Goal: Information Seeking & Learning: Compare options

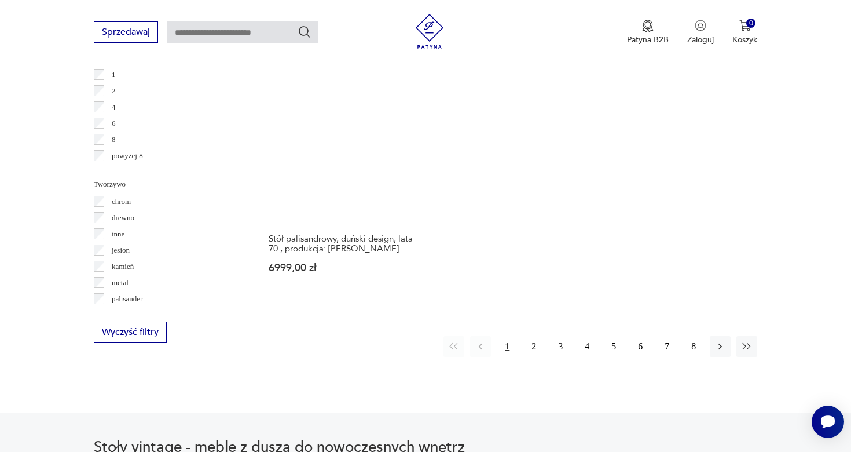
scroll to position [1715, 0]
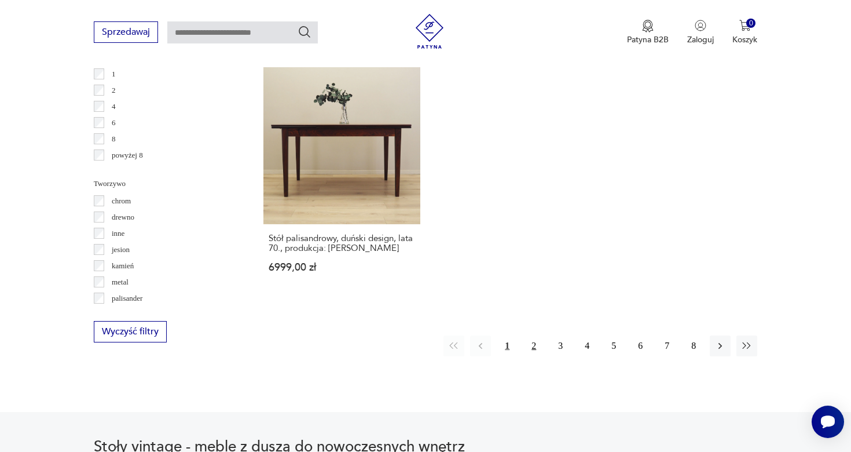
click at [526, 335] on button "2" at bounding box center [533, 345] width 21 height 21
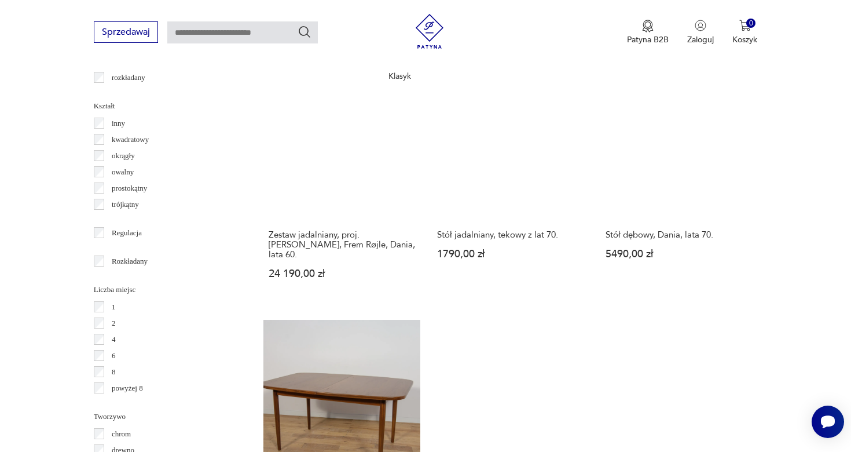
scroll to position [1515, 0]
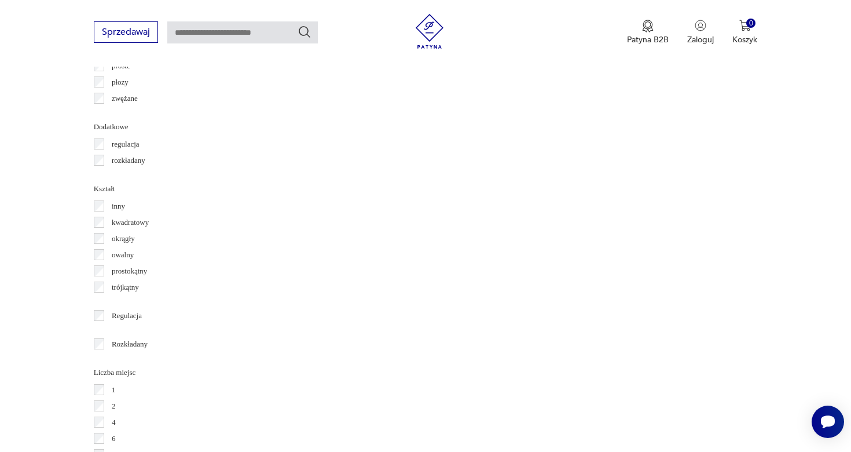
scroll to position [1516, 0]
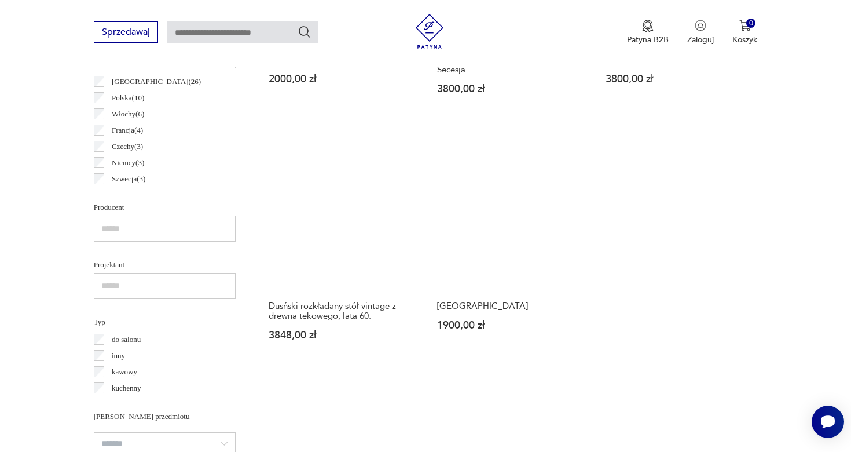
scroll to position [532, 0]
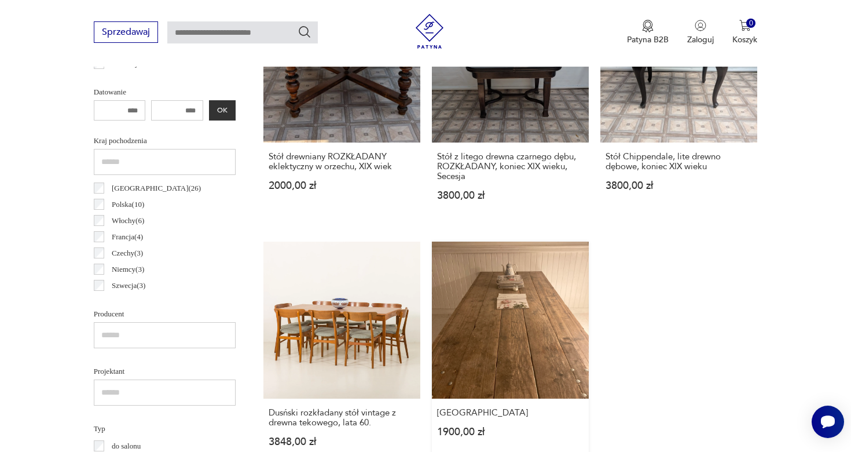
click at [504, 338] on link "Stary stół industrialny 1900,00 zł" at bounding box center [510, 355] width 157 height 228
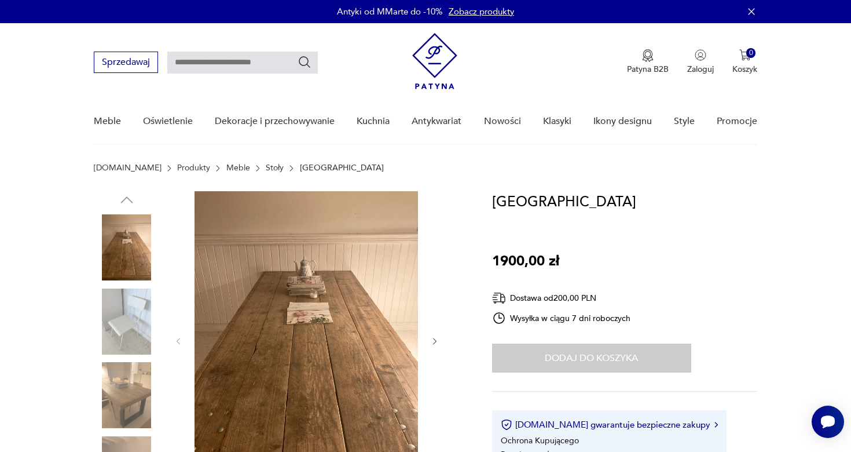
click at [226, 169] on link "Meble" at bounding box center [238, 167] width 24 height 9
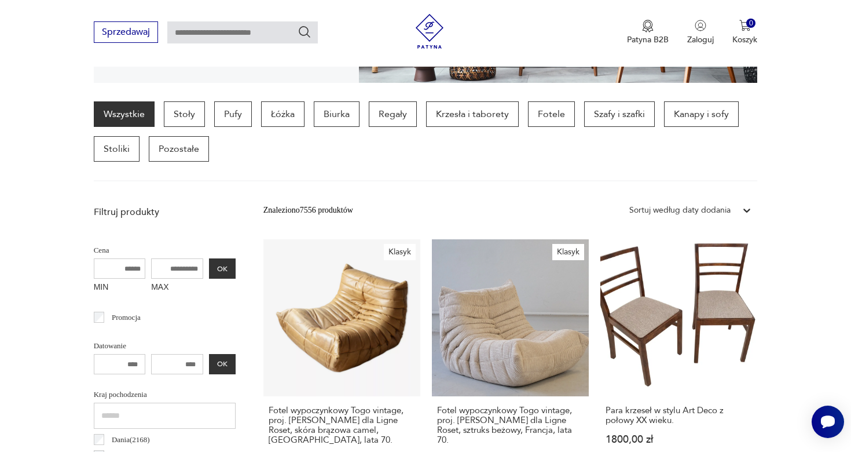
scroll to position [274, 0]
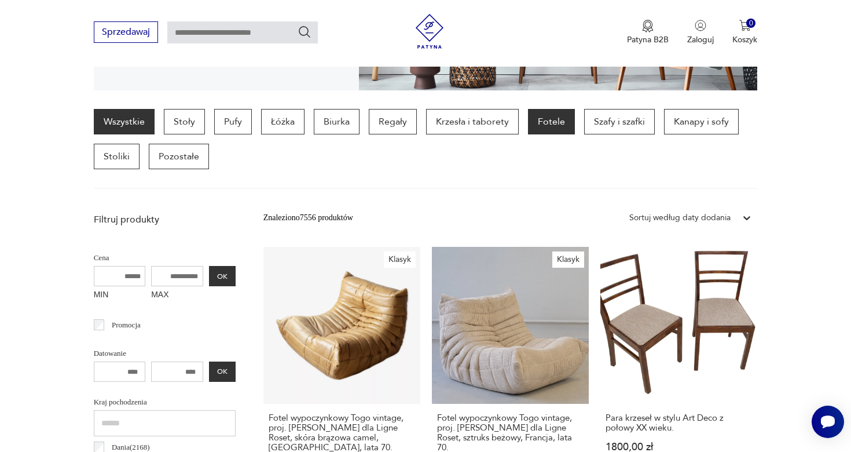
click at [542, 124] on p "Fotele" at bounding box center [551, 121] width 47 height 25
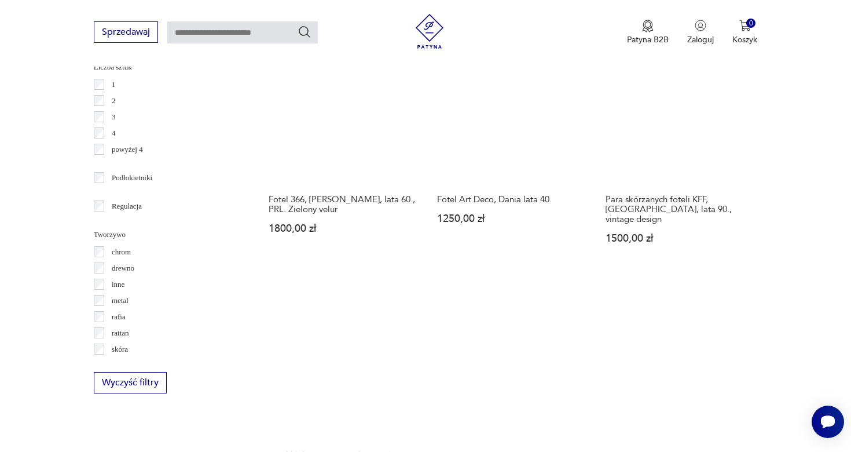
scroll to position [1639, 0]
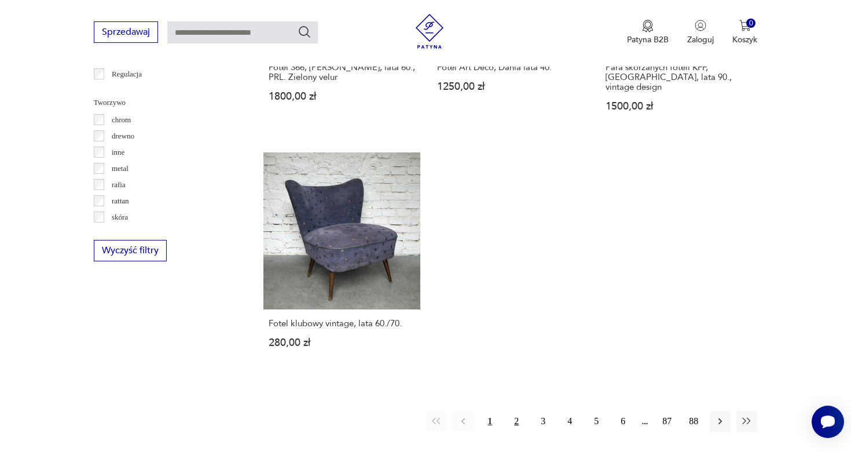
click at [516, 411] on button "2" at bounding box center [516, 421] width 21 height 21
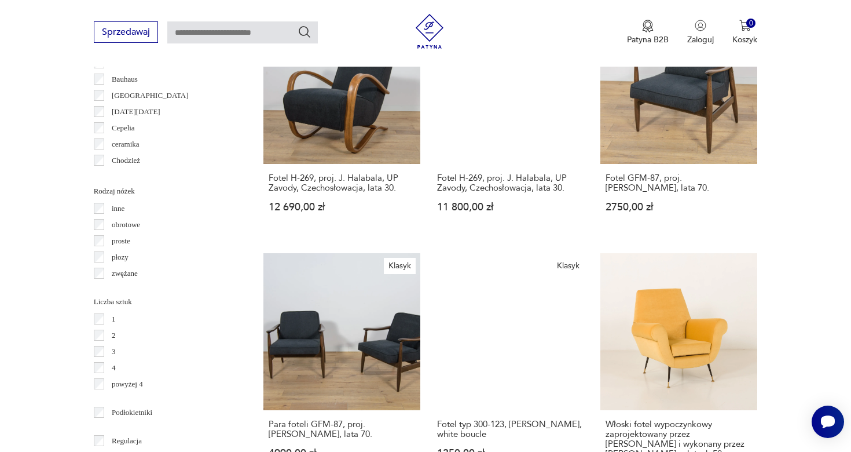
scroll to position [1273, 0]
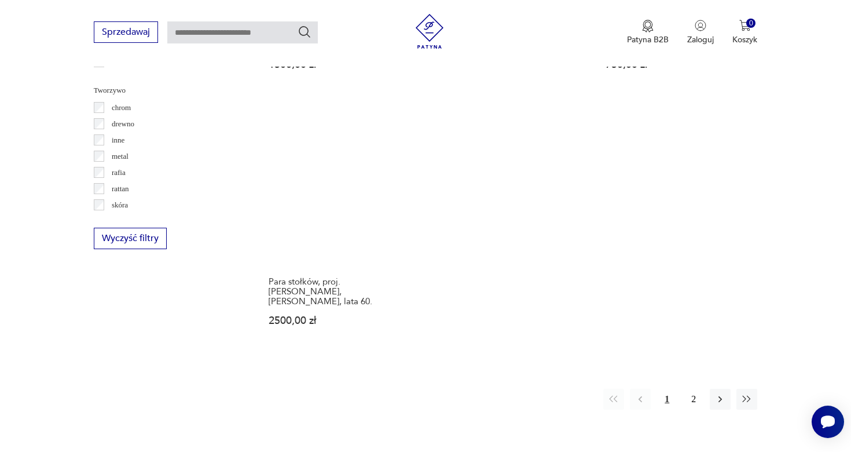
scroll to position [1638, 0]
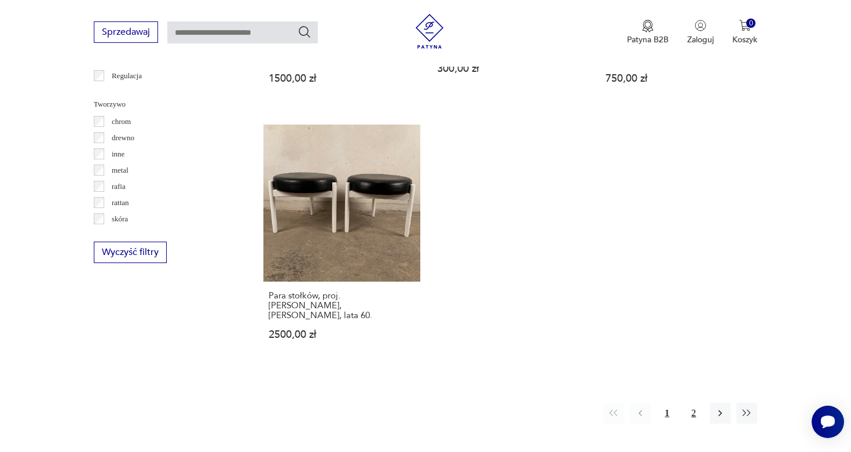
click at [688, 402] on button "2" at bounding box center [693, 412] width 21 height 21
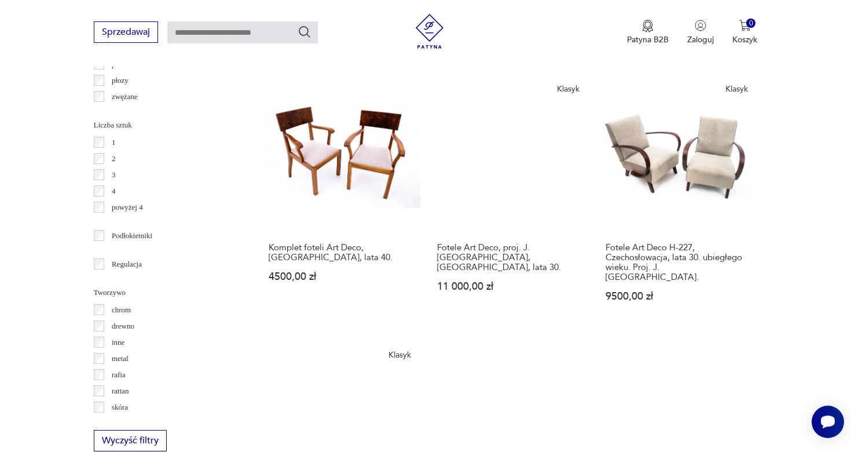
scroll to position [1448, 0]
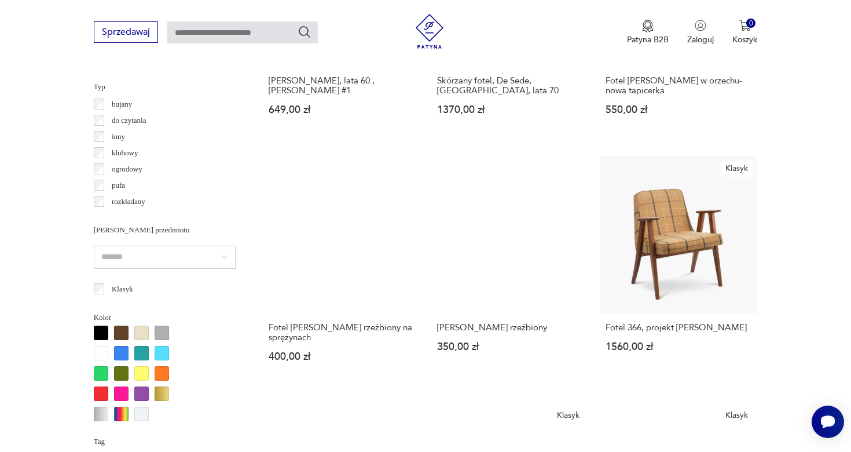
scroll to position [1823, 0]
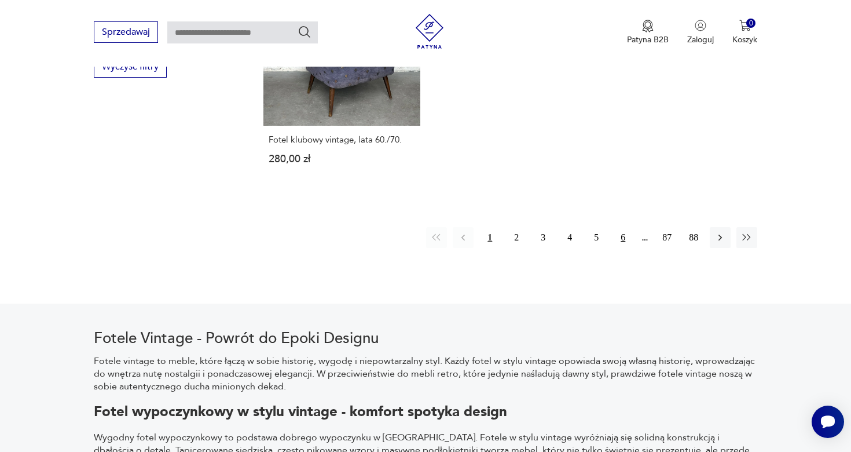
click at [621, 227] on button "6" at bounding box center [623, 237] width 21 height 21
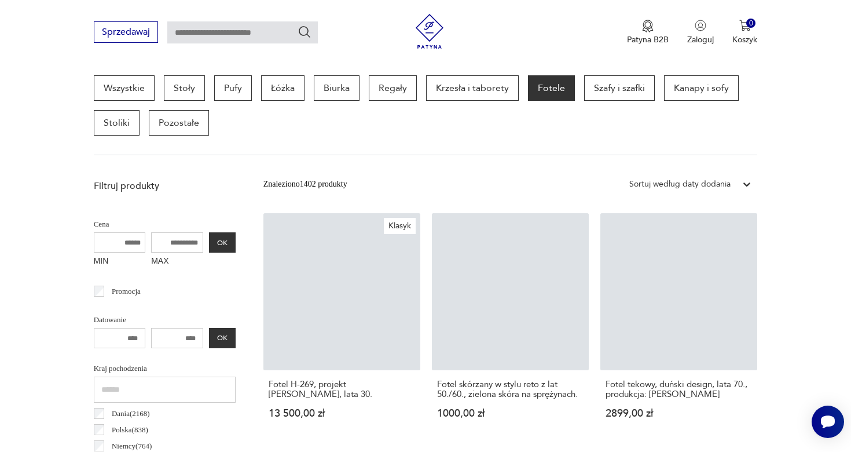
scroll to position [307, 0]
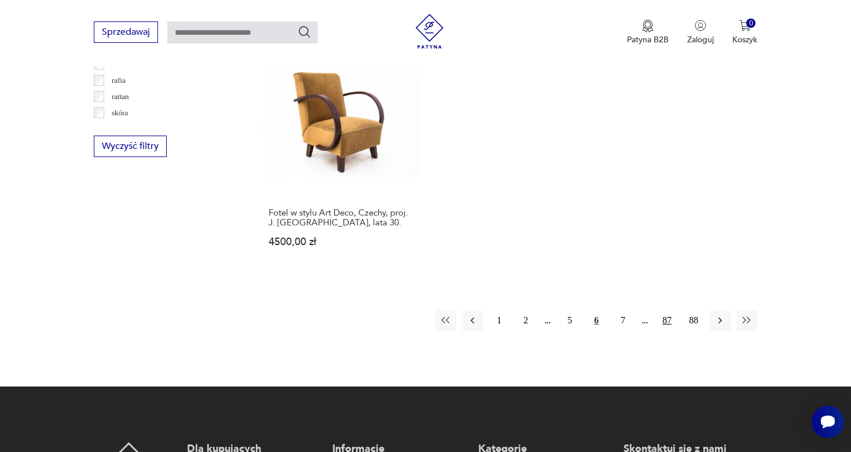
click at [665, 310] on button "87" at bounding box center [667, 320] width 21 height 21
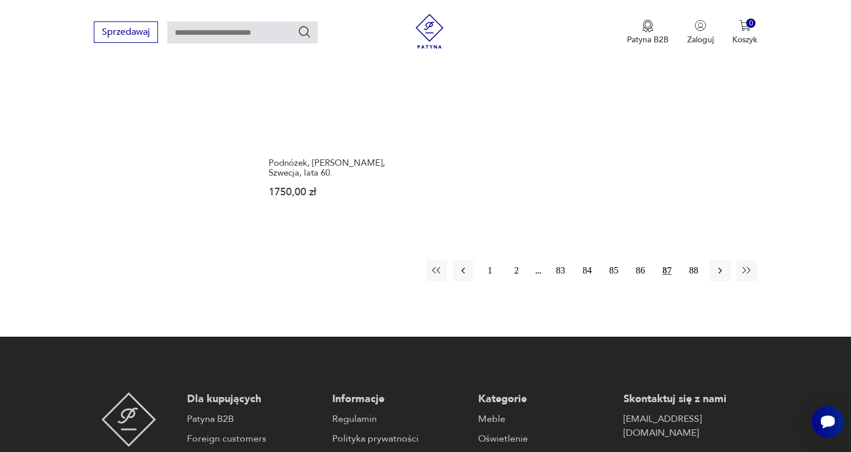
scroll to position [1808, 0]
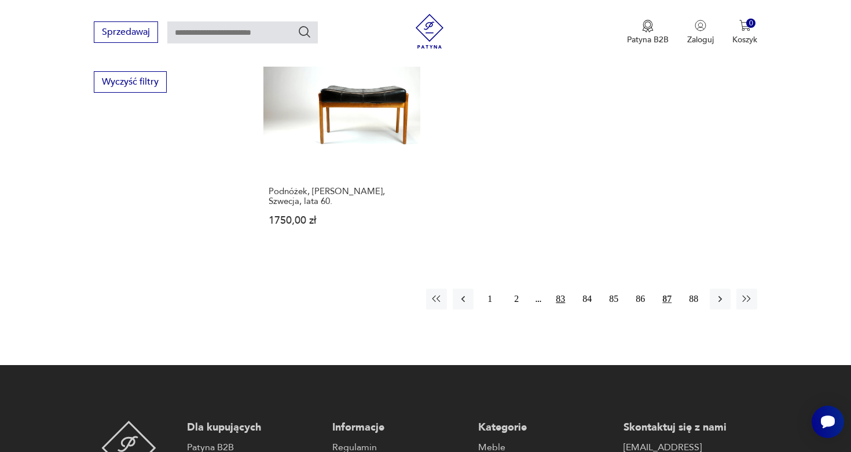
click at [556, 288] on button "83" at bounding box center [560, 298] width 21 height 21
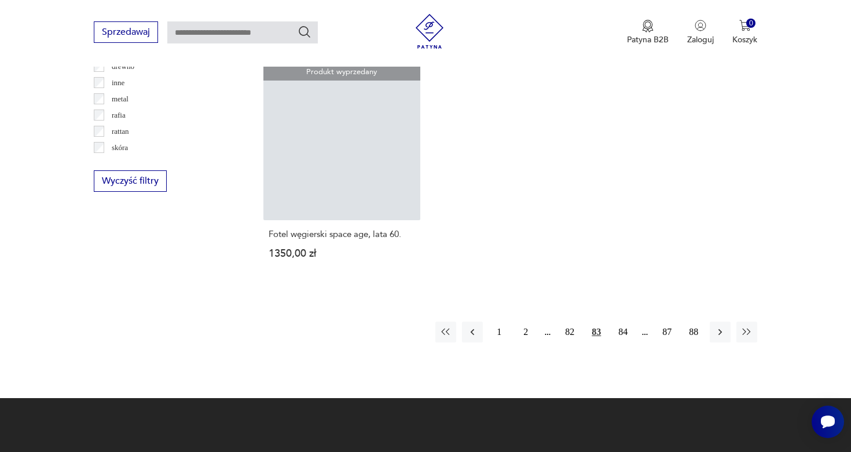
scroll to position [1685, 0]
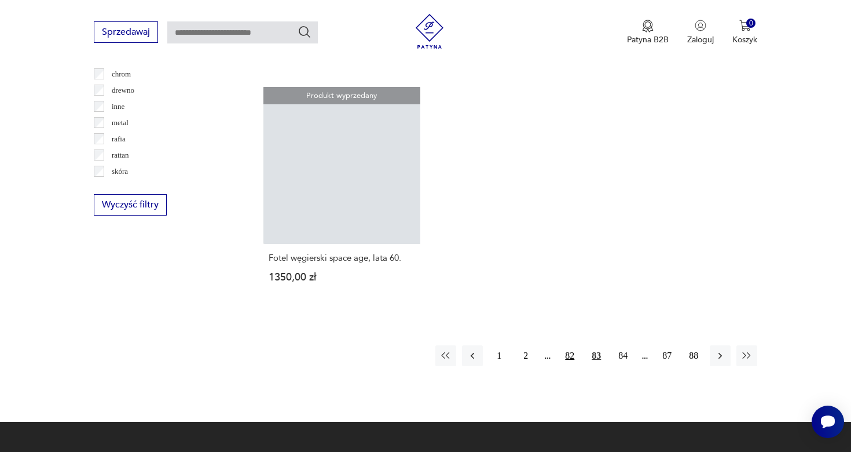
click at [567, 345] on button "82" at bounding box center [569, 355] width 21 height 21
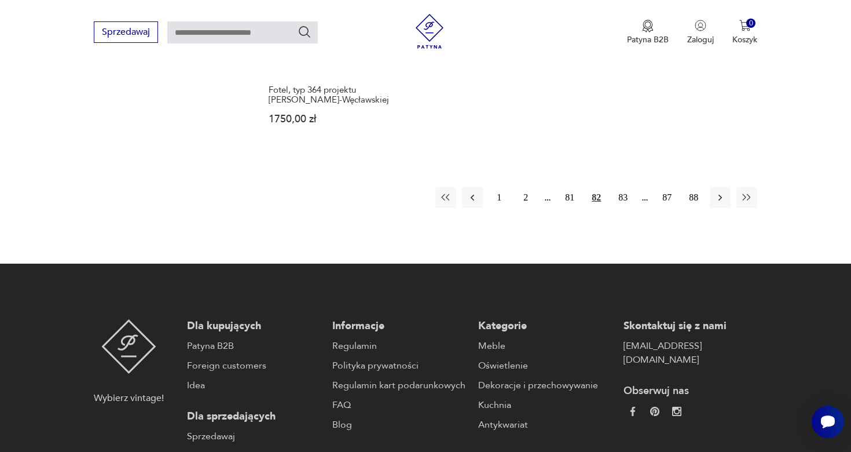
scroll to position [1809, 0]
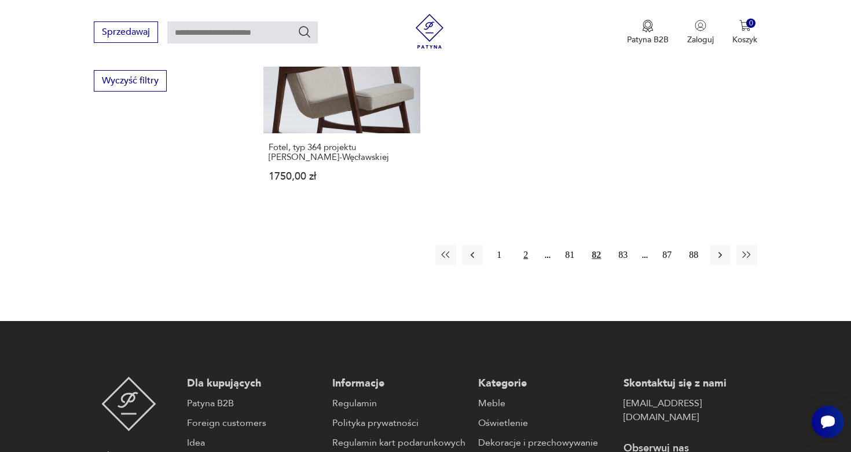
click at [527, 244] on button "2" at bounding box center [525, 254] width 21 height 21
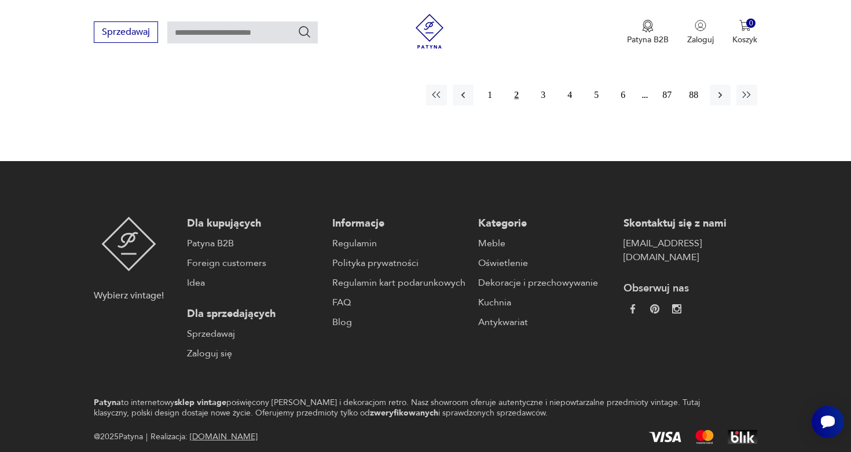
scroll to position [1742, 0]
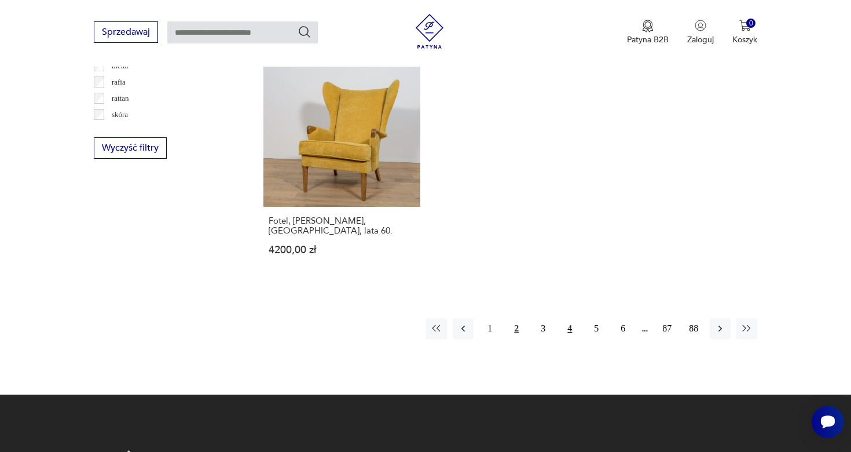
click at [572, 318] on button "4" at bounding box center [569, 328] width 21 height 21
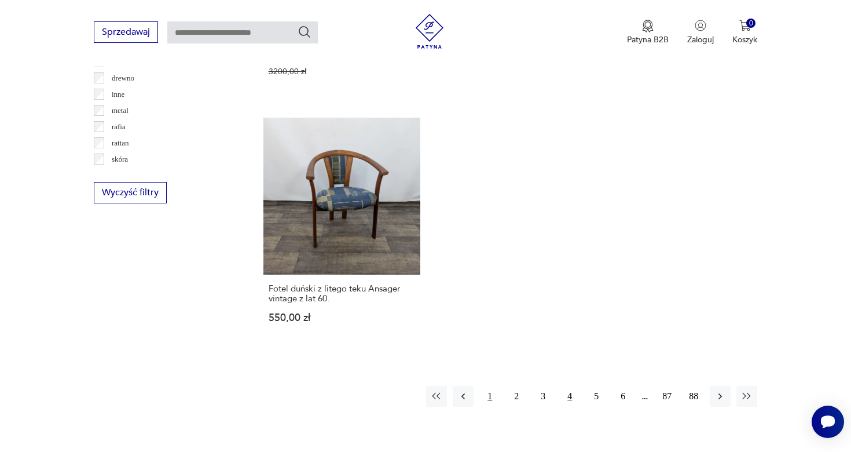
scroll to position [1698, 0]
click at [597, 385] on button "5" at bounding box center [596, 395] width 21 height 21
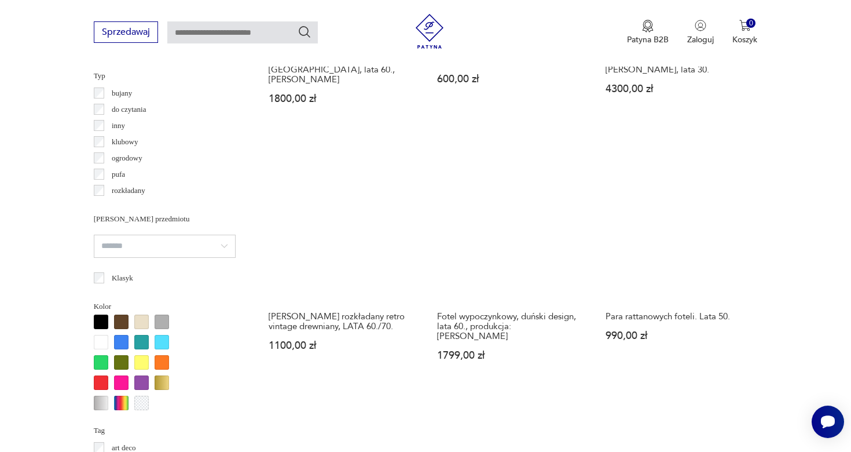
scroll to position [888, 0]
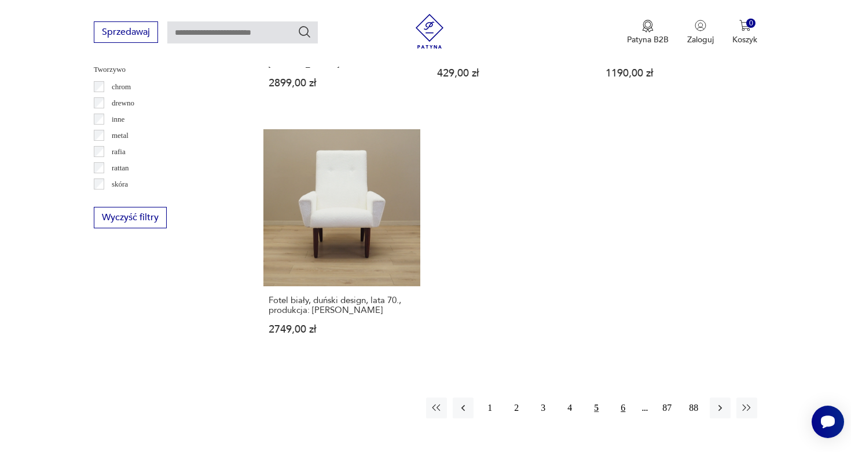
click at [623, 397] on button "6" at bounding box center [623, 407] width 21 height 21
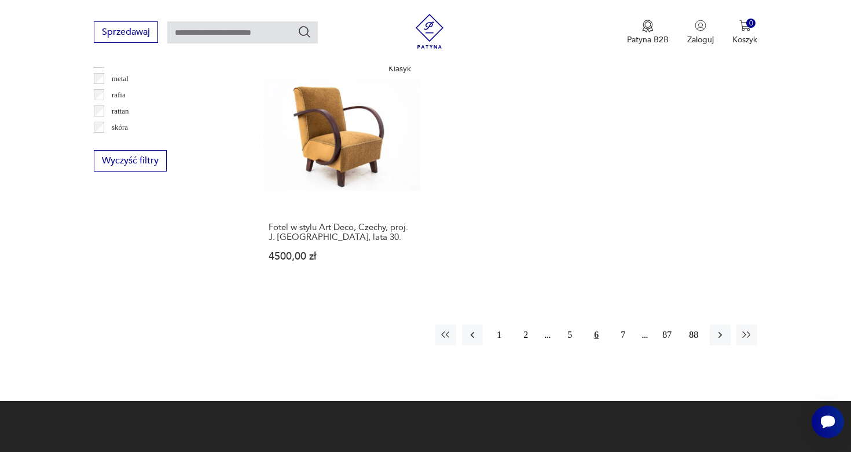
scroll to position [1766, 0]
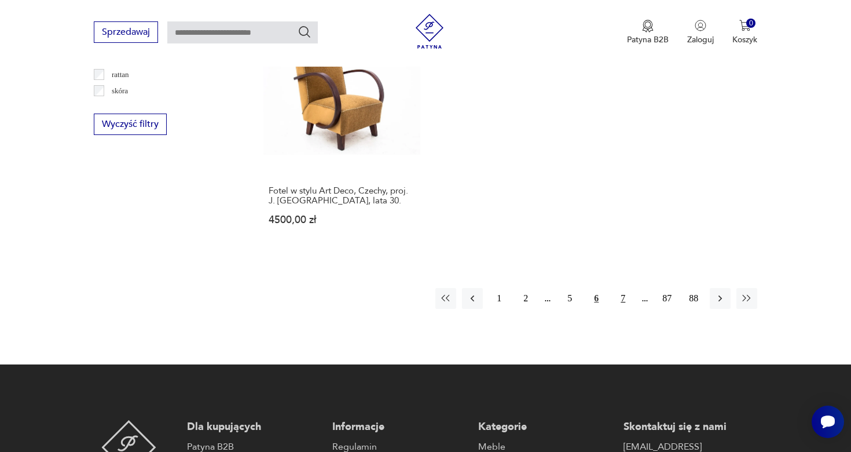
click at [617, 288] on button "7" at bounding box center [623, 298] width 21 height 21
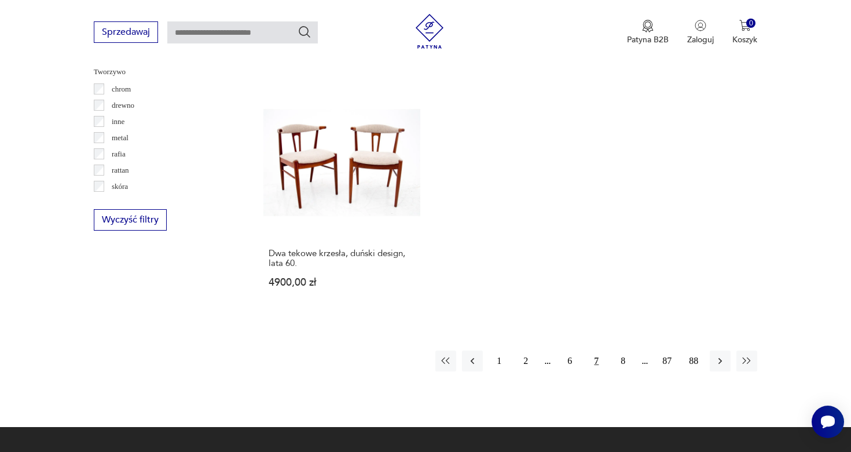
scroll to position [1672, 0]
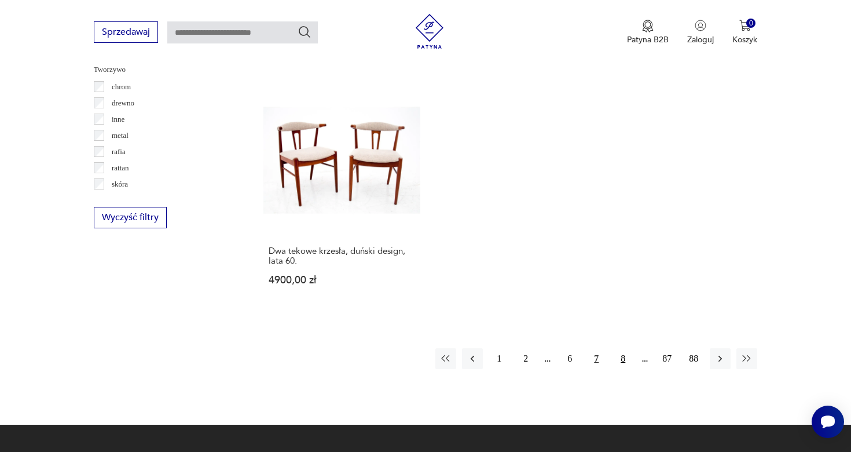
click at [625, 348] on button "8" at bounding box center [623, 358] width 21 height 21
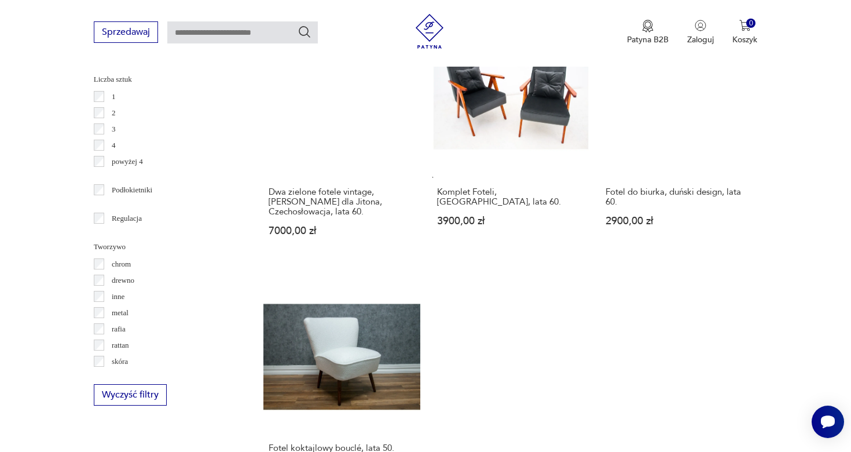
scroll to position [1700, 0]
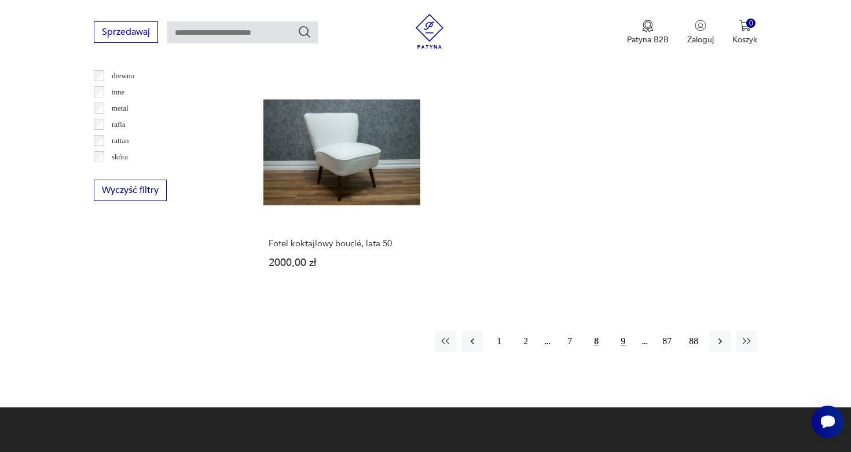
click at [627, 331] on button "9" at bounding box center [623, 341] width 21 height 21
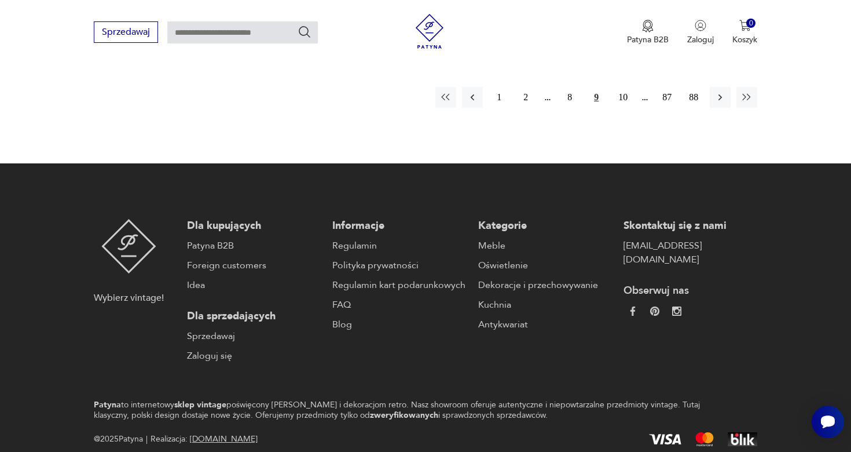
scroll to position [1638, 0]
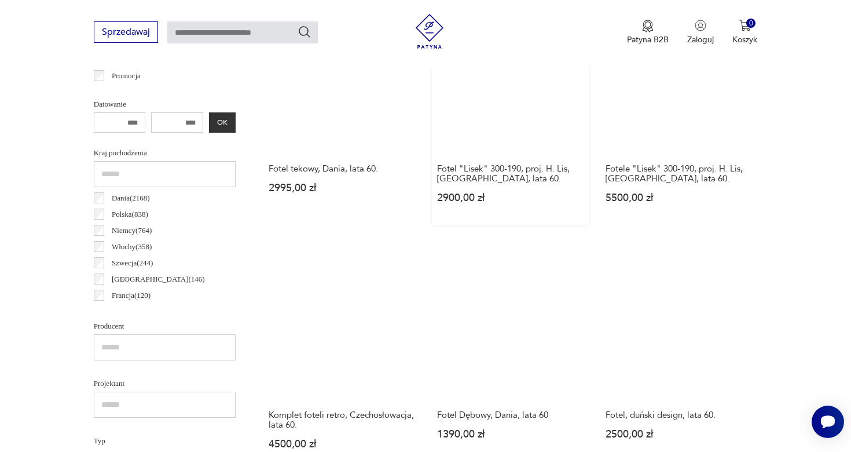
scroll to position [526, 0]
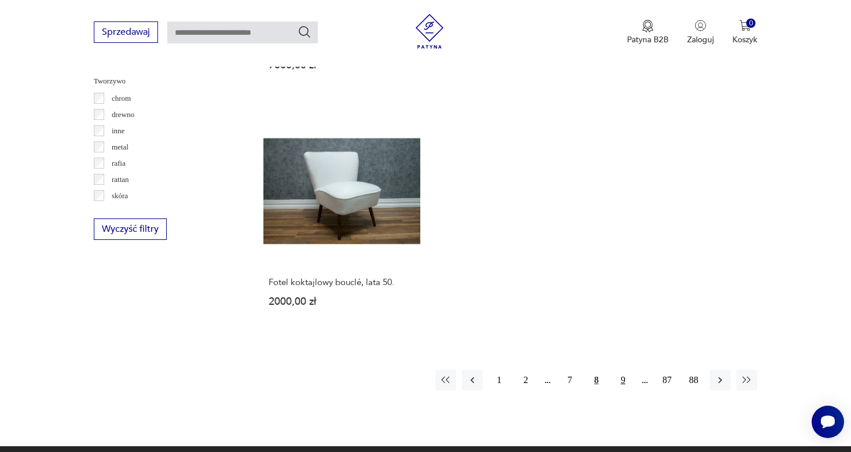
click at [621, 371] on button "9" at bounding box center [623, 379] width 21 height 21
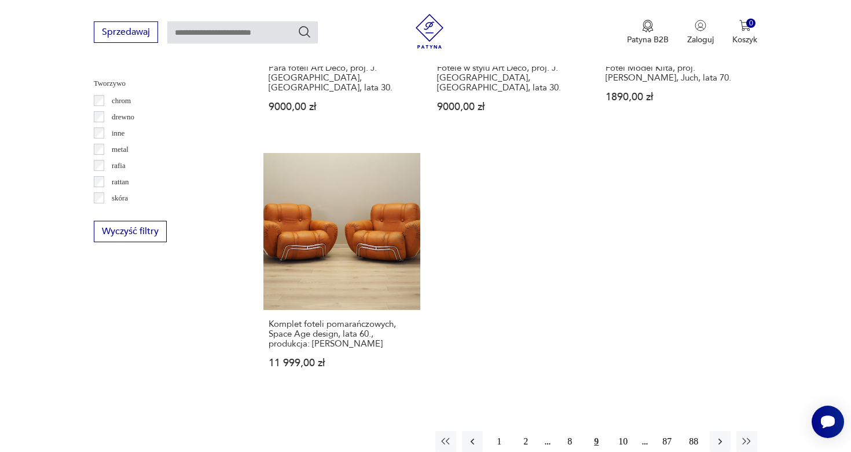
scroll to position [1680, 0]
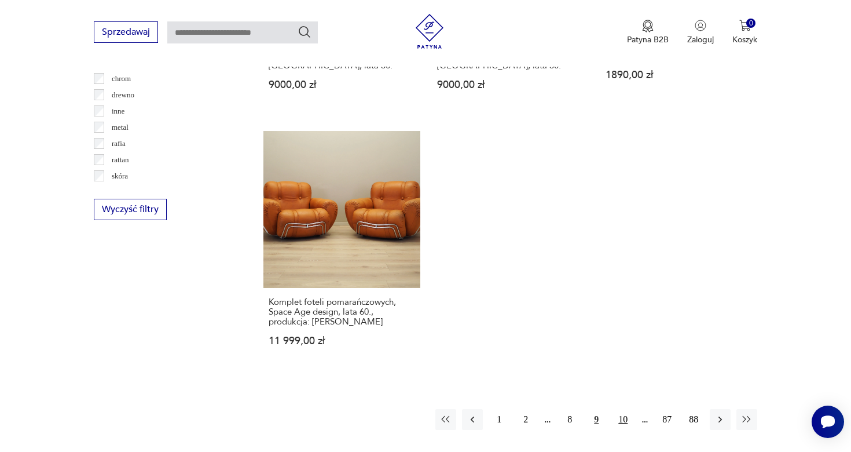
click at [624, 409] on button "10" at bounding box center [623, 419] width 21 height 21
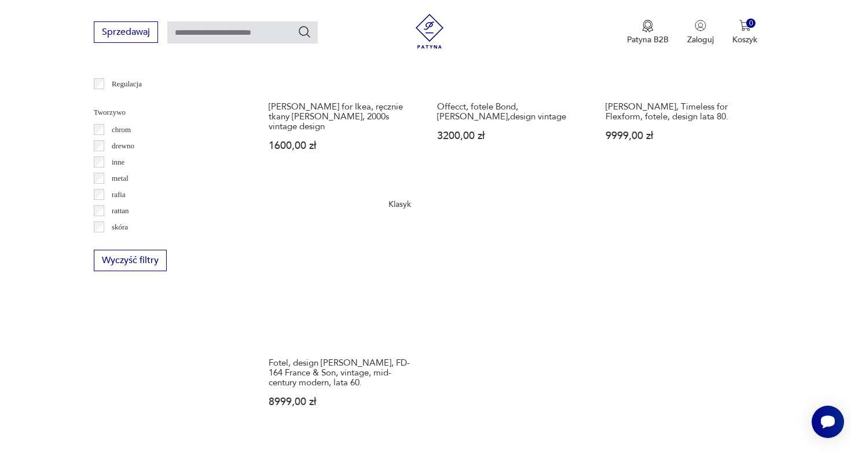
scroll to position [1653, 0]
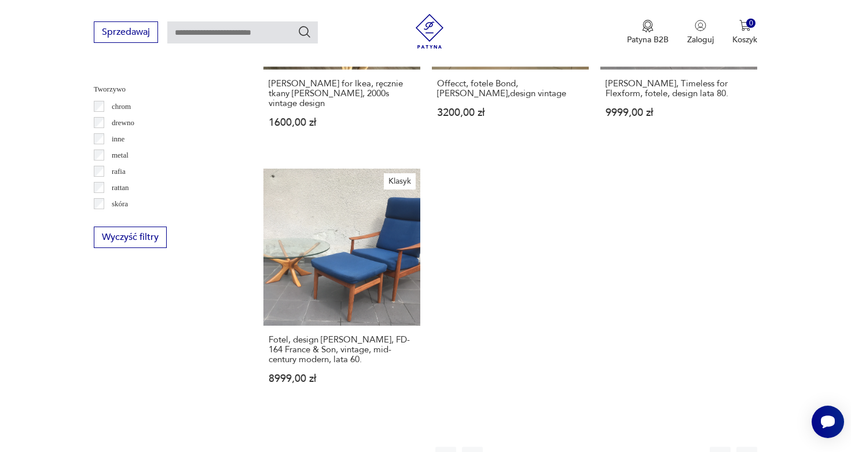
click at [617, 446] on button "11" at bounding box center [623, 456] width 21 height 21
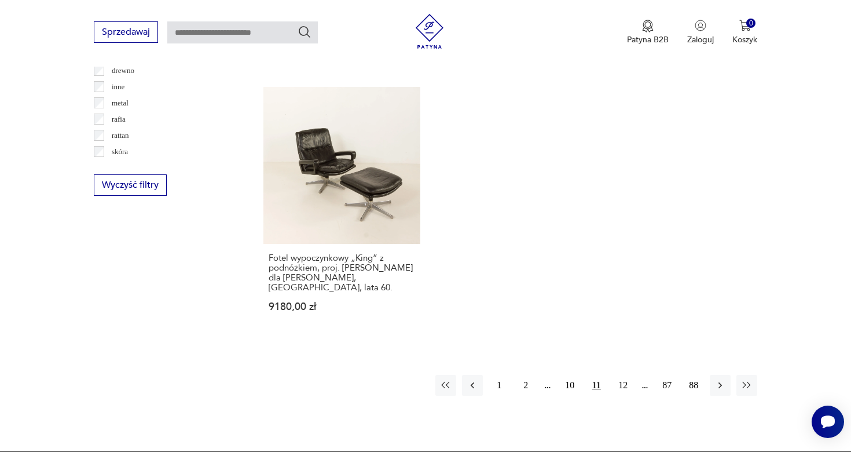
scroll to position [1750, 0]
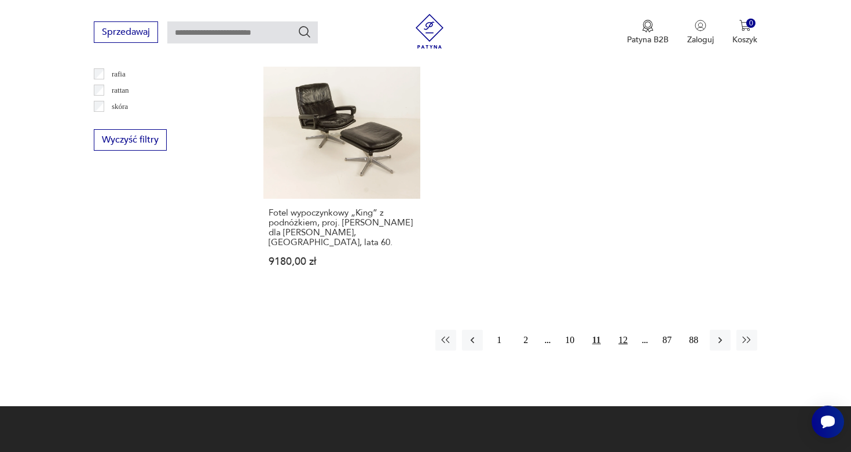
click at [616, 329] on button "12" at bounding box center [623, 339] width 21 height 21
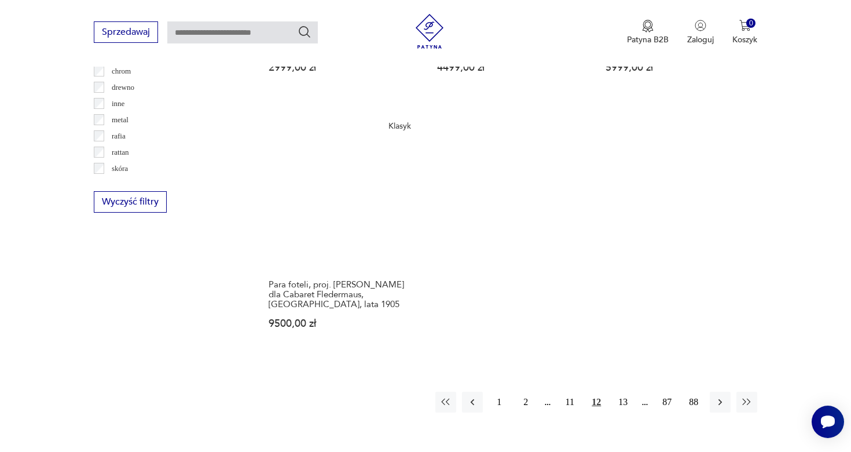
scroll to position [1745, 0]
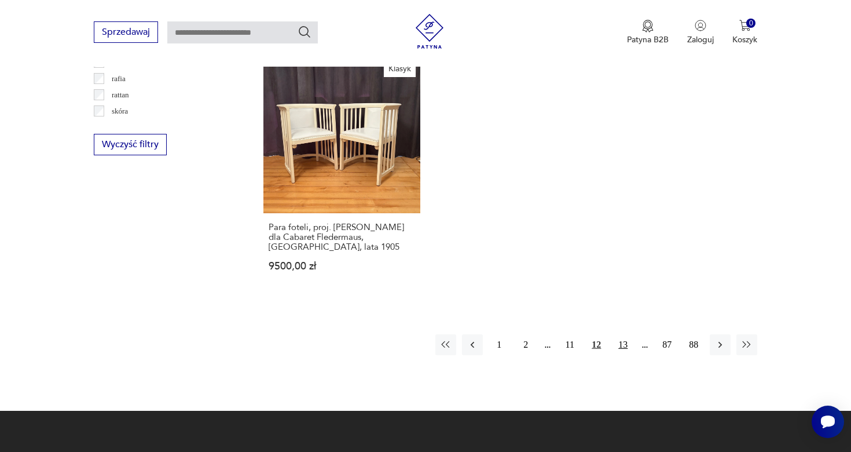
click at [626, 334] on button "13" at bounding box center [623, 344] width 21 height 21
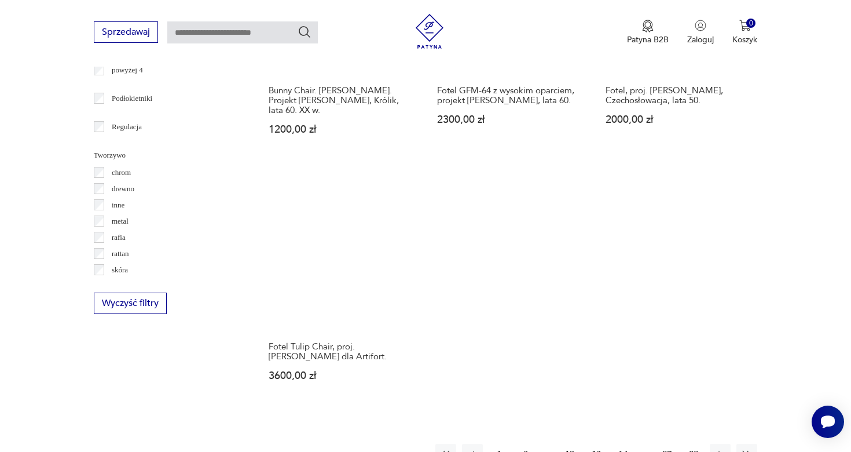
scroll to position [1611, 0]
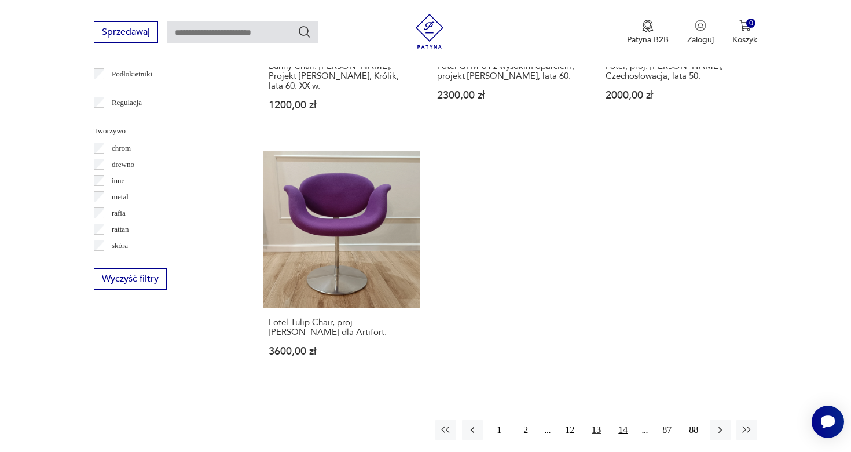
click at [617, 424] on button "14" at bounding box center [623, 429] width 21 height 21
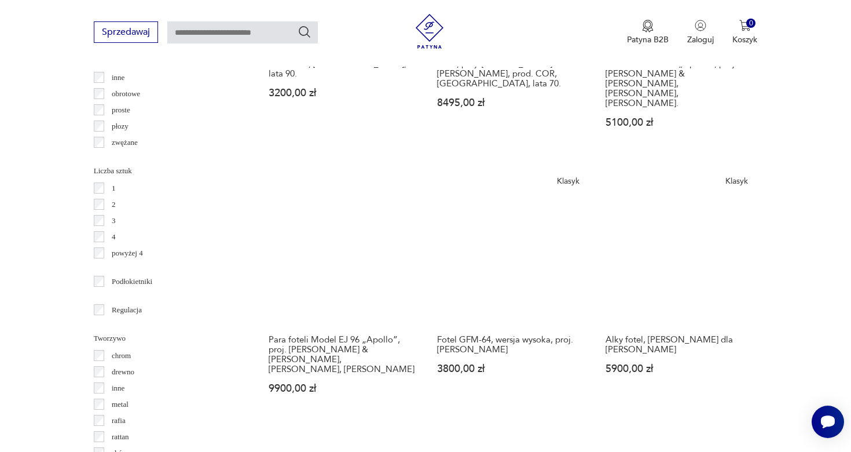
scroll to position [1662, 0]
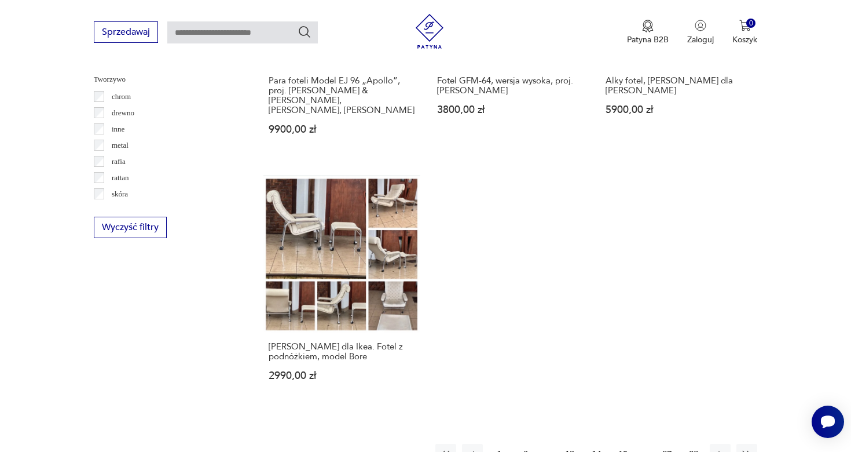
click at [622, 444] on button "15" at bounding box center [623, 454] width 21 height 21
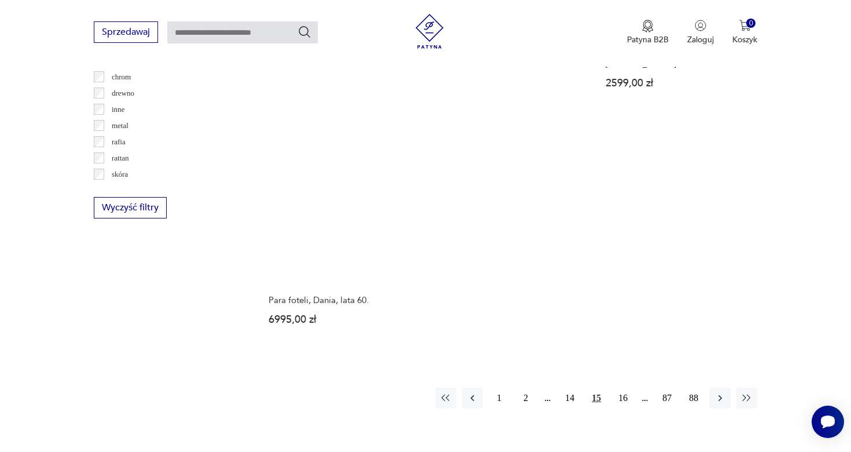
scroll to position [1684, 0]
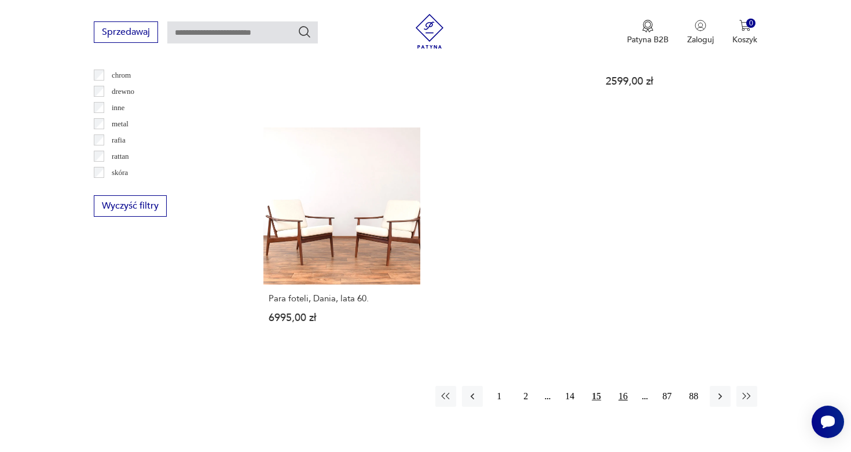
click at [623, 386] on button "16" at bounding box center [623, 396] width 21 height 21
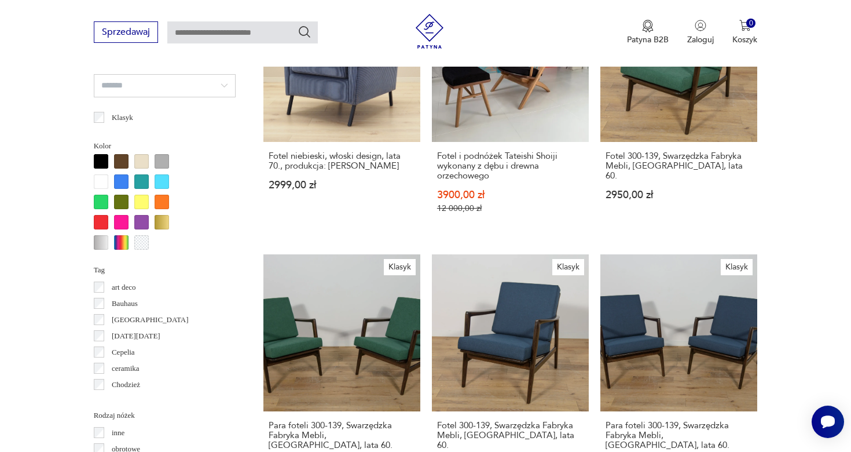
scroll to position [1643, 0]
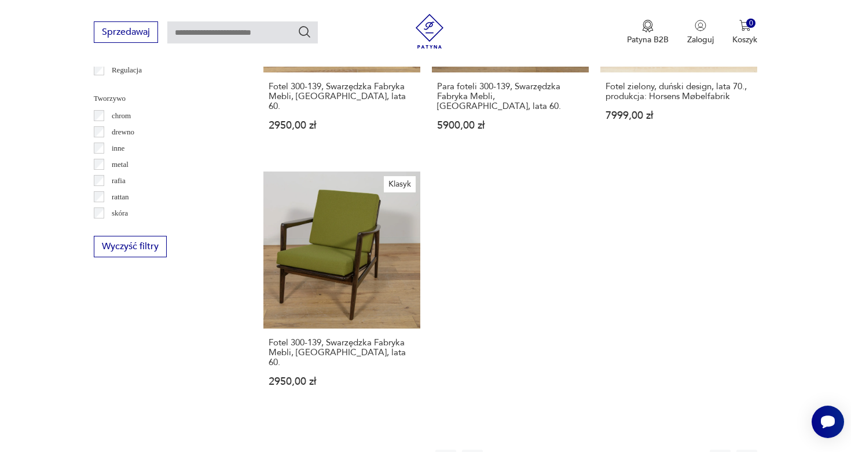
click at [627, 449] on button "17" at bounding box center [623, 459] width 21 height 21
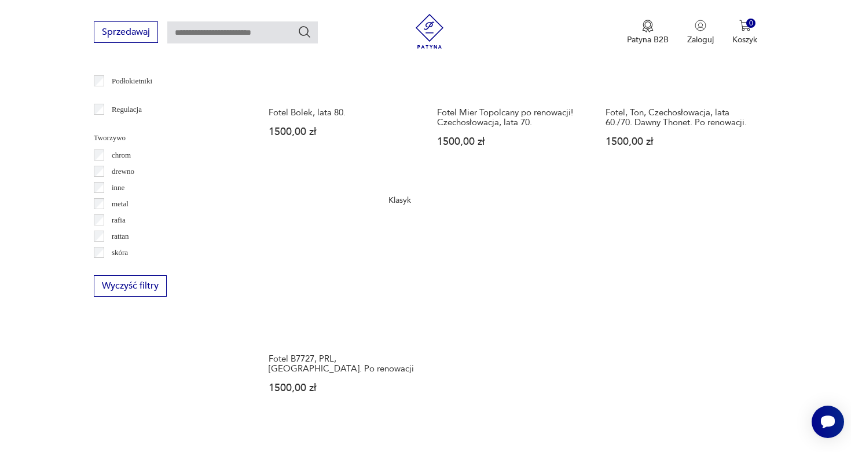
scroll to position [1618, 0]
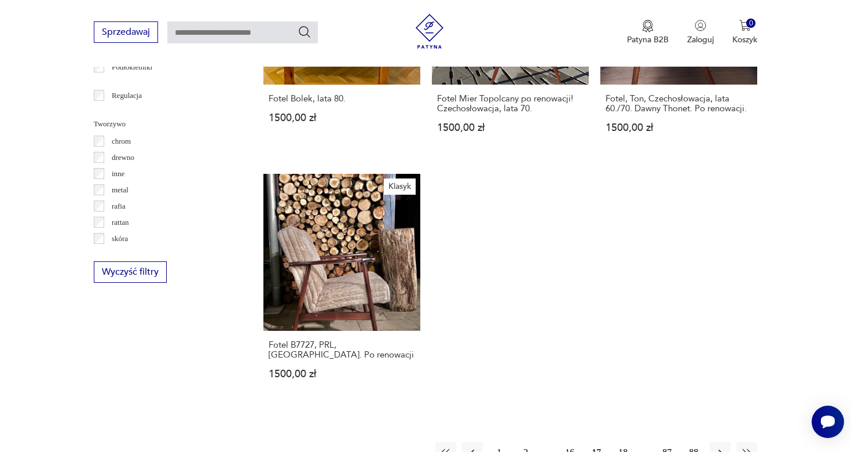
click at [623, 442] on button "18" at bounding box center [623, 452] width 21 height 21
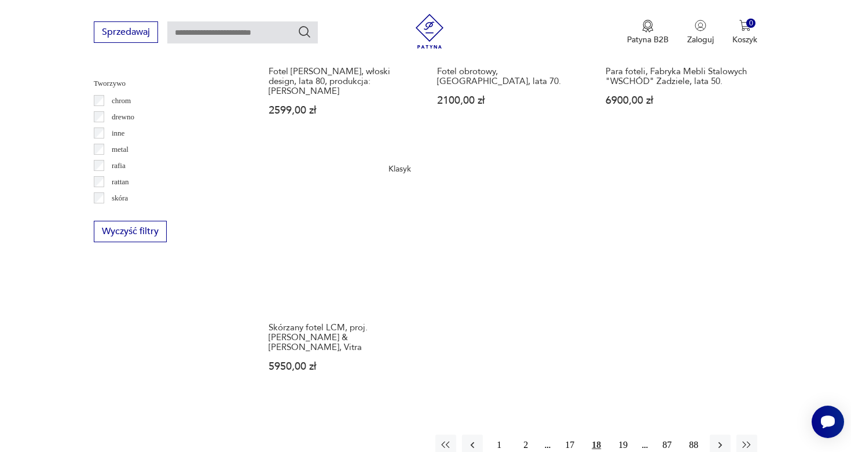
scroll to position [1680, 0]
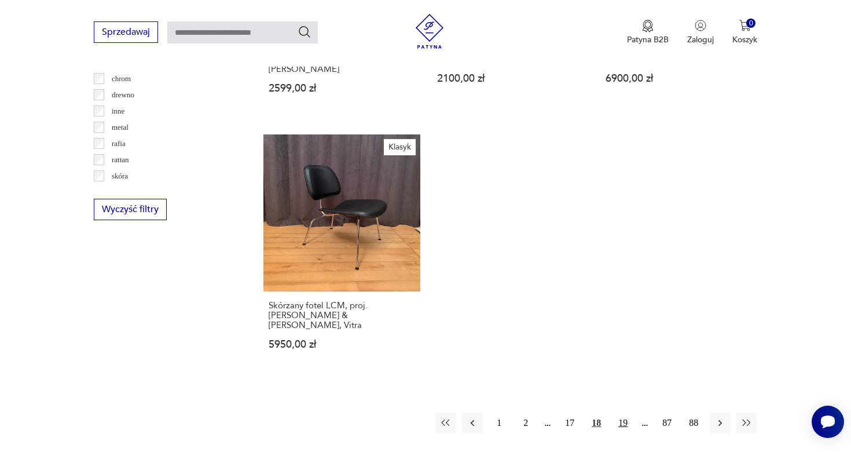
click at [624, 412] on button "19" at bounding box center [623, 422] width 21 height 21
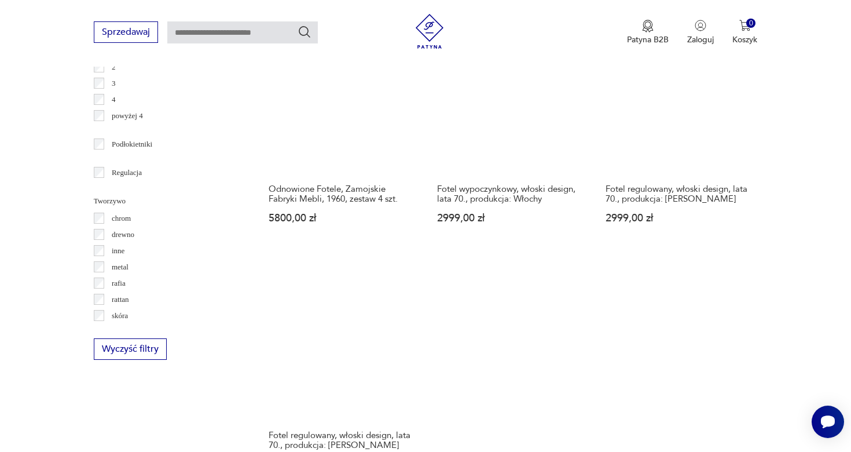
scroll to position [1720, 0]
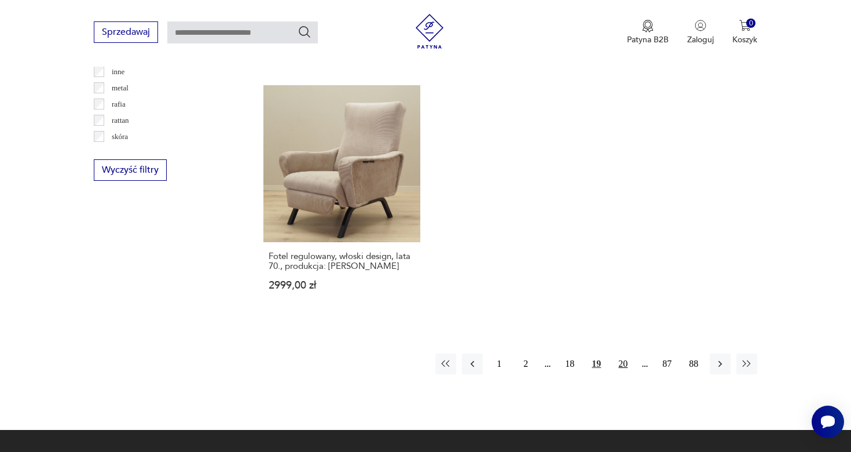
click at [622, 353] on button "20" at bounding box center [623, 363] width 21 height 21
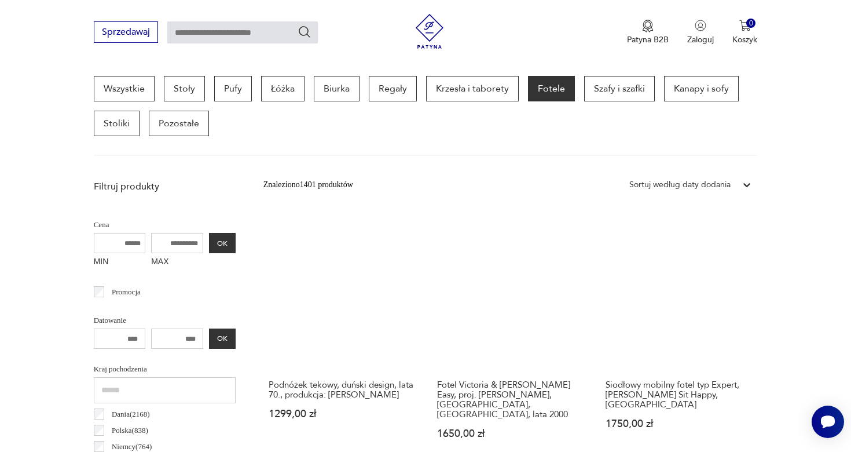
scroll to position [699, 0]
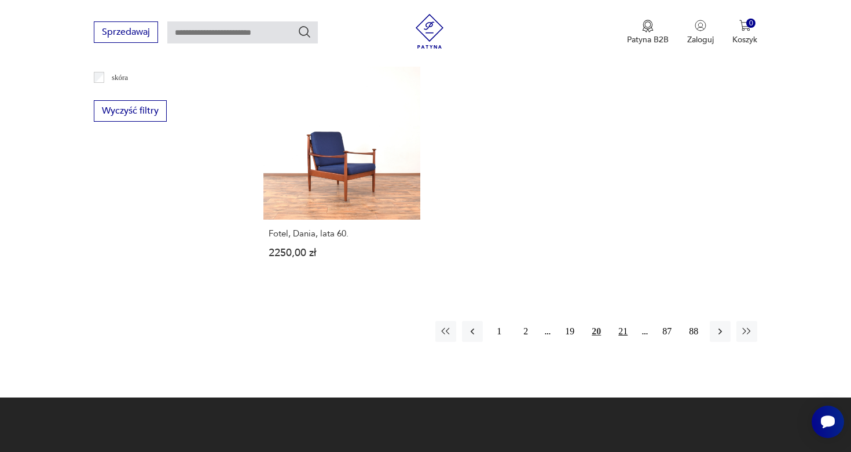
click at [625, 321] on button "21" at bounding box center [623, 331] width 21 height 21
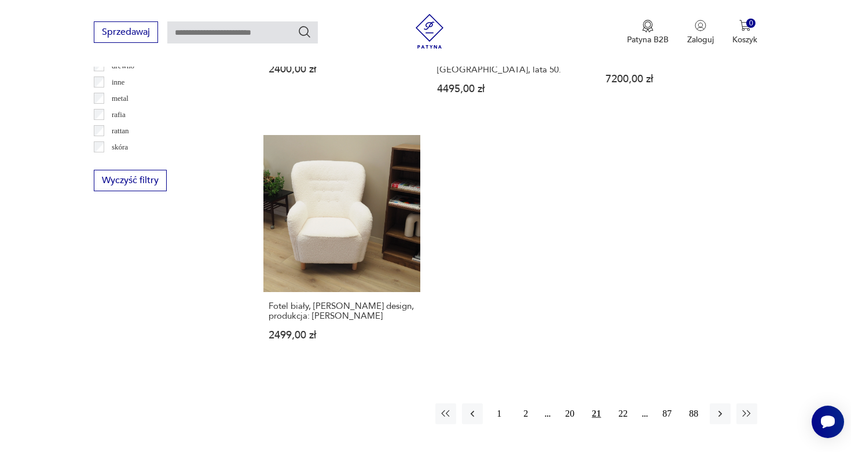
scroll to position [1716, 0]
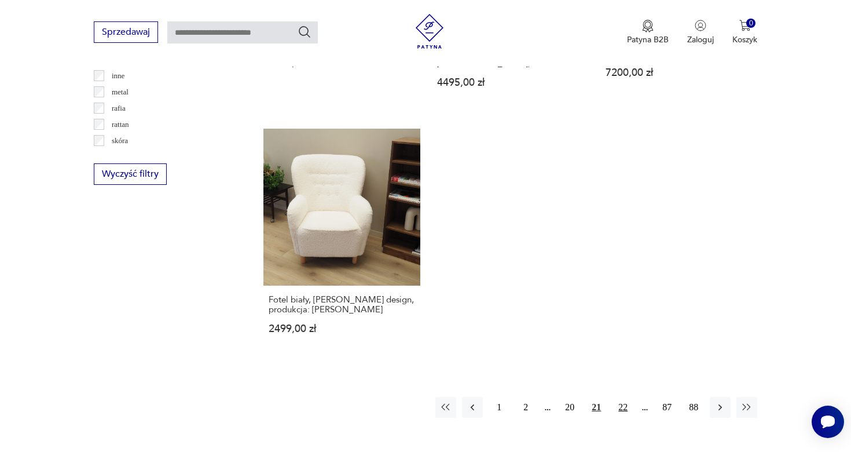
click at [624, 397] on button "22" at bounding box center [623, 407] width 21 height 21
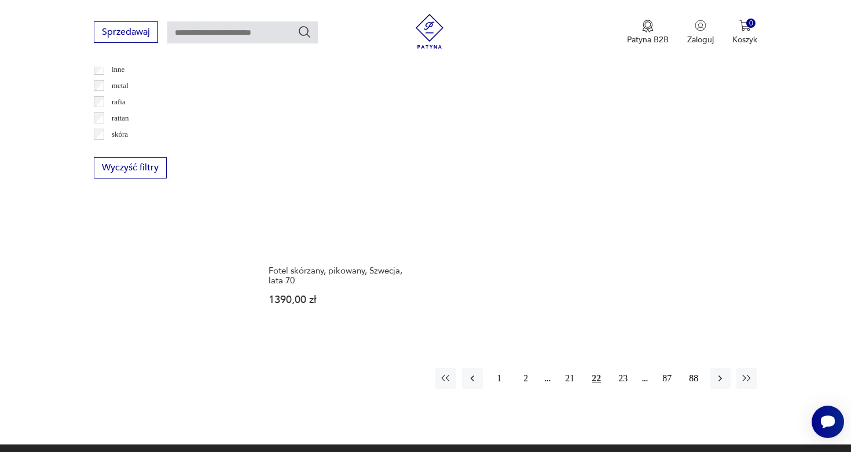
scroll to position [1735, 0]
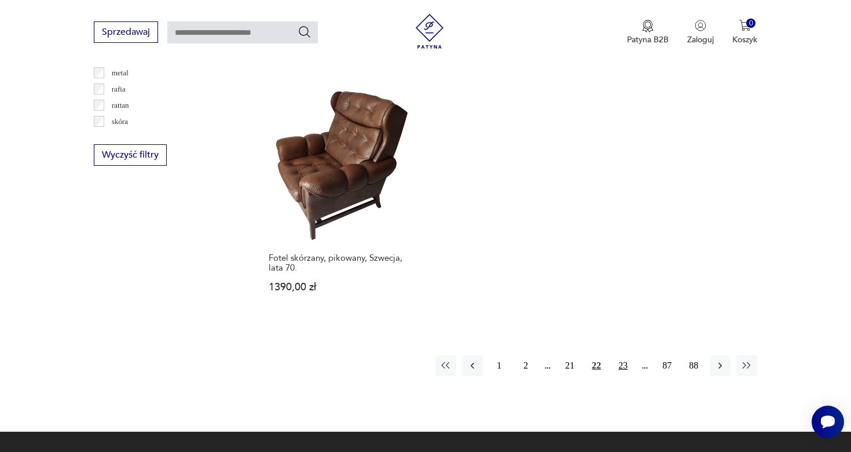
click at [620, 355] on button "23" at bounding box center [623, 365] width 21 height 21
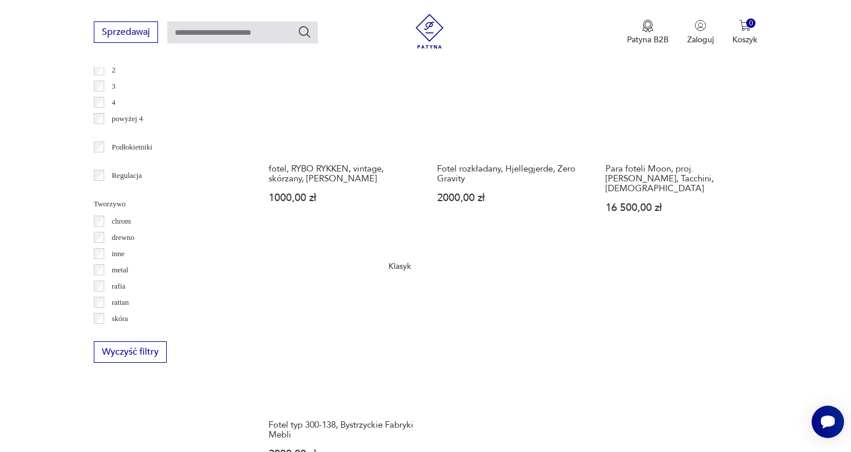
scroll to position [1741, 0]
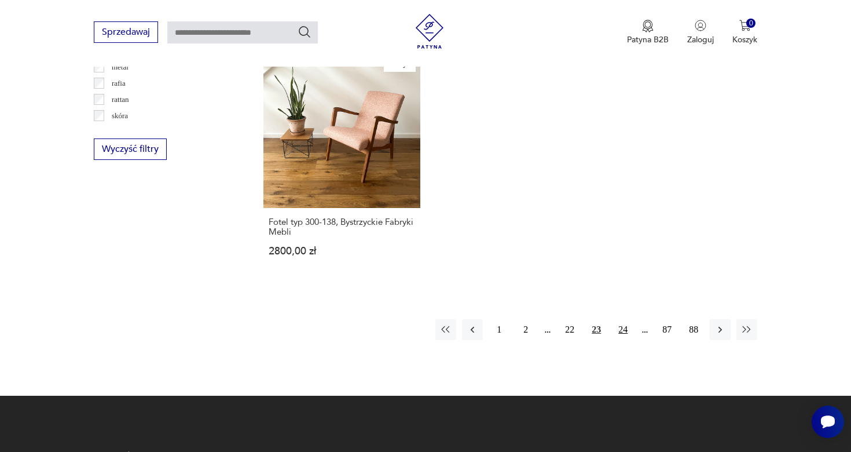
click at [622, 319] on button "24" at bounding box center [623, 329] width 21 height 21
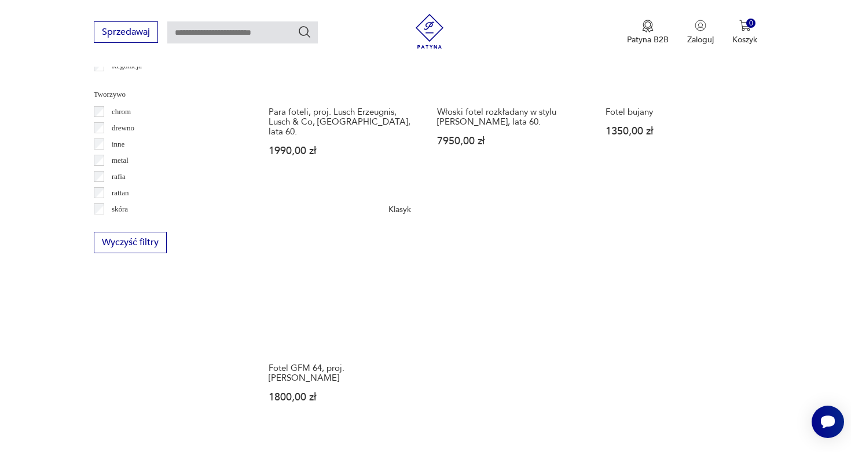
scroll to position [1698, 0]
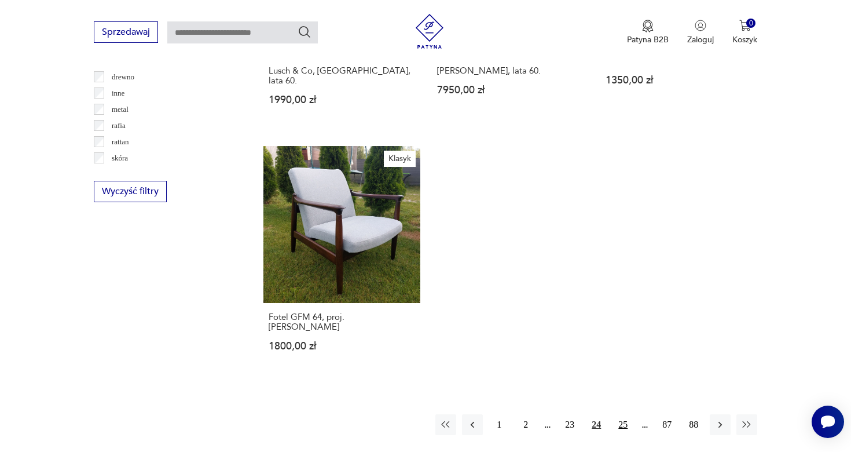
click at [625, 414] on button "25" at bounding box center [623, 424] width 21 height 21
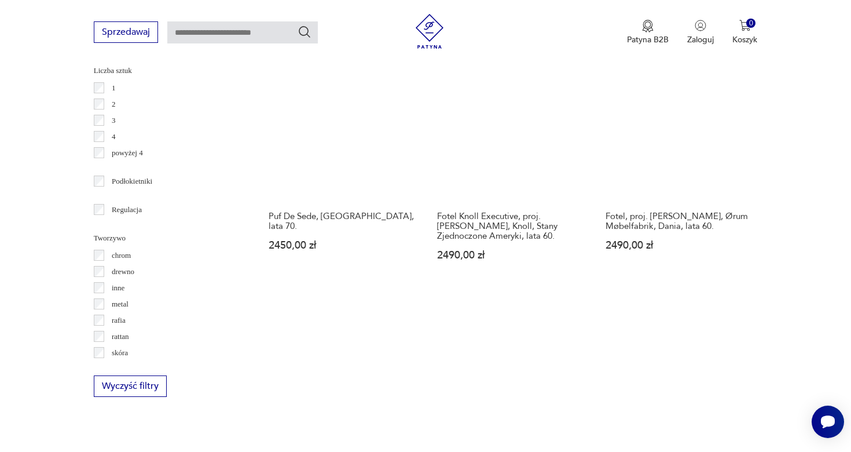
scroll to position [1730, 0]
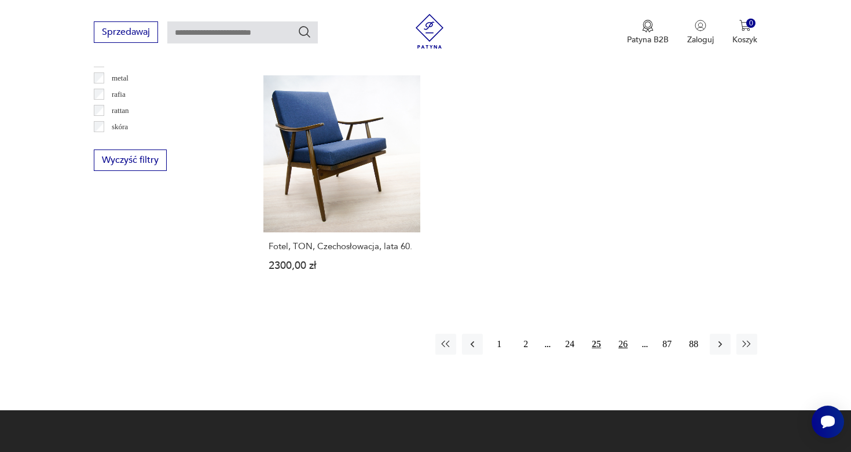
click at [618, 334] on button "26" at bounding box center [623, 344] width 21 height 21
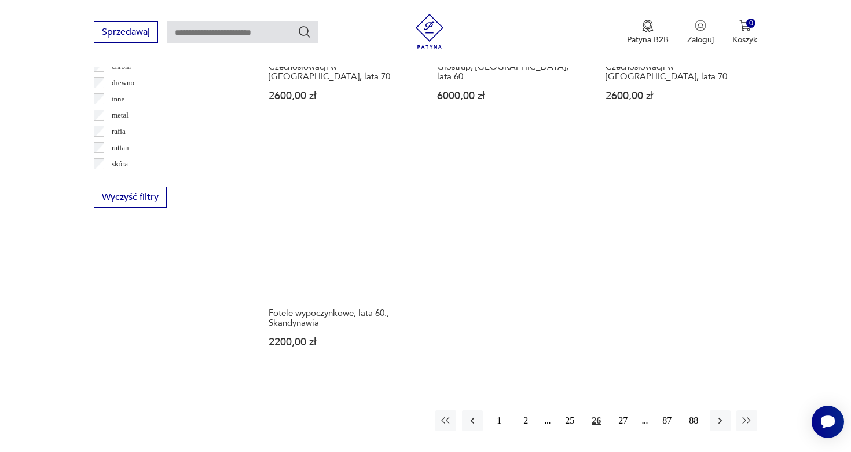
scroll to position [1774, 0]
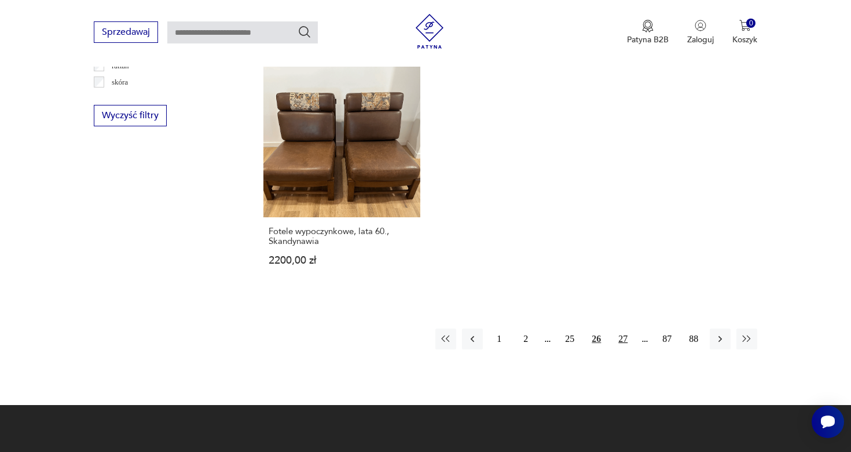
click at [616, 328] on button "27" at bounding box center [623, 338] width 21 height 21
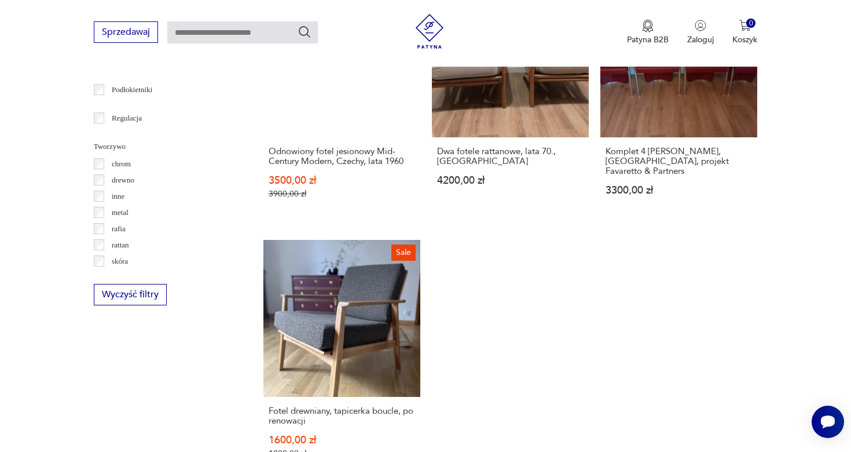
scroll to position [1730, 0]
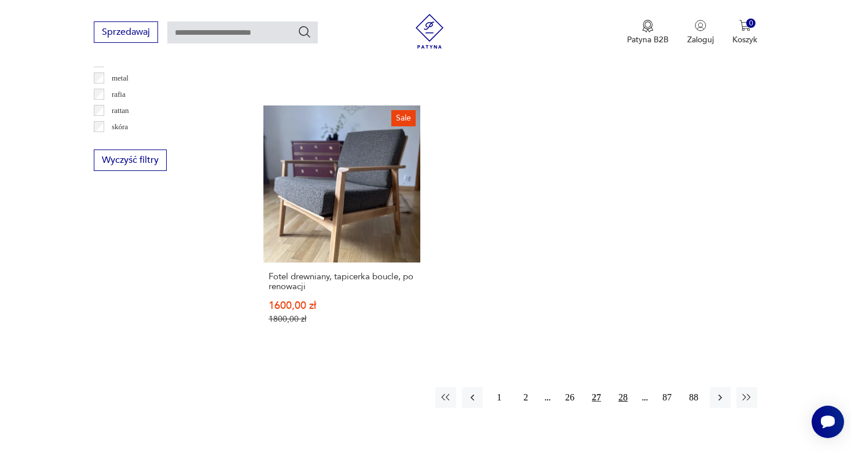
click at [620, 387] on button "28" at bounding box center [623, 397] width 21 height 21
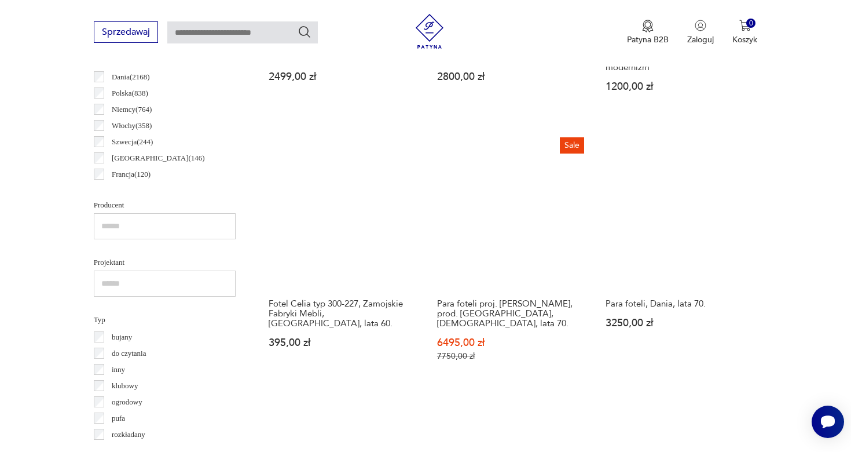
scroll to position [868, 0]
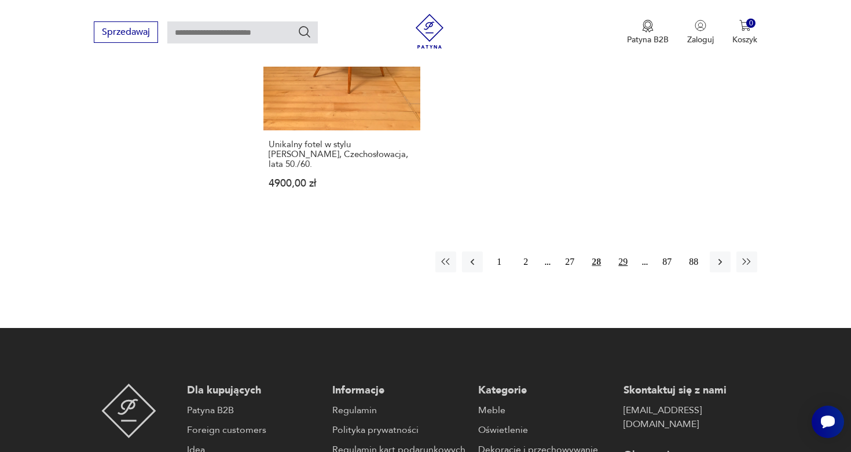
click at [624, 251] on button "29" at bounding box center [623, 261] width 21 height 21
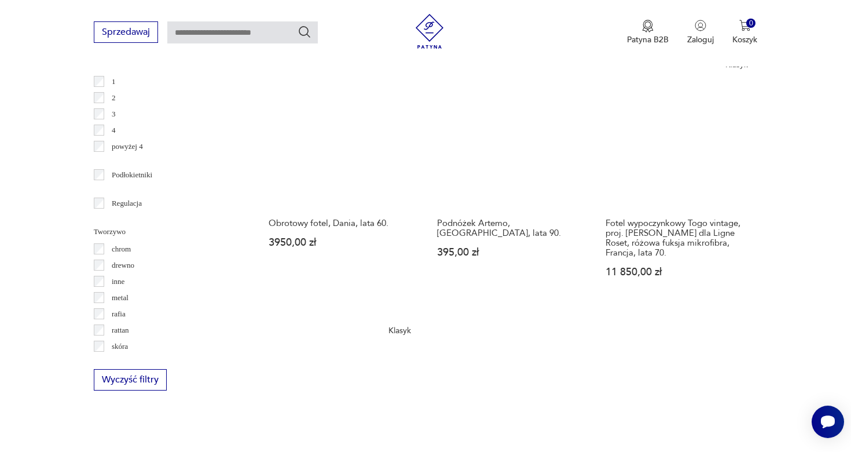
scroll to position [1876, 0]
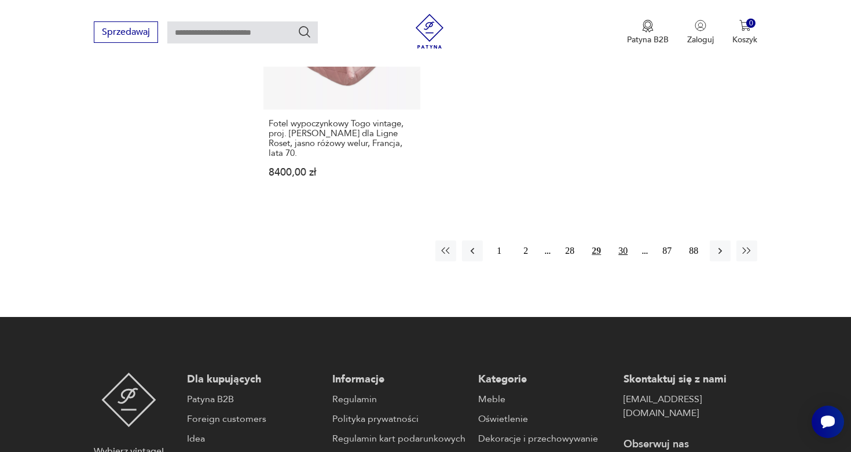
click at [624, 240] on button "30" at bounding box center [623, 250] width 21 height 21
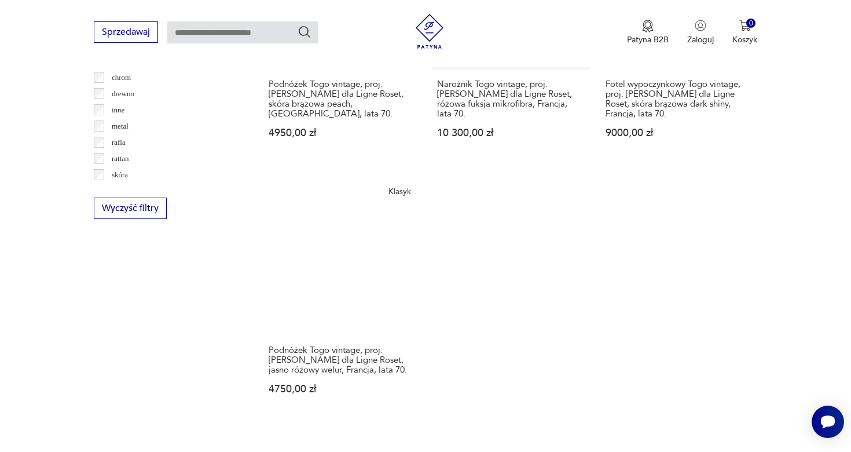
scroll to position [1806, 0]
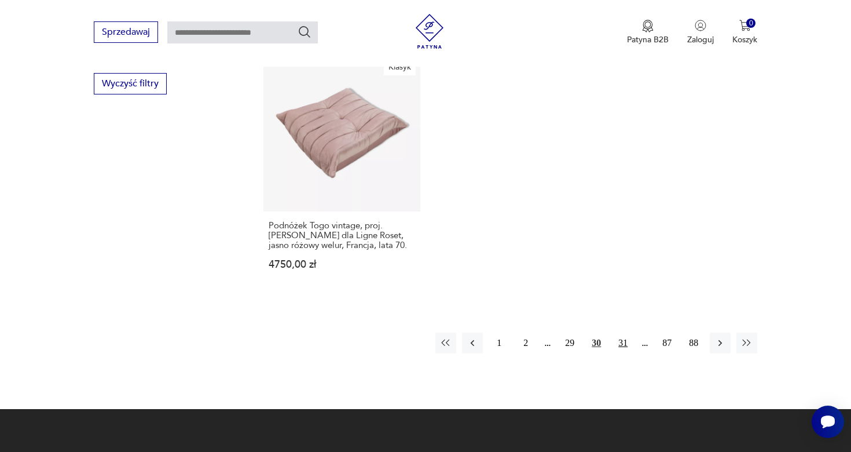
click at [621, 332] on button "31" at bounding box center [623, 342] width 21 height 21
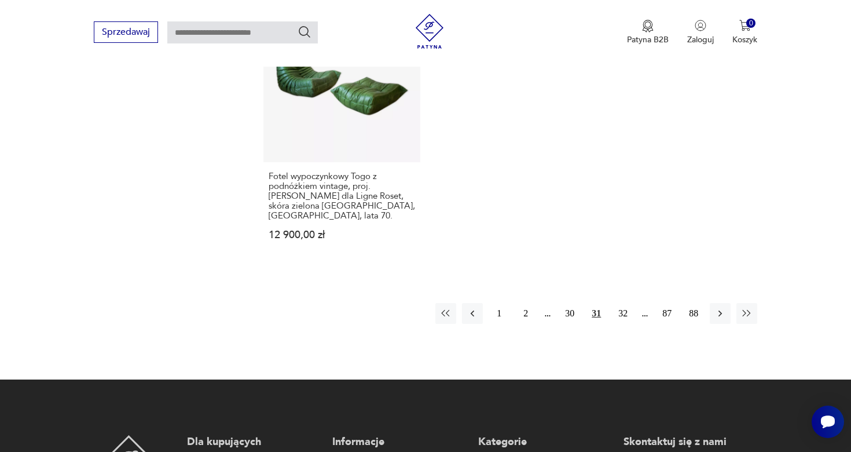
scroll to position [1809, 0]
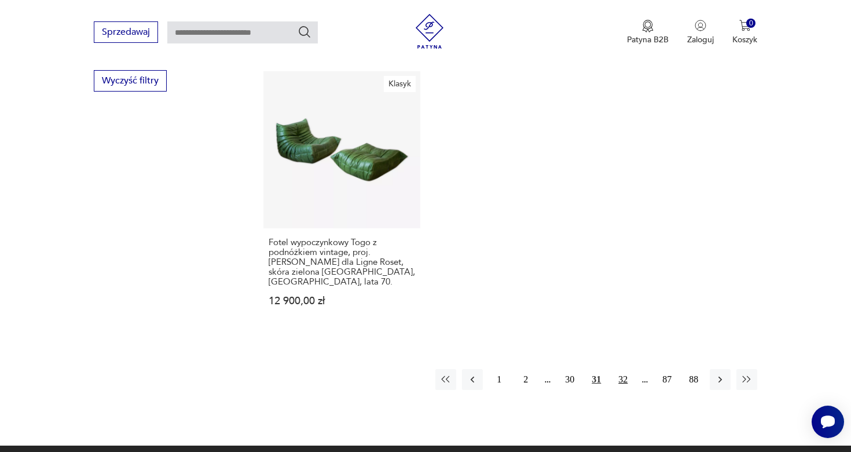
click at [618, 369] on button "32" at bounding box center [623, 379] width 21 height 21
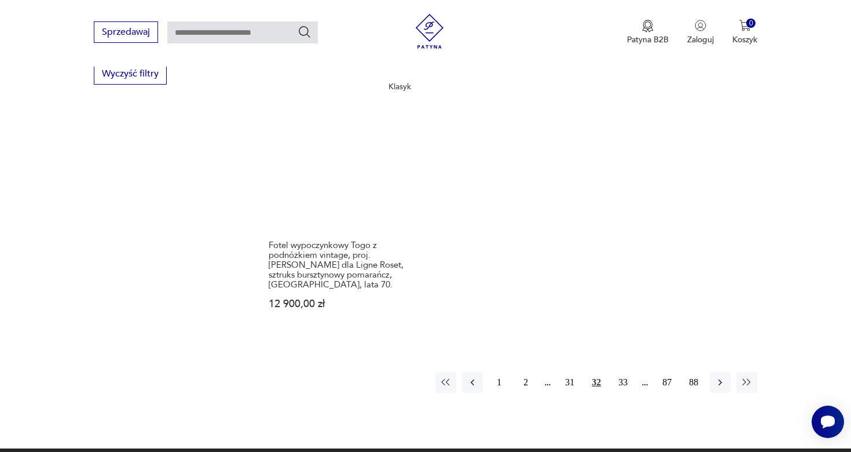
scroll to position [1840, 0]
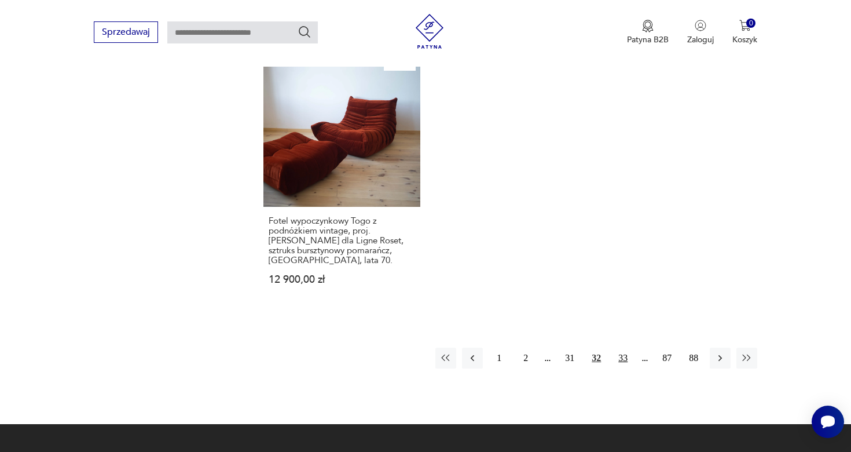
click at [623, 347] on button "33" at bounding box center [623, 357] width 21 height 21
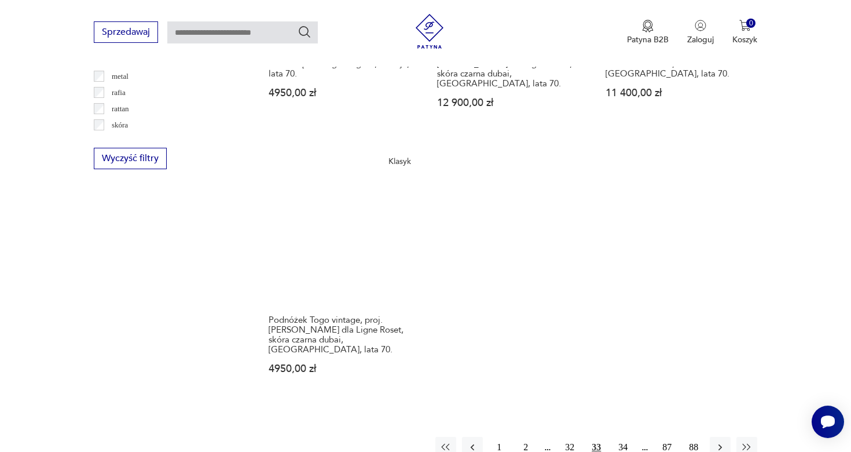
scroll to position [1846, 0]
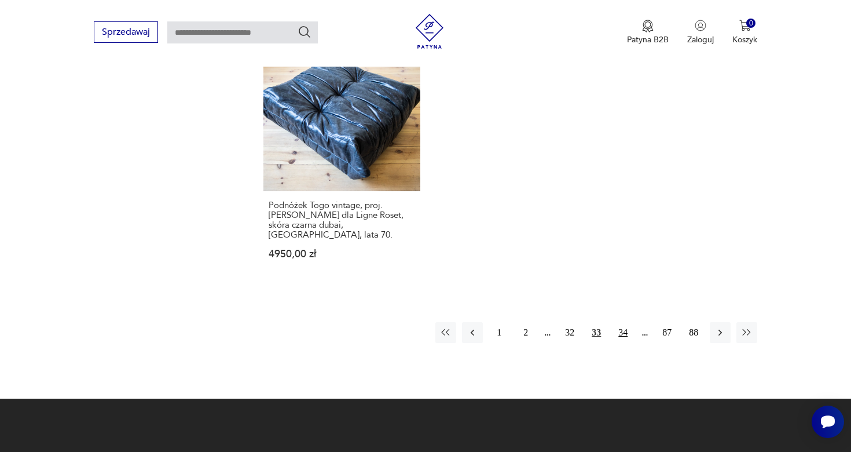
click at [617, 322] on button "34" at bounding box center [623, 332] width 21 height 21
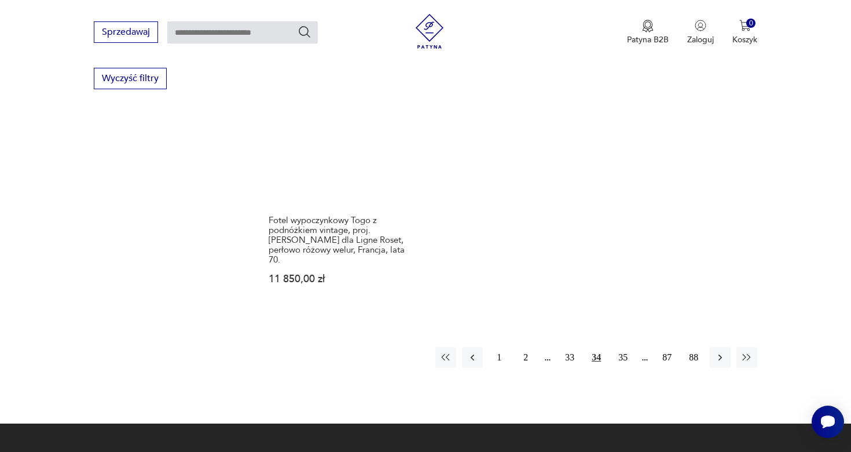
scroll to position [1916, 0]
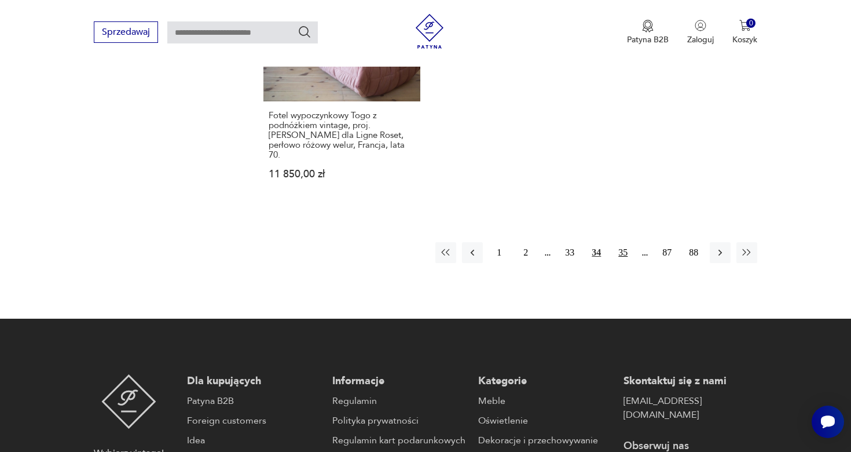
click at [618, 242] on button "35" at bounding box center [623, 252] width 21 height 21
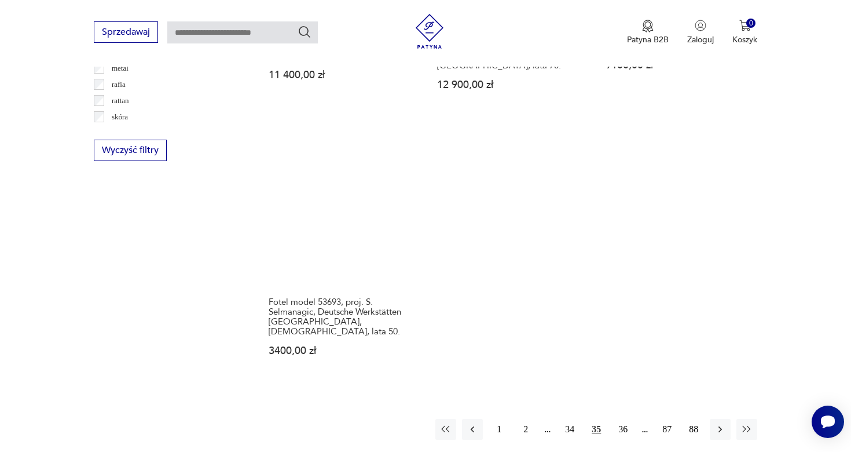
scroll to position [1759, 0]
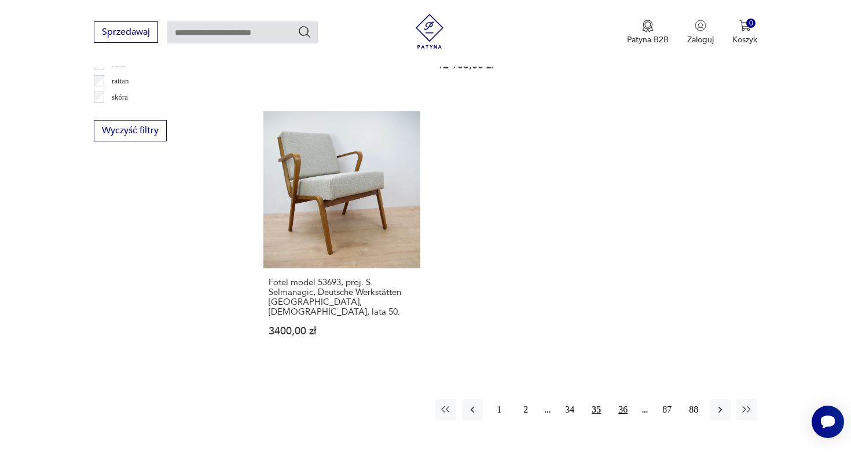
click at [623, 399] on button "36" at bounding box center [623, 409] width 21 height 21
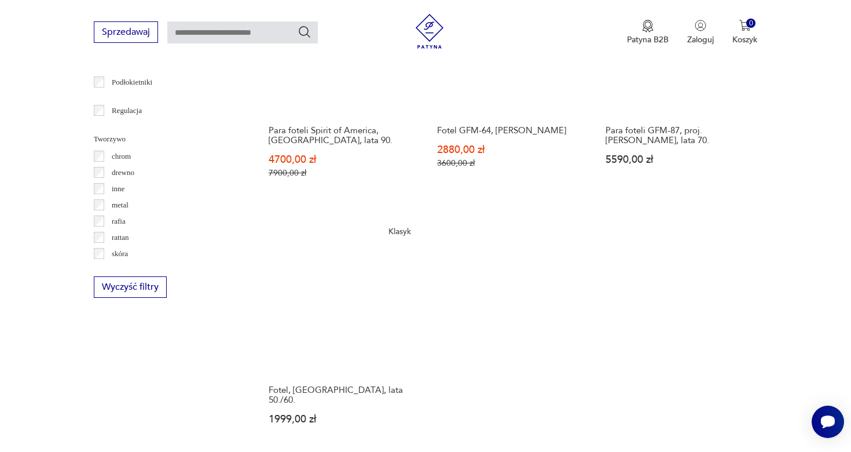
scroll to position [1735, 0]
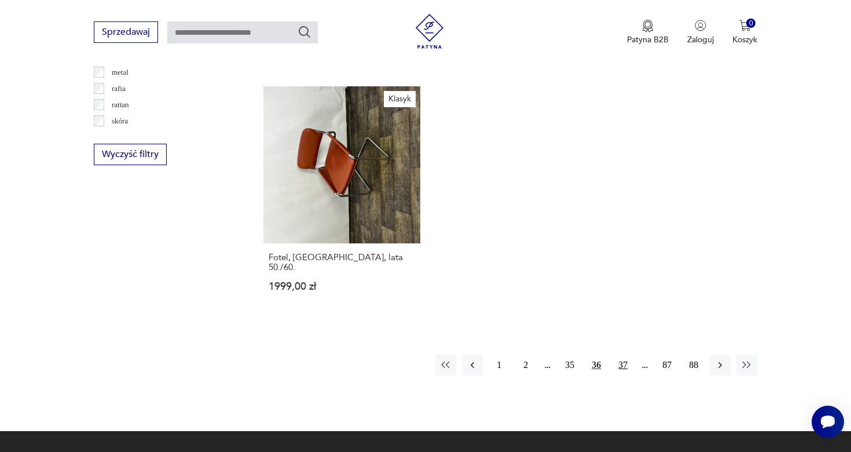
click at [621, 354] on button "37" at bounding box center [623, 364] width 21 height 21
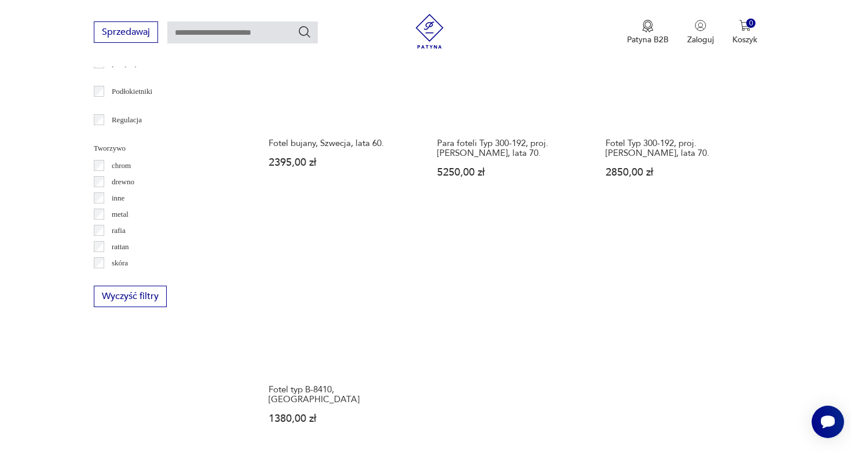
scroll to position [1726, 0]
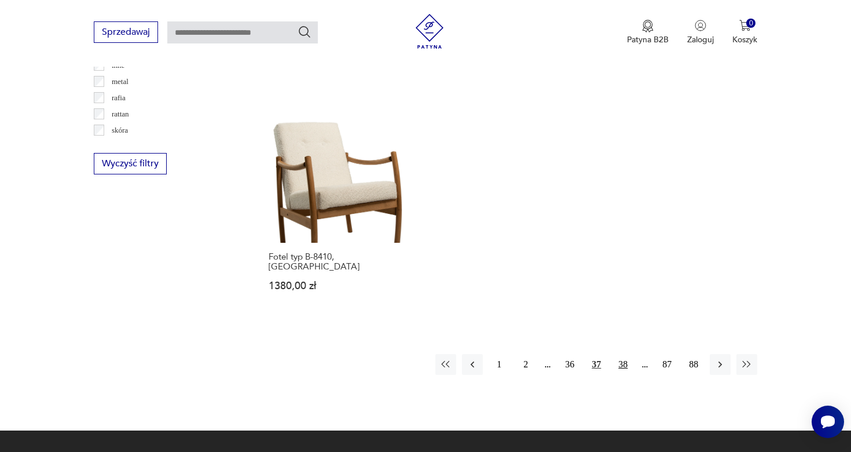
click at [616, 354] on button "38" at bounding box center [623, 364] width 21 height 21
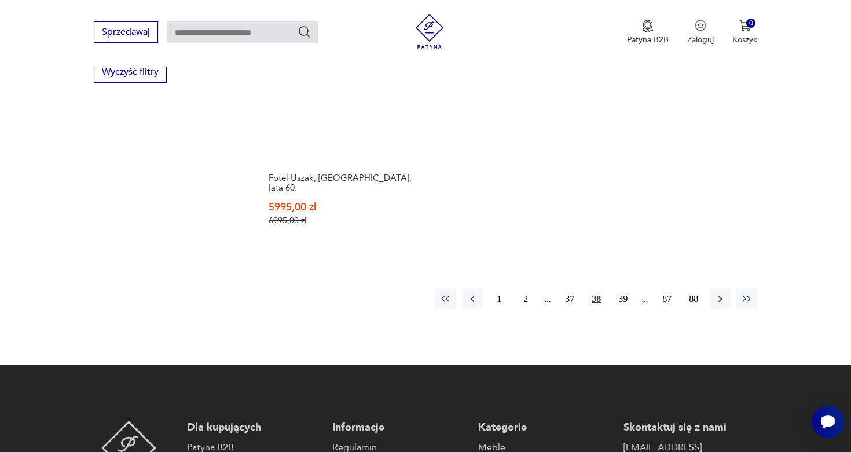
scroll to position [1723, 0]
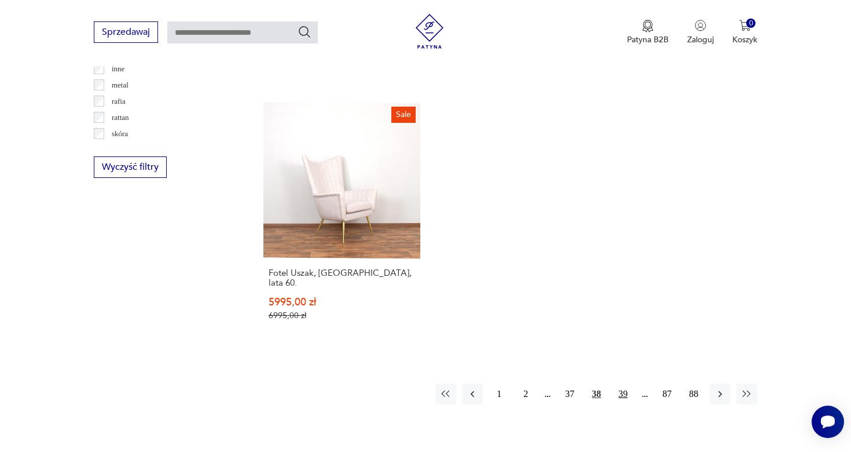
click at [622, 383] on button "39" at bounding box center [623, 393] width 21 height 21
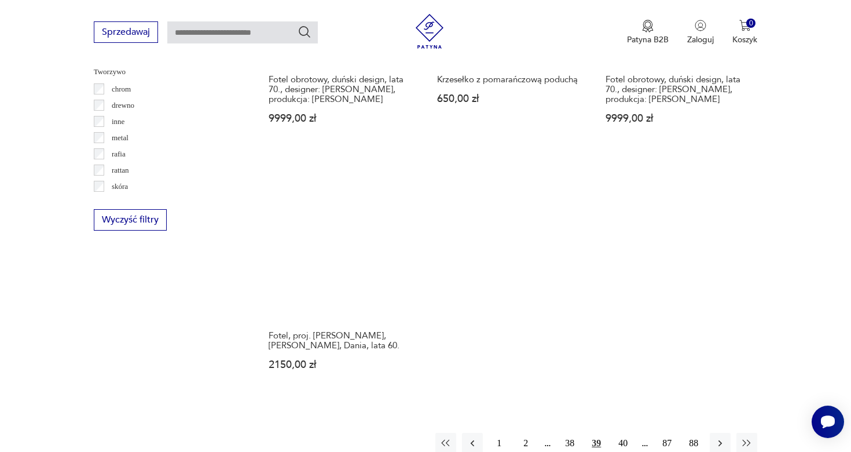
scroll to position [1680, 0]
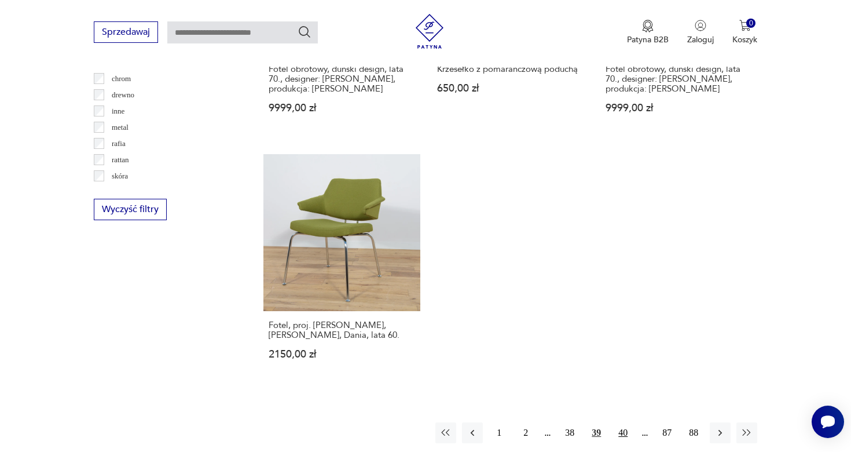
click at [622, 422] on button "40" at bounding box center [623, 432] width 21 height 21
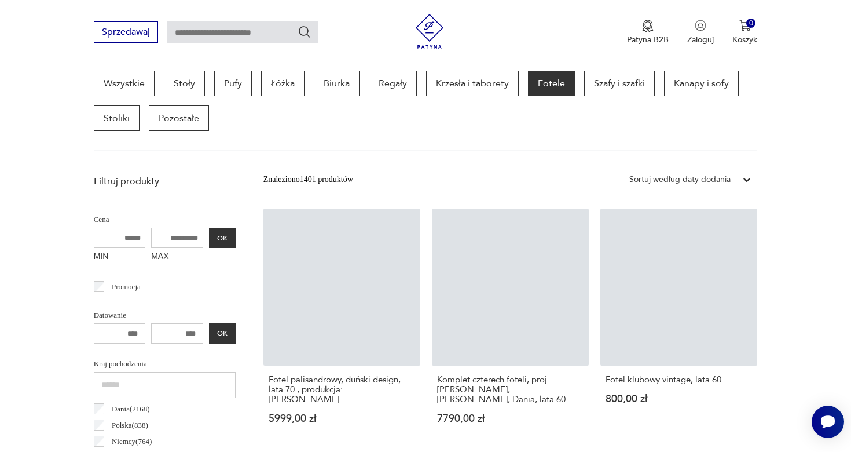
scroll to position [307, 0]
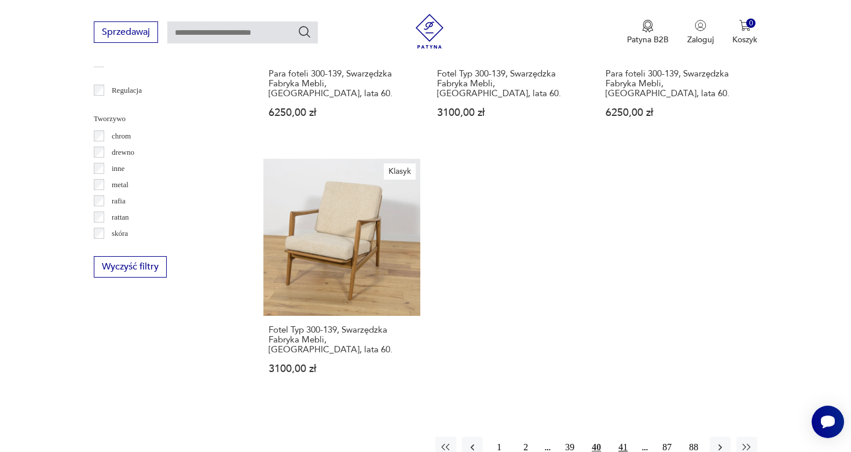
click at [620, 437] on button "41" at bounding box center [623, 447] width 21 height 21
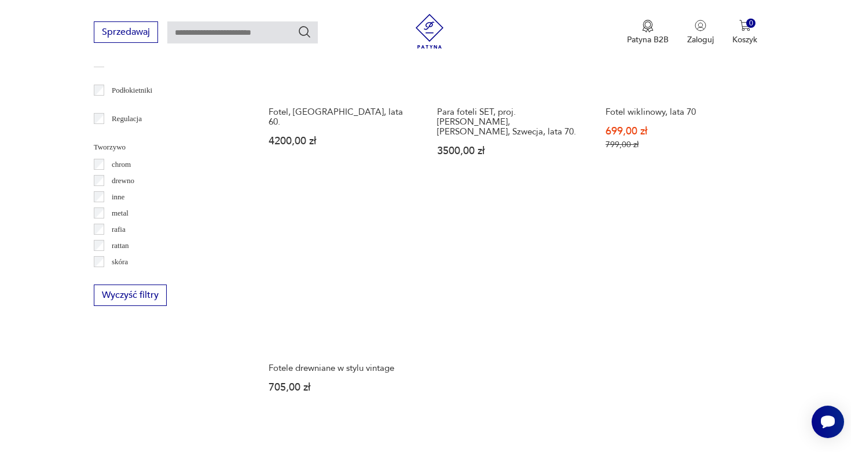
scroll to position [1628, 0]
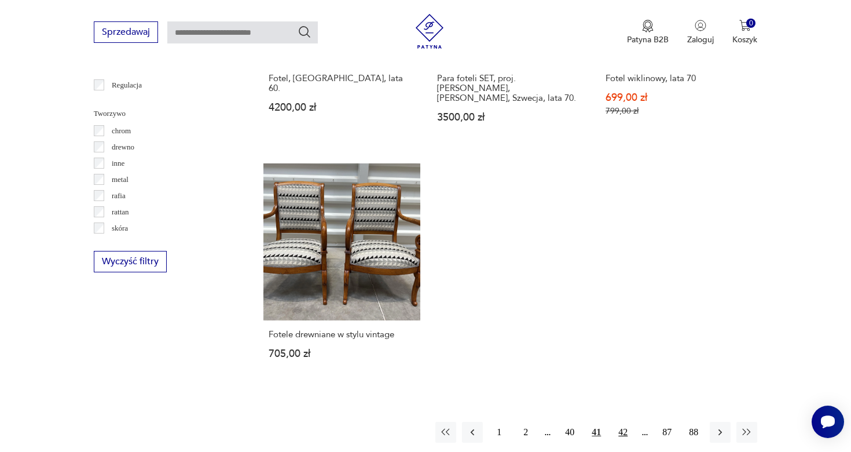
click at [620, 422] on button "42" at bounding box center [623, 432] width 21 height 21
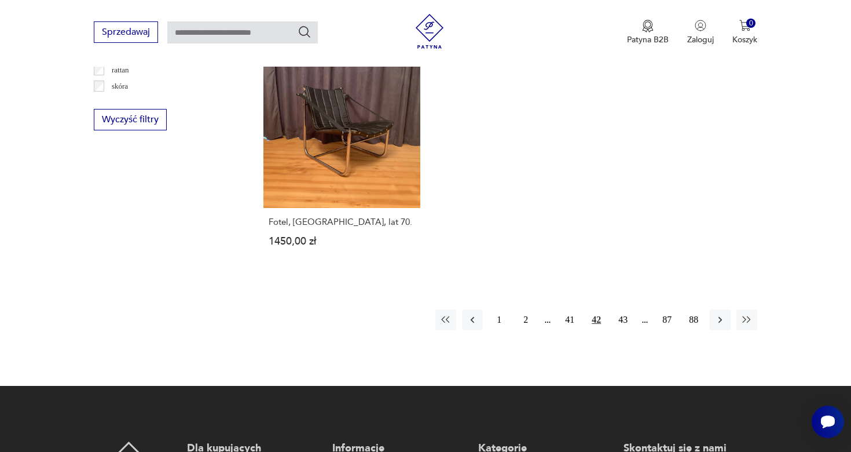
scroll to position [1819, 0]
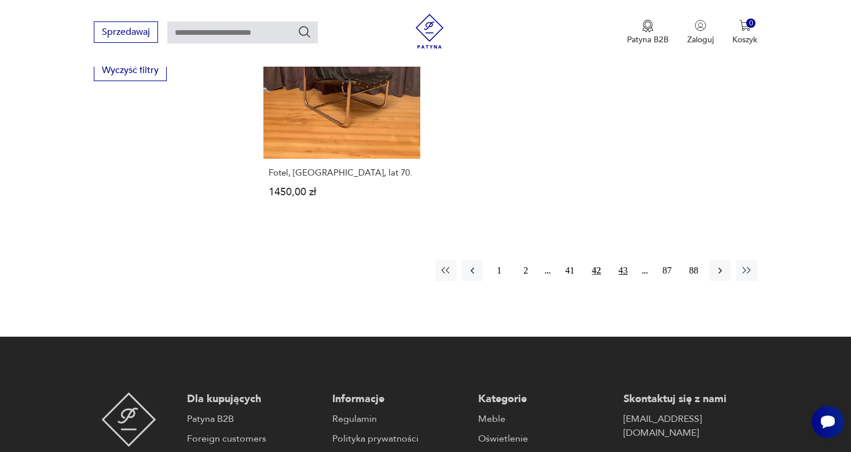
click at [630, 260] on button "43" at bounding box center [623, 270] width 21 height 21
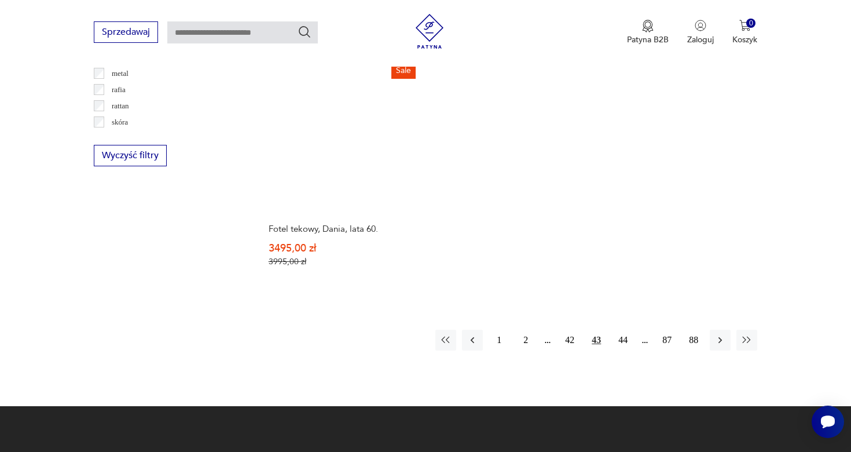
scroll to position [1742, 0]
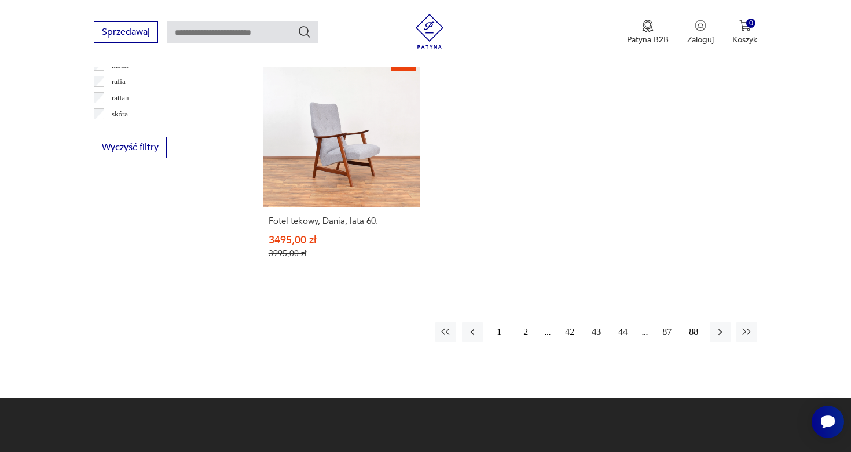
click at [621, 323] on button "44" at bounding box center [623, 331] width 21 height 21
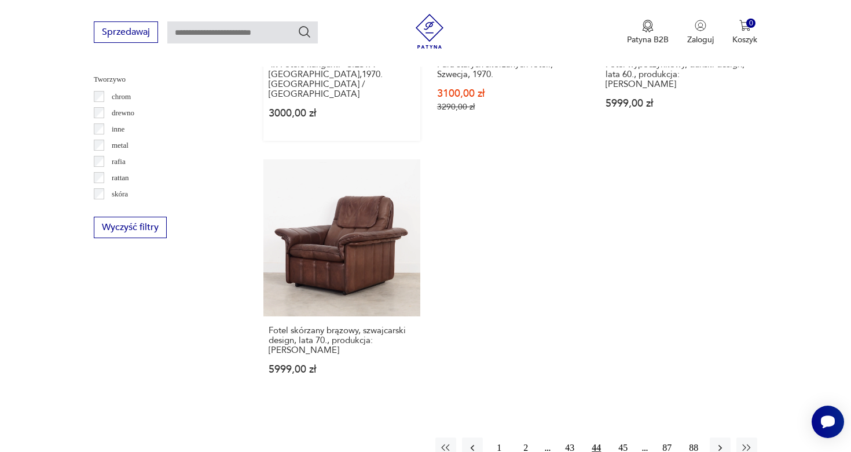
scroll to position [1889, 0]
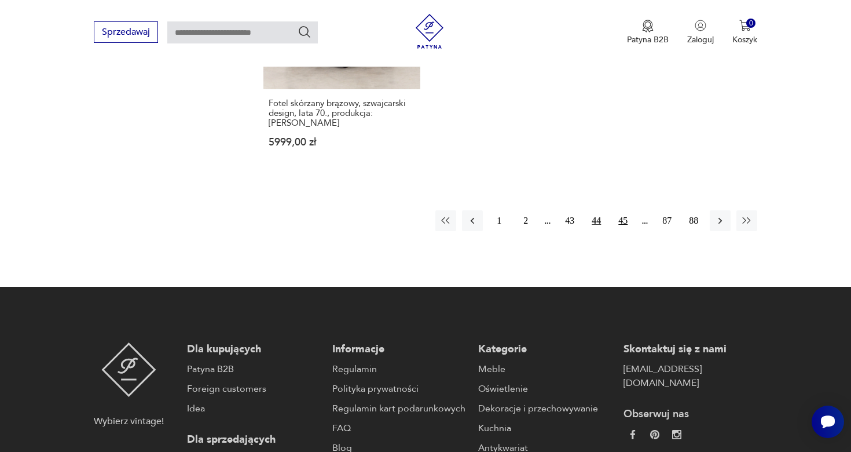
click at [628, 210] on button "45" at bounding box center [623, 220] width 21 height 21
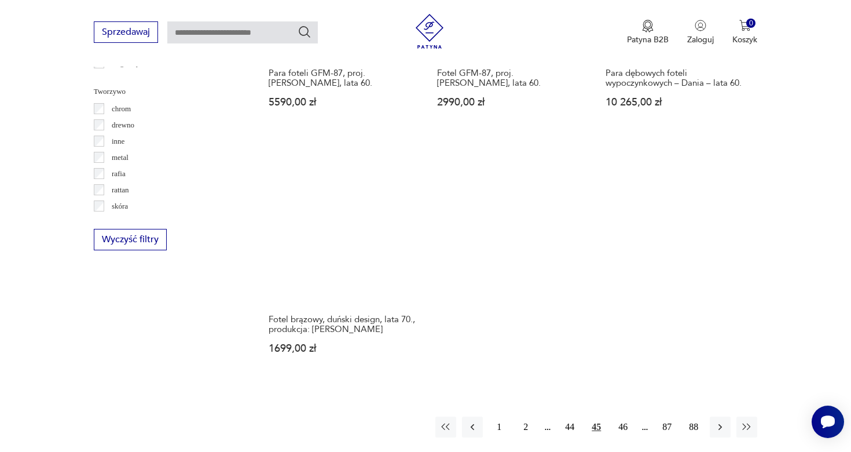
scroll to position [1664, 0]
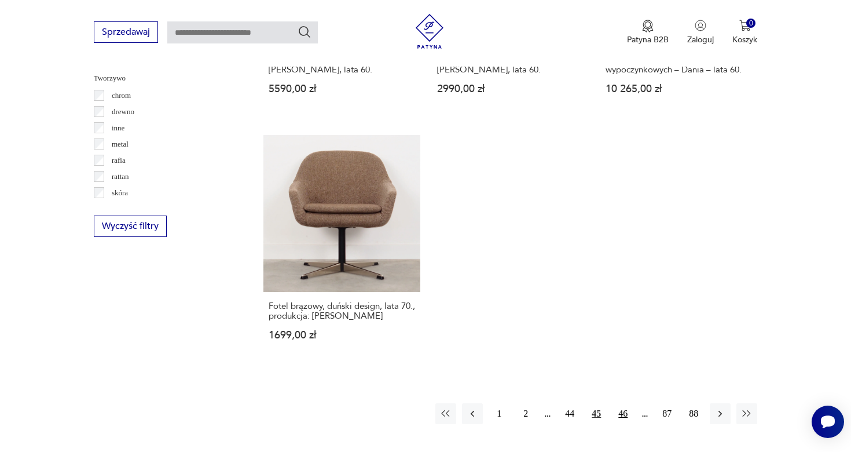
click at [622, 403] on button "46" at bounding box center [623, 413] width 21 height 21
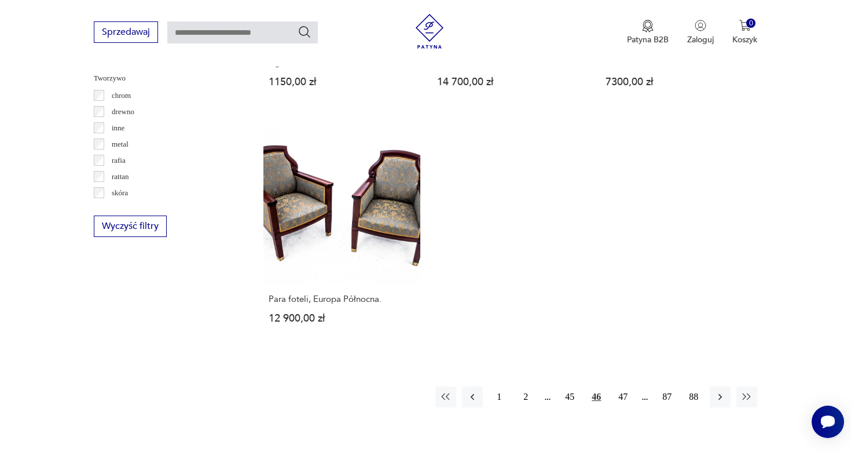
scroll to position [1661, 0]
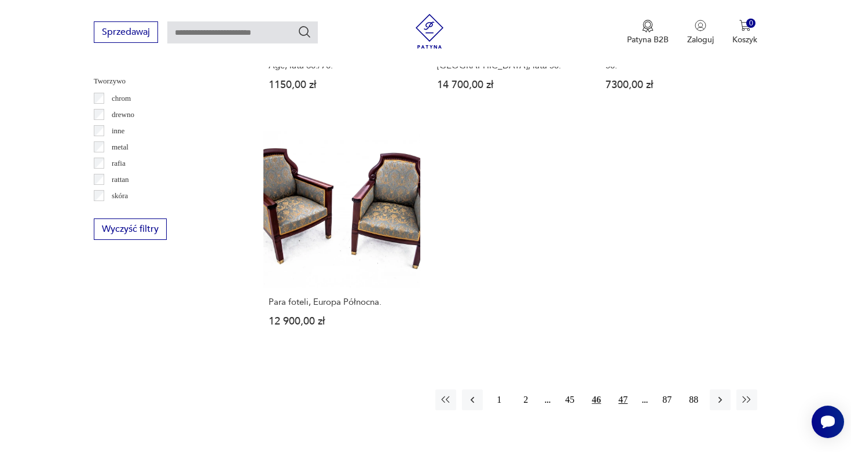
click at [622, 389] on button "47" at bounding box center [623, 399] width 21 height 21
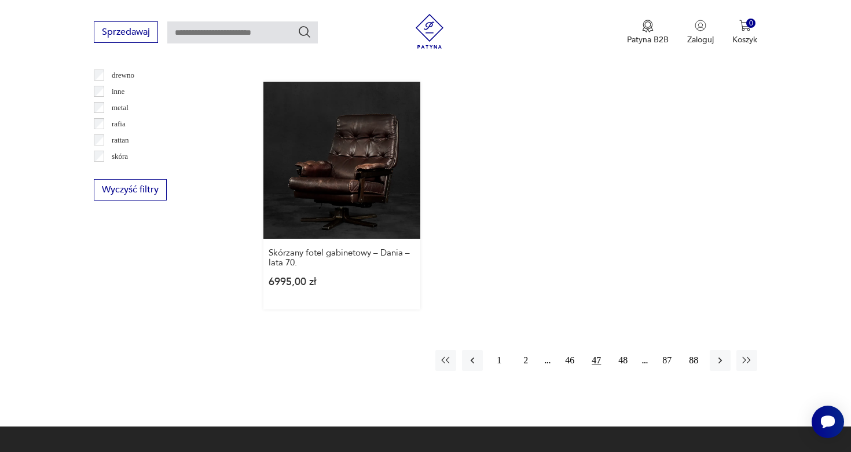
scroll to position [1701, 0]
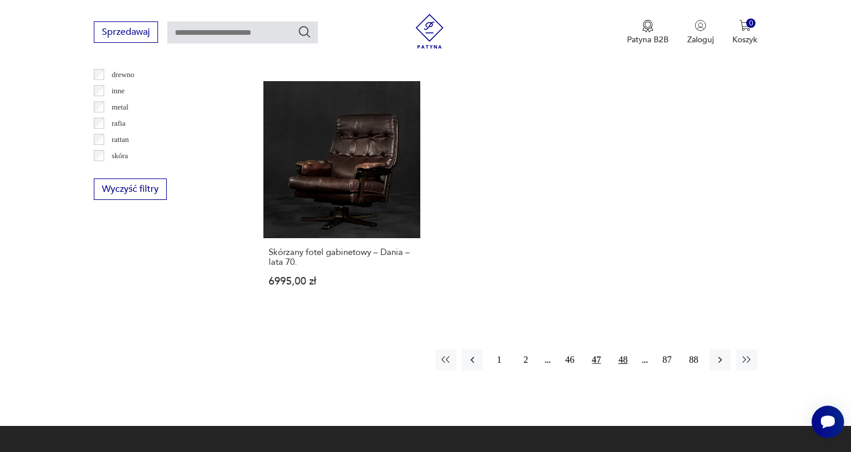
click at [621, 349] on button "48" at bounding box center [623, 359] width 21 height 21
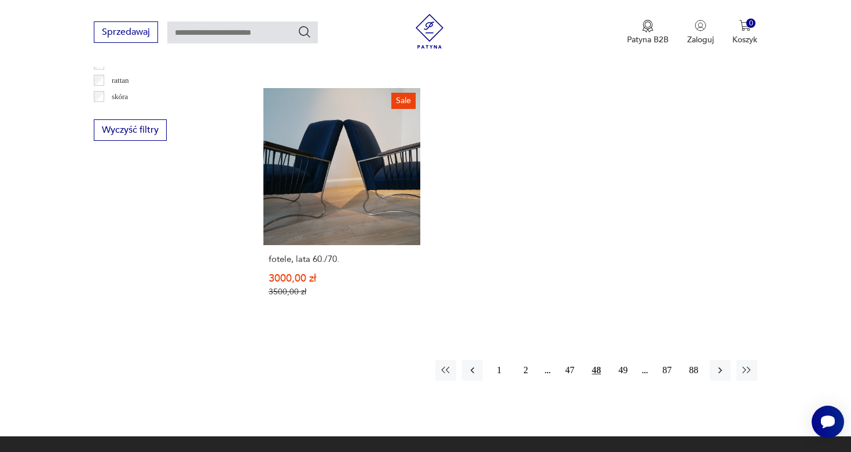
scroll to position [1790, 0]
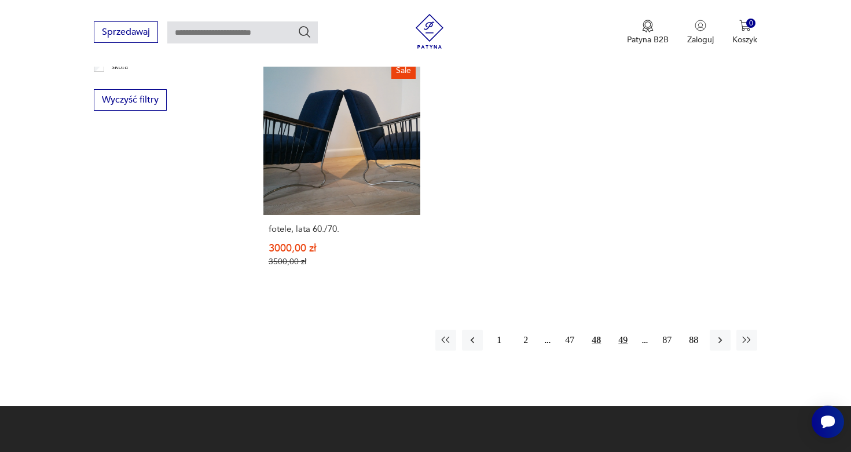
click at [626, 329] on button "49" at bounding box center [623, 339] width 21 height 21
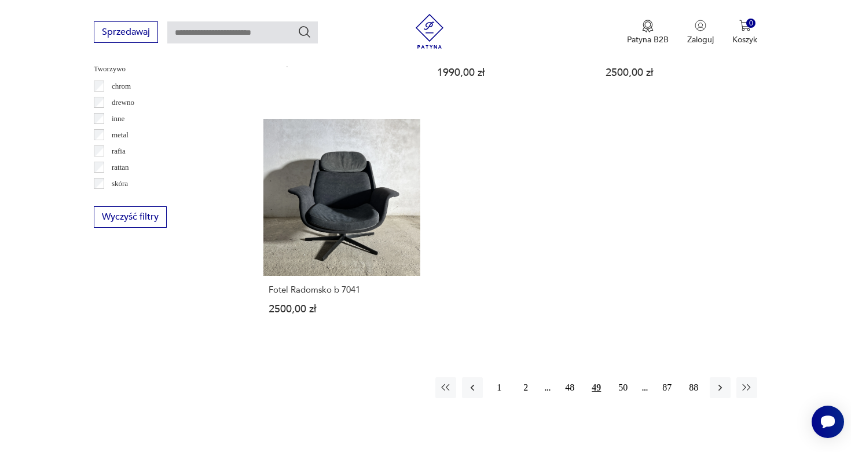
scroll to position [1686, 0]
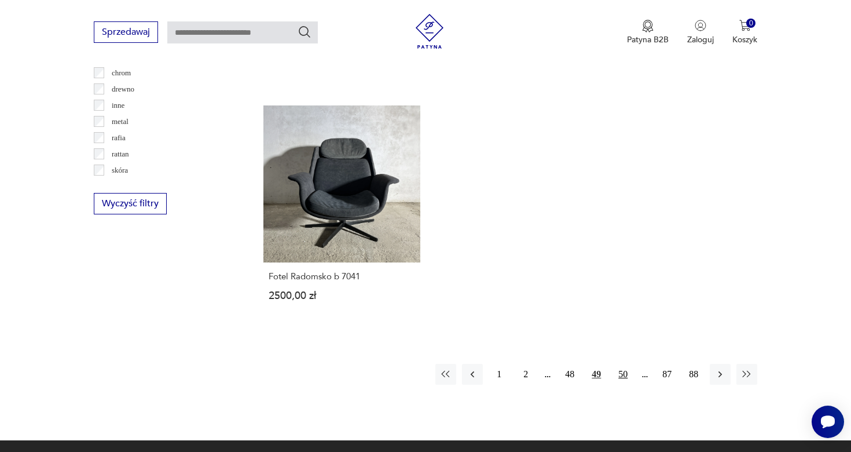
click at [625, 364] on button "50" at bounding box center [623, 374] width 21 height 21
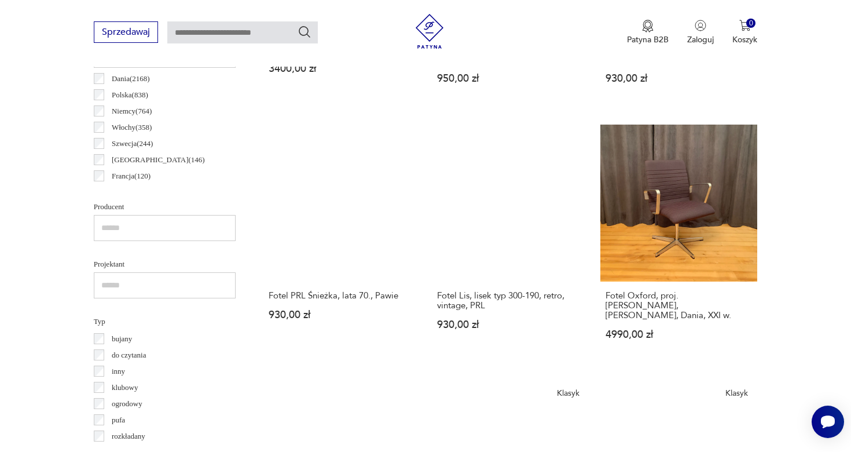
scroll to position [802, 0]
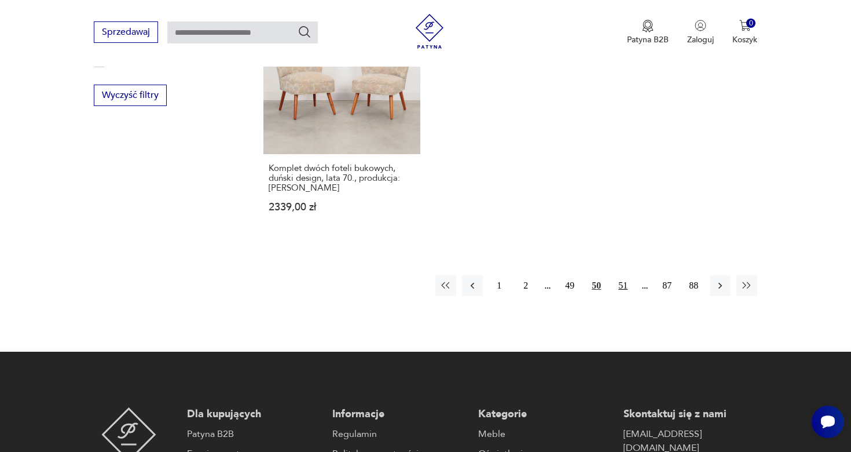
click at [624, 275] on button "51" at bounding box center [623, 285] width 21 height 21
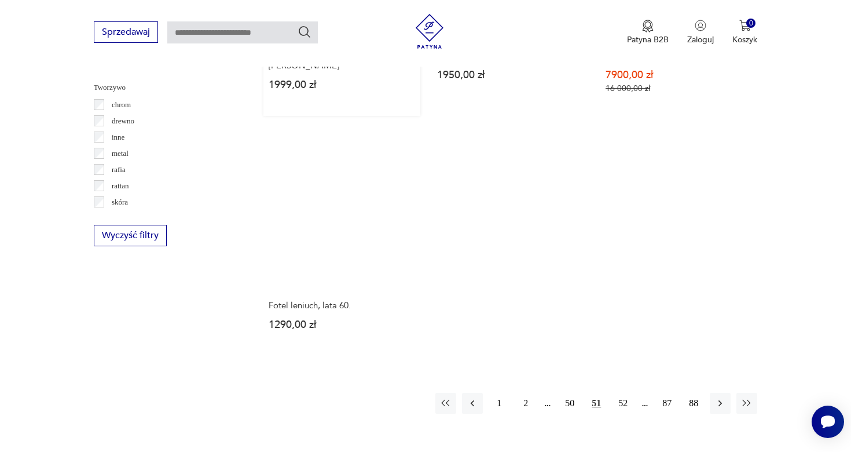
scroll to position [1665, 0]
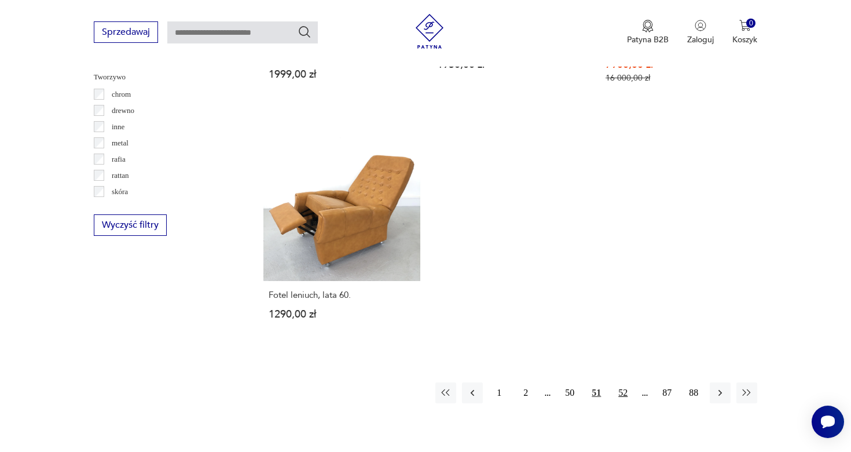
click at [624, 382] on button "52" at bounding box center [623, 392] width 21 height 21
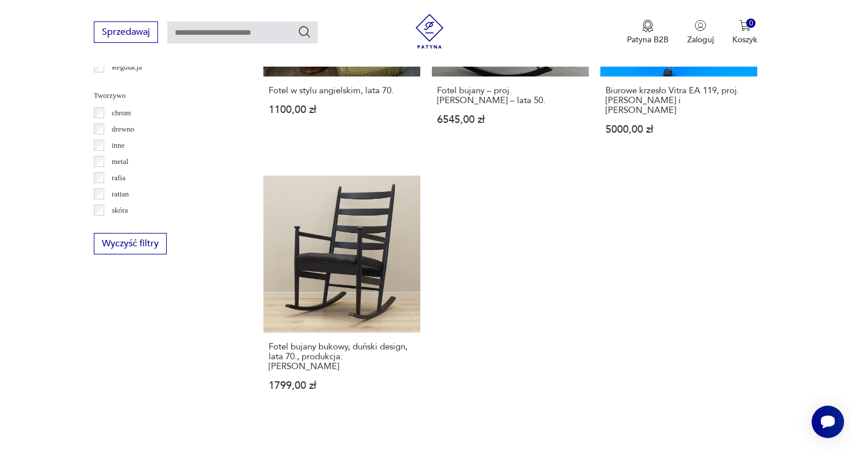
scroll to position [1665, 0]
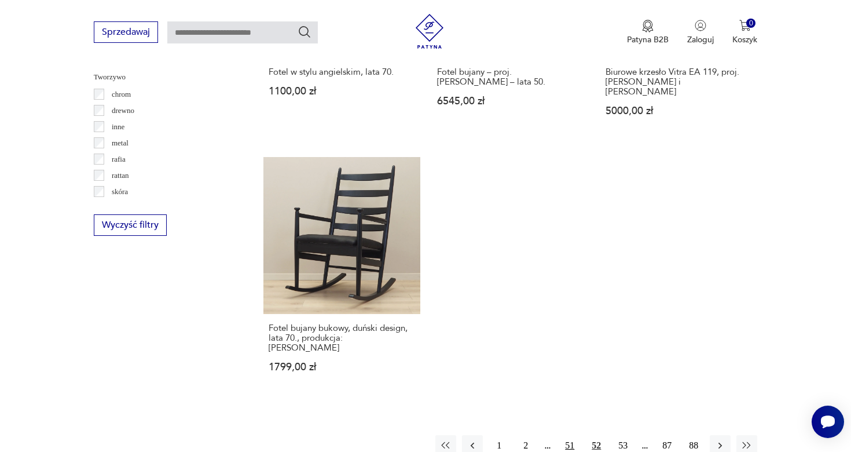
click at [570, 435] on button "51" at bounding box center [569, 445] width 21 height 21
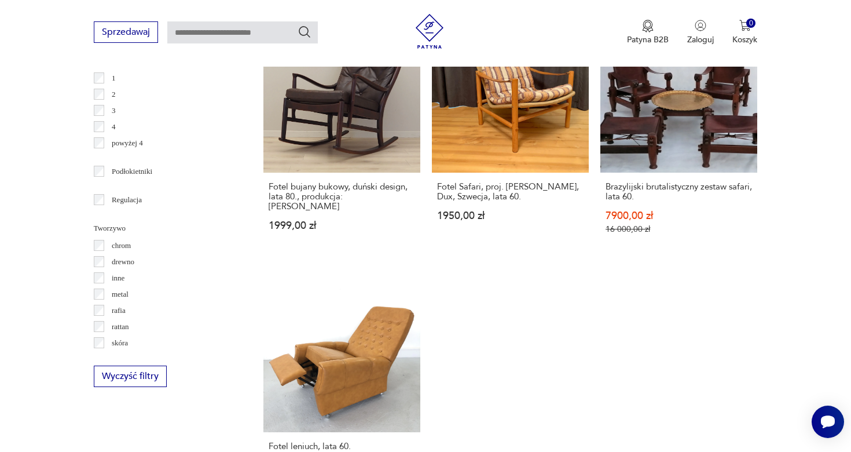
scroll to position [1660, 0]
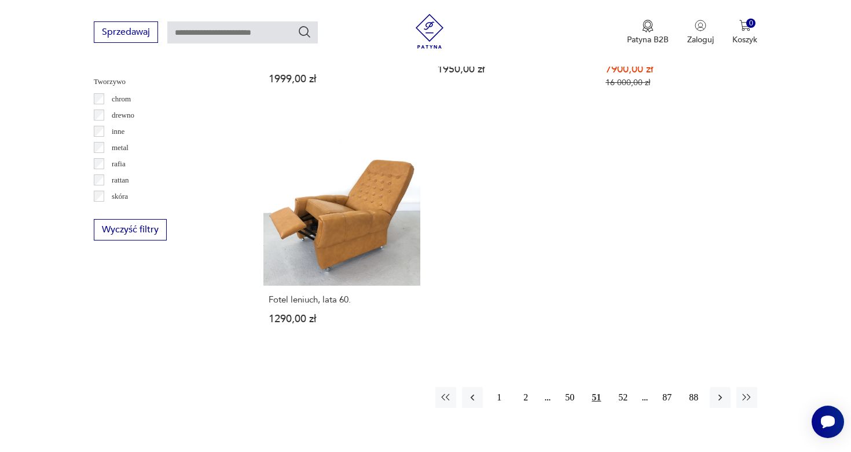
click at [609, 387] on div "1 2 50 51 52 87 88" at bounding box center [596, 397] width 322 height 21
click at [621, 387] on button "52" at bounding box center [623, 397] width 21 height 21
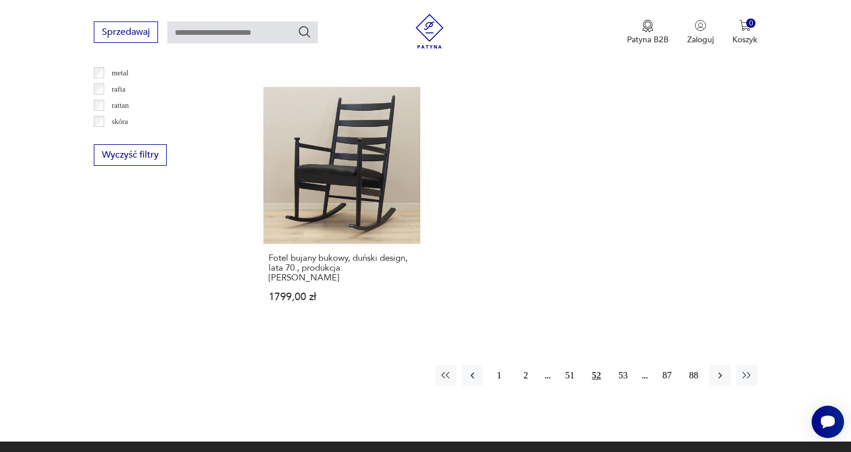
scroll to position [1756, 0]
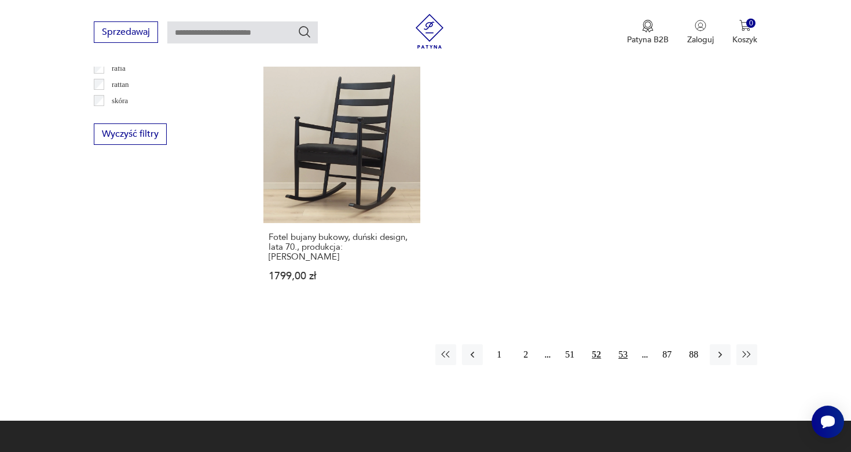
click at [623, 344] on button "53" at bounding box center [623, 354] width 21 height 21
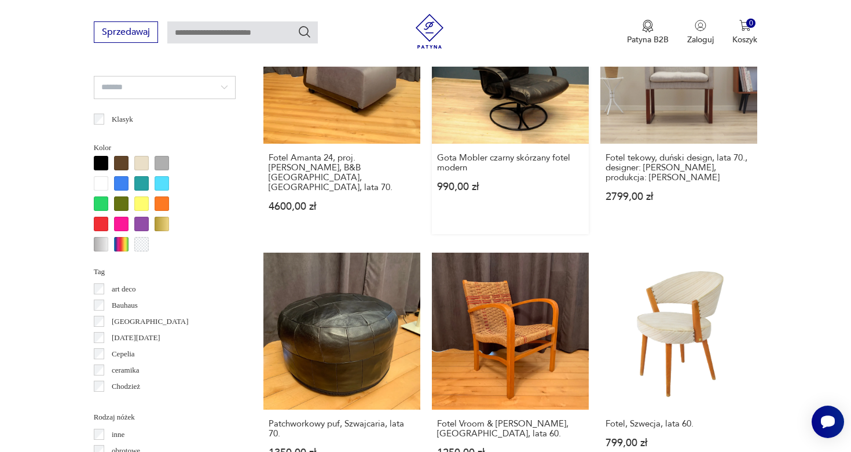
scroll to position [940, 0]
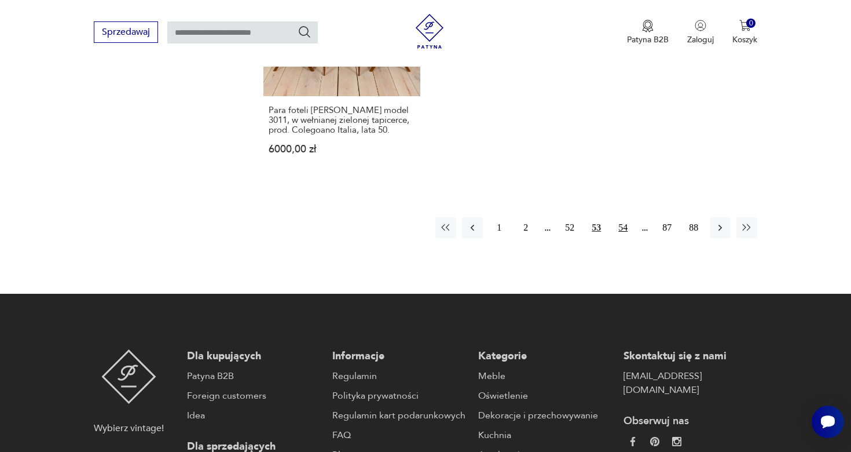
click at [617, 217] on button "54" at bounding box center [623, 227] width 21 height 21
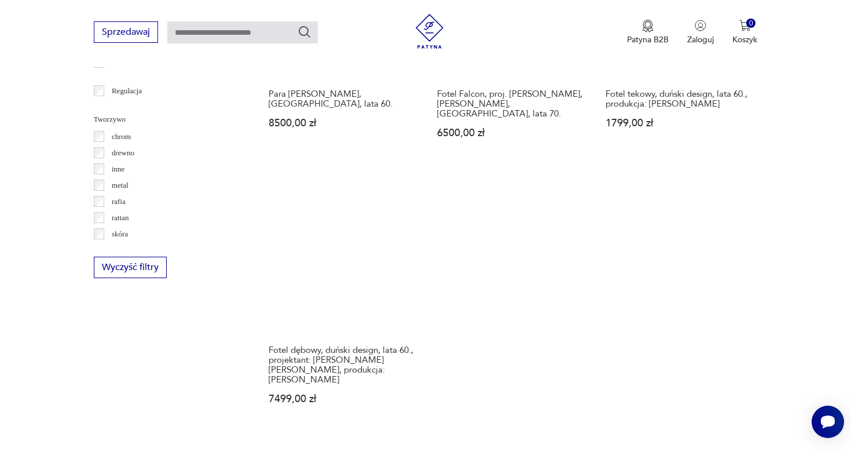
scroll to position [1642, 0]
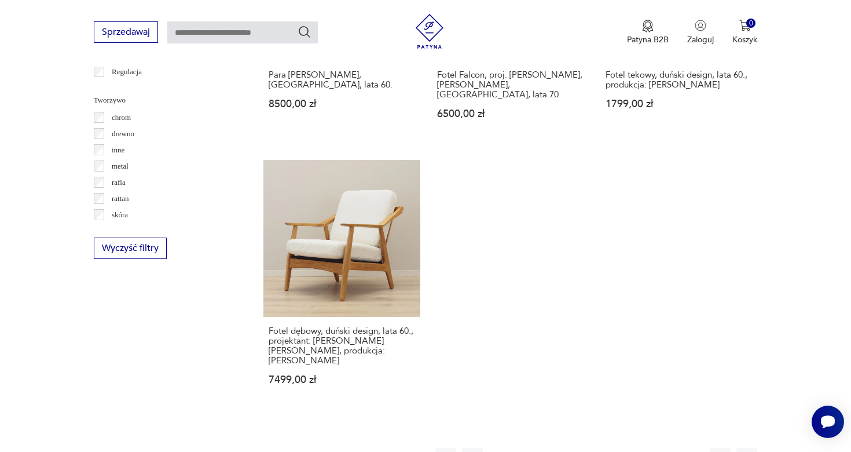
click at [624, 448] on button "55" at bounding box center [623, 458] width 21 height 21
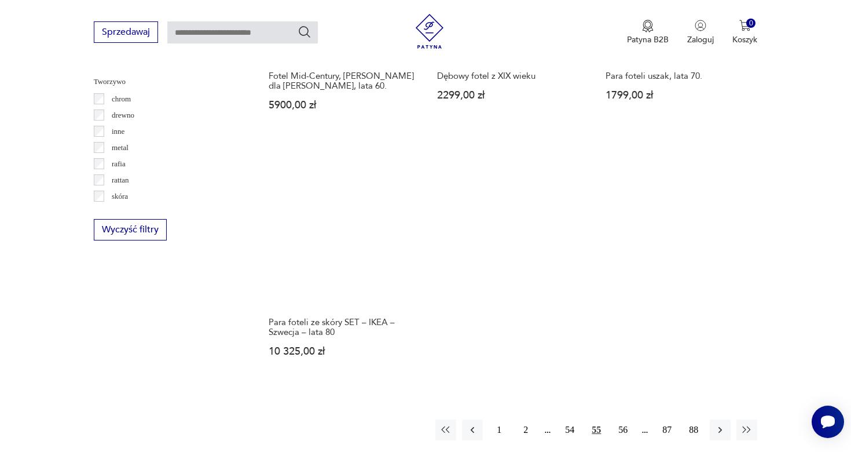
scroll to position [1669, 0]
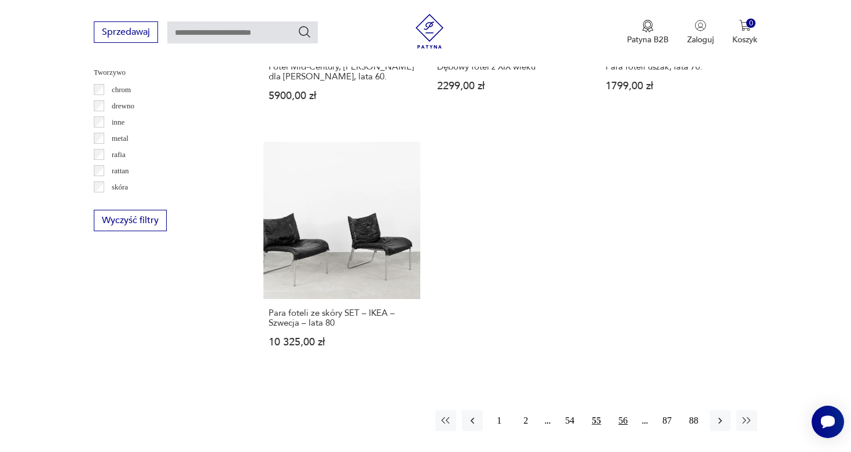
click at [620, 410] on button "56" at bounding box center [623, 420] width 21 height 21
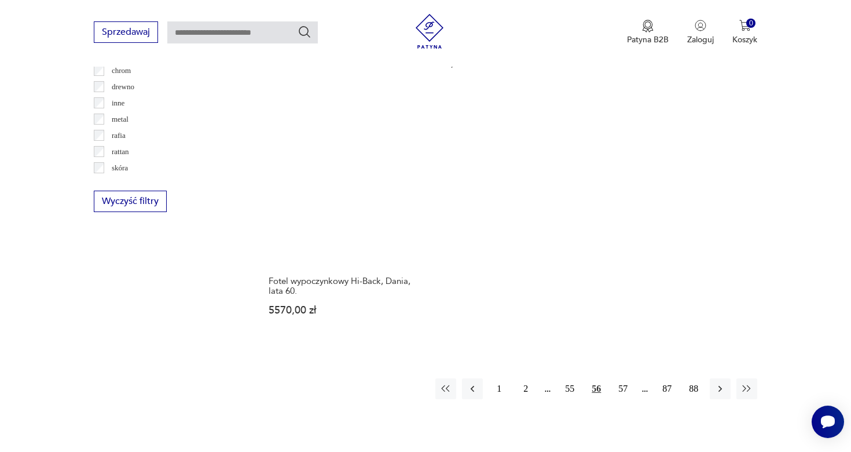
scroll to position [1777, 0]
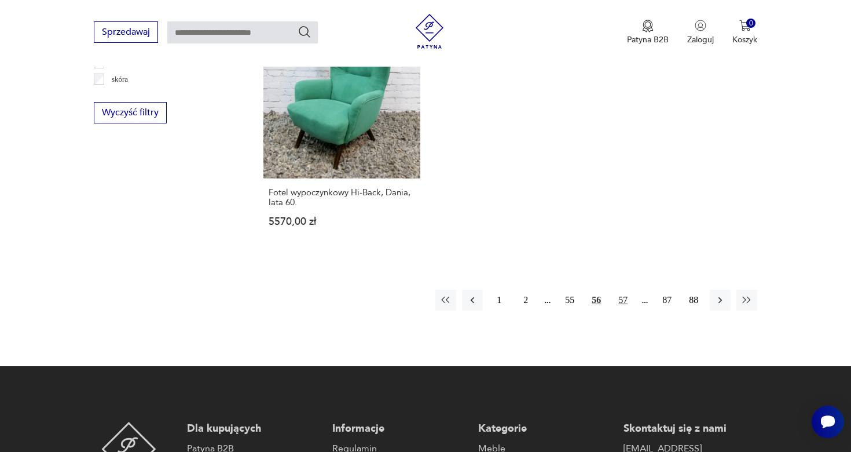
click at [627, 290] on button "57" at bounding box center [623, 300] width 21 height 21
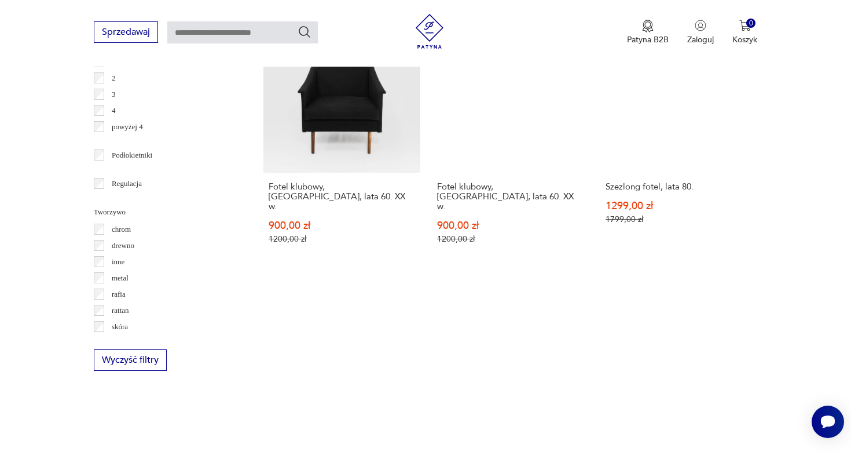
scroll to position [1665, 0]
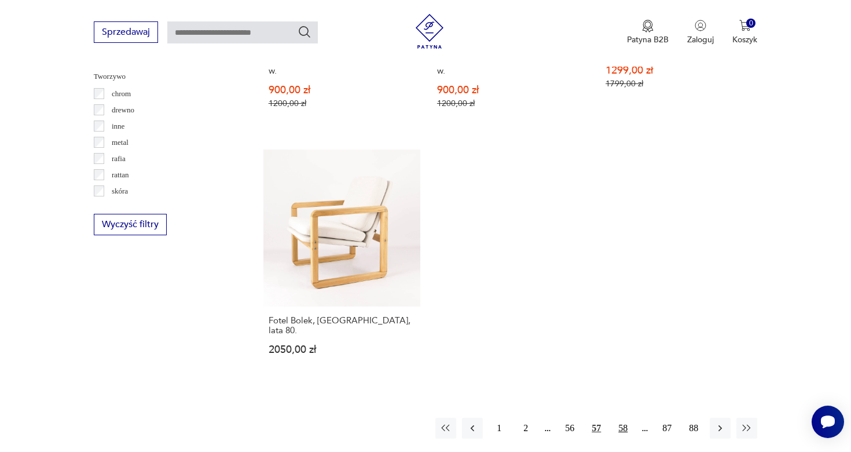
click at [619, 417] on button "58" at bounding box center [623, 427] width 21 height 21
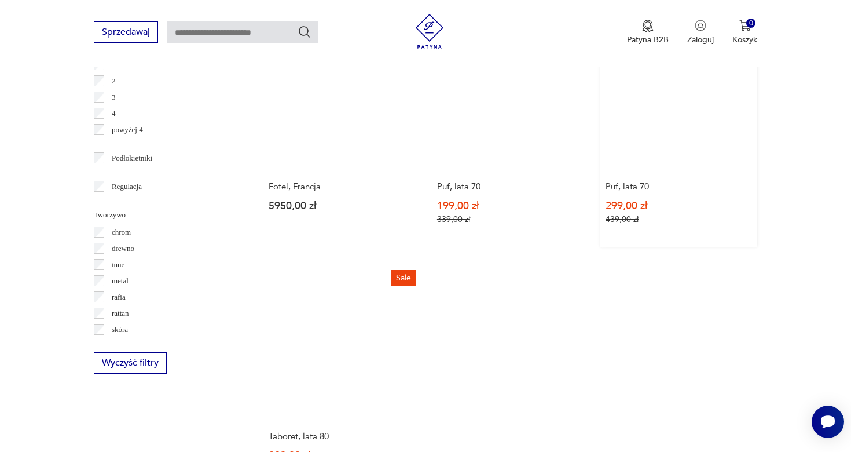
scroll to position [1713, 0]
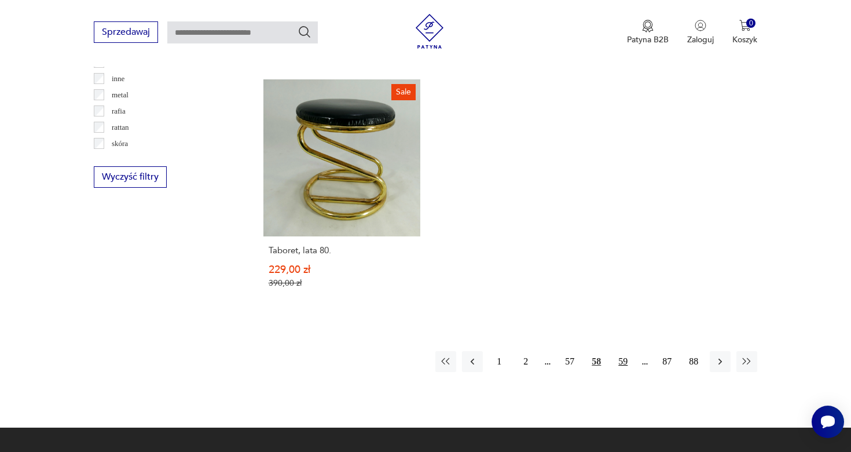
click at [625, 362] on button "59" at bounding box center [623, 361] width 21 height 21
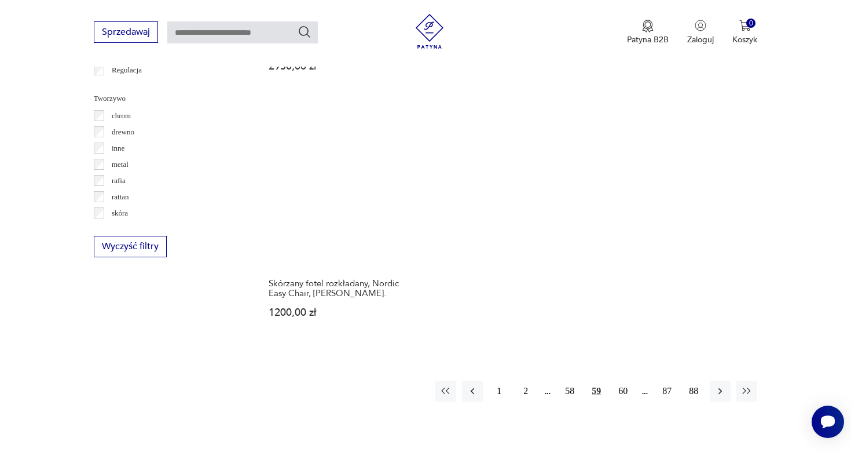
scroll to position [1651, 0]
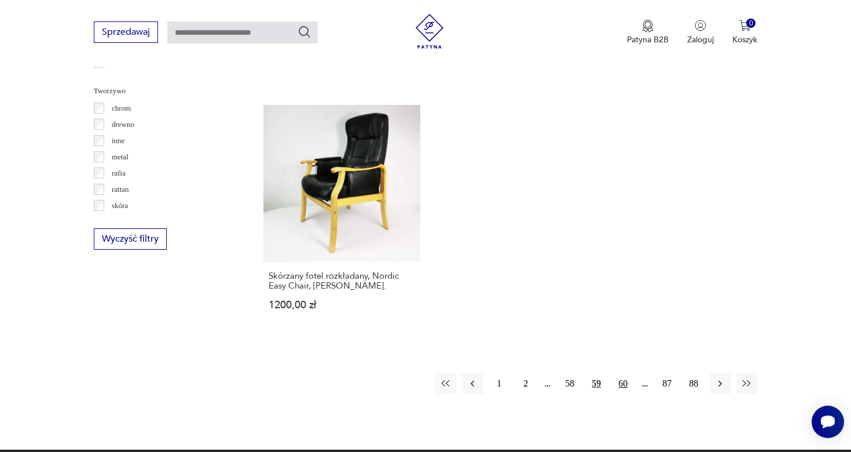
click at [621, 373] on button "60" at bounding box center [623, 383] width 21 height 21
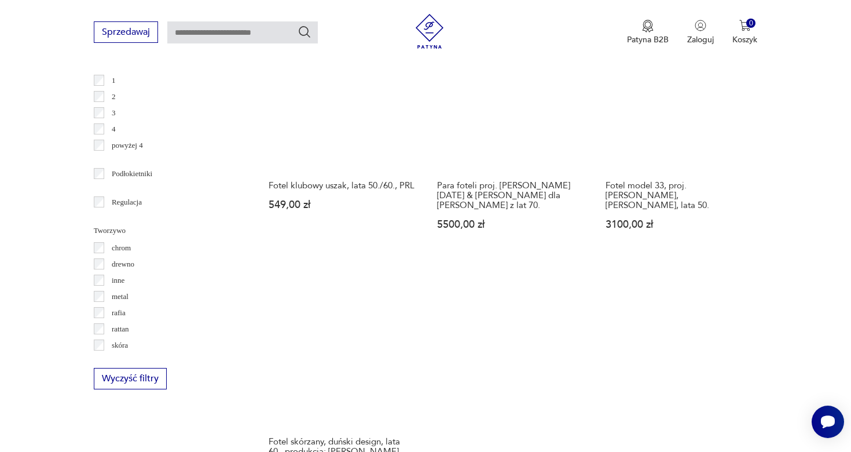
scroll to position [1625, 0]
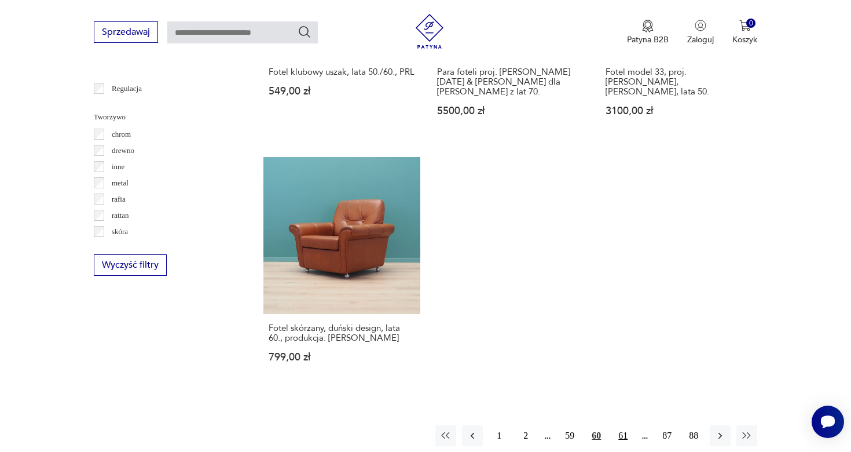
click at [620, 425] on button "61" at bounding box center [623, 435] width 21 height 21
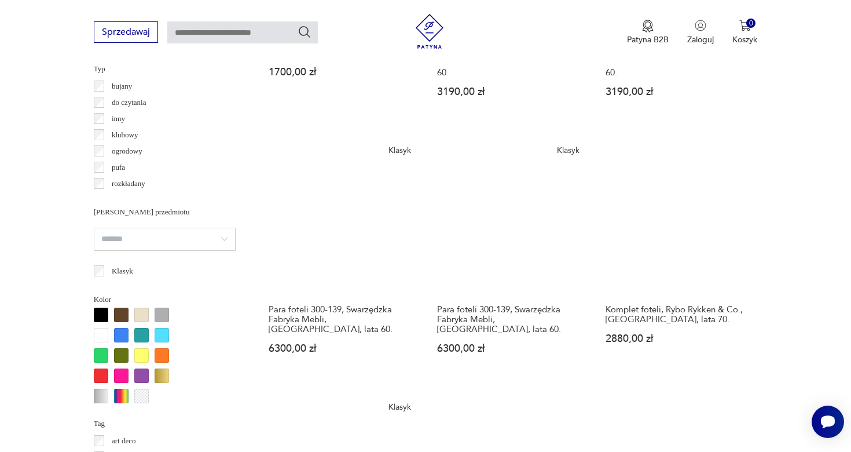
scroll to position [884, 0]
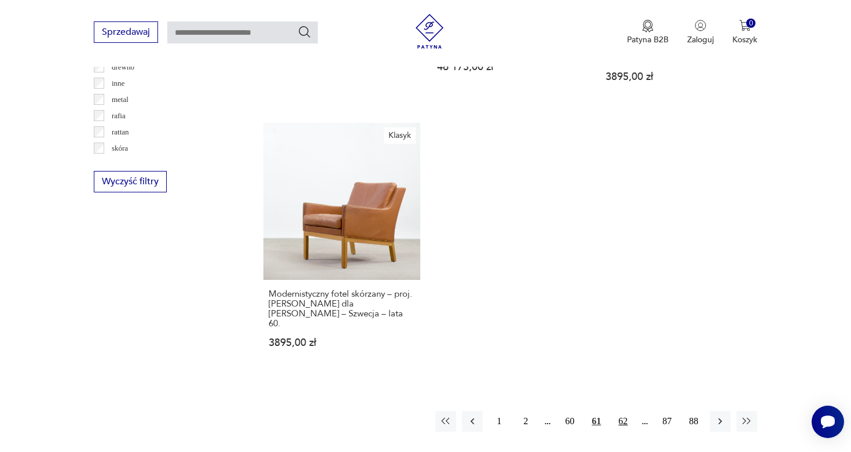
click at [624, 411] on button "62" at bounding box center [623, 421] width 21 height 21
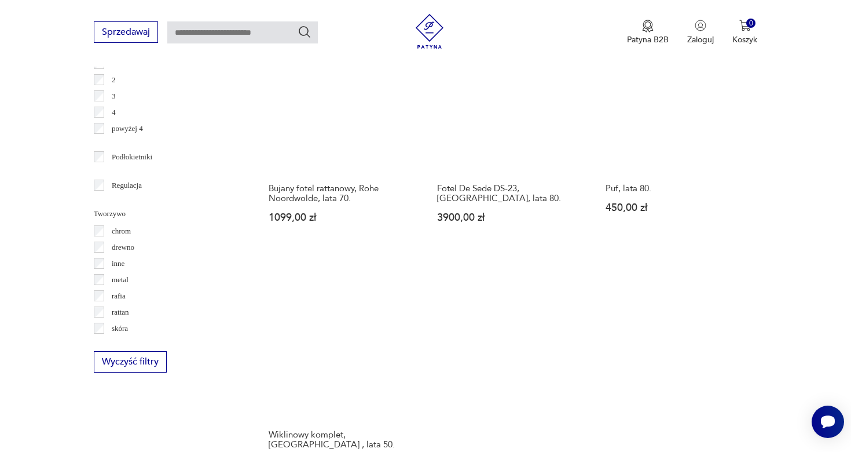
scroll to position [1644, 0]
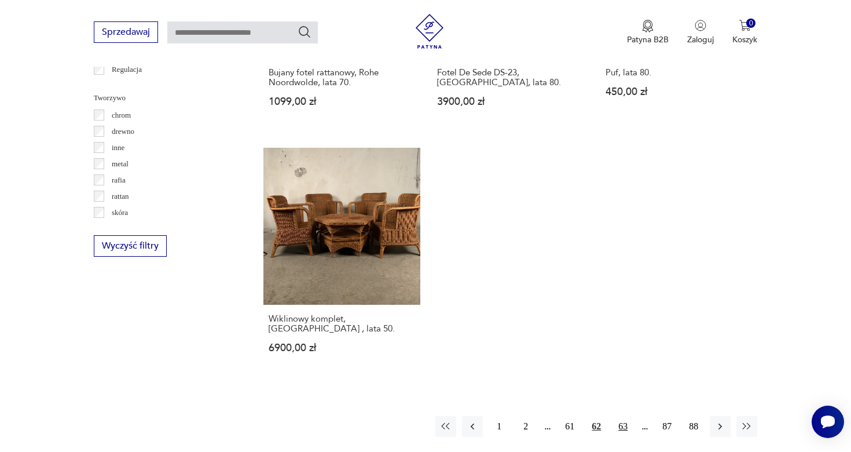
click at [631, 417] on button "63" at bounding box center [623, 426] width 21 height 21
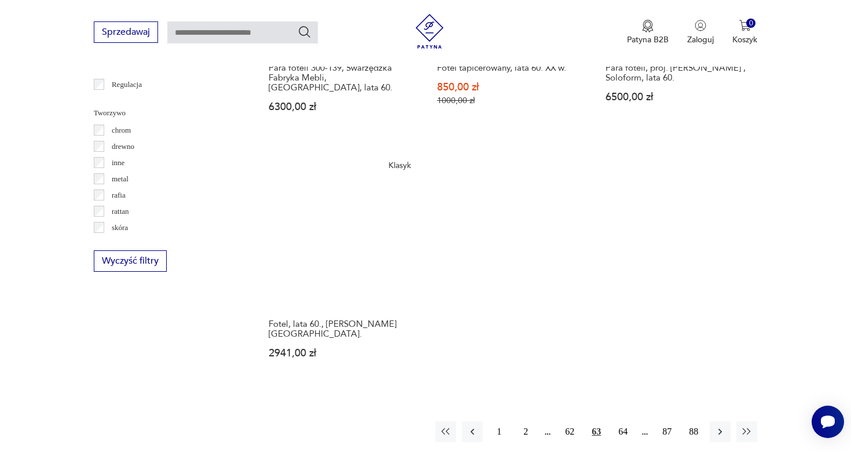
scroll to position [1637, 0]
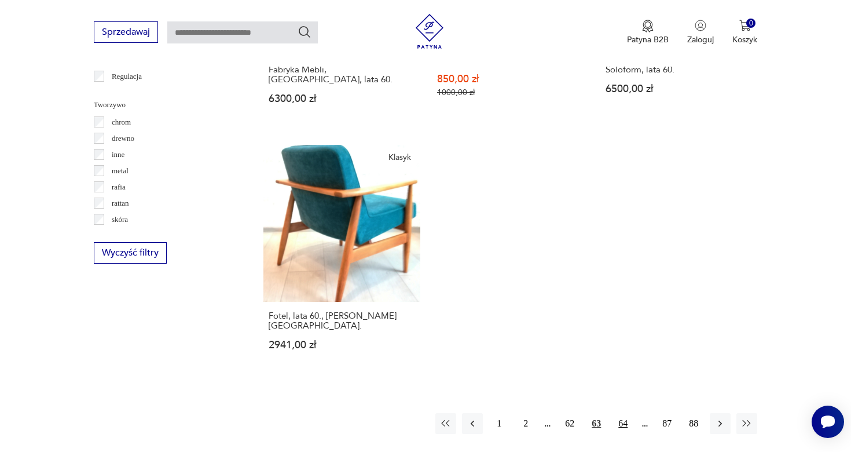
click at [620, 413] on button "64" at bounding box center [623, 423] width 21 height 21
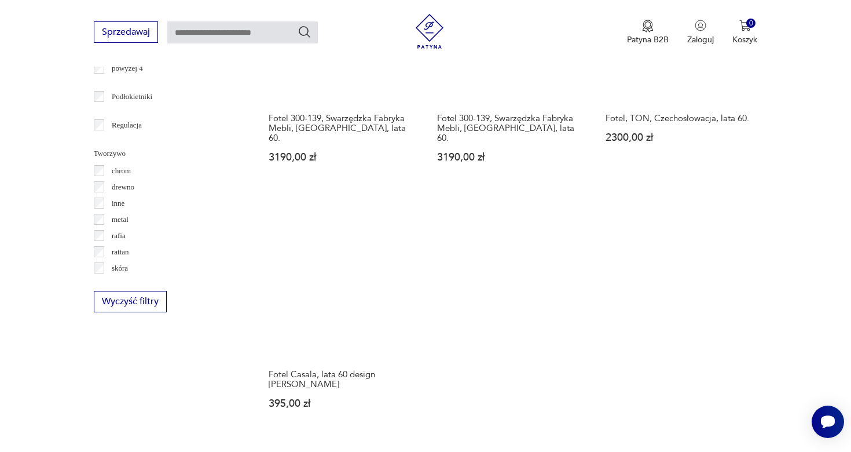
scroll to position [1585, 0]
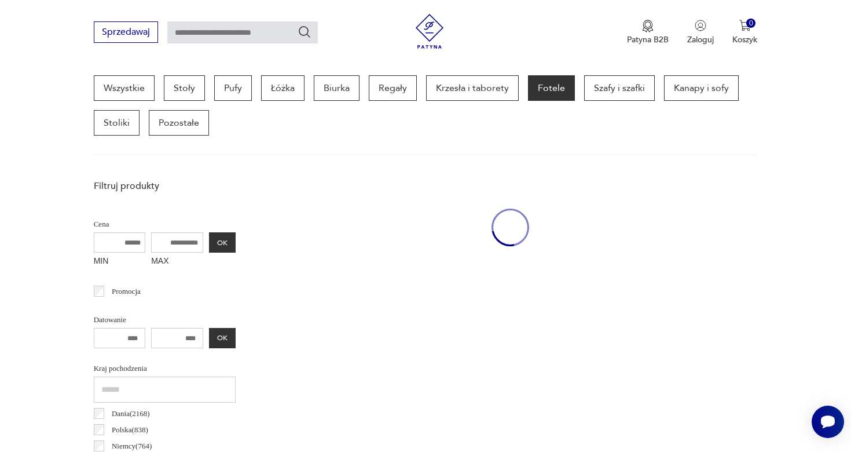
scroll to position [307, 0]
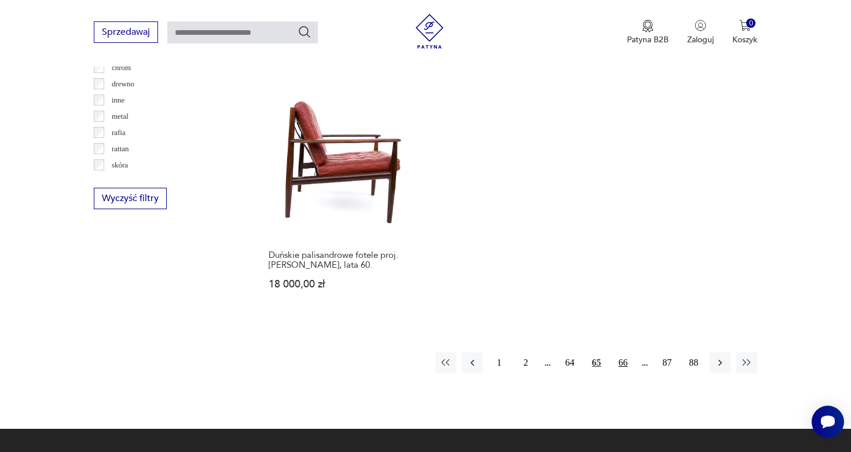
click at [621, 352] on button "66" at bounding box center [623, 362] width 21 height 21
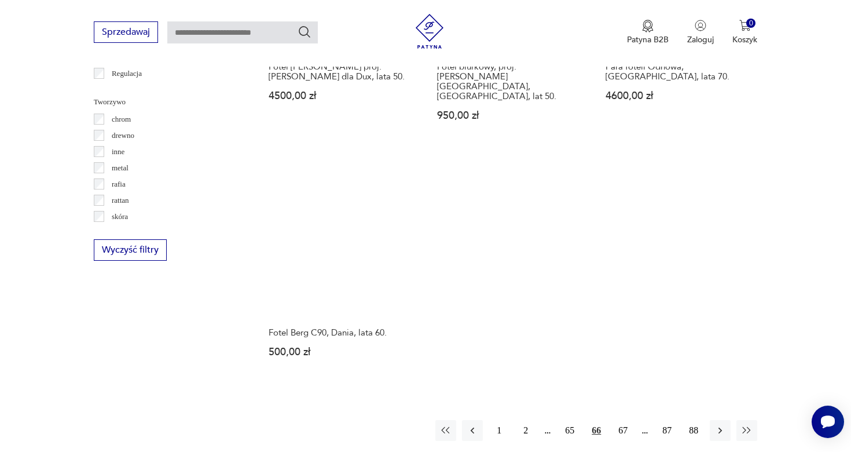
scroll to position [1654, 0]
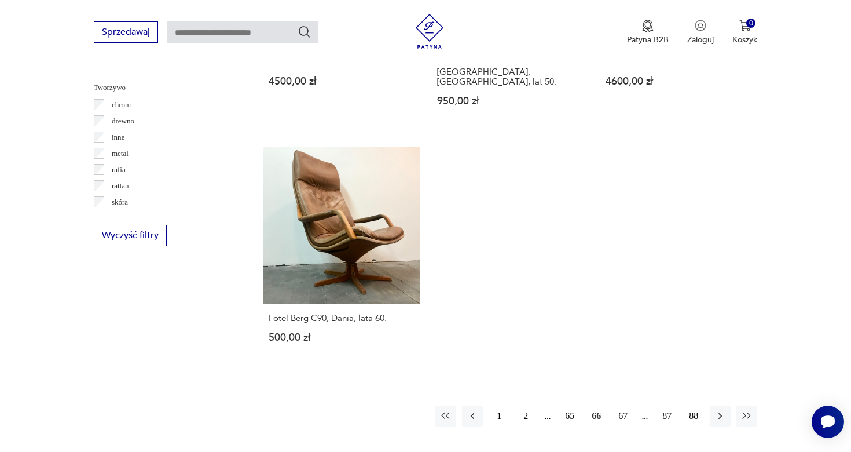
click at [621, 405] on button "67" at bounding box center [623, 415] width 21 height 21
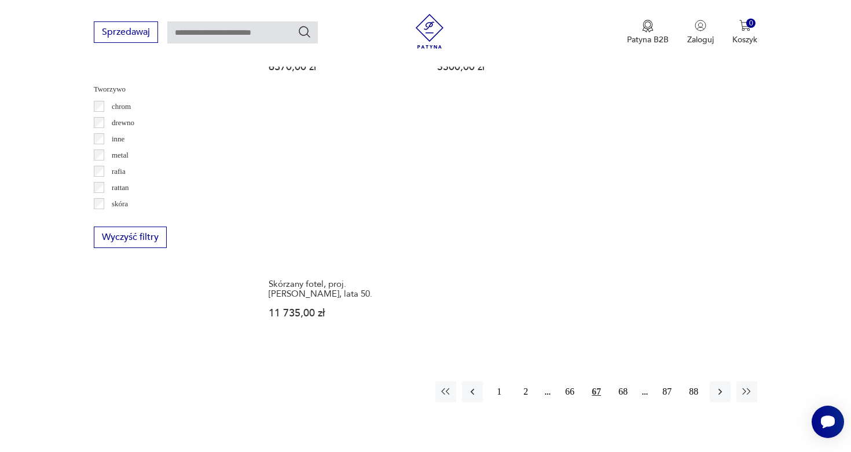
scroll to position [1653, 0]
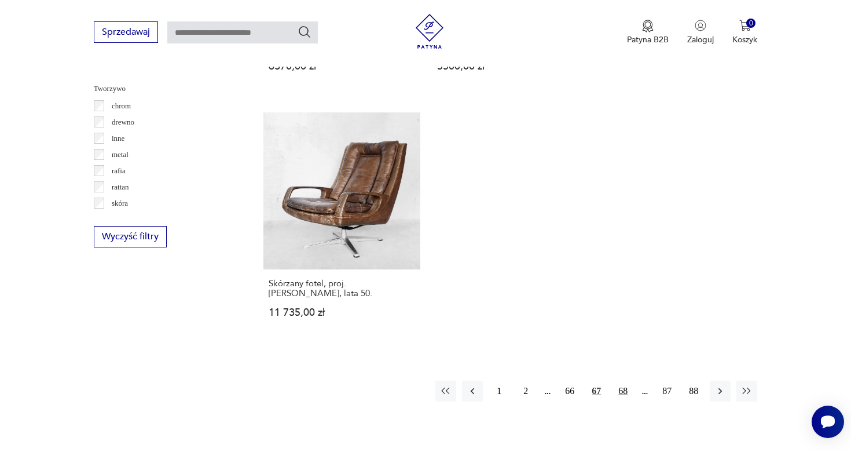
click at [618, 386] on button "68" at bounding box center [623, 390] width 21 height 21
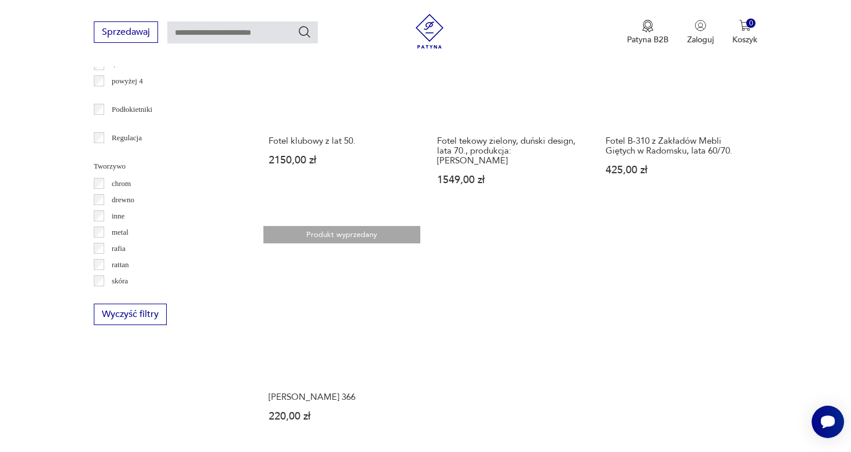
scroll to position [1598, 0]
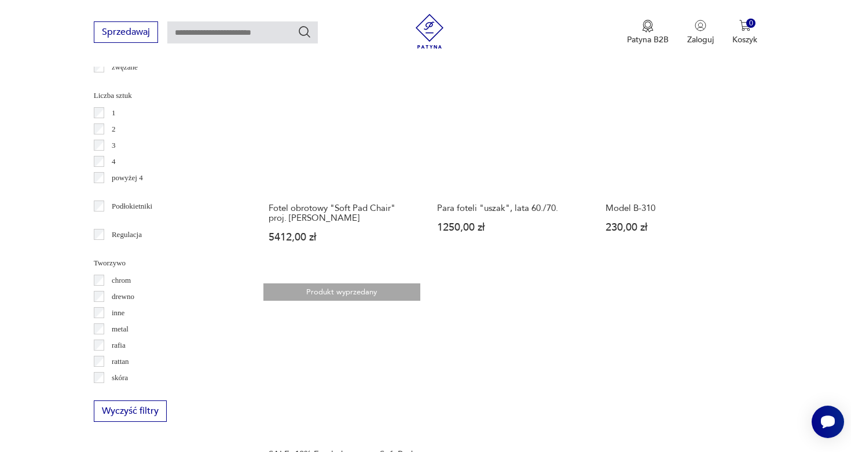
scroll to position [1694, 0]
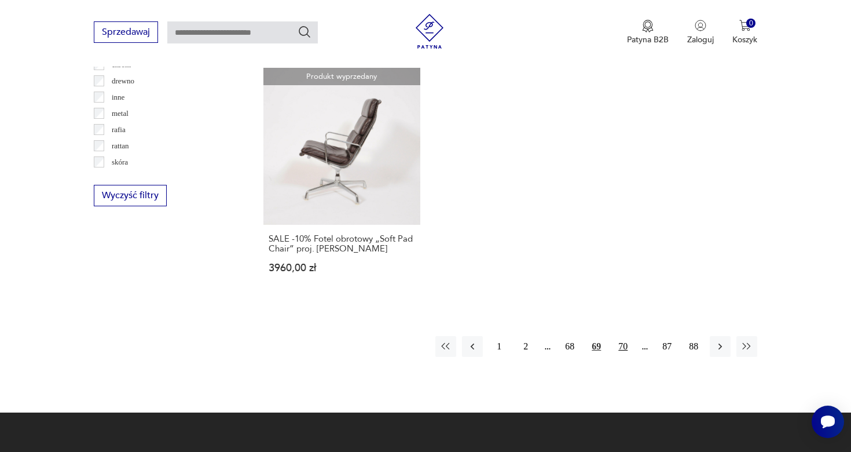
click at [622, 347] on button "70" at bounding box center [623, 346] width 21 height 21
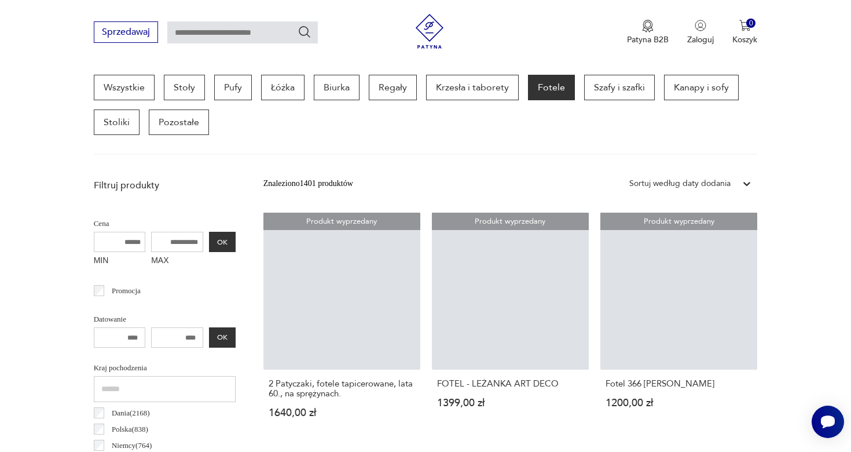
scroll to position [307, 0]
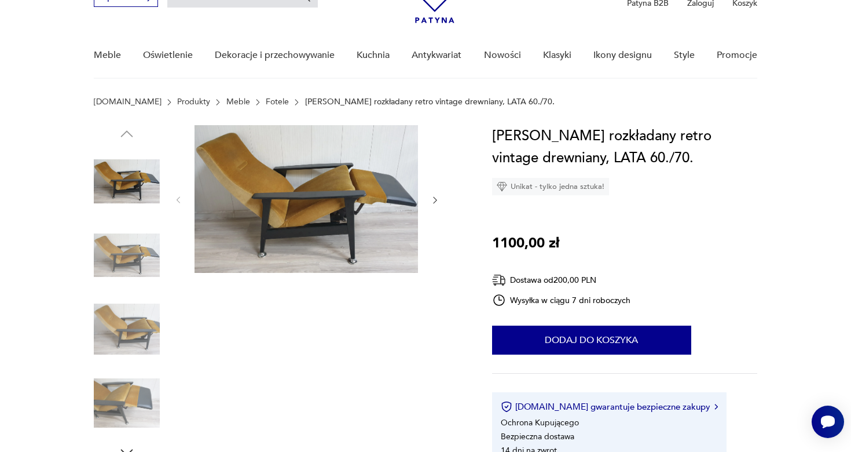
click at [434, 200] on icon "button" at bounding box center [435, 200] width 10 height 10
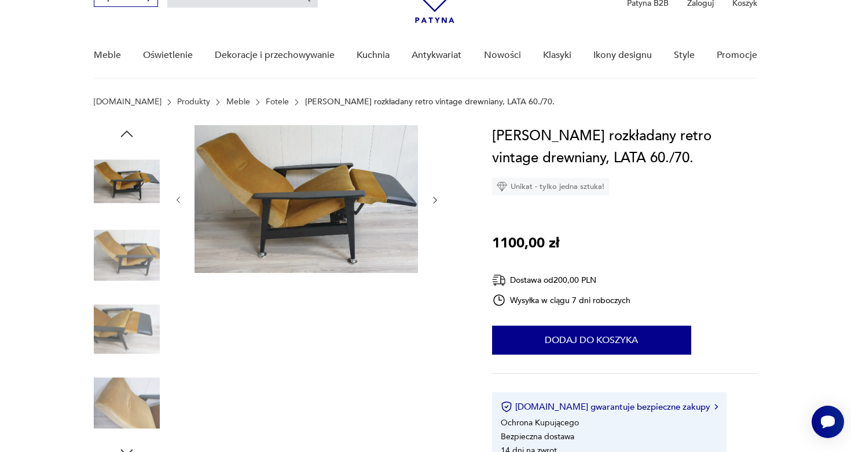
click at [434, 200] on icon "button" at bounding box center [435, 200] width 10 height 10
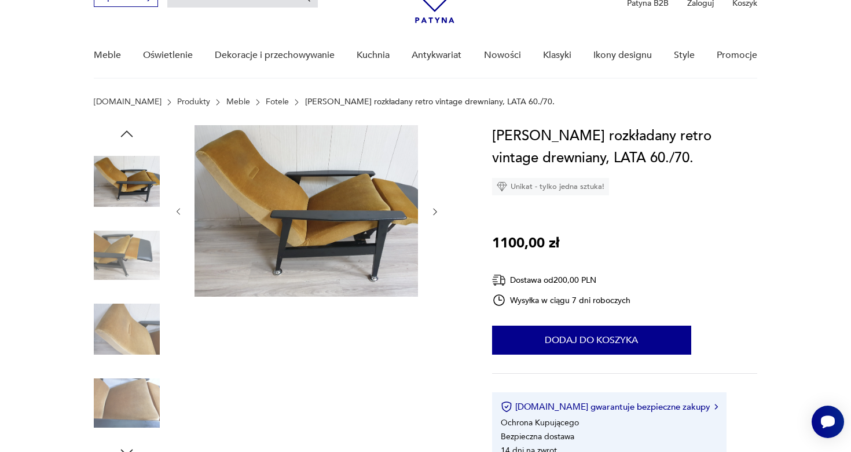
click at [434, 200] on div at bounding box center [307, 211] width 266 height 173
click at [439, 211] on icon "button" at bounding box center [435, 212] width 10 height 10
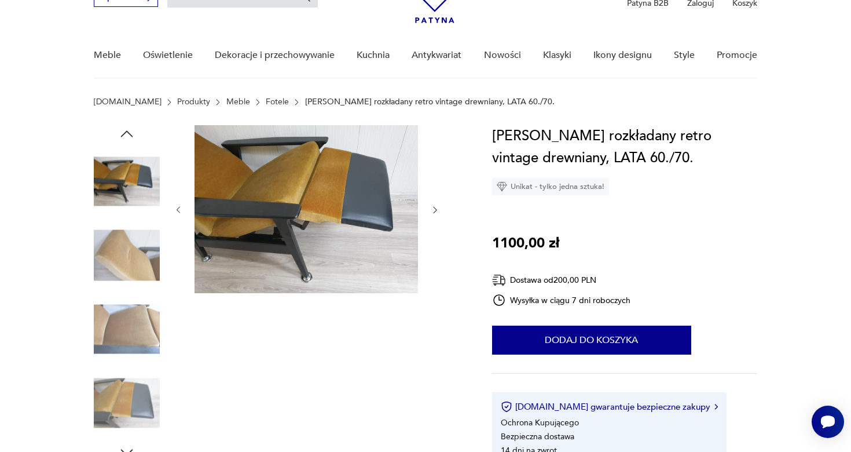
click at [439, 211] on icon "button" at bounding box center [435, 210] width 10 height 10
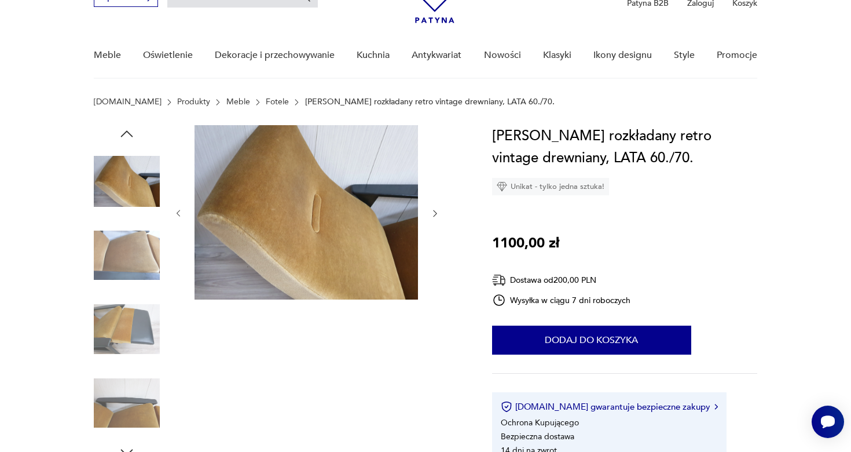
click at [439, 211] on icon "button" at bounding box center [435, 213] width 10 height 10
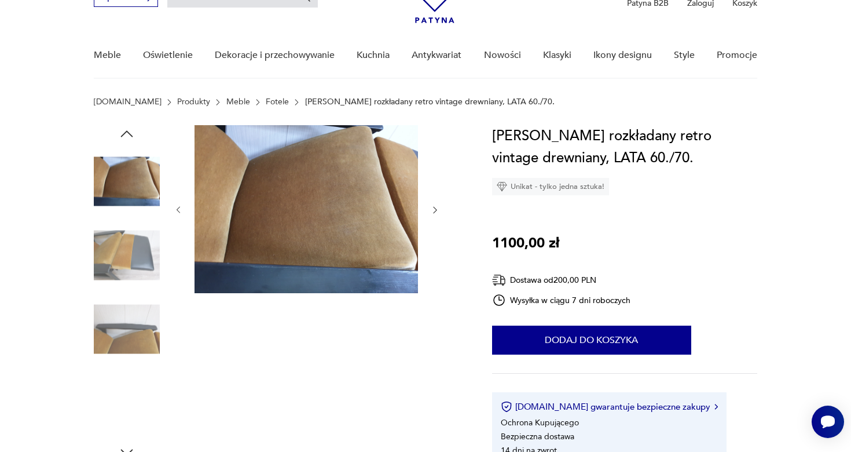
click at [439, 211] on icon "button" at bounding box center [435, 210] width 10 height 10
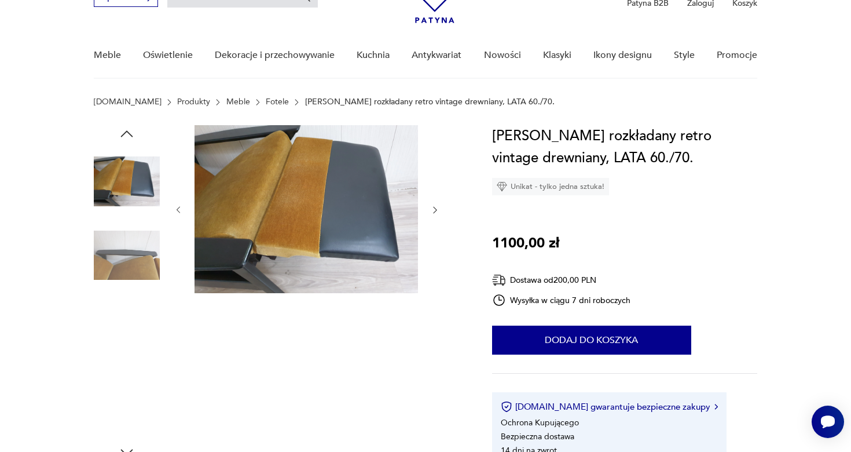
click at [439, 211] on icon "button" at bounding box center [435, 210] width 10 height 10
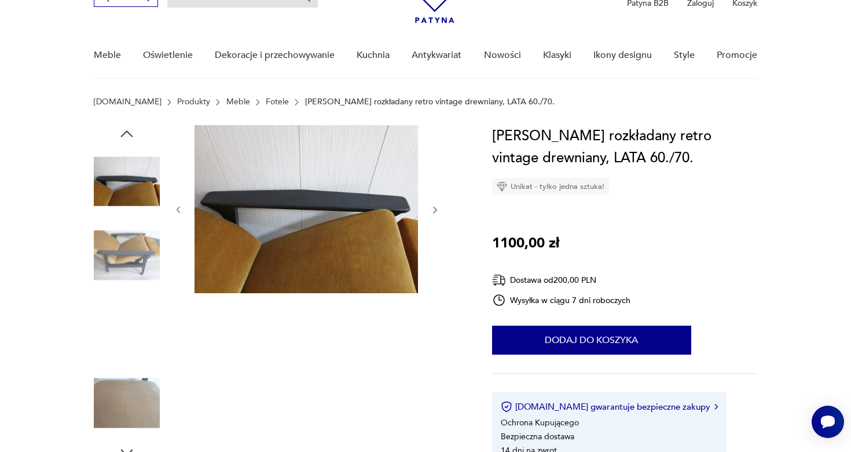
click at [439, 211] on icon "button" at bounding box center [435, 210] width 10 height 10
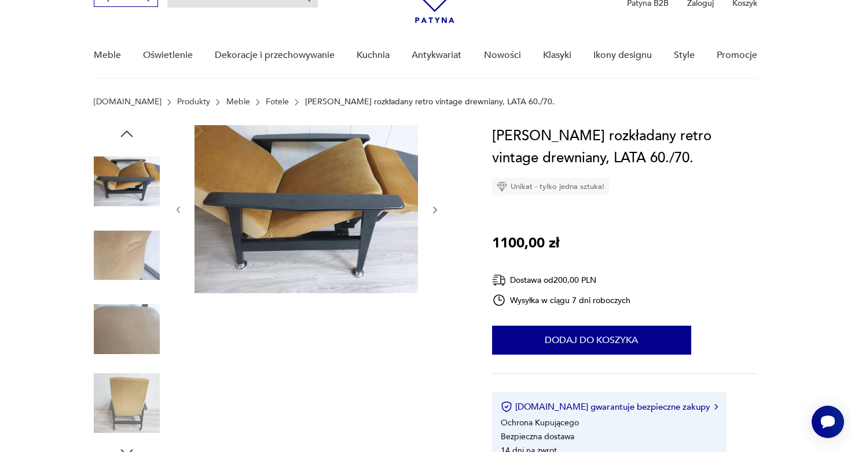
click at [439, 211] on icon "button" at bounding box center [435, 210] width 10 height 10
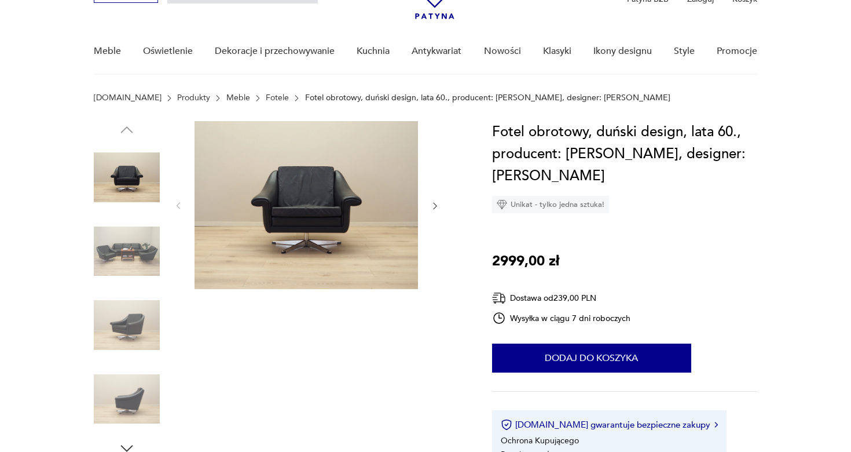
scroll to position [72, 0]
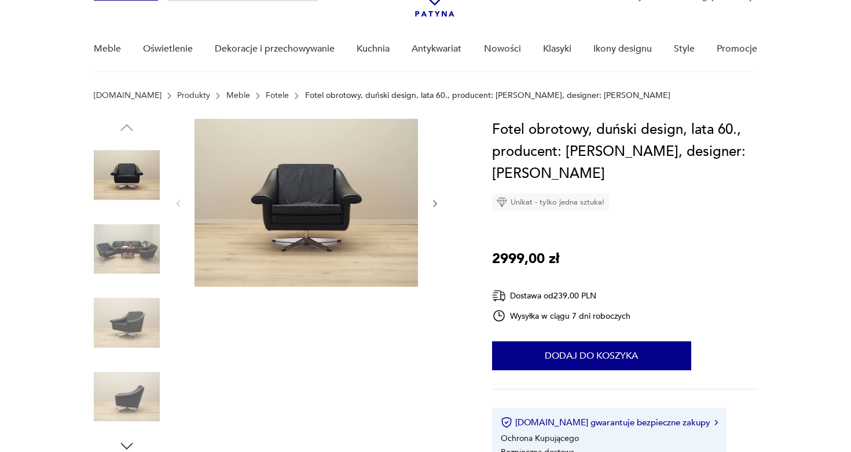
click at [433, 206] on icon "button" at bounding box center [435, 204] width 10 height 10
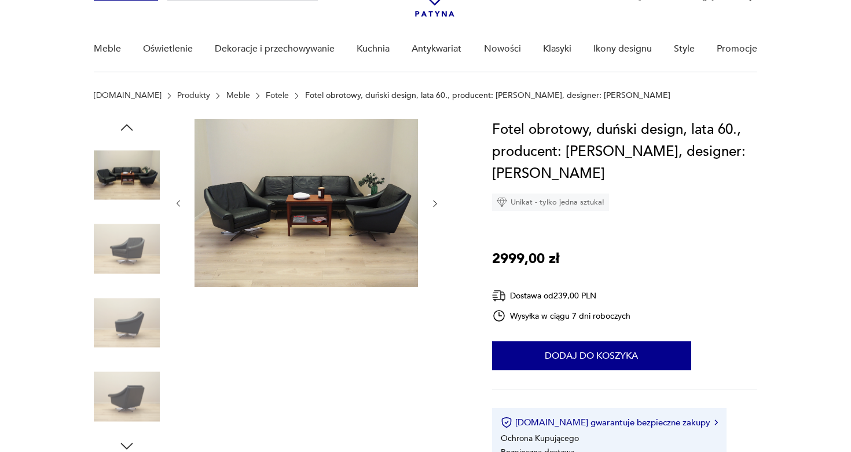
scroll to position [0, 0]
click at [435, 206] on icon "button" at bounding box center [435, 204] width 10 height 10
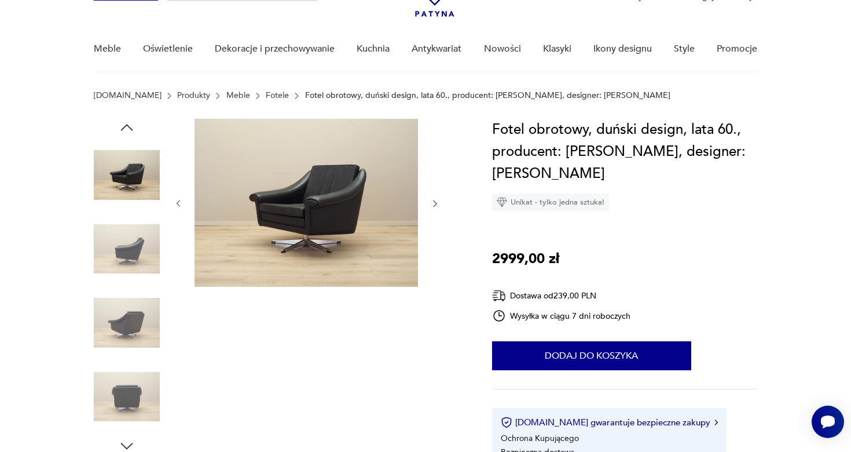
click at [181, 209] on div at bounding box center [307, 204] width 266 height 170
click at [176, 207] on icon "button" at bounding box center [179, 204] width 10 height 10
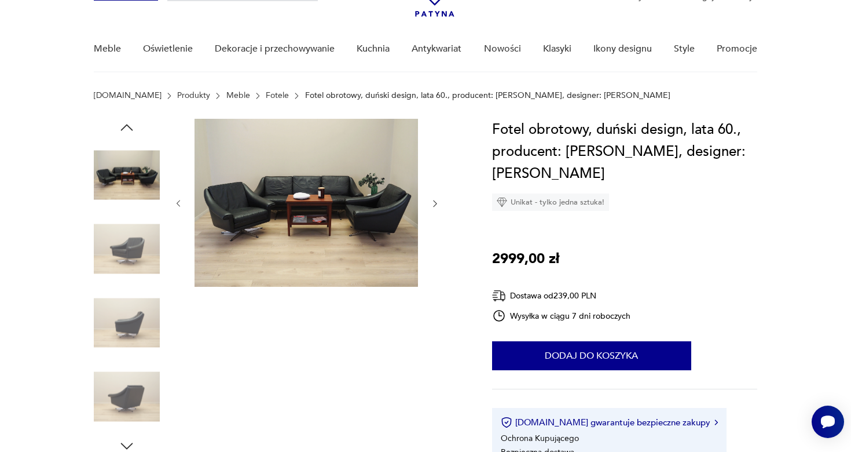
click at [124, 261] on img at bounding box center [127, 249] width 66 height 66
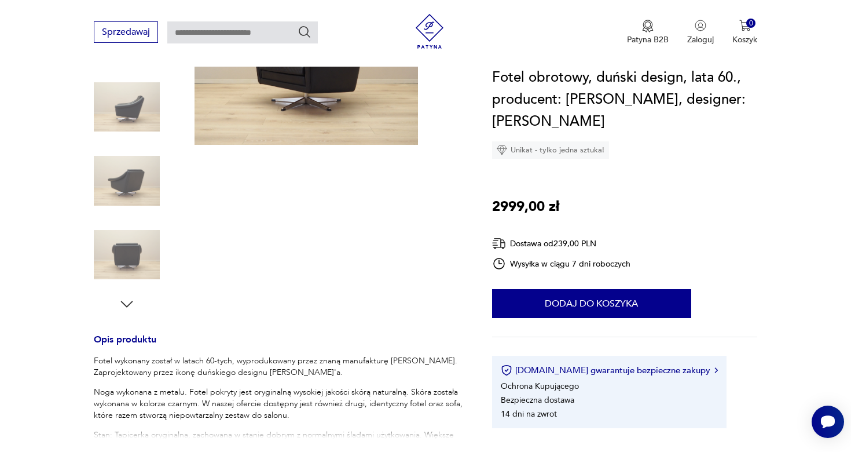
scroll to position [226, 0]
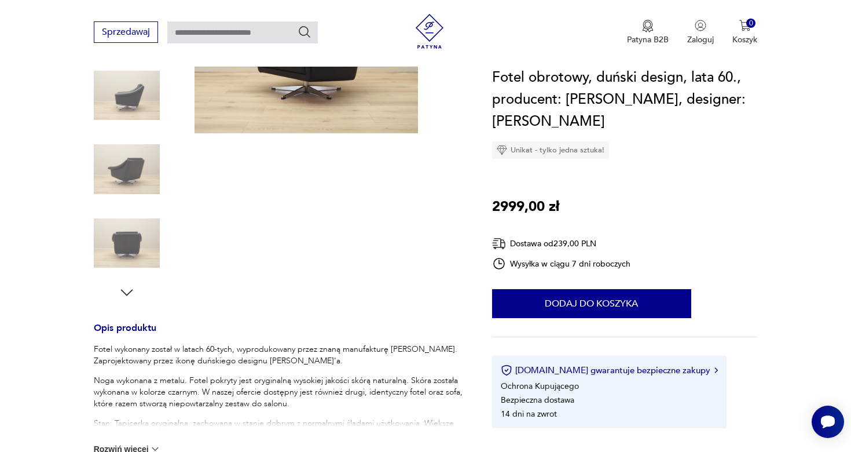
click at [125, 247] on img at bounding box center [127, 243] width 66 height 66
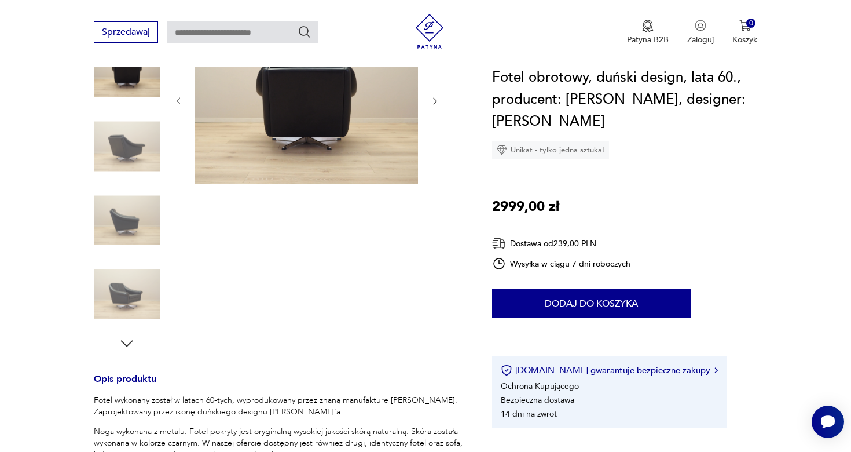
scroll to position [171, 0]
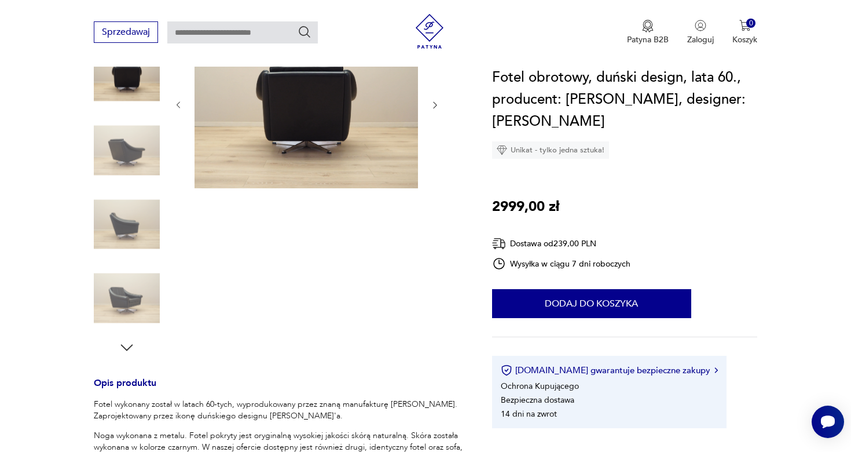
click at [132, 234] on img at bounding box center [127, 224] width 66 height 66
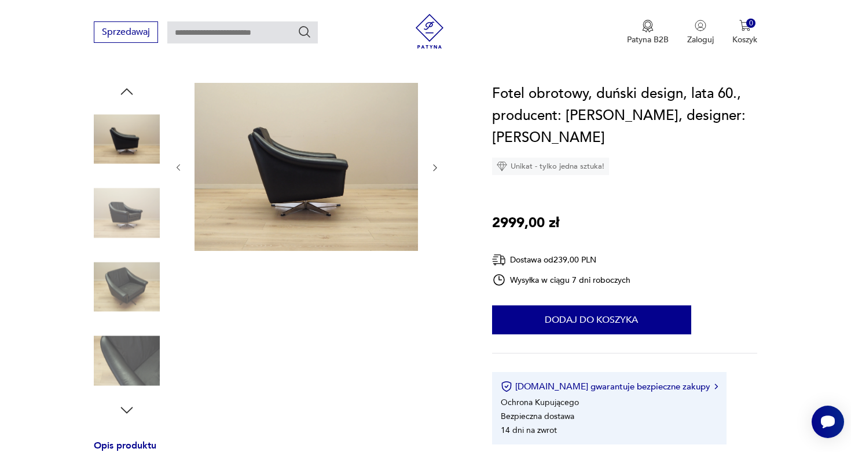
scroll to position [96, 0]
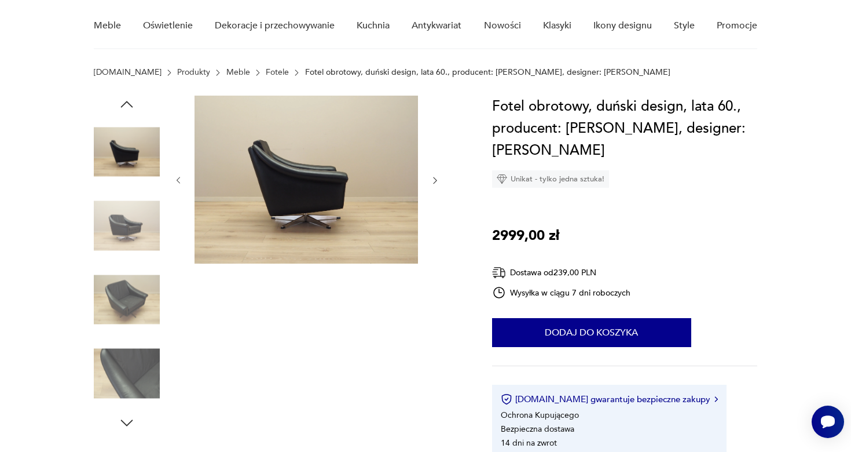
click at [142, 201] on img at bounding box center [127, 226] width 66 height 66
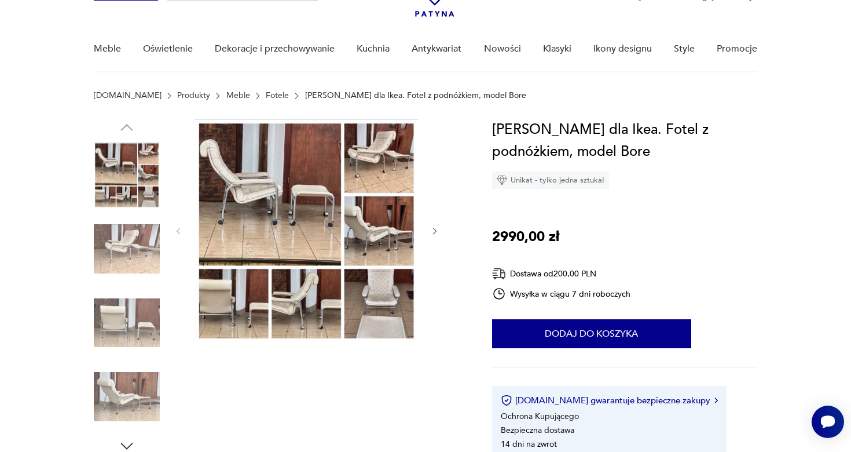
scroll to position [86, 0]
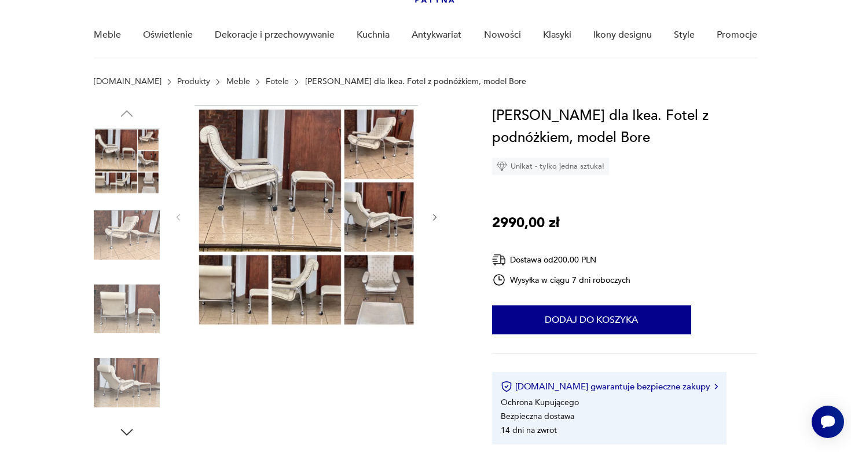
click at [135, 182] on img at bounding box center [127, 161] width 66 height 66
click at [284, 226] on img at bounding box center [307, 216] width 224 height 223
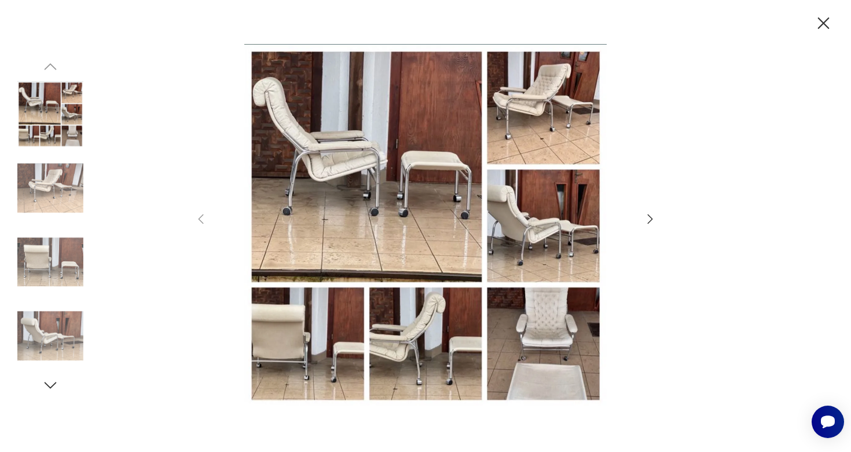
click at [50, 274] on img at bounding box center [50, 262] width 66 height 66
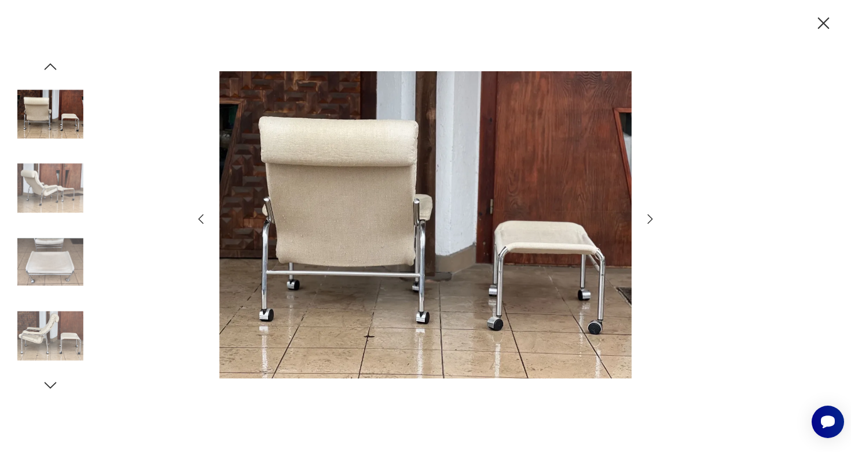
click at [56, 288] on img at bounding box center [50, 262] width 66 height 66
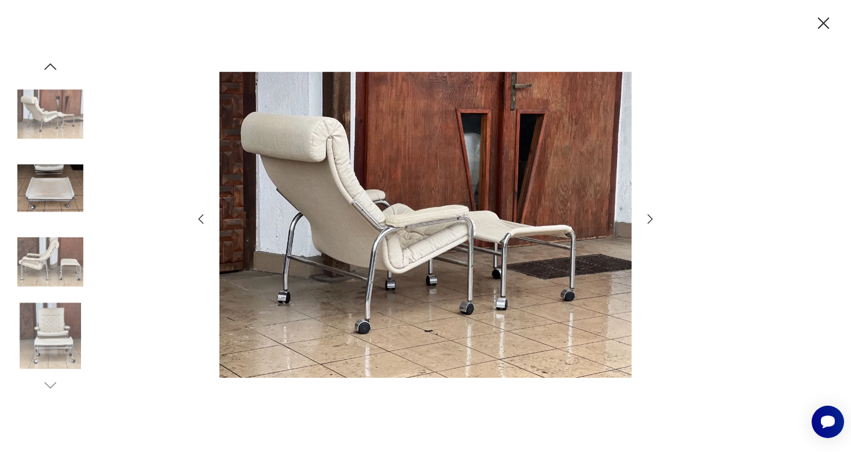
click at [54, 293] on img at bounding box center [50, 262] width 66 height 66
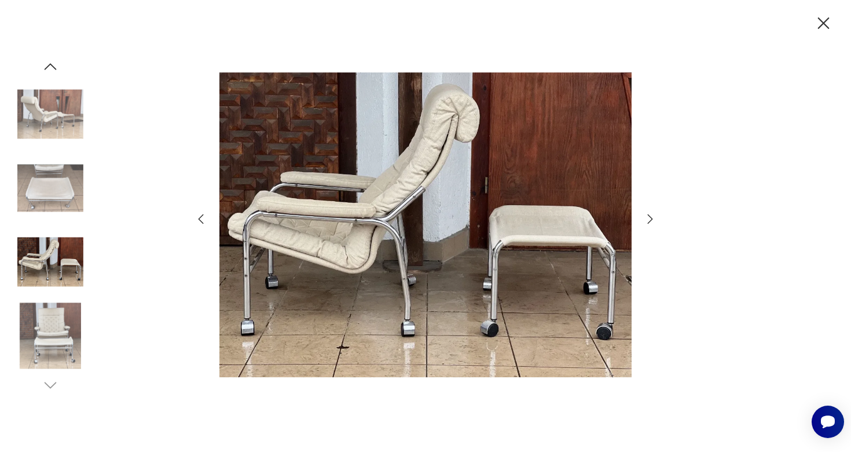
click at [56, 322] on img at bounding box center [50, 336] width 66 height 66
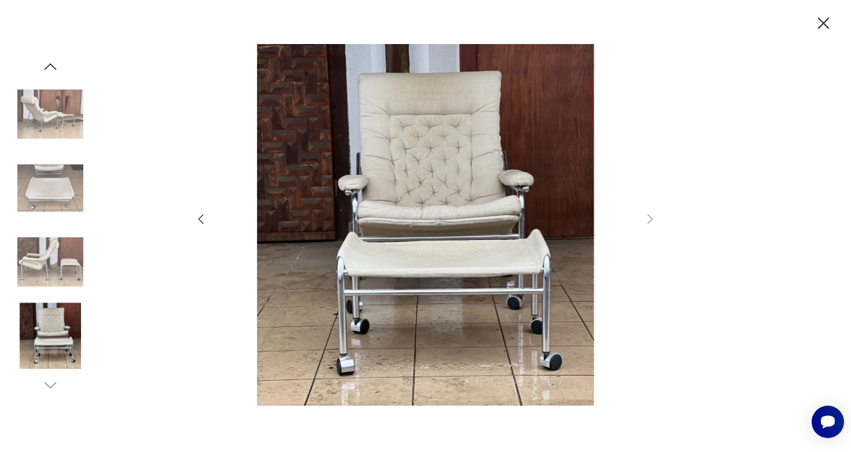
click at [56, 322] on img at bounding box center [50, 336] width 66 height 66
click at [65, 270] on img at bounding box center [50, 262] width 66 height 66
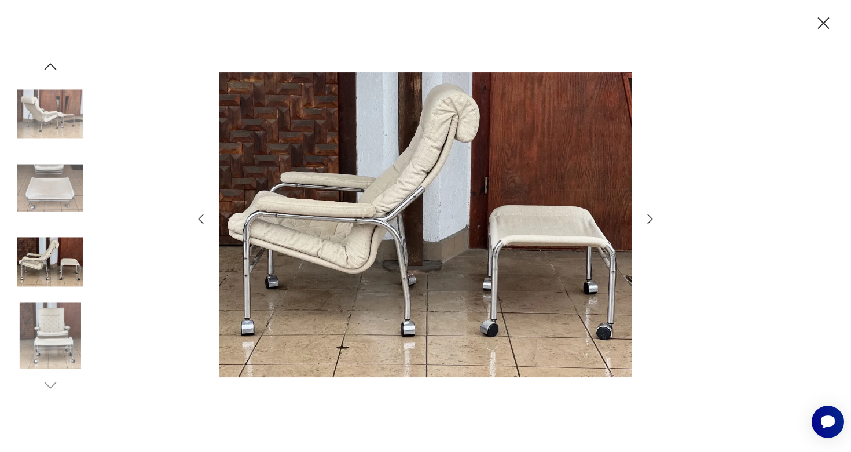
click at [63, 207] on img at bounding box center [50, 188] width 66 height 66
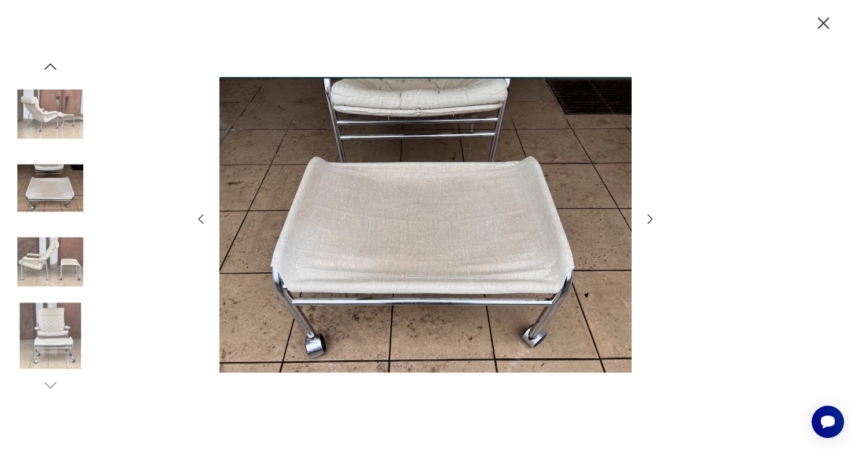
click at [67, 135] on img at bounding box center [50, 114] width 66 height 66
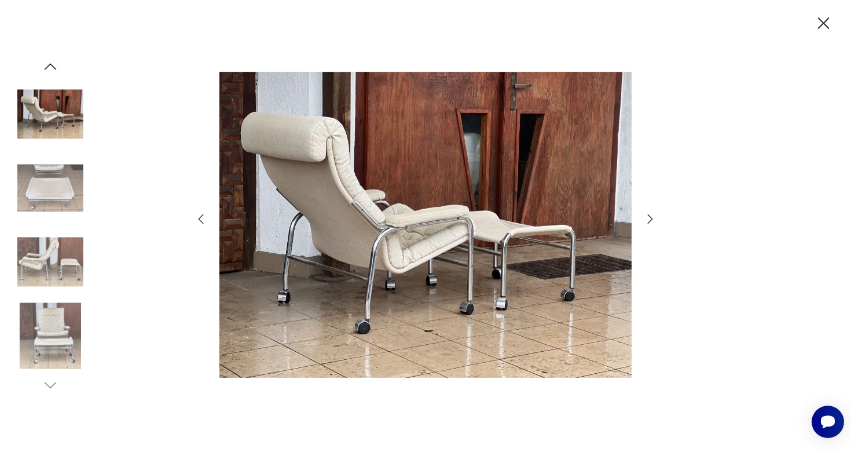
click at [65, 138] on img at bounding box center [50, 114] width 66 height 66
click at [65, 188] on img at bounding box center [50, 188] width 66 height 66
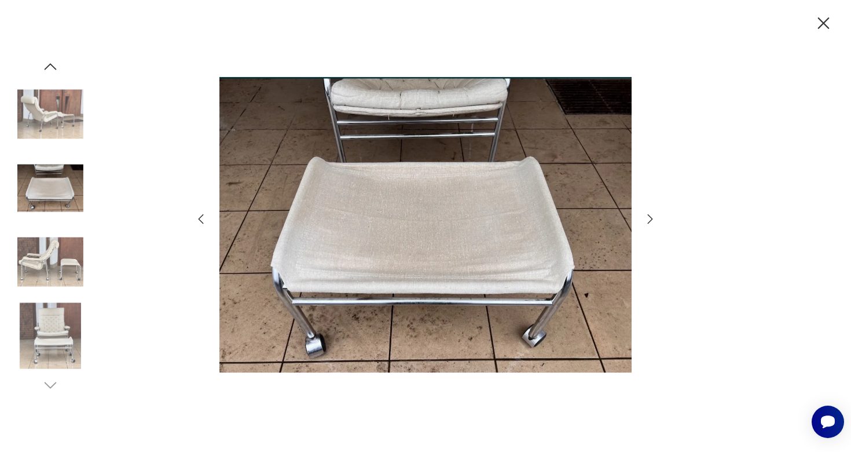
click at [61, 253] on img at bounding box center [50, 262] width 66 height 66
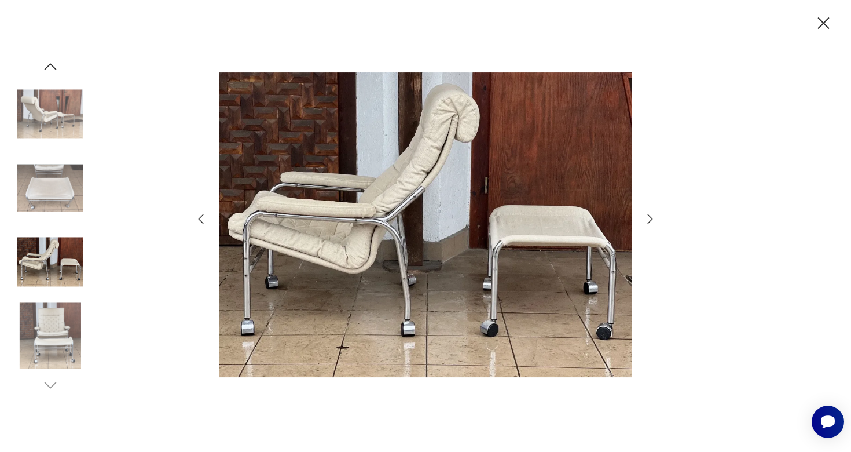
click at [54, 309] on img at bounding box center [50, 336] width 66 height 66
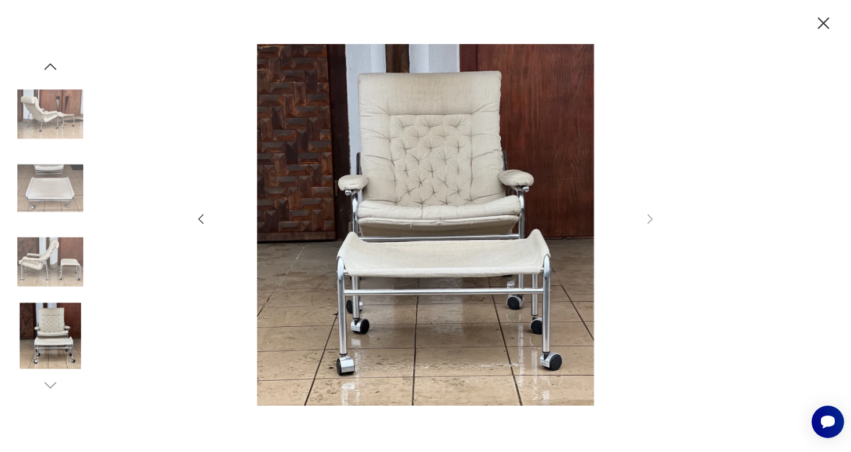
click at [831, 24] on icon "button" at bounding box center [824, 23] width 20 height 20
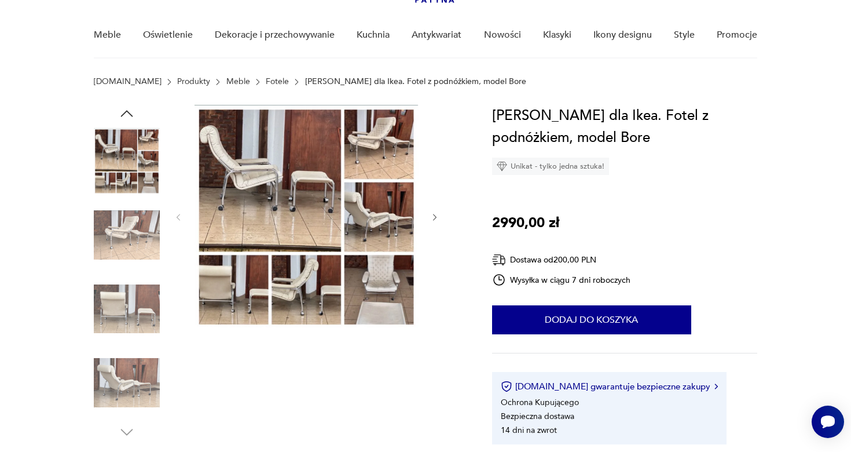
click at [138, 241] on img at bounding box center [127, 235] width 66 height 66
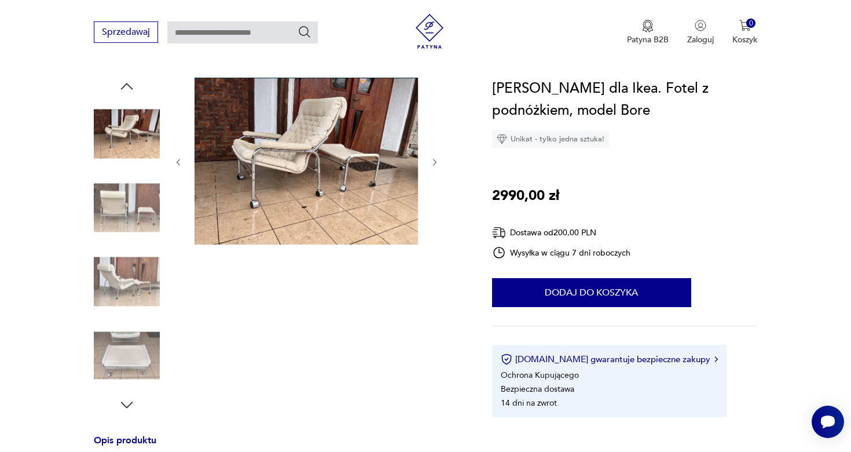
scroll to position [0, 0]
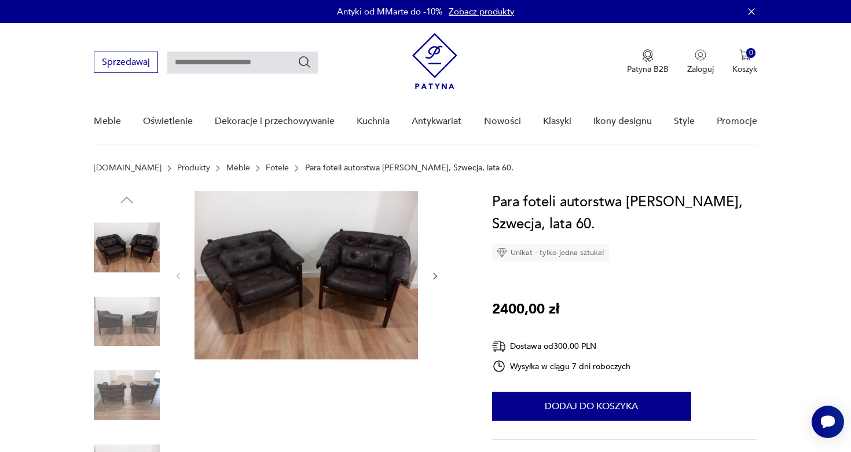
click at [433, 263] on div at bounding box center [307, 276] width 266 height 170
click at [433, 277] on icon "button" at bounding box center [435, 276] width 10 height 10
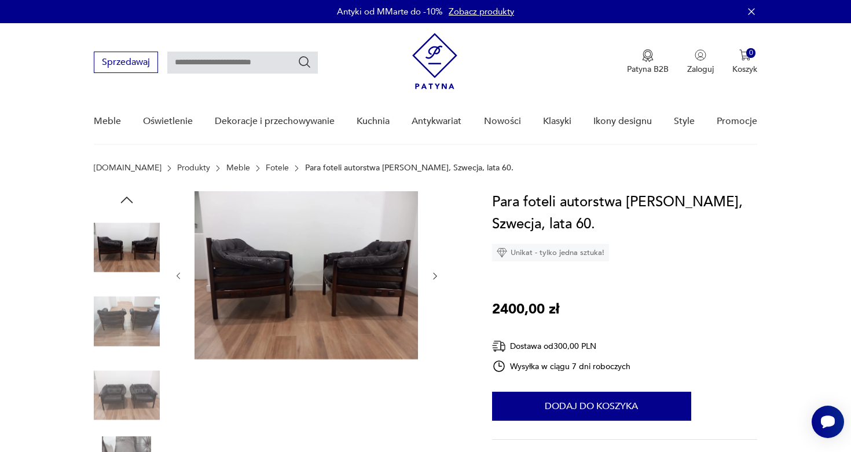
click at [433, 277] on icon "button" at bounding box center [435, 276] width 10 height 10
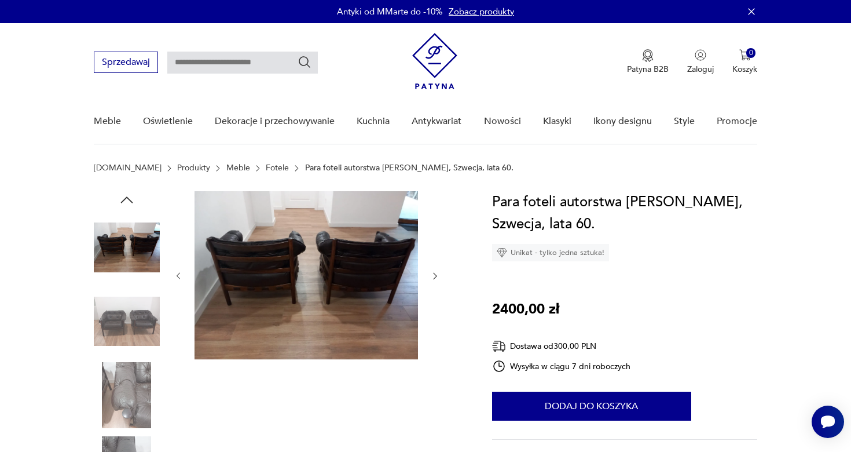
click at [433, 277] on icon "button" at bounding box center [435, 276] width 10 height 10
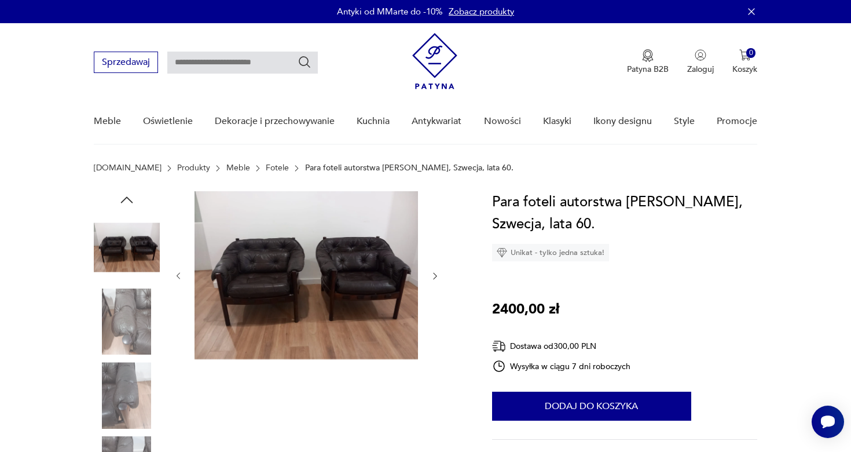
click at [433, 277] on icon "button" at bounding box center [435, 276] width 10 height 10
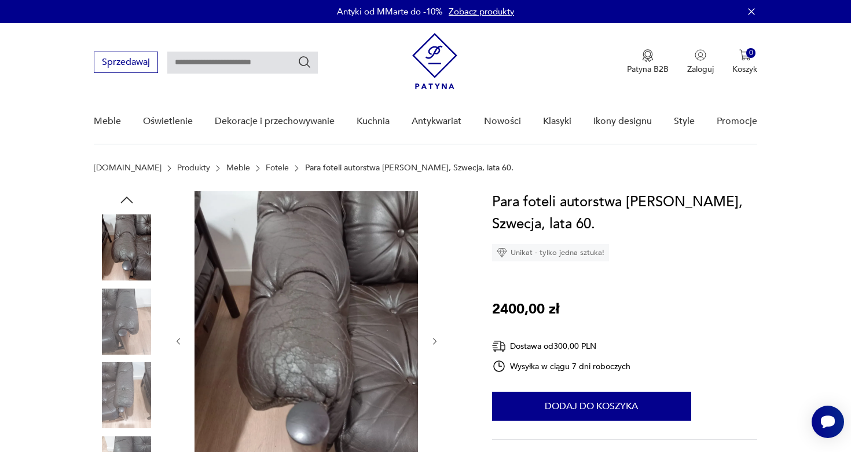
click at [433, 277] on div at bounding box center [307, 341] width 266 height 300
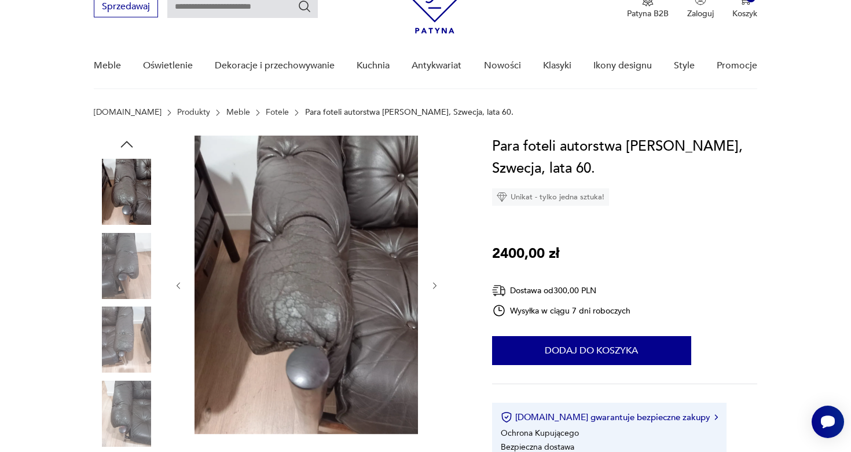
click at [430, 289] on icon "button" at bounding box center [435, 286] width 10 height 10
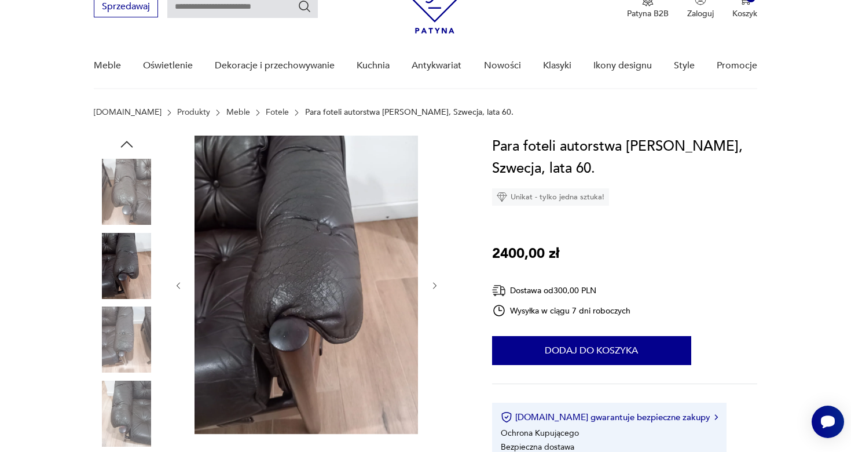
click at [430, 289] on icon "button" at bounding box center [435, 286] width 10 height 10
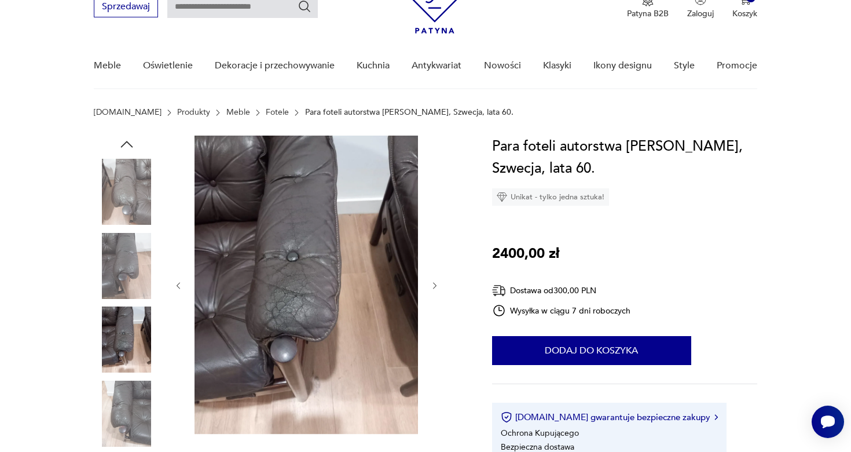
click at [430, 289] on icon "button" at bounding box center [435, 286] width 10 height 10
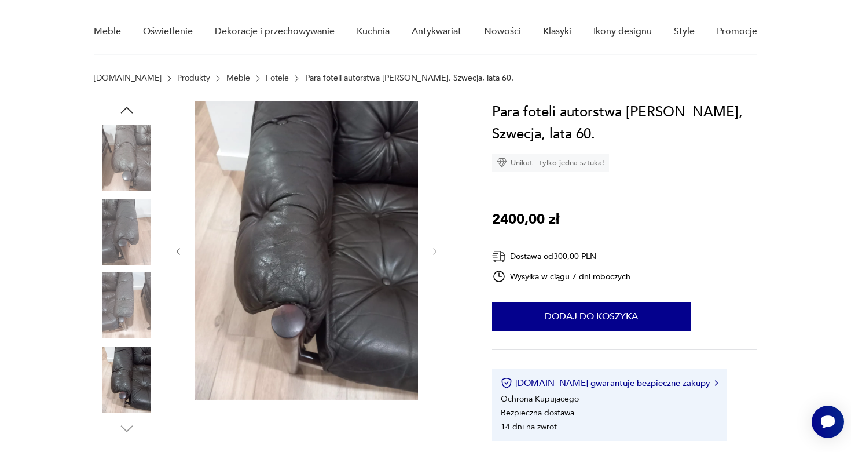
scroll to position [0, 0]
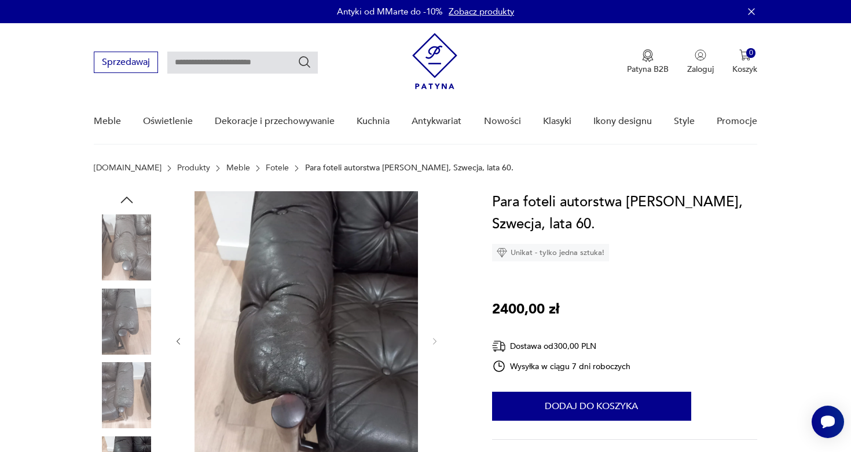
click at [130, 203] on icon "button" at bounding box center [126, 199] width 17 height 17
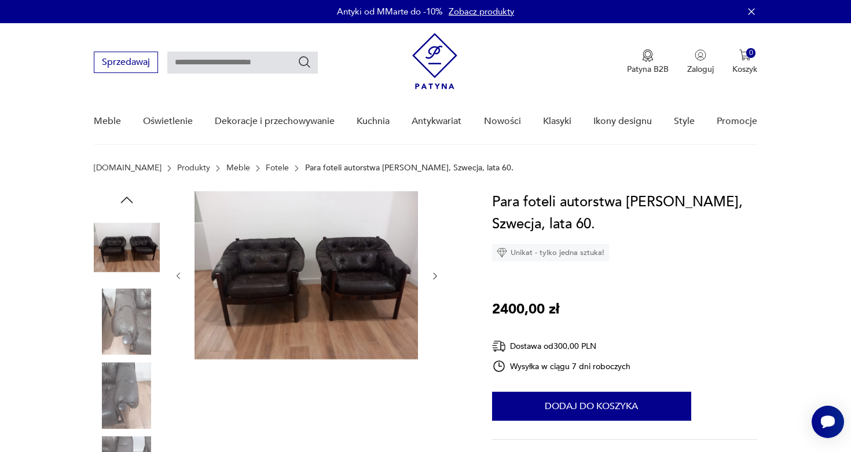
click at [130, 203] on icon "button" at bounding box center [126, 199] width 17 height 17
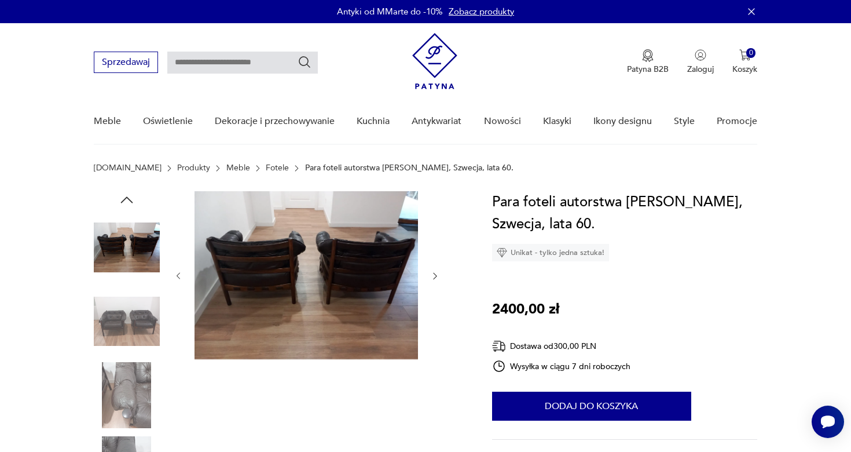
click at [130, 203] on icon "button" at bounding box center [126, 199] width 17 height 17
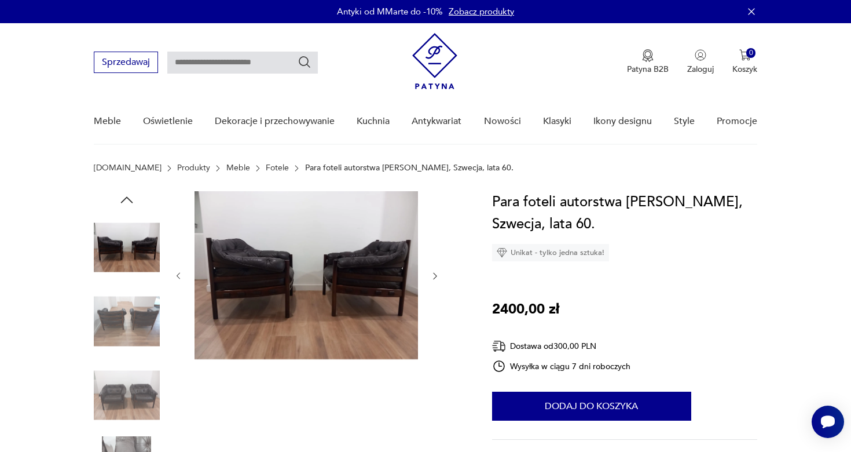
click at [130, 203] on icon "button" at bounding box center [126, 199] width 17 height 17
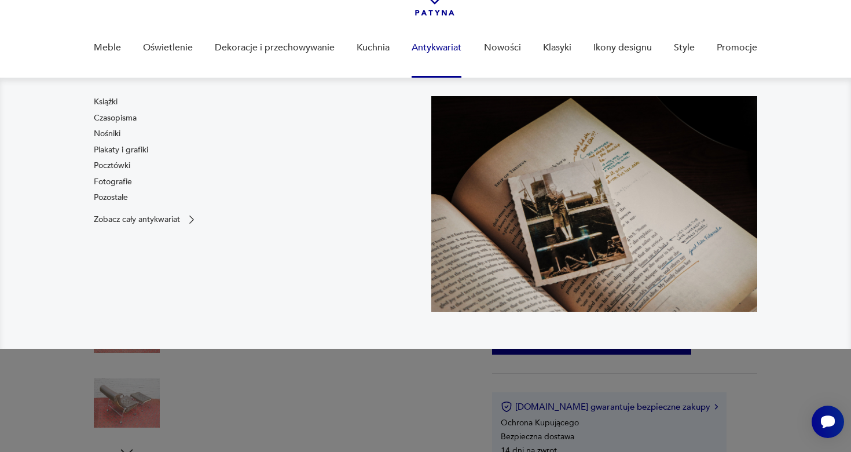
scroll to position [79, 0]
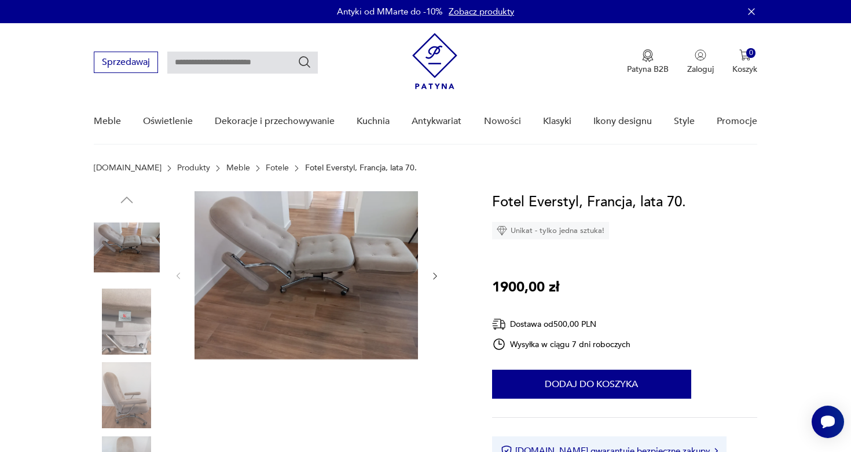
click at [128, 420] on img at bounding box center [127, 395] width 66 height 66
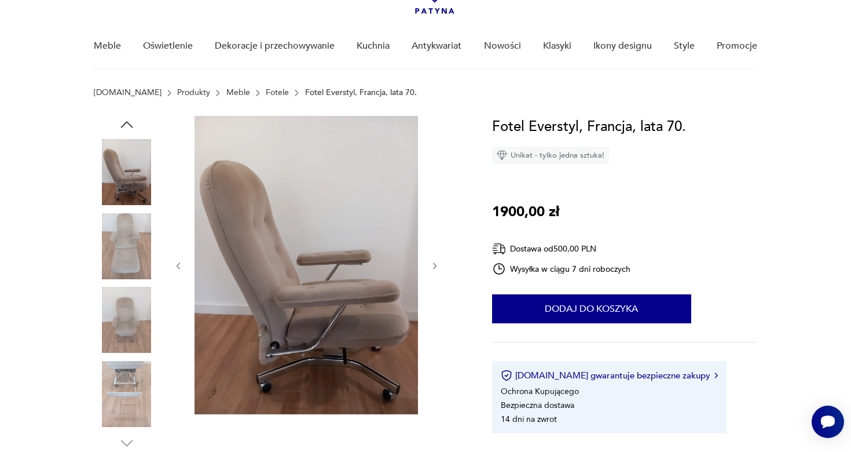
scroll to position [76, 0]
click at [113, 326] on img at bounding box center [127, 319] width 66 height 66
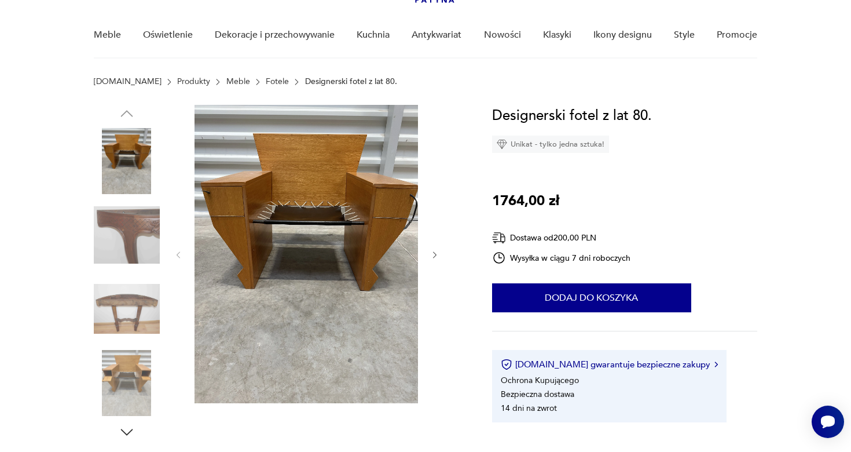
scroll to position [87, 0]
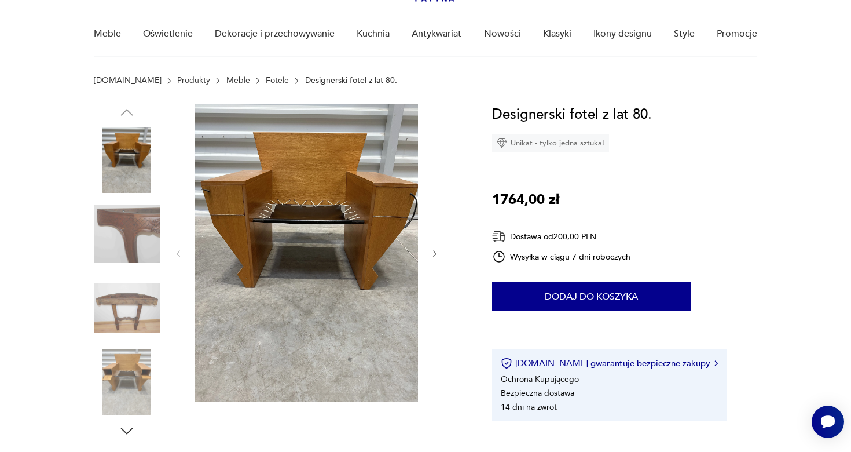
click at [139, 365] on img at bounding box center [127, 382] width 66 height 66
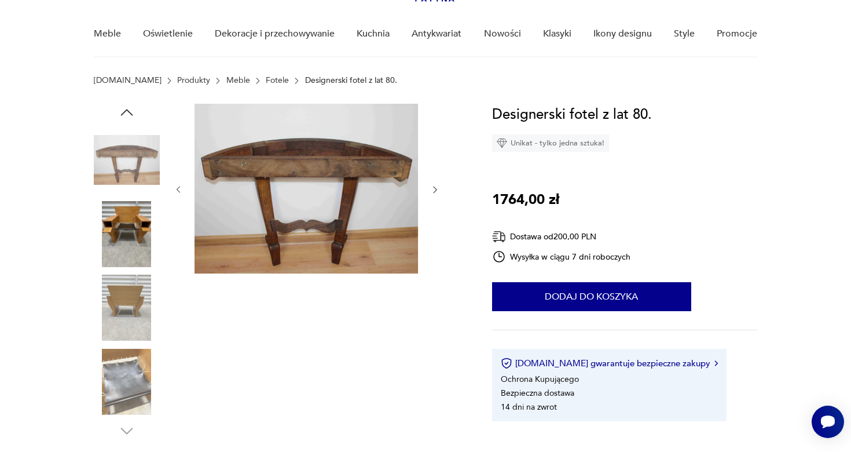
click at [139, 365] on img at bounding box center [127, 382] width 66 height 66
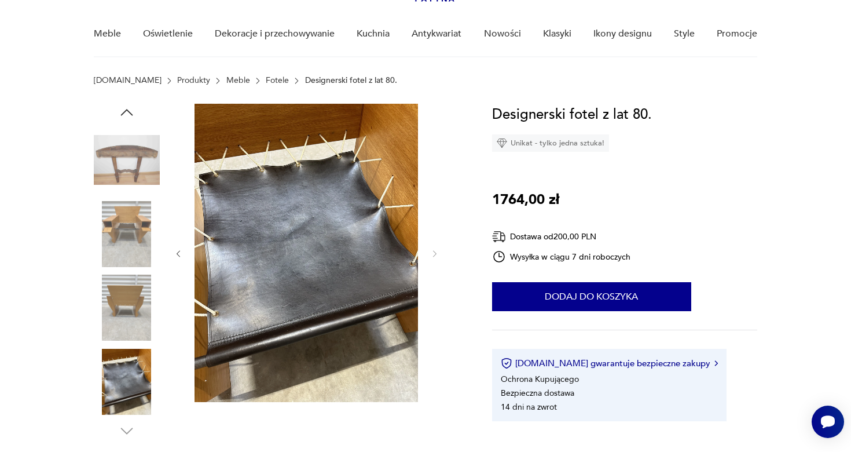
click at [138, 303] on img at bounding box center [127, 307] width 66 height 66
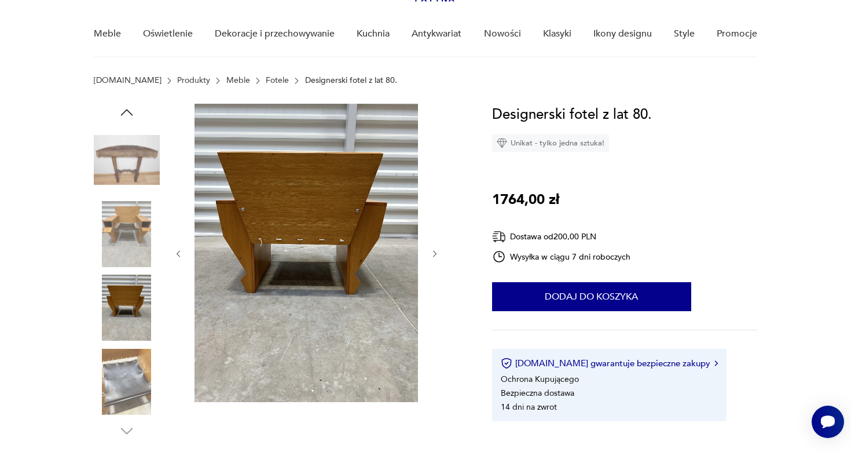
click at [119, 164] on img at bounding box center [127, 160] width 66 height 66
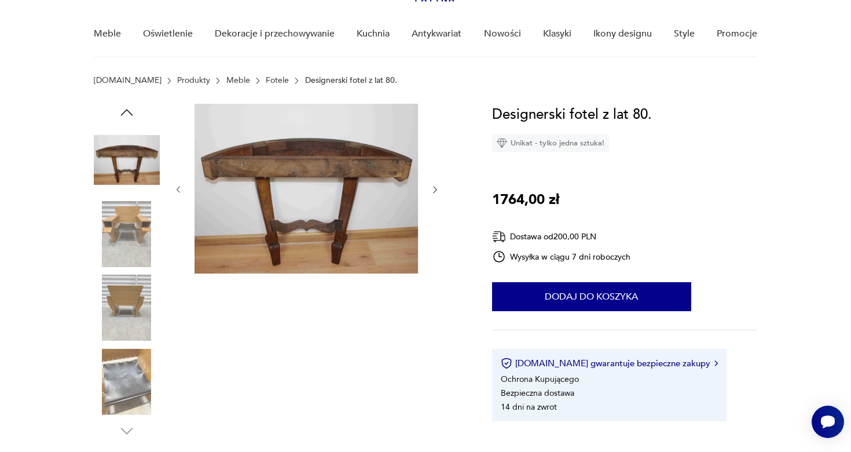
scroll to position [0, 0]
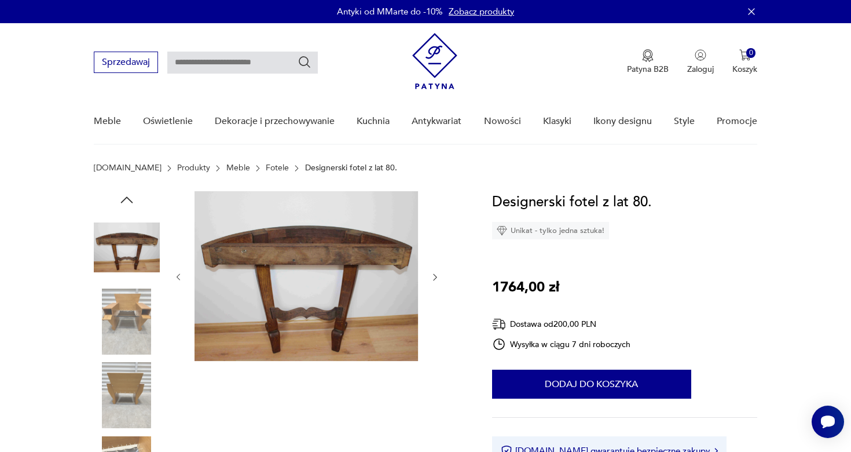
click at [138, 304] on img at bounding box center [127, 321] width 66 height 66
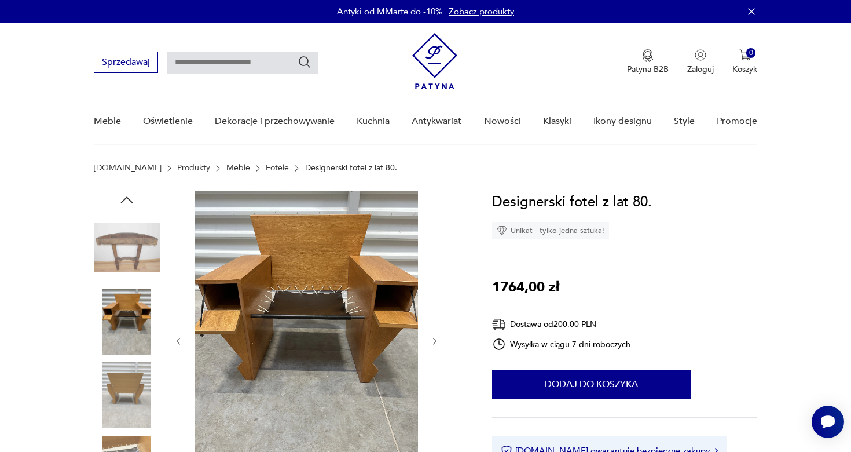
click at [266, 310] on img at bounding box center [307, 340] width 224 height 298
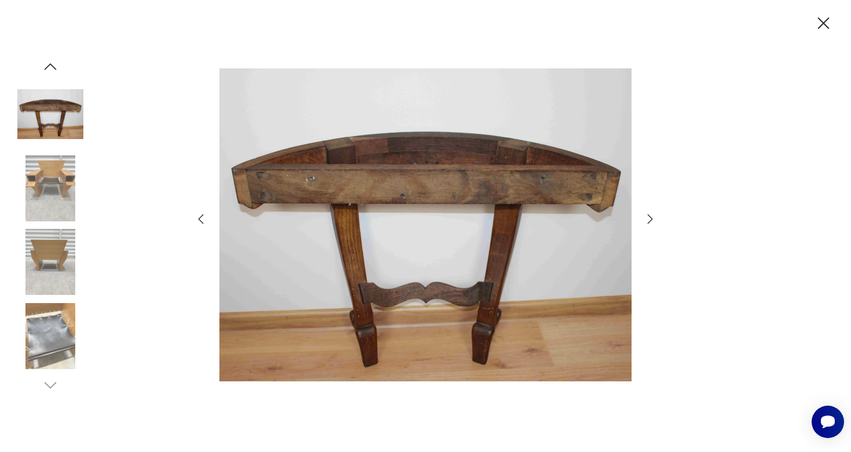
click at [57, 191] on img at bounding box center [50, 188] width 66 height 66
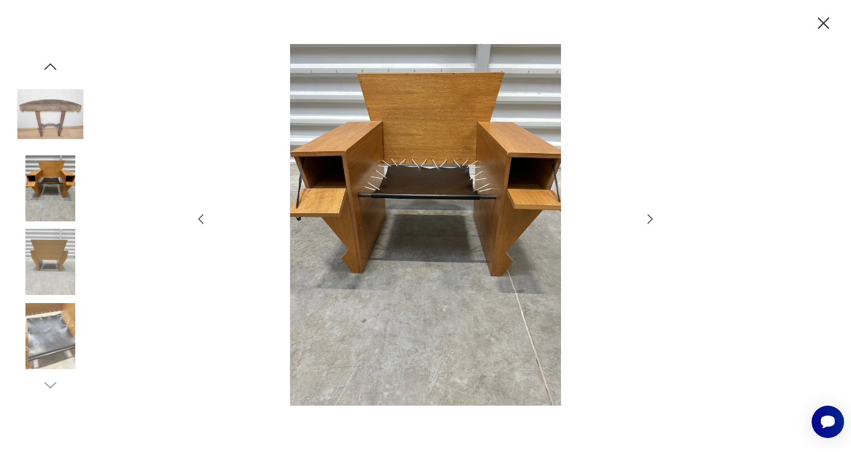
click at [821, 25] on icon "button" at bounding box center [824, 23] width 12 height 12
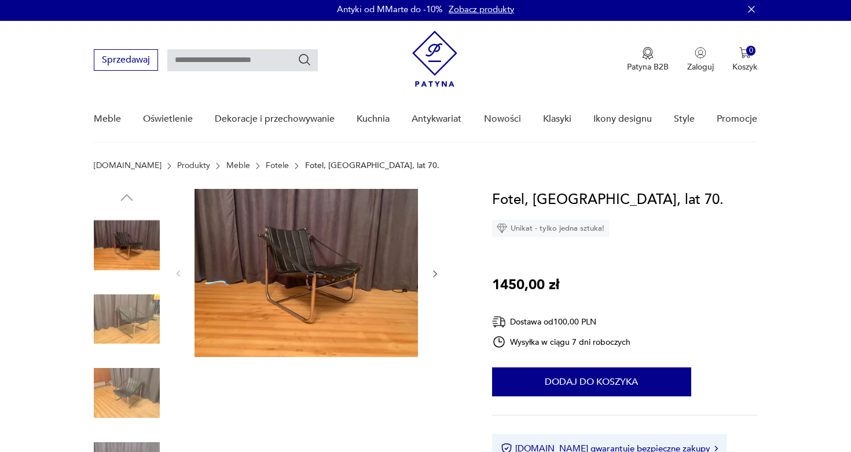
scroll to position [36, 0]
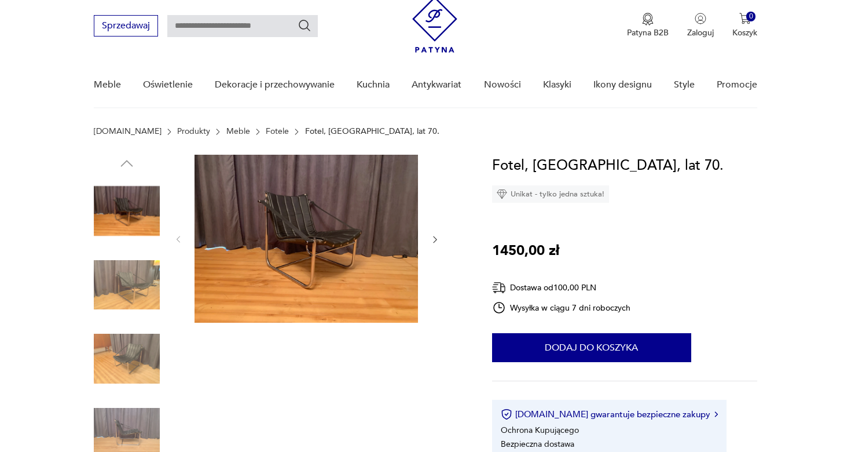
click at [338, 222] on img at bounding box center [307, 239] width 224 height 168
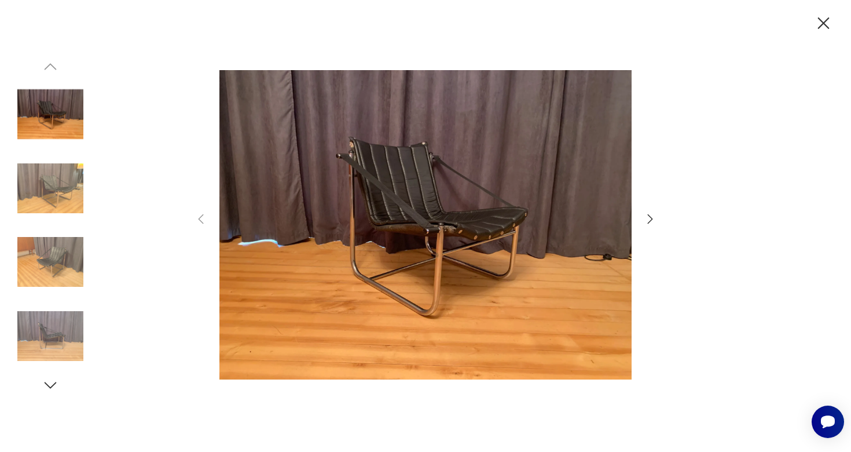
scroll to position [0, 0]
click at [652, 220] on icon "button" at bounding box center [650, 219] width 14 height 14
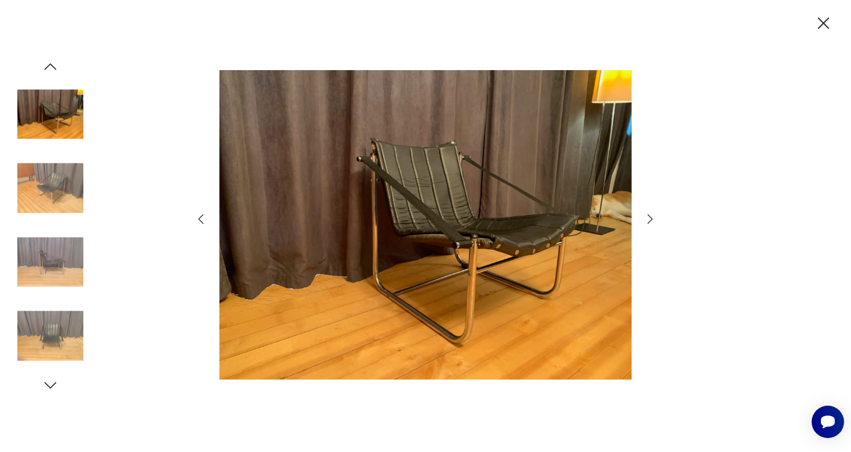
click at [652, 220] on icon "button" at bounding box center [650, 219] width 14 height 14
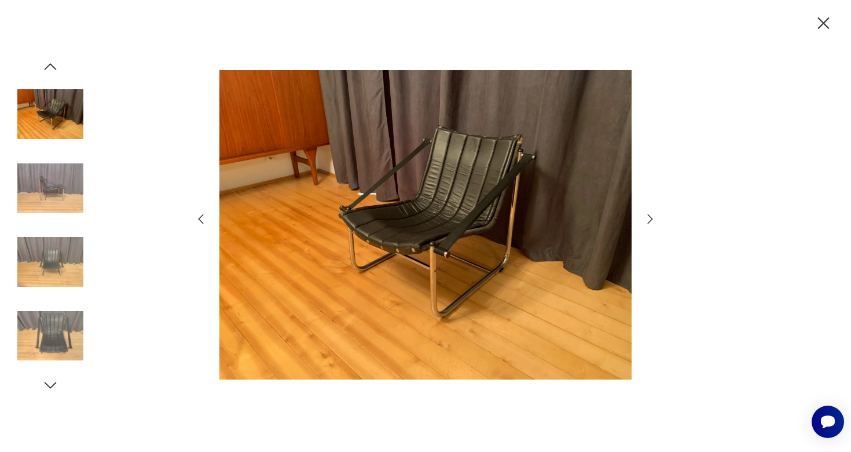
click at [652, 220] on icon "button" at bounding box center [650, 219] width 14 height 14
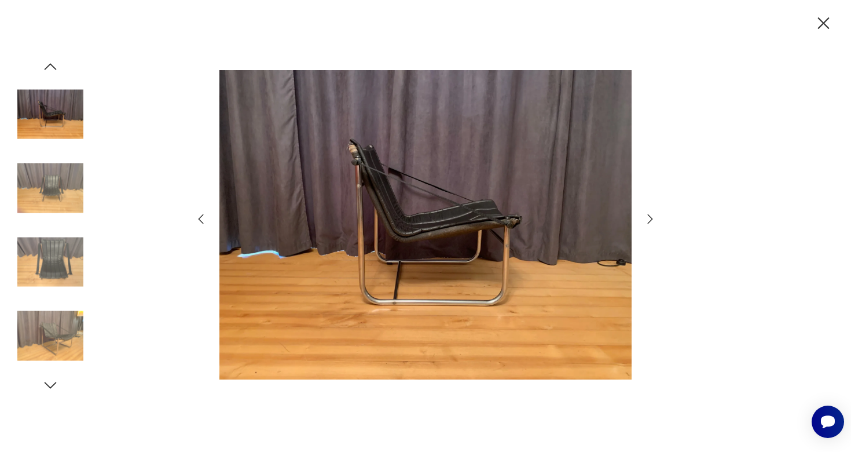
click at [652, 220] on icon "button" at bounding box center [650, 219] width 14 height 14
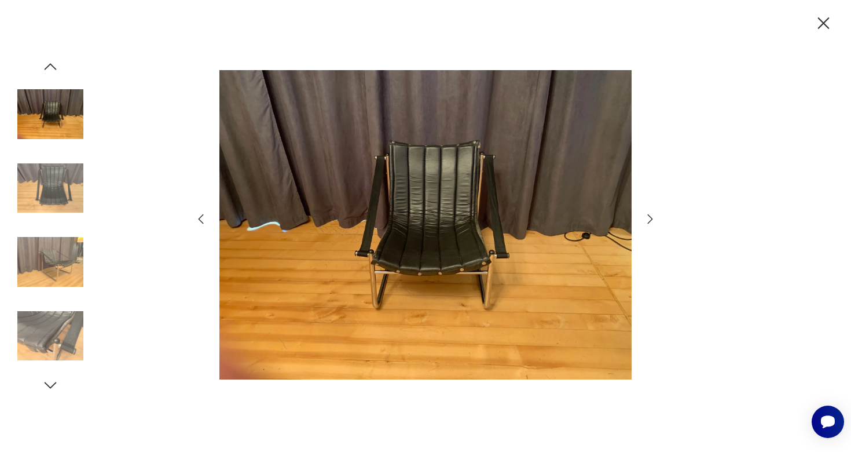
click at [652, 220] on icon "button" at bounding box center [650, 219] width 14 height 14
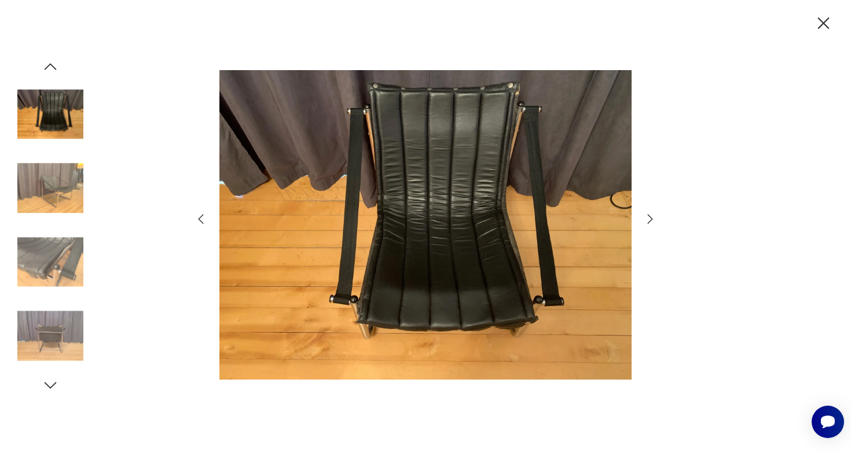
click at [652, 219] on icon "button" at bounding box center [650, 219] width 14 height 14
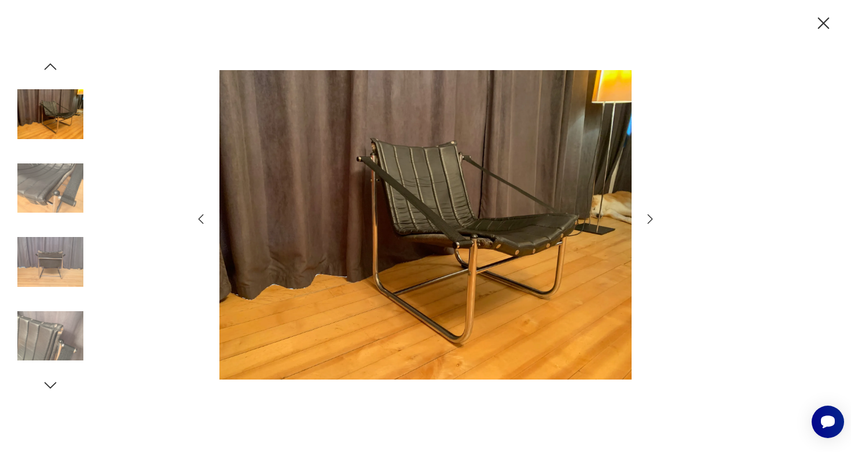
click at [826, 27] on icon "button" at bounding box center [824, 23] width 20 height 20
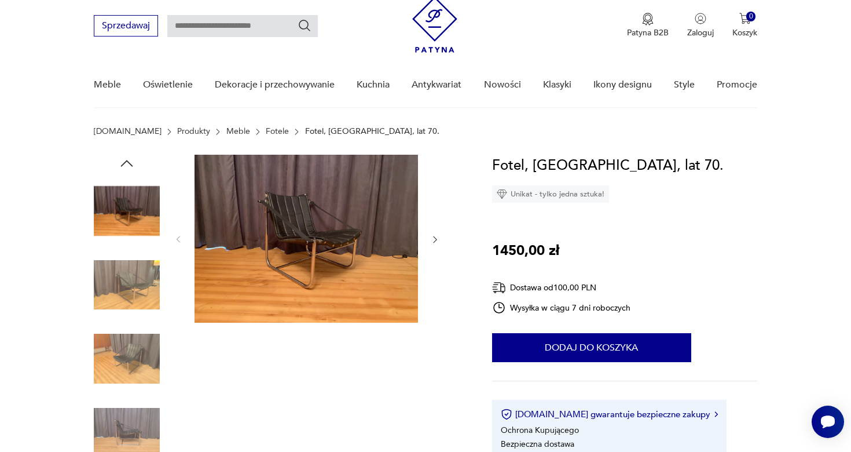
click at [336, 255] on img at bounding box center [307, 239] width 224 height 168
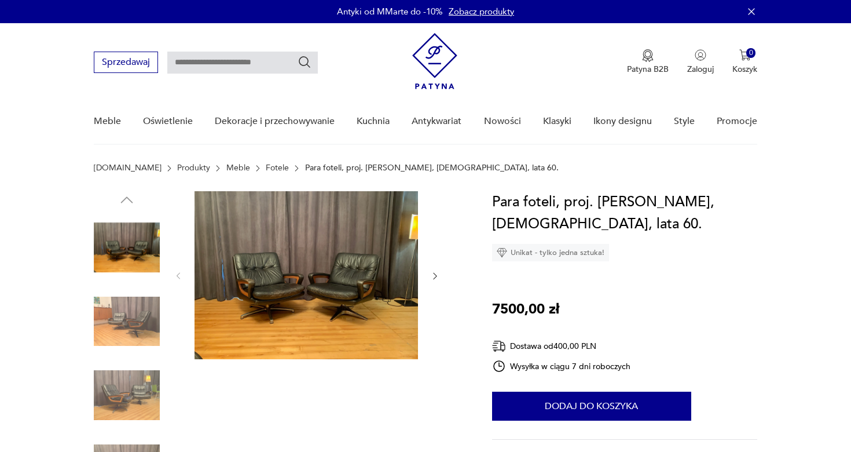
click at [314, 272] on img at bounding box center [307, 275] width 224 height 168
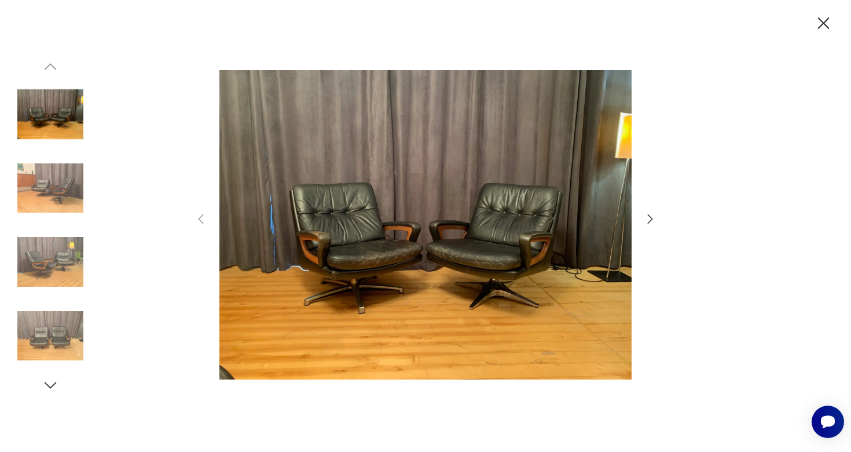
click at [54, 254] on img at bounding box center [50, 262] width 66 height 66
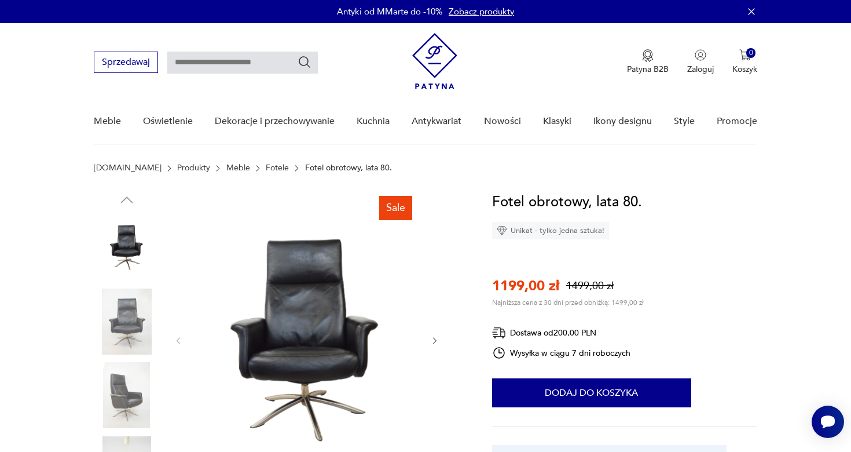
scroll to position [76, 0]
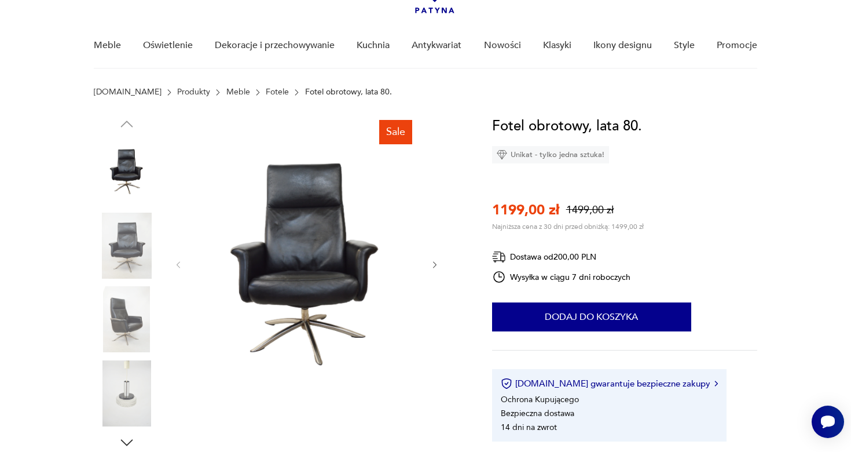
click at [137, 332] on img at bounding box center [127, 319] width 66 height 66
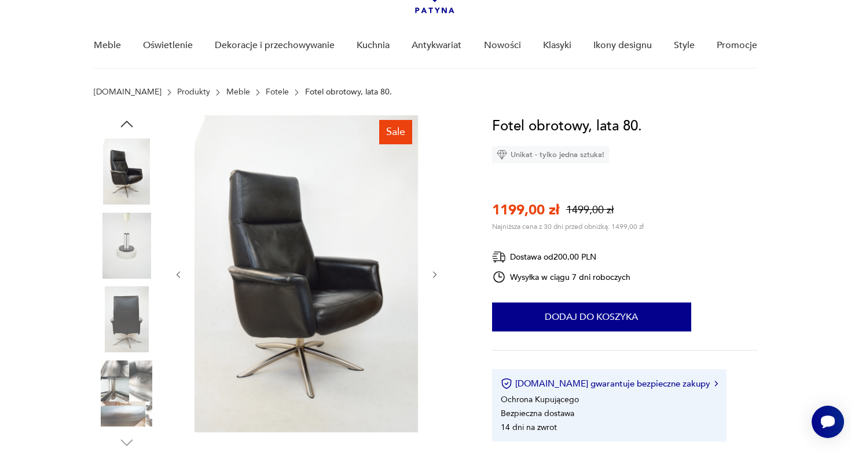
click at [133, 352] on div at bounding box center [127, 320] width 66 height 68
click at [123, 405] on img at bounding box center [127, 393] width 66 height 66
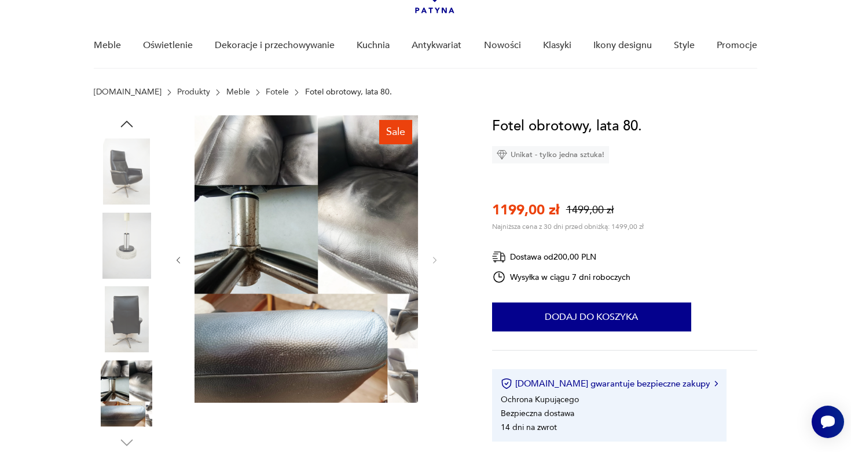
click at [136, 284] on div at bounding box center [127, 283] width 66 height 290
click at [113, 172] on img at bounding box center [127, 171] width 66 height 66
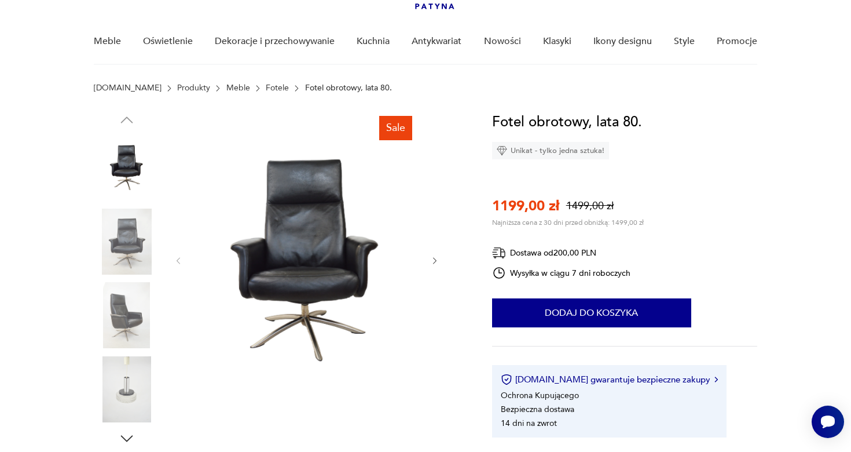
scroll to position [91, 0]
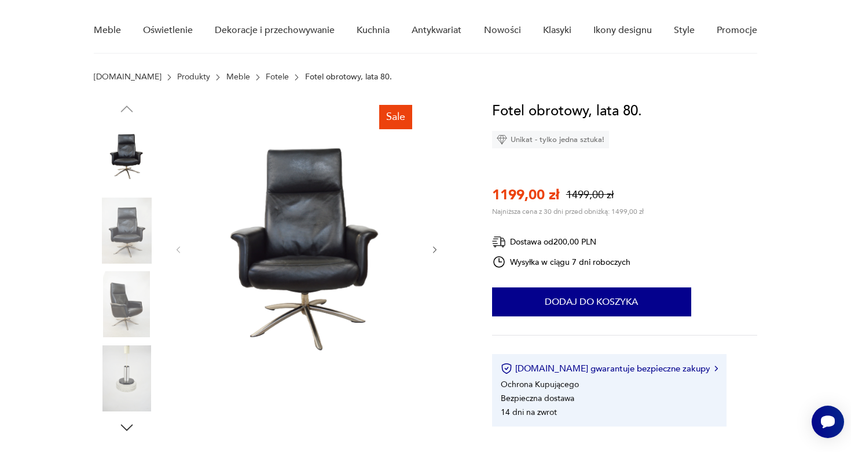
click at [436, 248] on icon "button" at bounding box center [435, 250] width 10 height 10
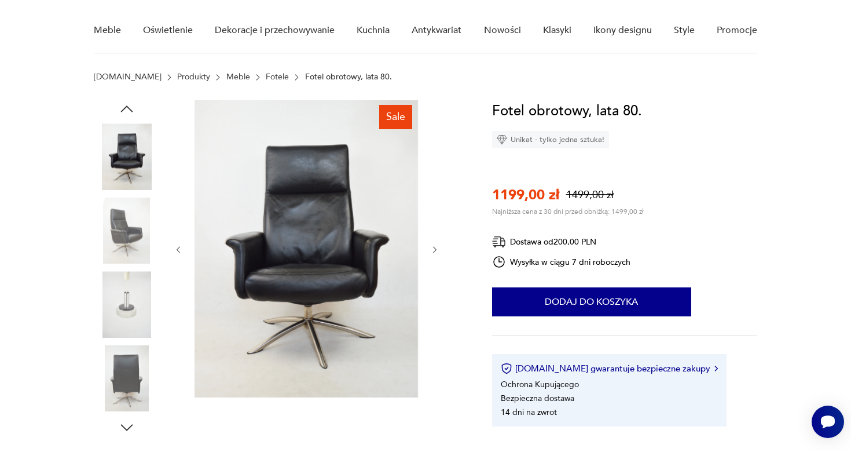
click at [436, 248] on icon "button" at bounding box center [435, 250] width 10 height 10
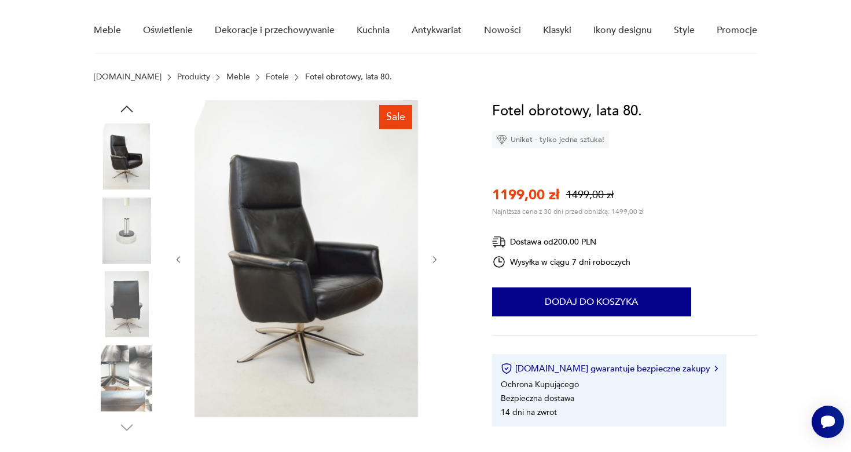
click at [439, 260] on icon "button" at bounding box center [435, 260] width 10 height 10
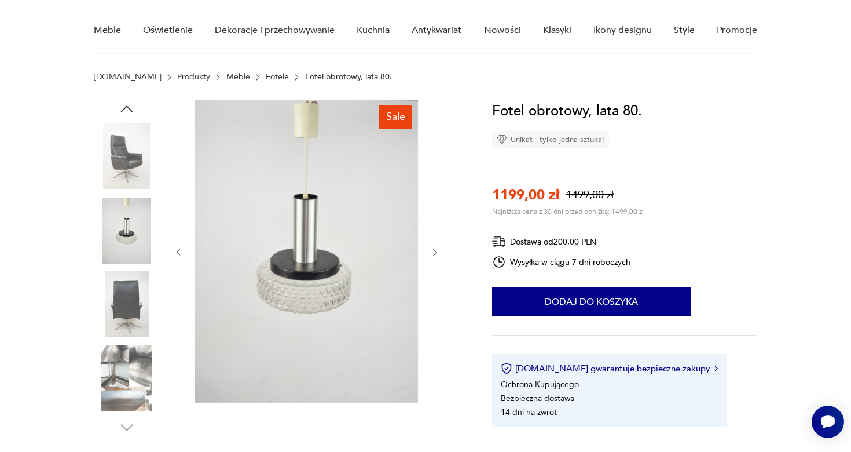
click at [434, 241] on div at bounding box center [307, 252] width 266 height 304
click at [434, 245] on div at bounding box center [307, 252] width 266 height 304
click at [129, 157] on img at bounding box center [127, 156] width 66 height 66
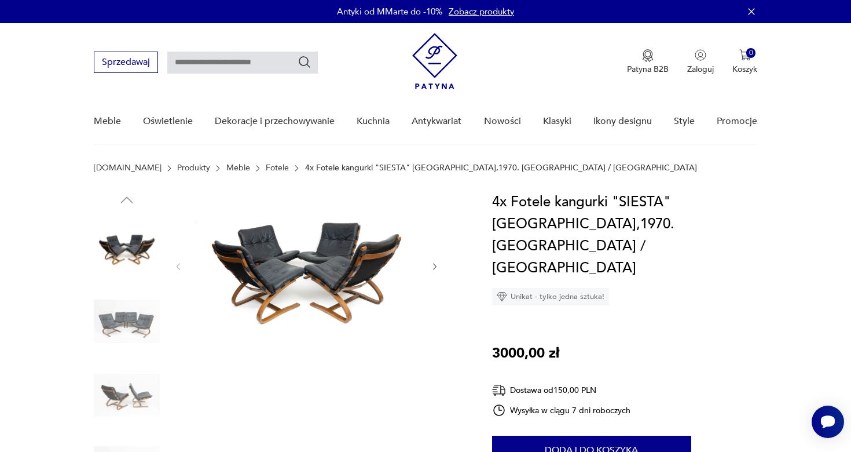
click at [140, 395] on img at bounding box center [127, 395] width 66 height 66
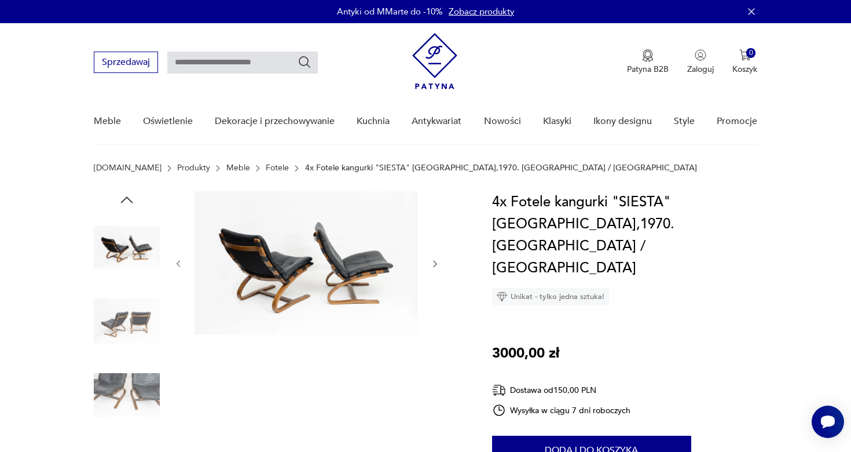
click at [139, 312] on img at bounding box center [127, 321] width 66 height 66
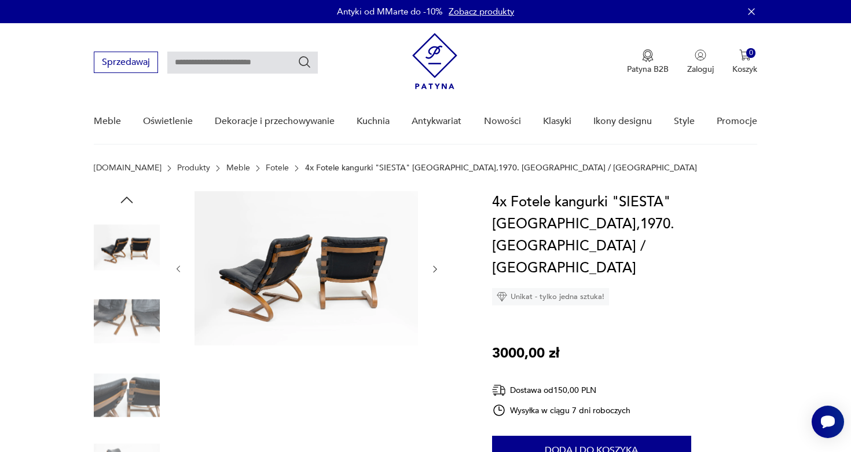
click at [138, 395] on img at bounding box center [127, 395] width 66 height 66
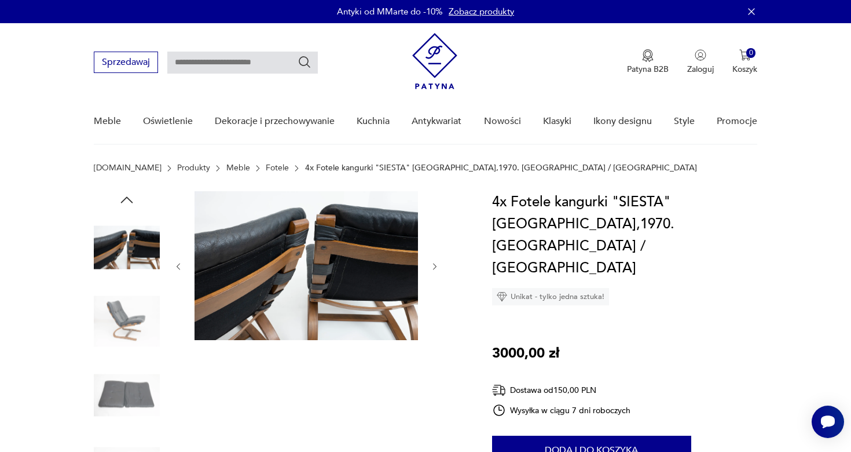
click at [138, 395] on img at bounding box center [127, 395] width 66 height 66
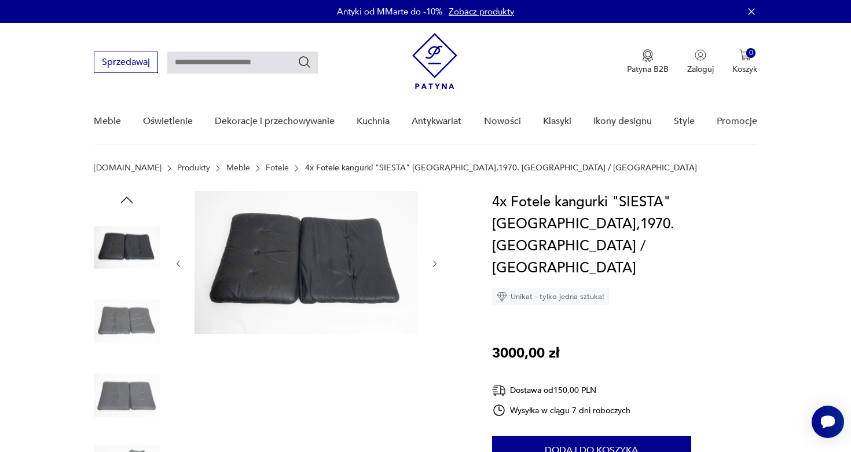
click at [140, 386] on img at bounding box center [127, 395] width 66 height 66
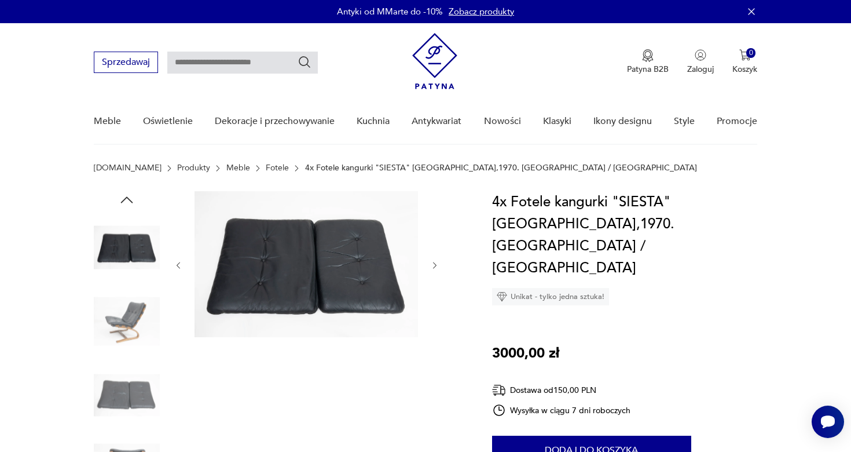
click at [140, 386] on img at bounding box center [127, 395] width 66 height 66
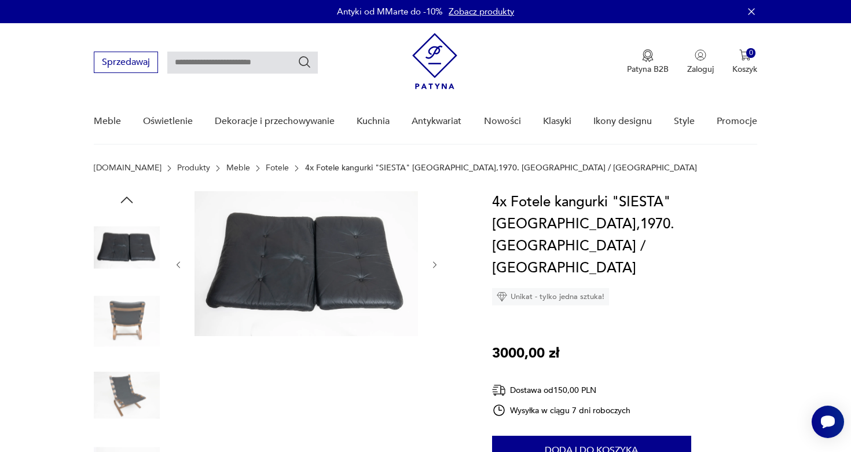
click at [130, 307] on img at bounding box center [127, 321] width 66 height 66
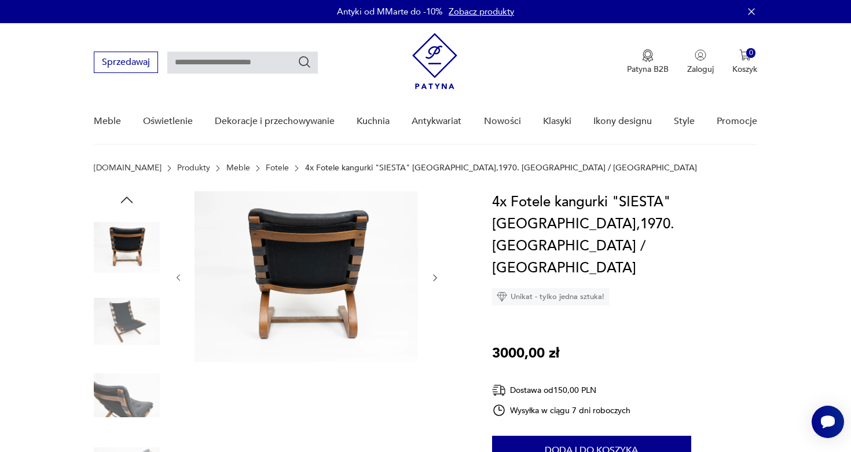
click at [128, 208] on icon "button" at bounding box center [126, 199] width 17 height 17
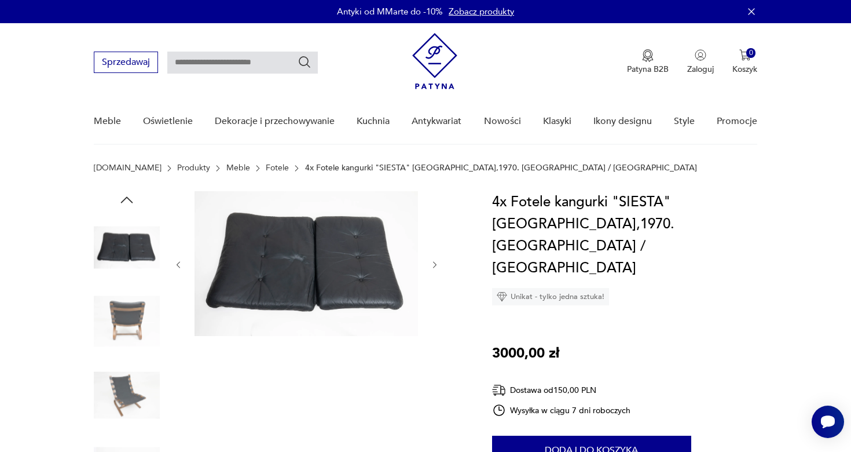
click at [128, 208] on icon "button" at bounding box center [126, 199] width 17 height 17
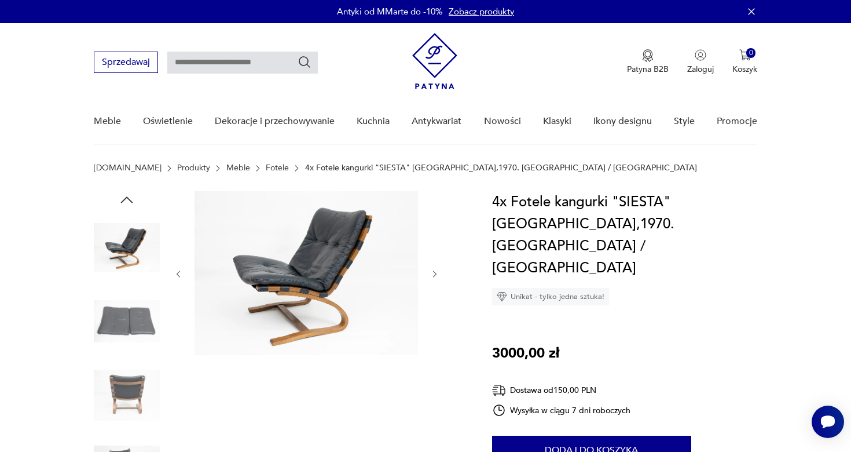
click at [128, 208] on icon "button" at bounding box center [126, 199] width 17 height 17
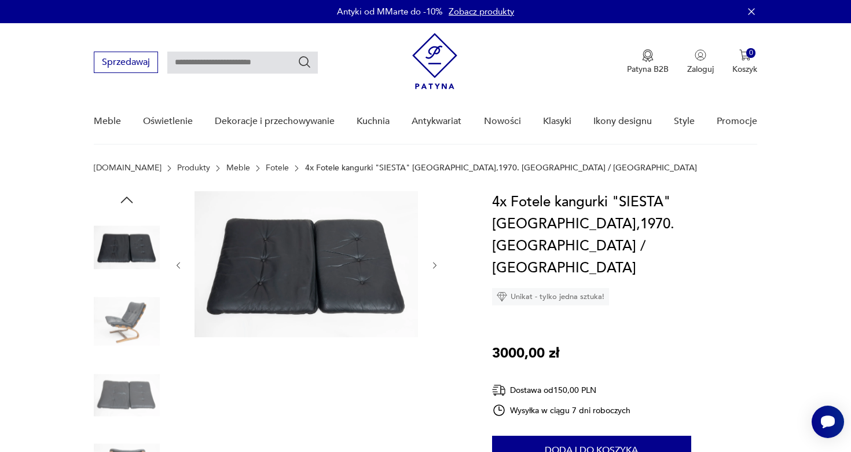
click at [128, 208] on div at bounding box center [127, 359] width 66 height 336
click at [129, 246] on img at bounding box center [127, 247] width 66 height 66
click at [125, 321] on img at bounding box center [127, 321] width 66 height 66
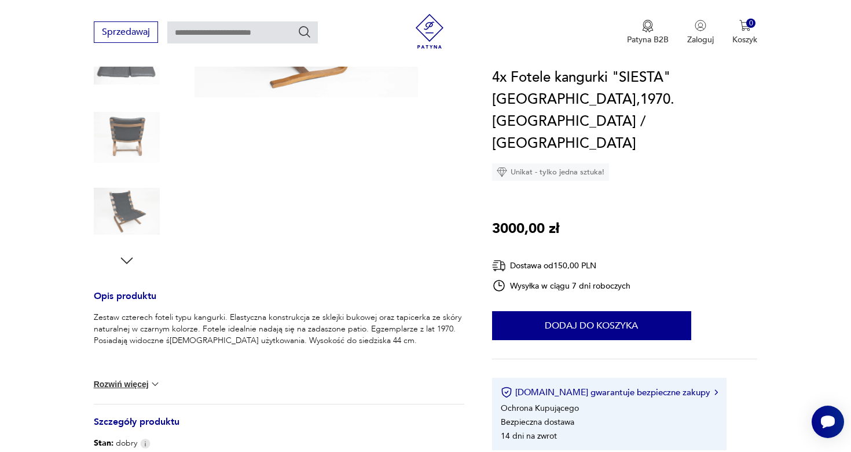
scroll to position [224, 0]
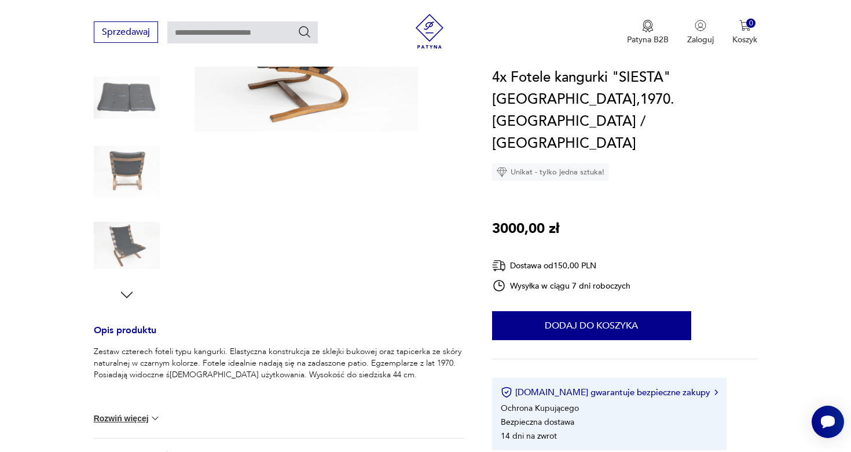
click at [131, 283] on div at bounding box center [127, 136] width 66 height 336
click at [130, 293] on icon "button" at bounding box center [126, 294] width 12 height 6
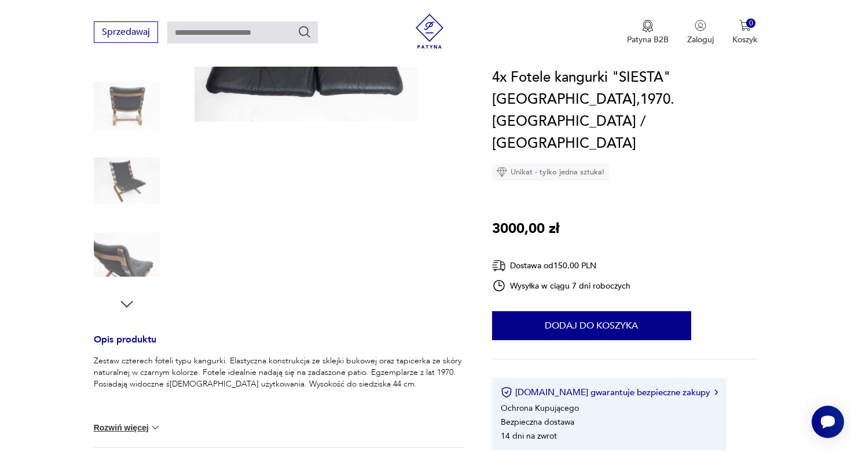
click at [130, 293] on div at bounding box center [127, 145] width 66 height 336
click at [130, 295] on icon "button" at bounding box center [126, 303] width 17 height 17
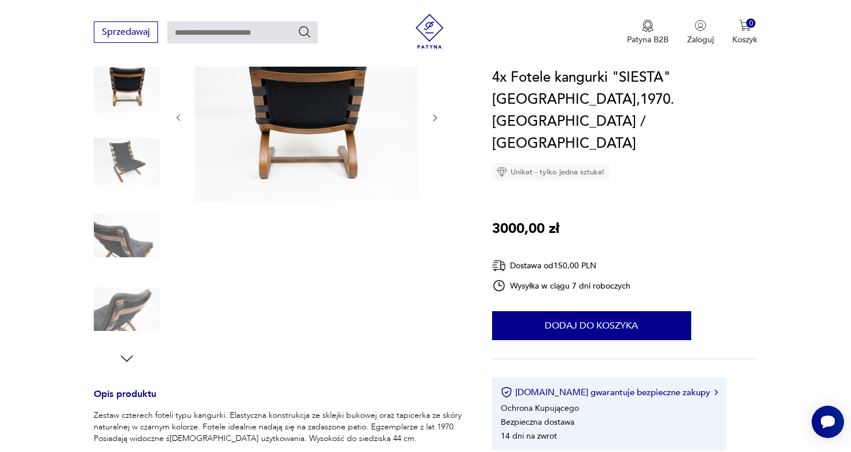
scroll to position [16, 0]
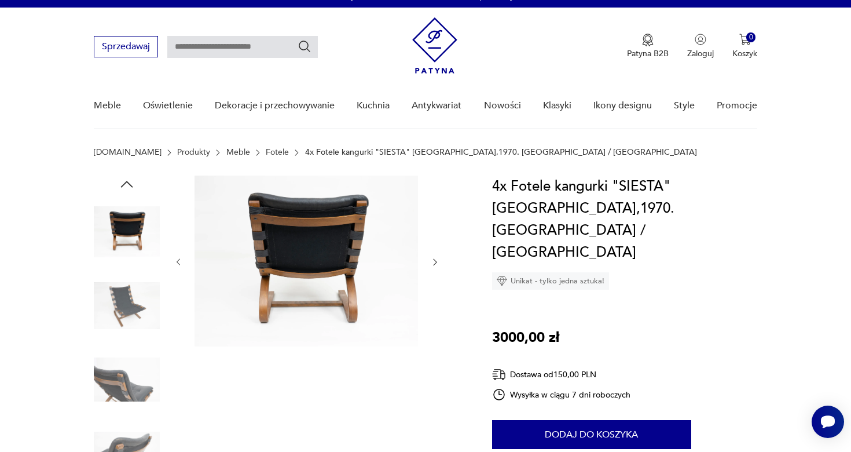
click at [125, 181] on icon "button" at bounding box center [126, 183] width 17 height 17
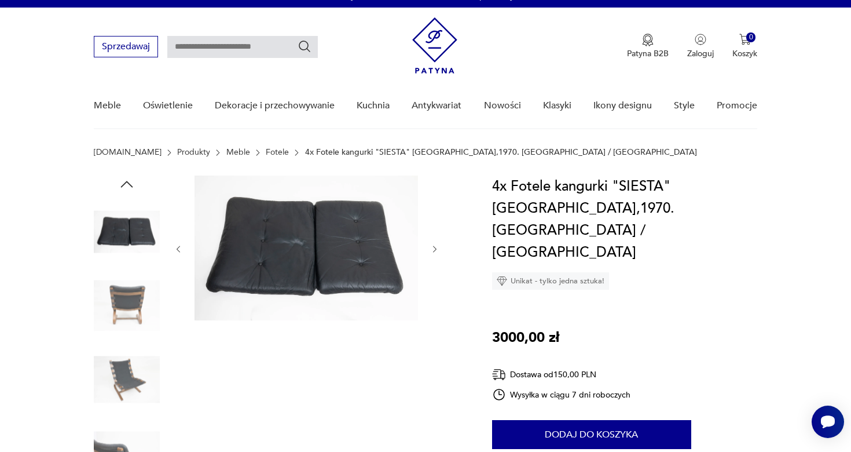
click at [125, 181] on icon "button" at bounding box center [126, 183] width 17 height 17
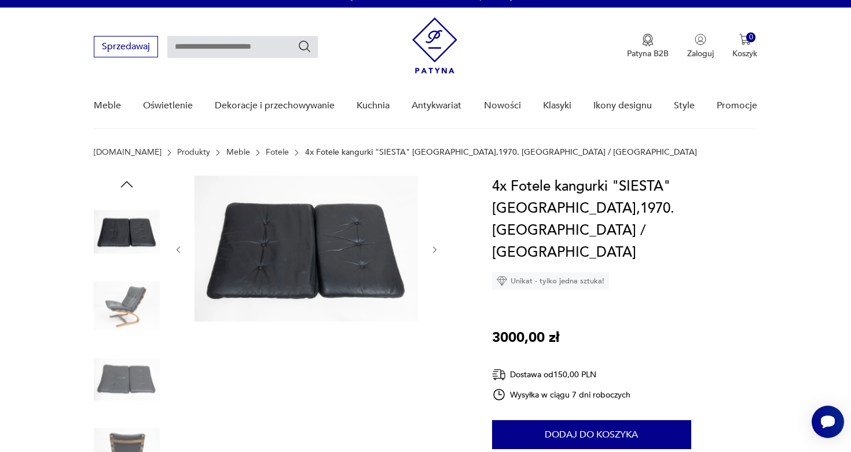
click at [125, 181] on icon "button" at bounding box center [126, 183] width 17 height 17
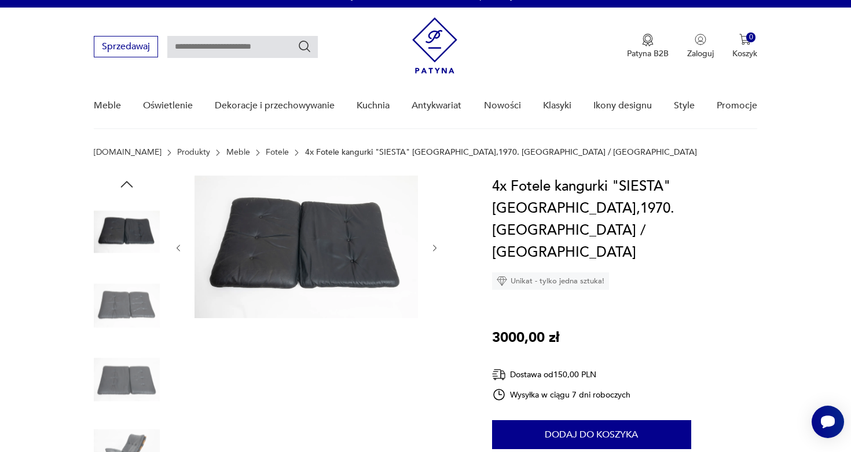
click at [125, 181] on icon "button" at bounding box center [126, 183] width 17 height 17
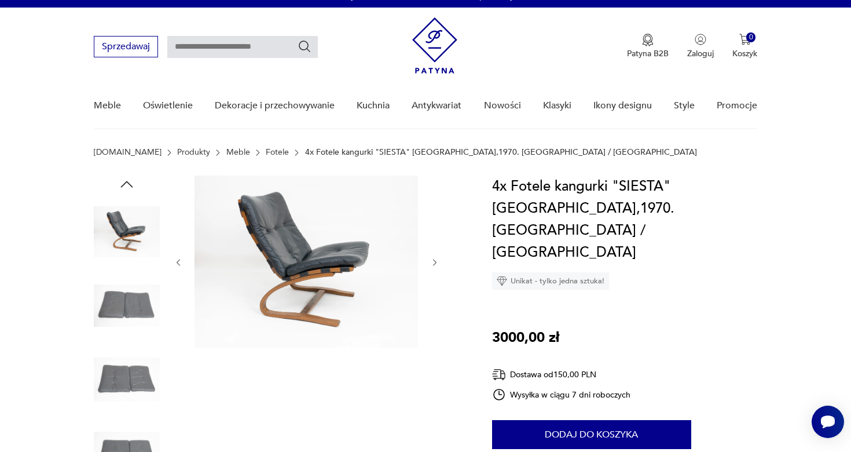
click at [125, 181] on icon "button" at bounding box center [126, 183] width 17 height 17
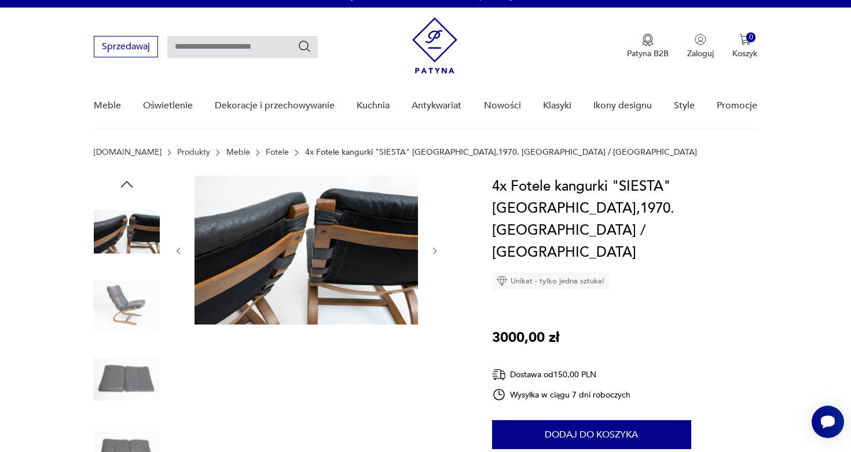
click at [128, 177] on icon "button" at bounding box center [126, 183] width 17 height 17
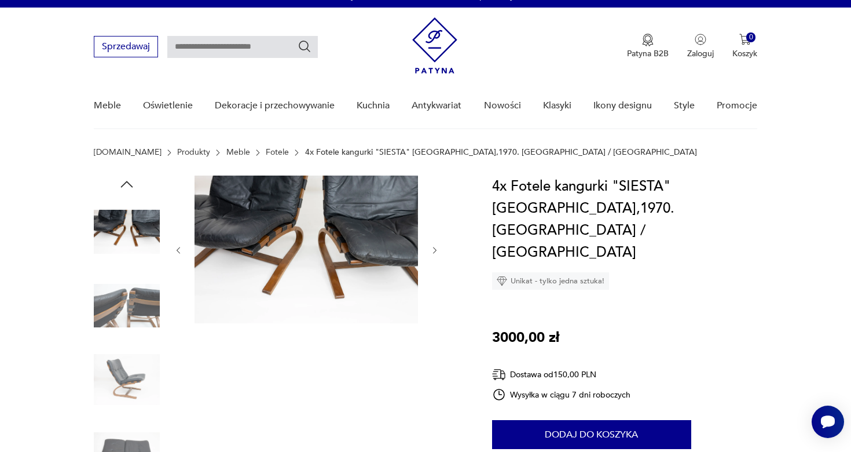
click at [128, 177] on icon "button" at bounding box center [126, 183] width 17 height 17
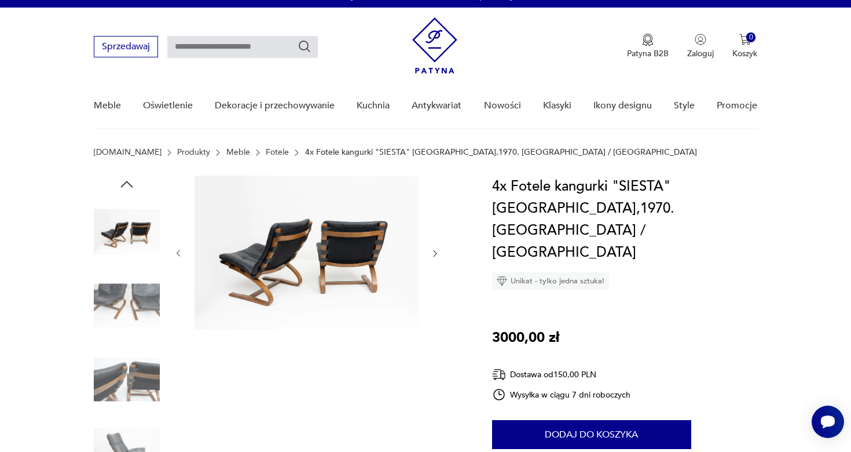
click at [128, 177] on icon "button" at bounding box center [126, 183] width 17 height 17
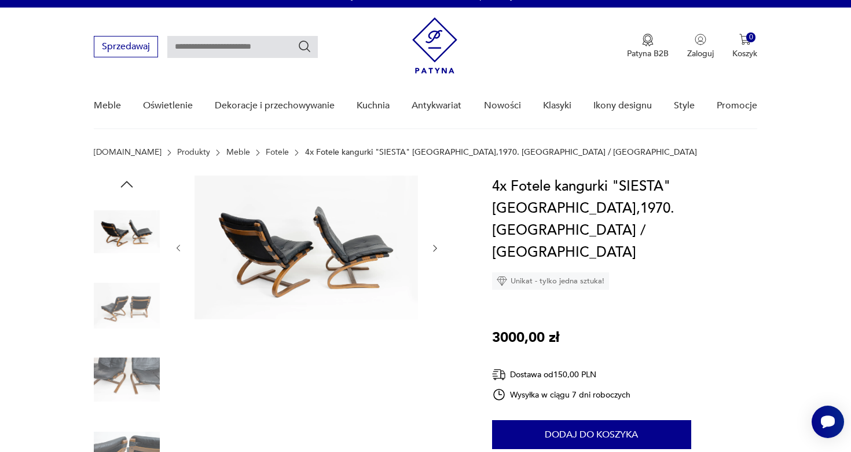
click at [128, 177] on icon "button" at bounding box center [126, 183] width 17 height 17
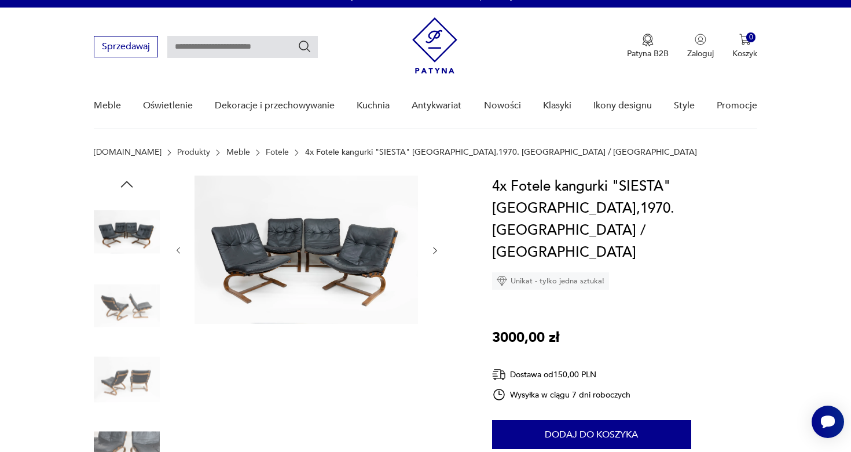
click at [128, 177] on icon "button" at bounding box center [126, 183] width 17 height 17
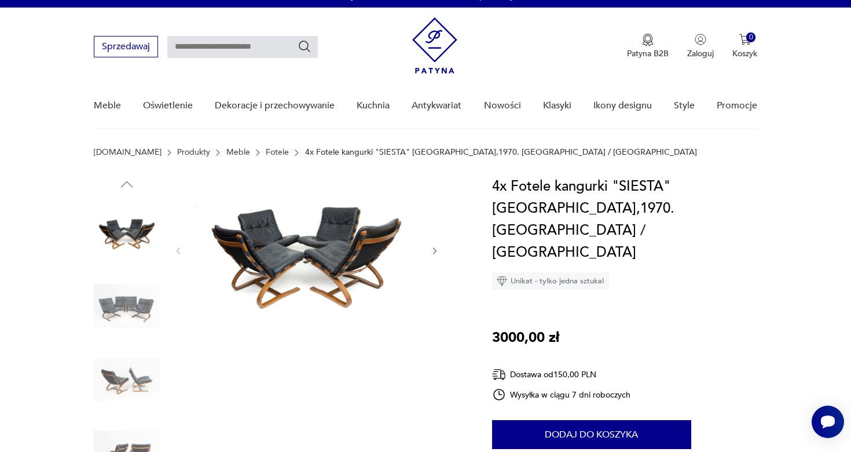
click at [130, 298] on img at bounding box center [127, 306] width 66 height 66
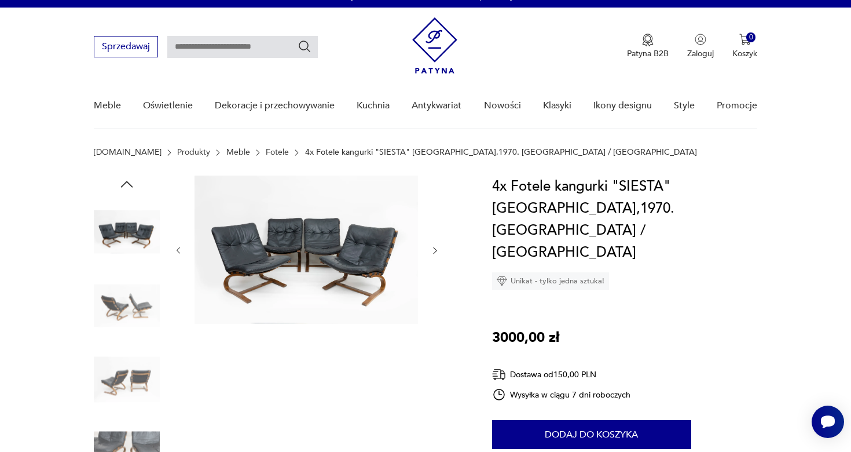
click at [433, 250] on icon "button" at bounding box center [435, 251] width 10 height 10
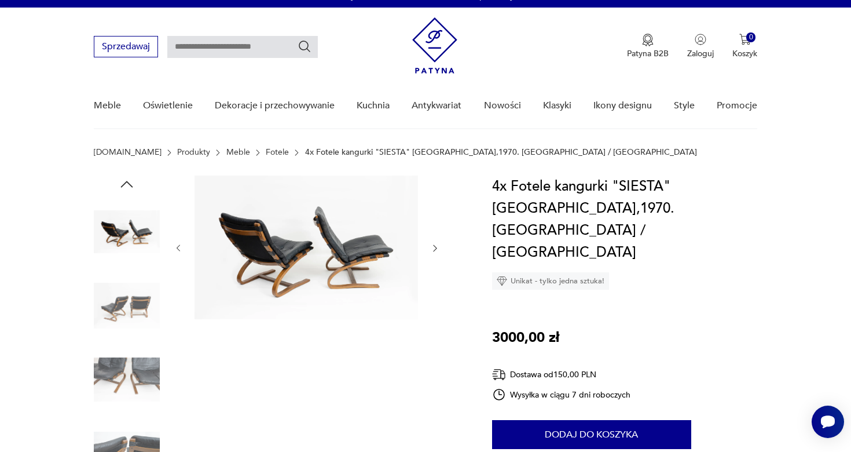
click at [433, 250] on icon "button" at bounding box center [434, 248] width 3 height 7
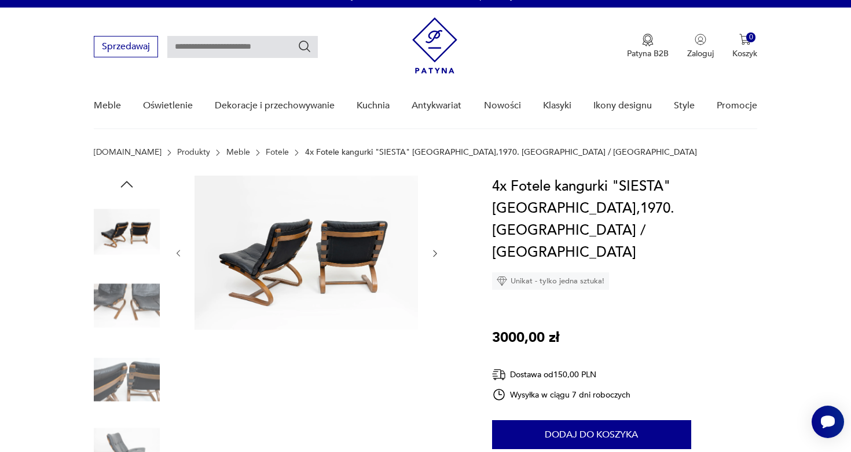
click at [433, 250] on icon "button" at bounding box center [435, 253] width 10 height 10
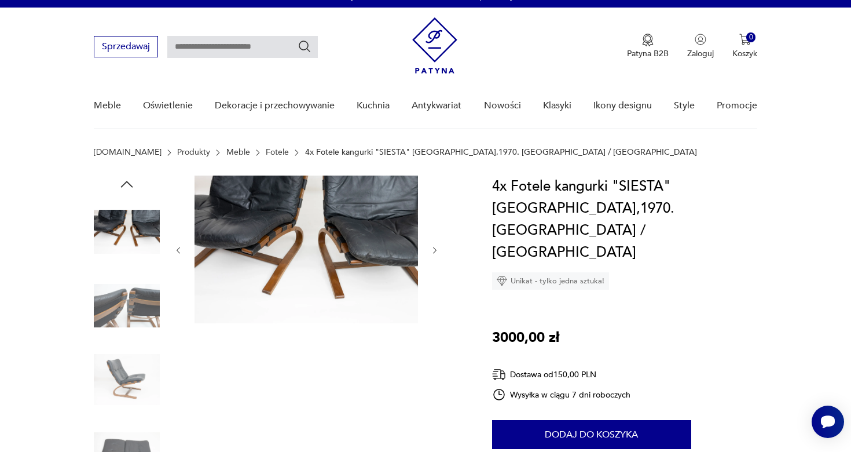
scroll to position [0, 0]
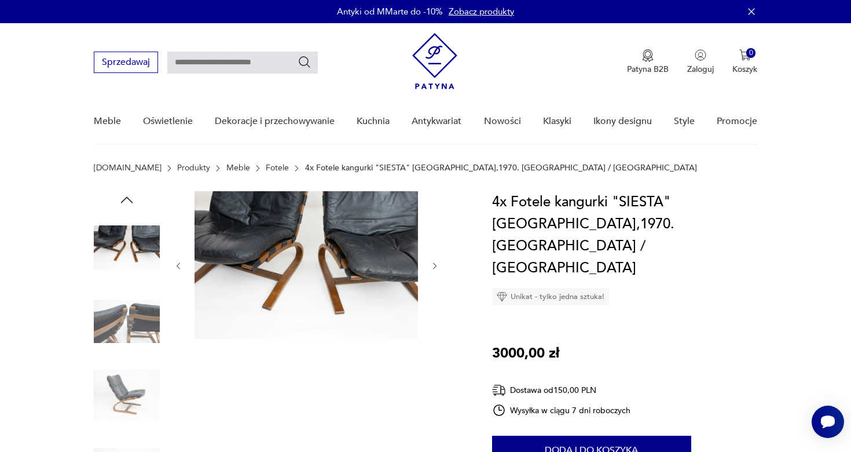
click at [130, 196] on icon "button" at bounding box center [126, 199] width 17 height 17
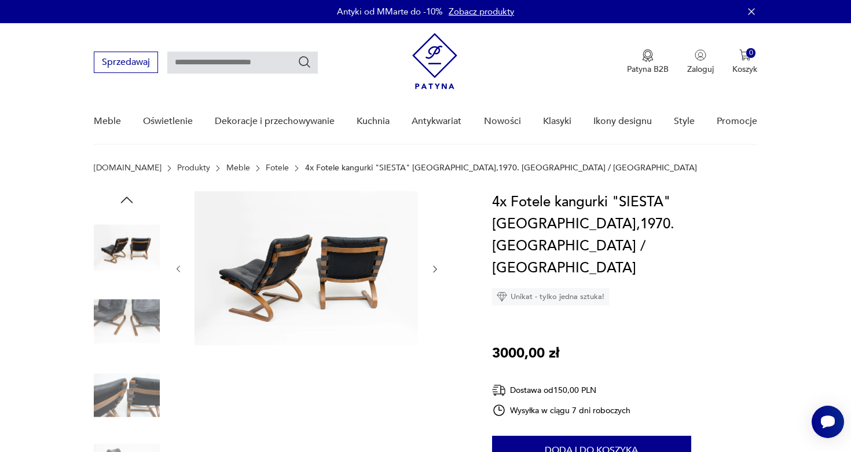
click at [130, 196] on icon "button" at bounding box center [126, 199] width 17 height 17
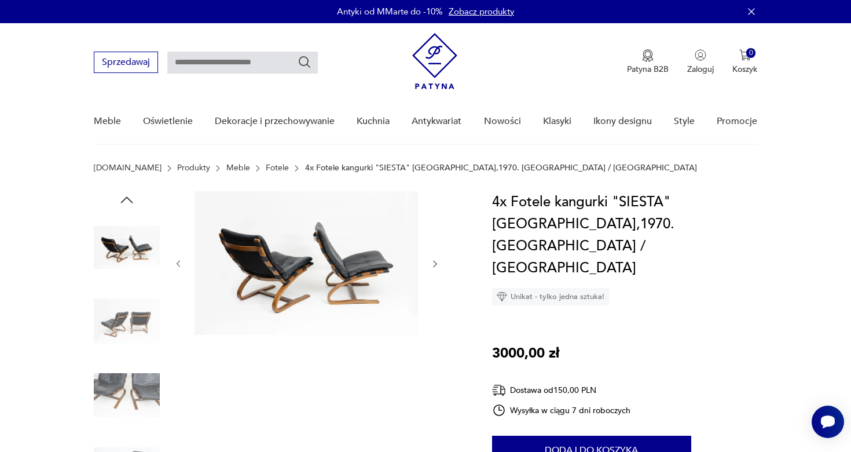
click at [130, 196] on icon "button" at bounding box center [126, 199] width 17 height 17
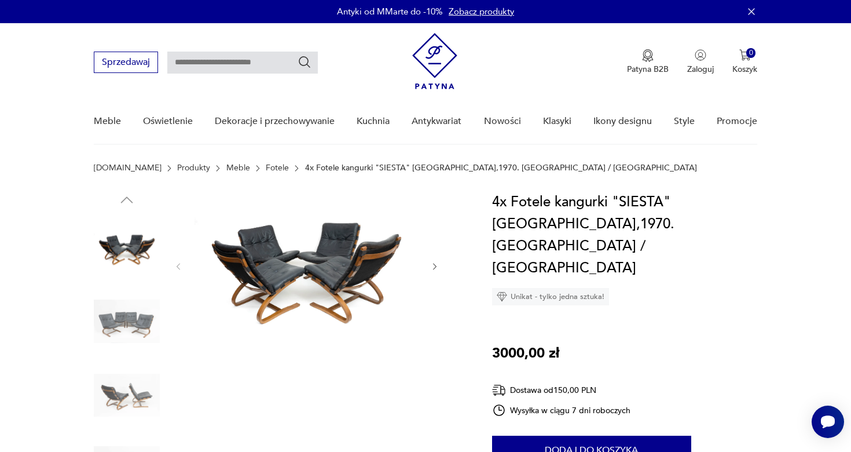
click at [129, 235] on img at bounding box center [127, 247] width 66 height 66
click at [277, 272] on img at bounding box center [307, 265] width 224 height 148
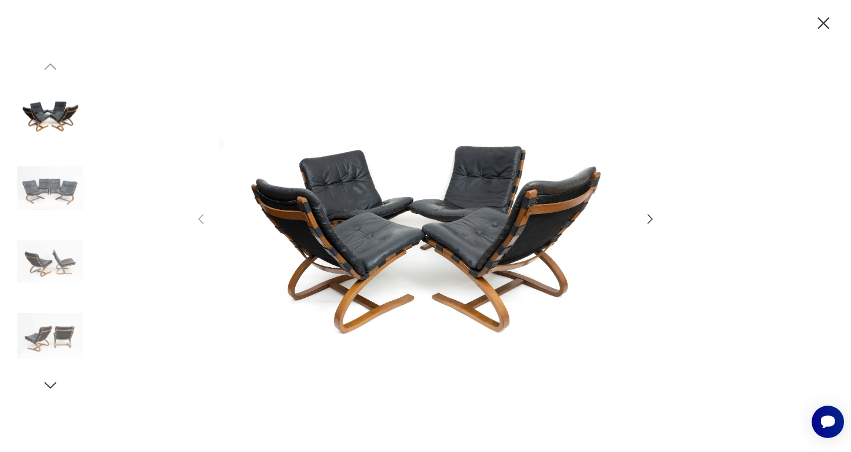
click at [827, 28] on icon "button" at bounding box center [824, 23] width 12 height 12
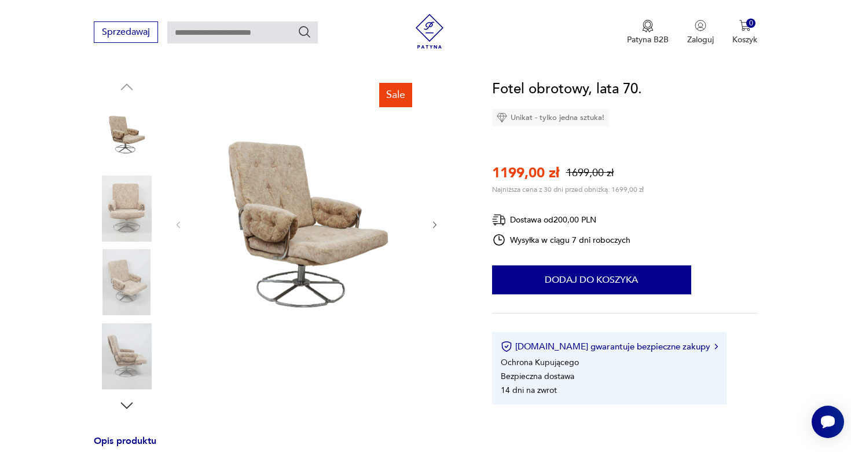
scroll to position [123, 0]
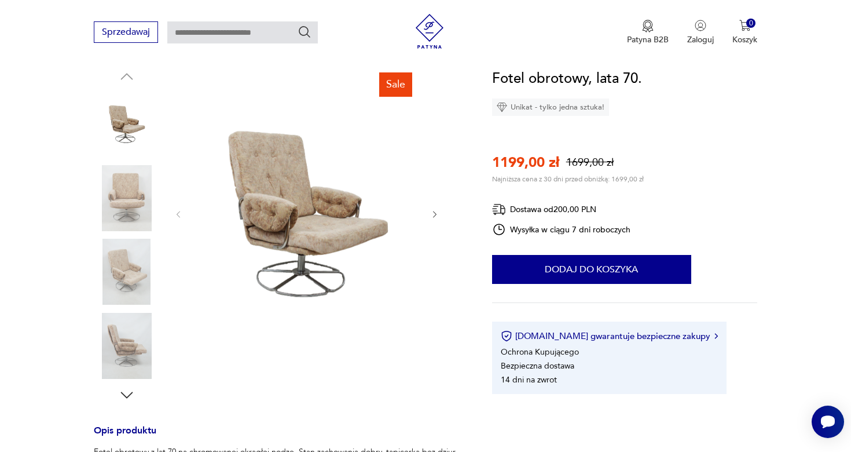
click at [442, 218] on div "Sale" at bounding box center [279, 236] width 371 height 336
click at [438, 218] on icon "button" at bounding box center [435, 215] width 10 height 10
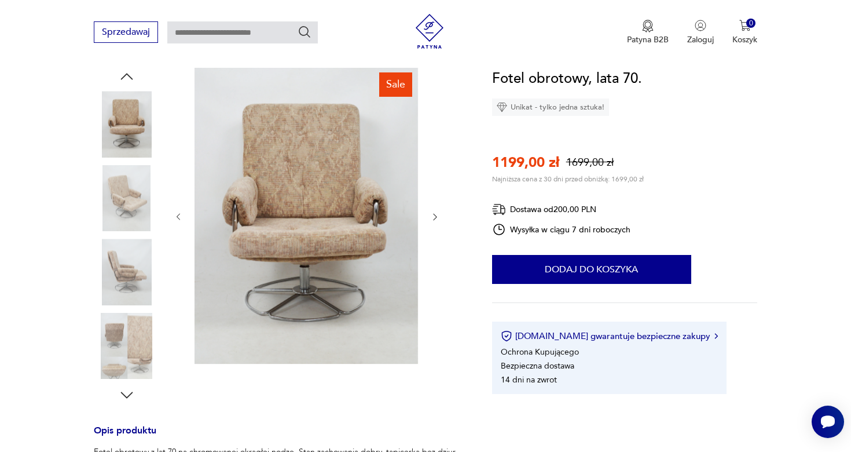
click at [438, 218] on icon "button" at bounding box center [435, 217] width 10 height 10
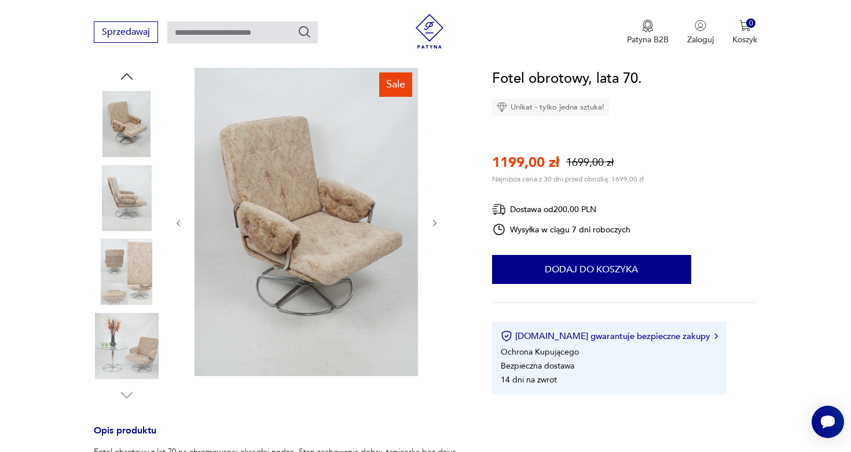
click at [438, 218] on icon "button" at bounding box center [435, 223] width 10 height 10
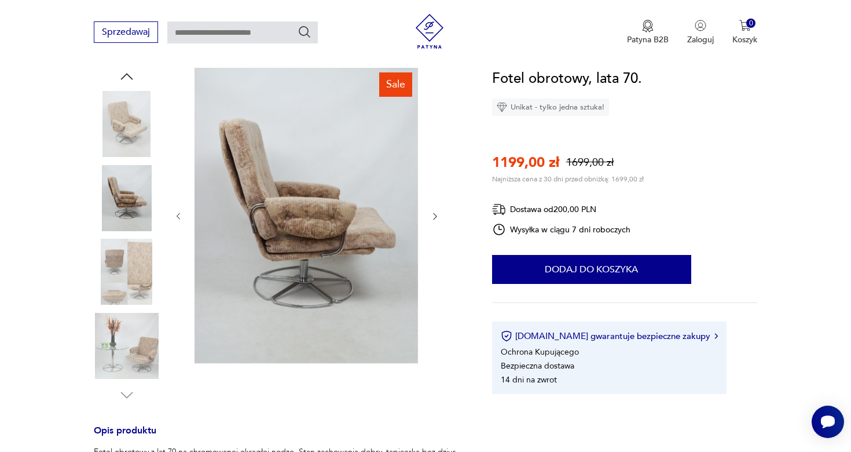
click at [438, 218] on icon "button" at bounding box center [435, 216] width 10 height 10
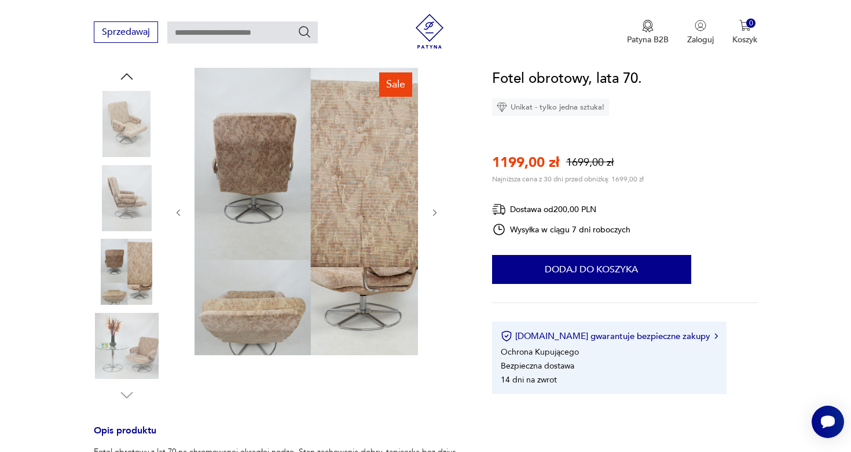
click at [438, 218] on button "button" at bounding box center [435, 213] width 10 height 12
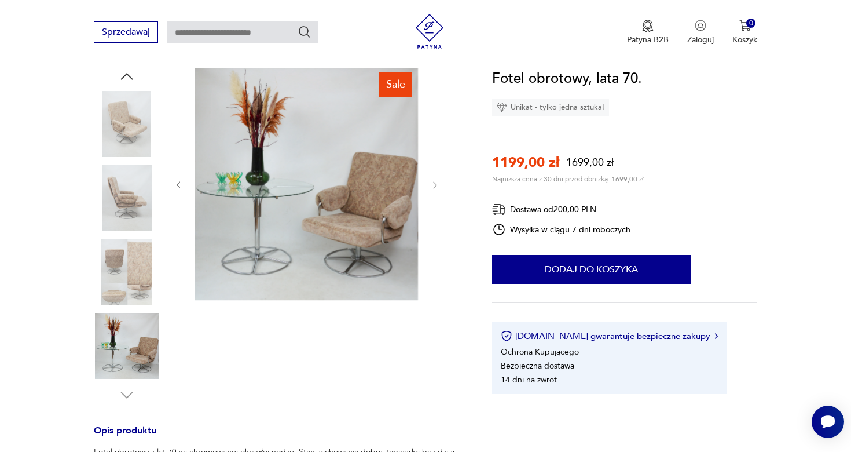
click at [438, 218] on div at bounding box center [307, 185] width 266 height 235
click at [429, 186] on div at bounding box center [307, 185] width 266 height 235
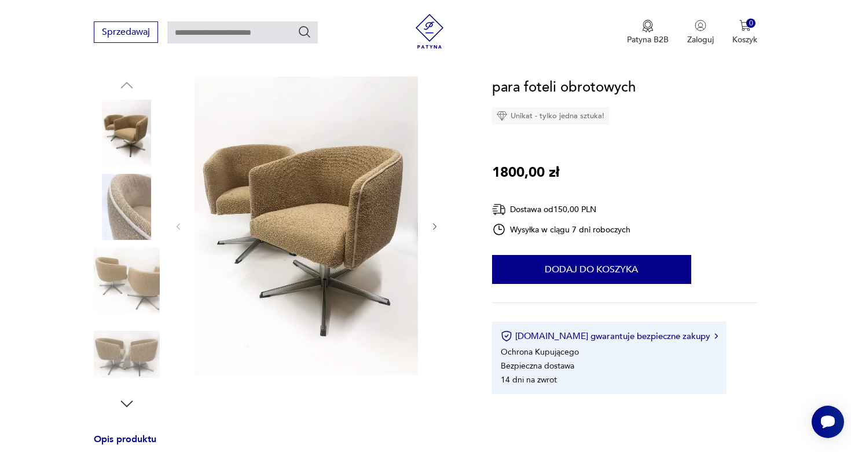
scroll to position [126, 0]
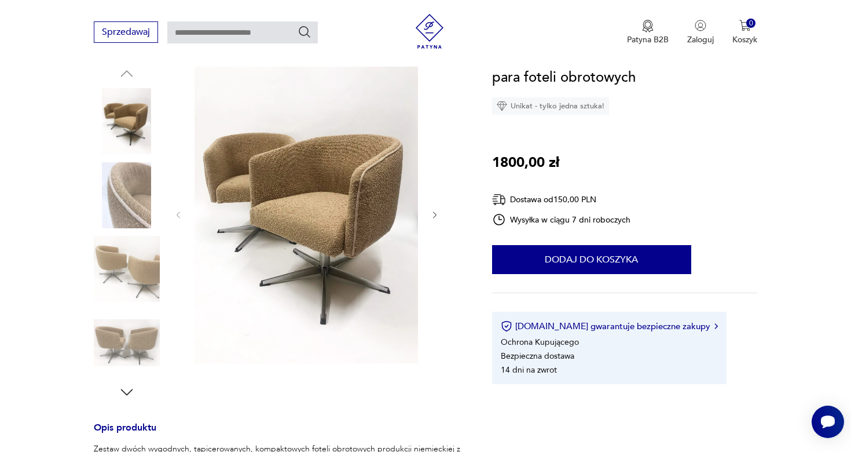
click at [435, 213] on icon "button" at bounding box center [434, 214] width 3 height 7
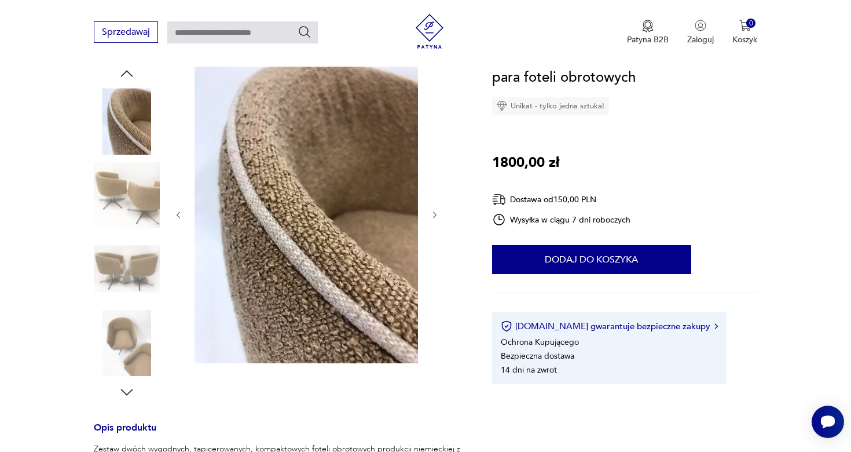
click at [435, 213] on icon "button" at bounding box center [434, 214] width 3 height 7
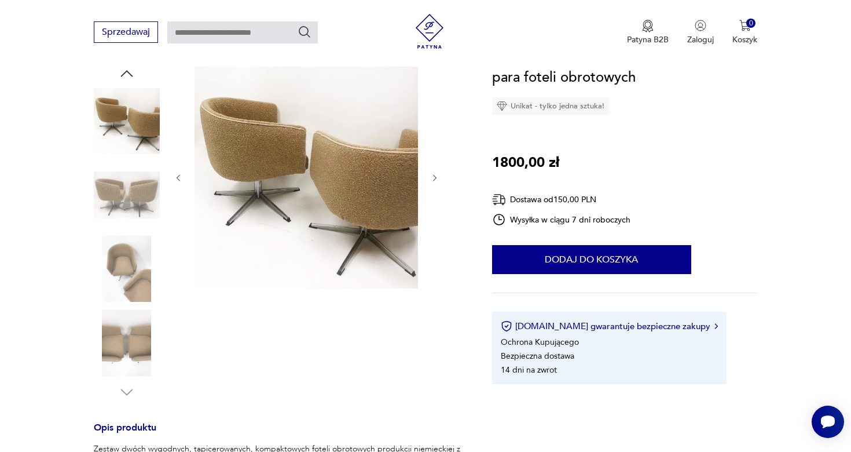
click at [435, 213] on div at bounding box center [307, 178] width 266 height 226
click at [434, 184] on div at bounding box center [307, 178] width 266 height 226
click at [434, 178] on icon "button" at bounding box center [435, 178] width 10 height 10
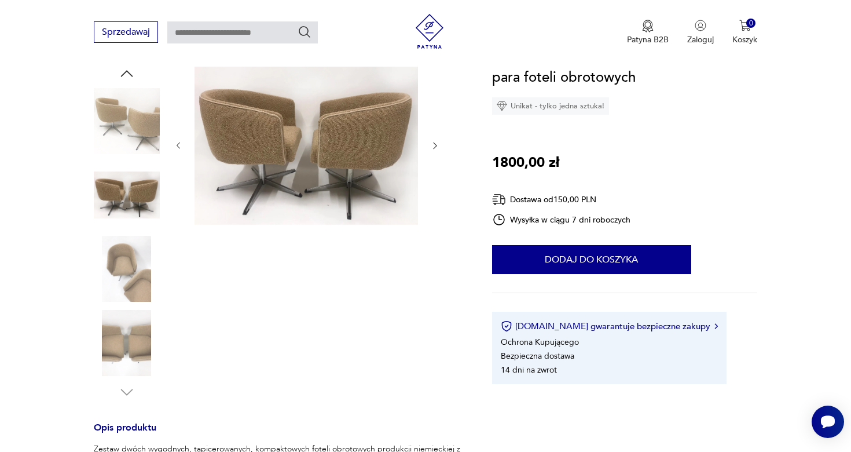
click at [434, 178] on div at bounding box center [307, 146] width 266 height 162
click at [433, 147] on icon "button" at bounding box center [435, 146] width 10 height 10
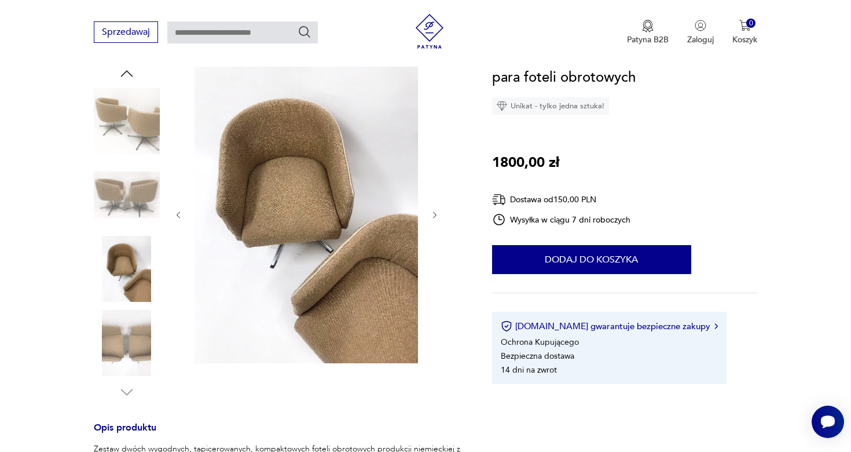
click at [435, 214] on icon "button" at bounding box center [435, 215] width 10 height 10
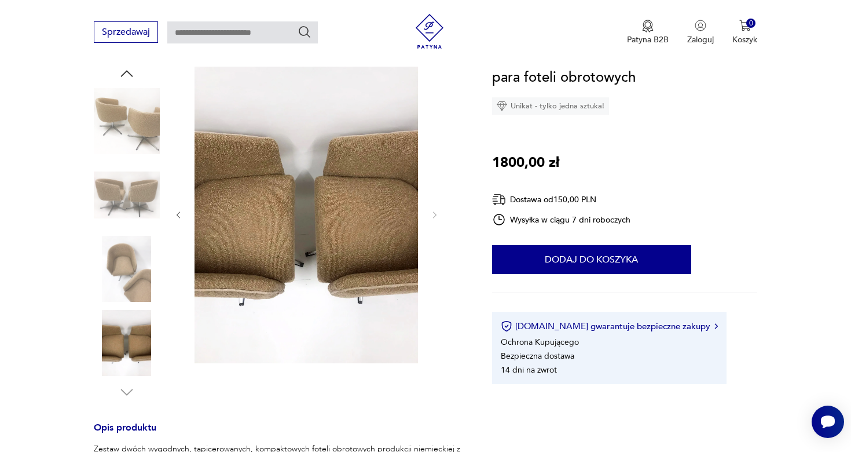
click at [128, 206] on img at bounding box center [127, 195] width 66 height 66
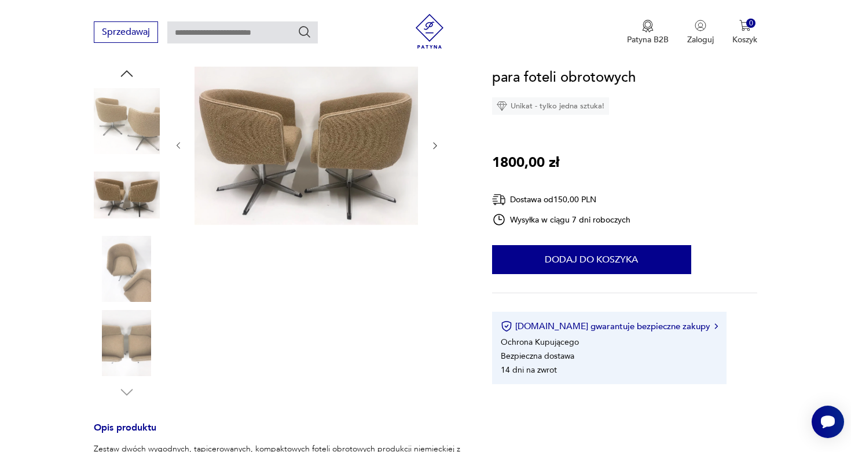
click at [131, 291] on img at bounding box center [127, 269] width 66 height 66
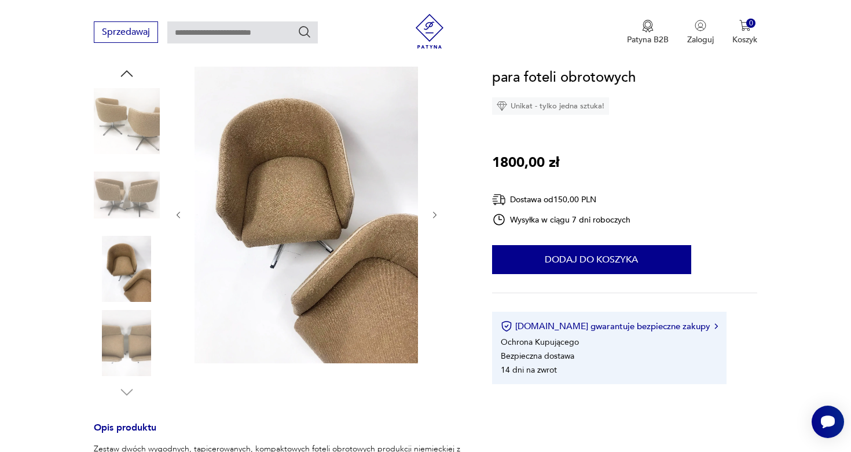
click at [123, 335] on img at bounding box center [127, 343] width 66 height 66
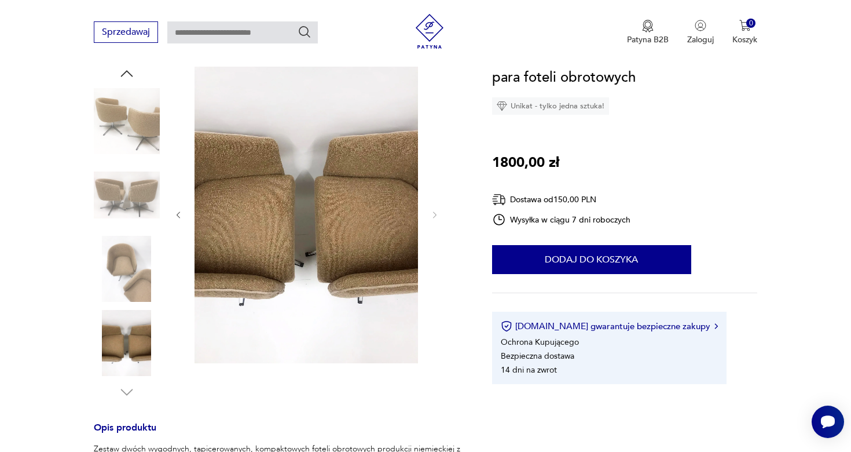
scroll to position [0, 0]
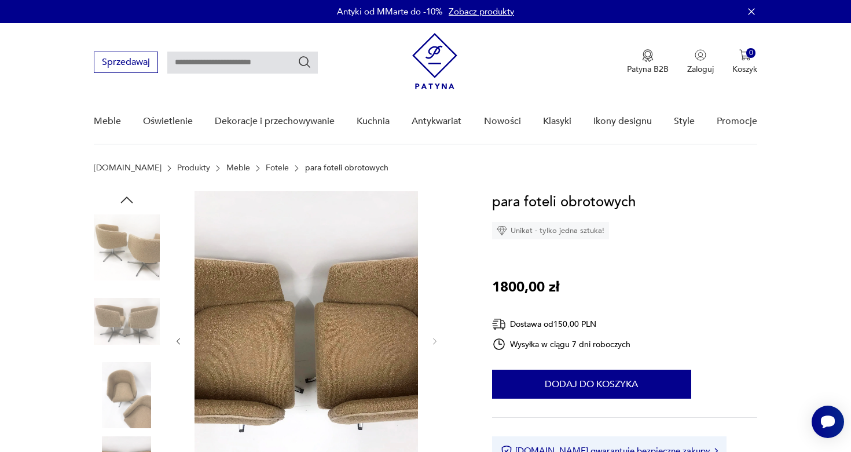
click at [122, 282] on div at bounding box center [127, 212] width 66 height 290
click at [135, 241] on img at bounding box center [127, 247] width 66 height 66
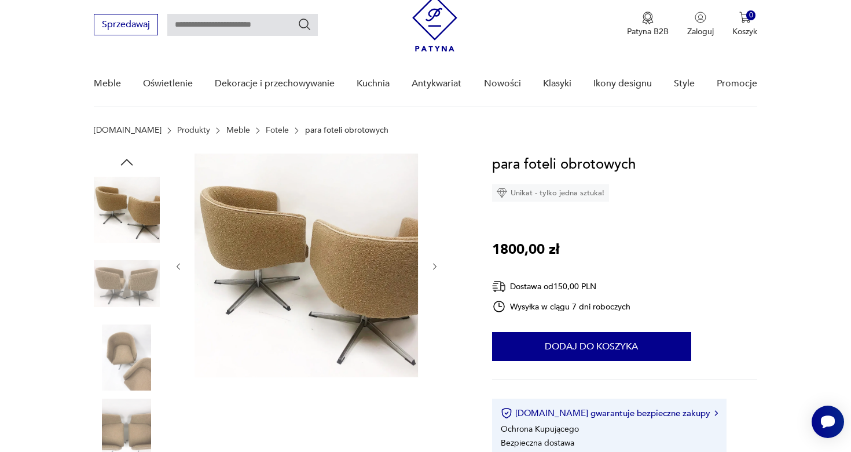
scroll to position [43, 0]
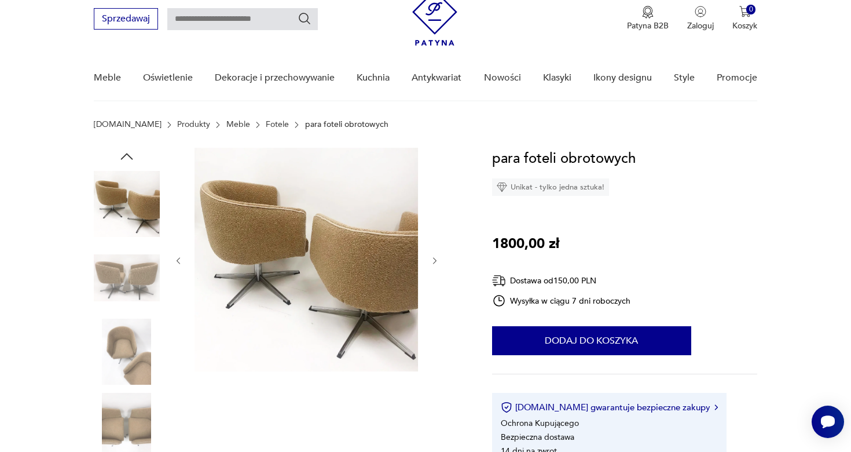
click at [127, 151] on icon "button" at bounding box center [126, 156] width 17 height 17
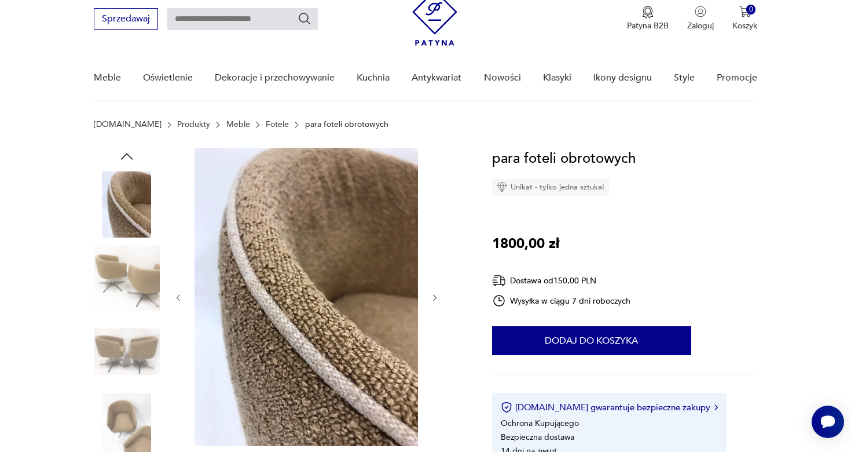
click at [124, 150] on icon "button" at bounding box center [126, 156] width 17 height 17
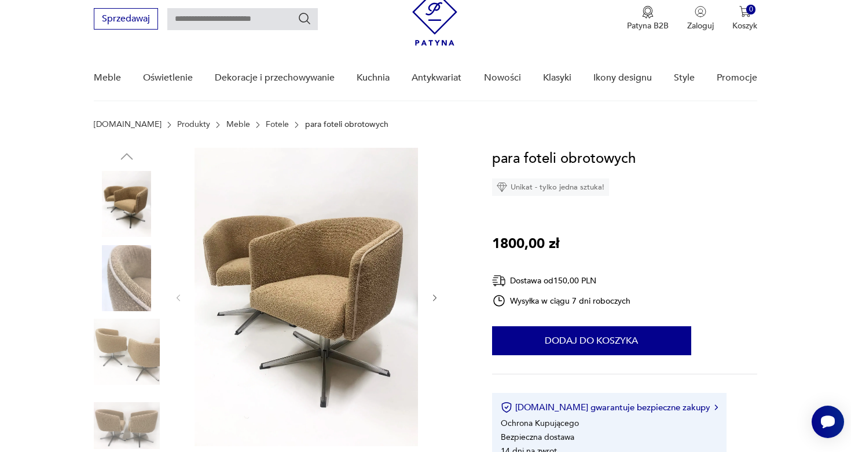
click at [435, 309] on div at bounding box center [307, 298] width 266 height 300
click at [435, 298] on icon "button" at bounding box center [434, 297] width 3 height 7
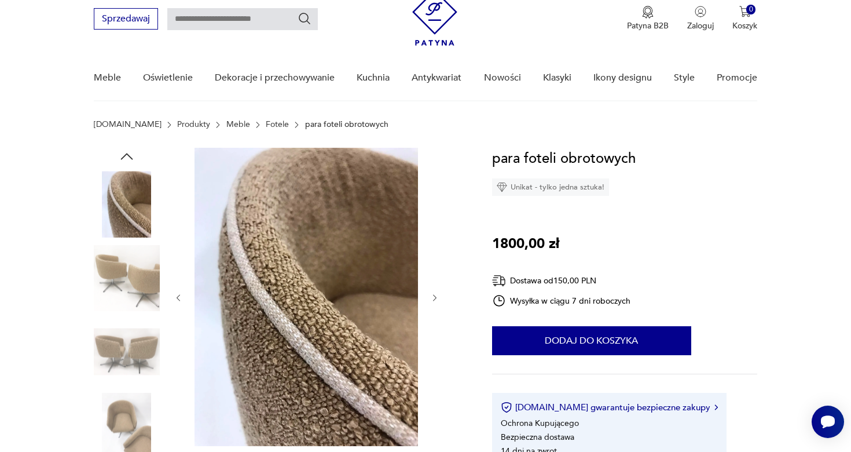
click at [434, 294] on icon "button" at bounding box center [435, 298] width 10 height 10
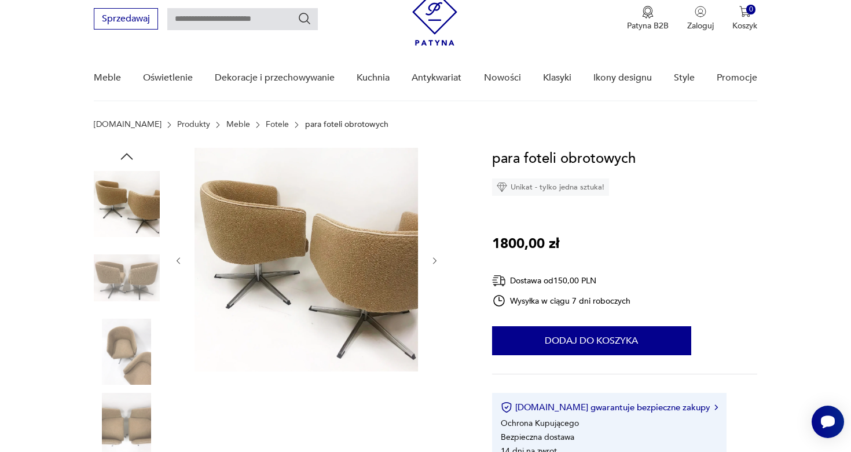
click at [434, 294] on div at bounding box center [307, 261] width 266 height 226
click at [437, 259] on icon "button" at bounding box center [435, 261] width 10 height 10
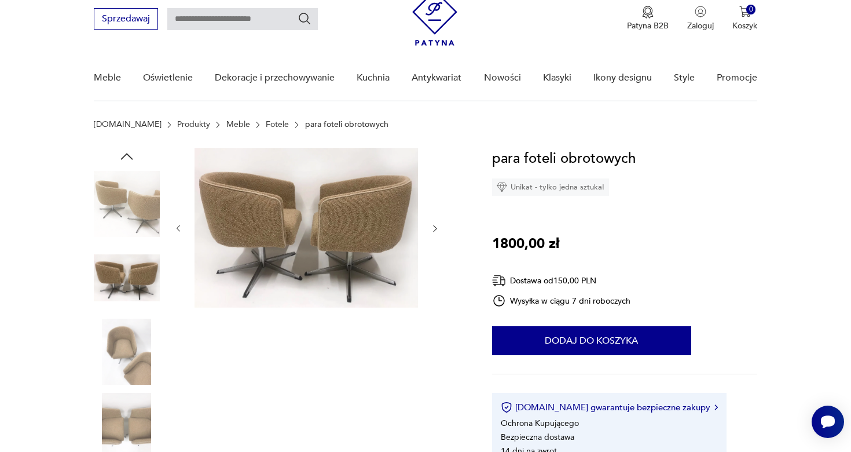
click at [435, 227] on icon "button" at bounding box center [434, 228] width 3 height 7
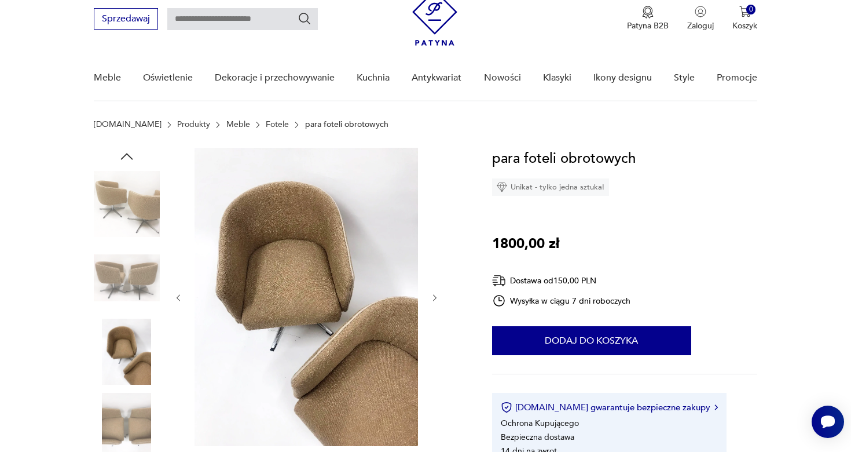
click at [435, 227] on div at bounding box center [307, 298] width 266 height 300
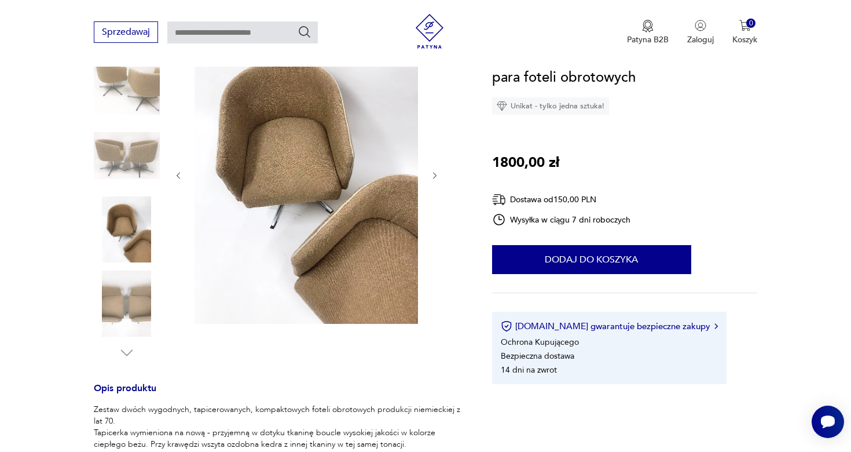
scroll to position [169, 0]
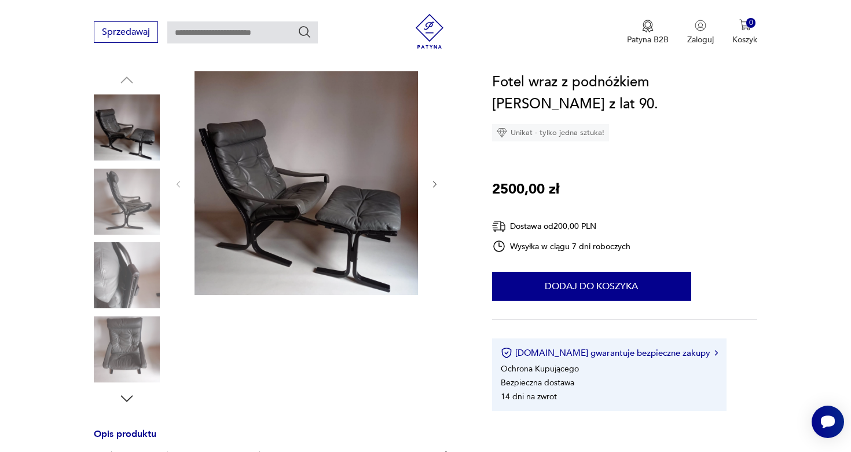
click at [131, 396] on icon "button" at bounding box center [126, 398] width 12 height 6
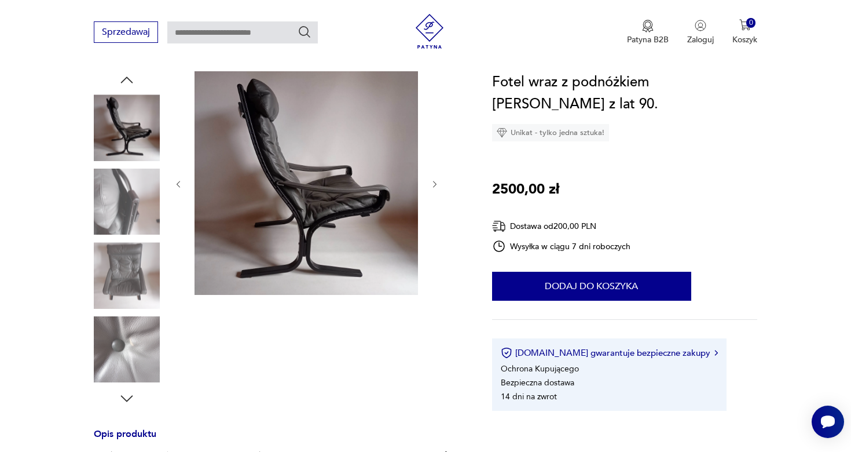
click at [131, 396] on icon "button" at bounding box center [126, 398] width 12 height 6
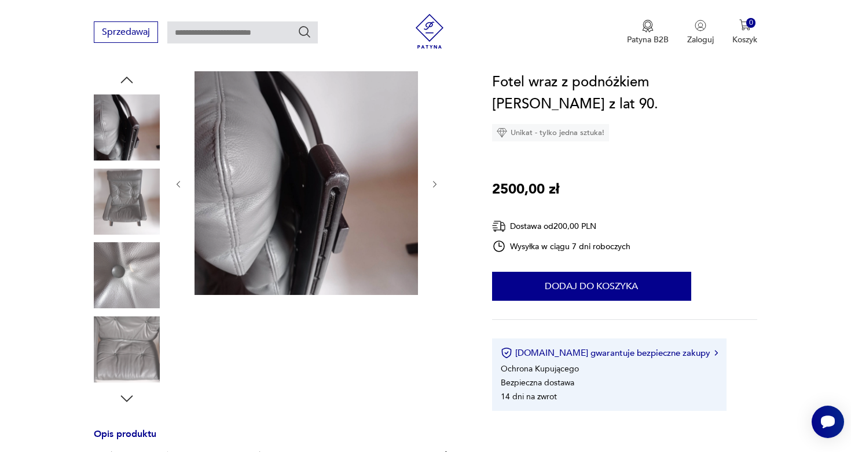
click at [131, 396] on icon "button" at bounding box center [126, 398] width 12 height 6
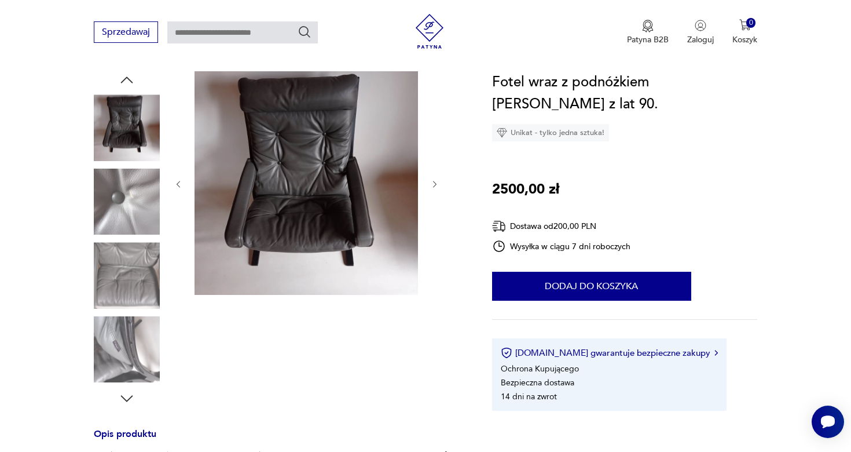
click at [131, 396] on icon "button" at bounding box center [126, 398] width 12 height 6
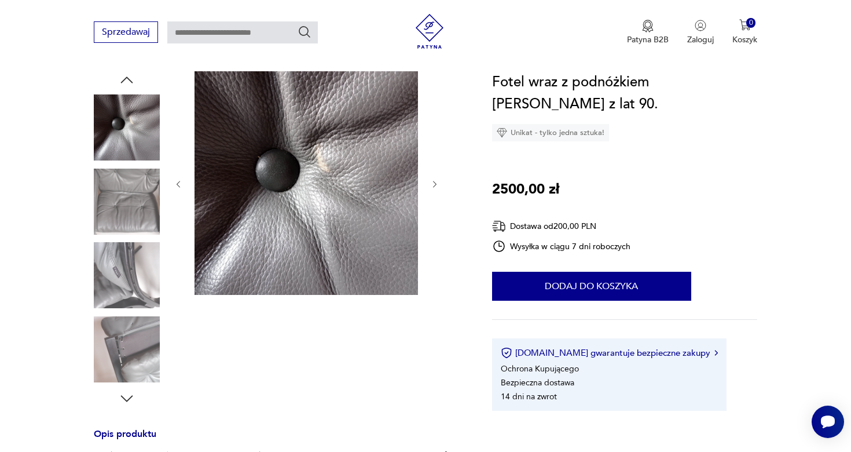
click at [131, 396] on icon "button" at bounding box center [126, 398] width 12 height 6
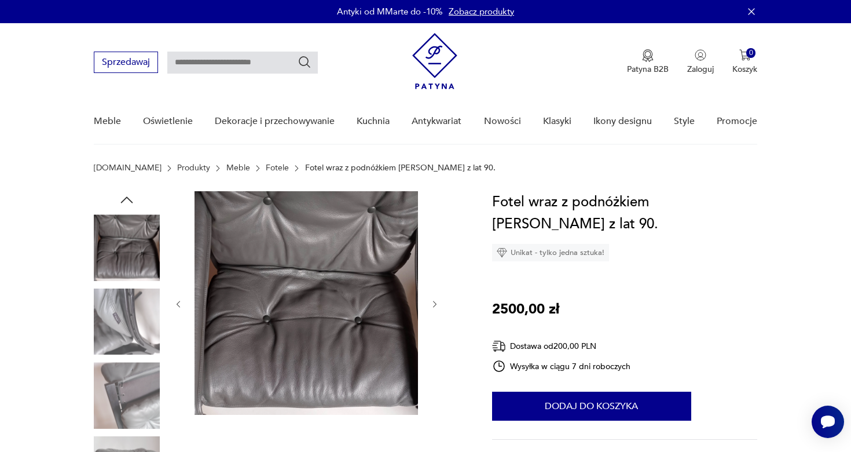
click at [128, 199] on icon "button" at bounding box center [126, 199] width 17 height 17
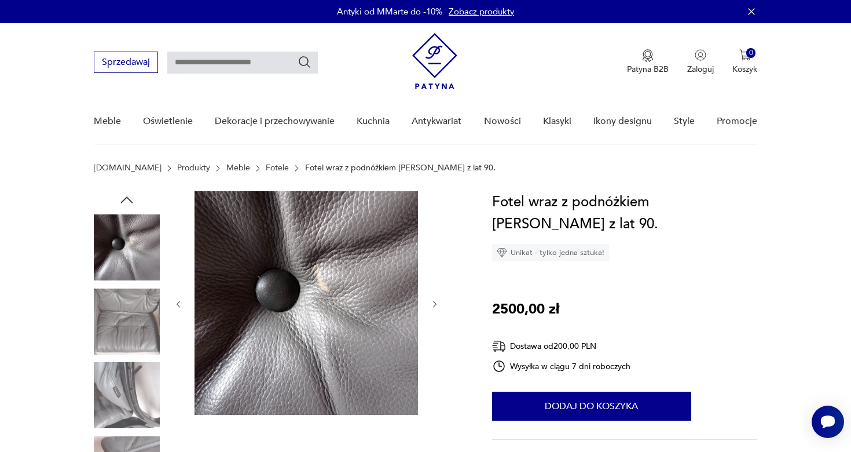
click at [128, 199] on icon "button" at bounding box center [126, 199] width 17 height 17
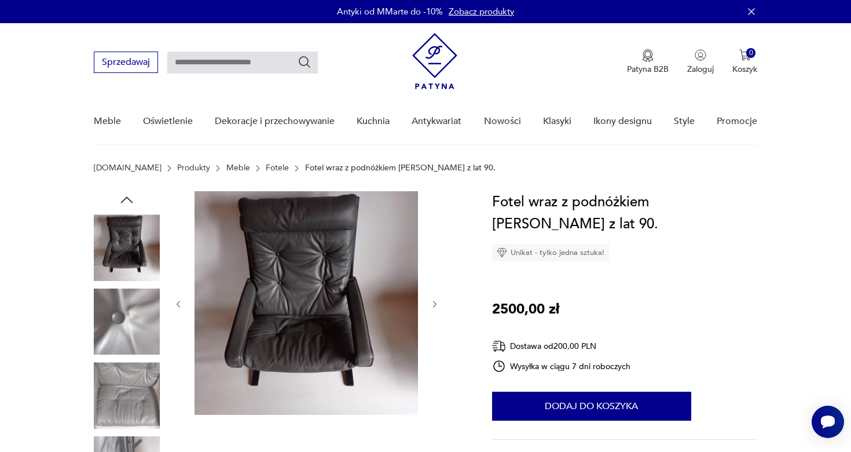
click at [128, 199] on icon "button" at bounding box center [126, 199] width 17 height 17
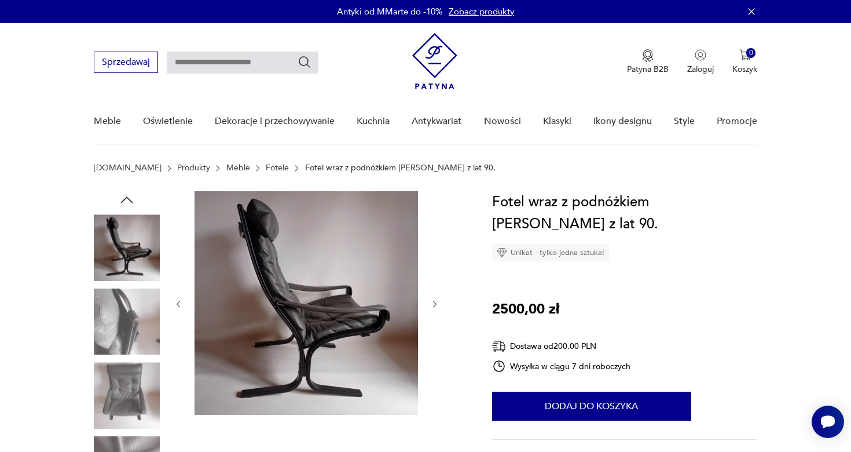
click at [128, 199] on icon "button" at bounding box center [126, 199] width 17 height 17
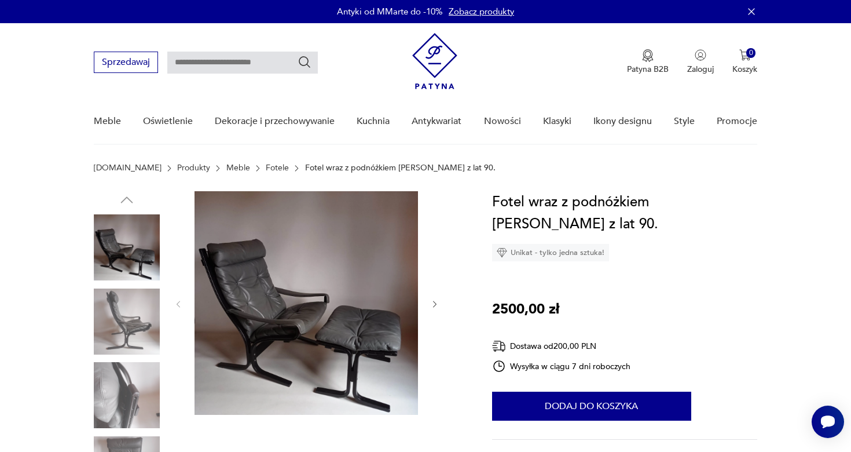
click at [124, 248] on img at bounding box center [127, 247] width 66 height 66
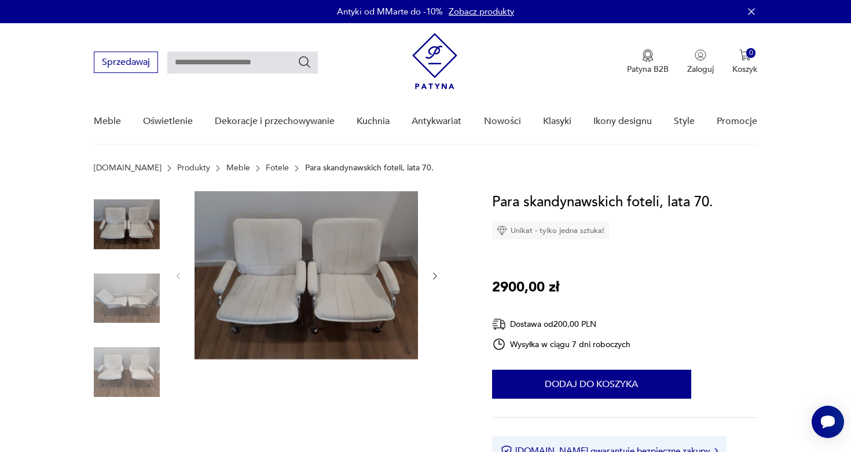
click at [139, 301] on img at bounding box center [127, 298] width 66 height 66
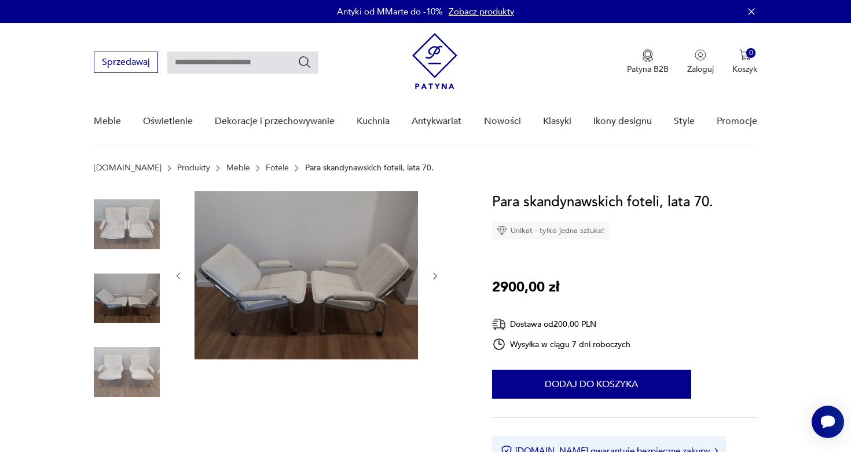
click at [136, 354] on img at bounding box center [127, 372] width 66 height 66
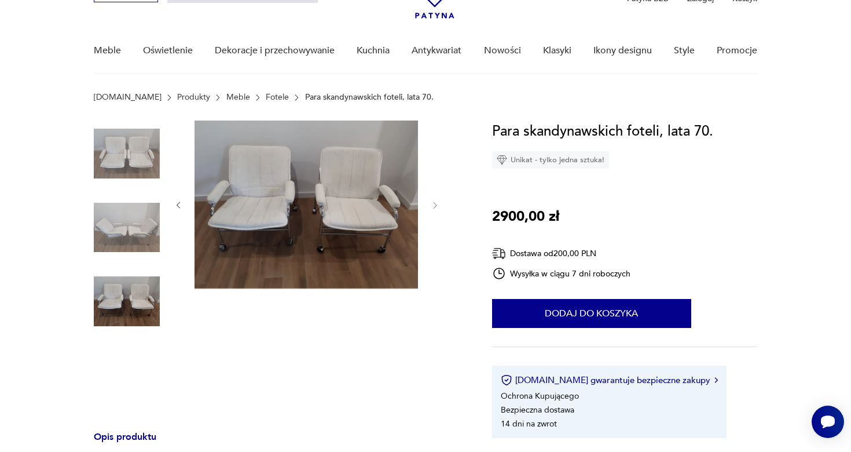
scroll to position [73, 0]
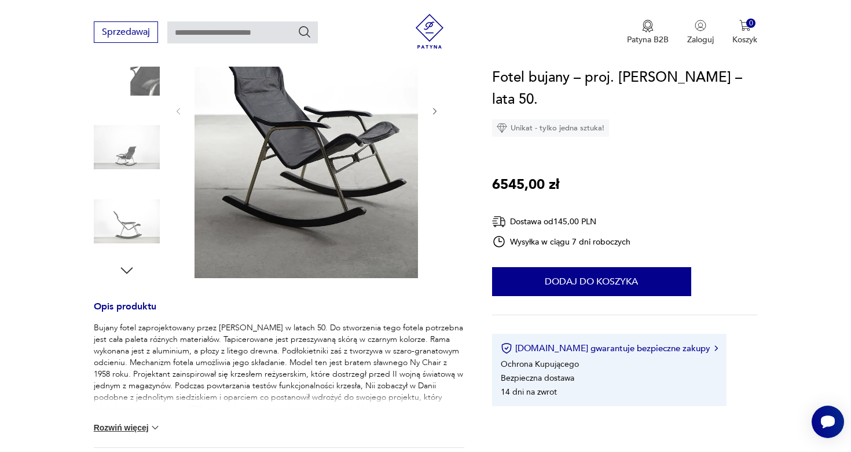
scroll to position [252, 0]
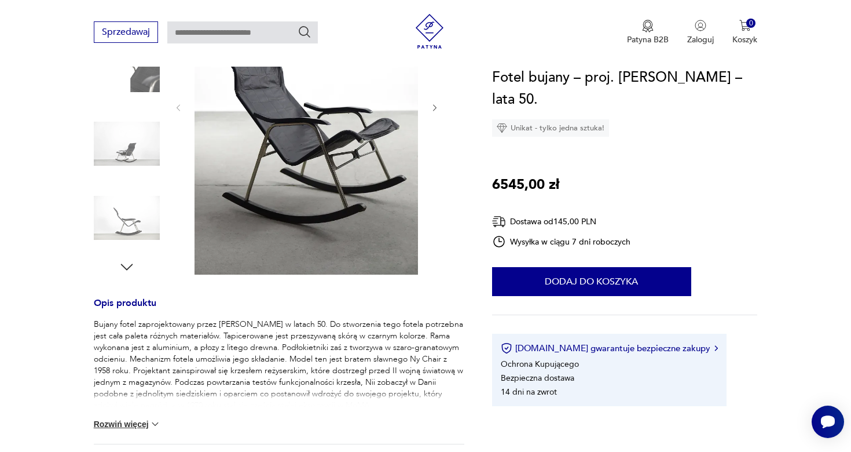
click at [161, 215] on div "Klasyk" at bounding box center [279, 107] width 371 height 337
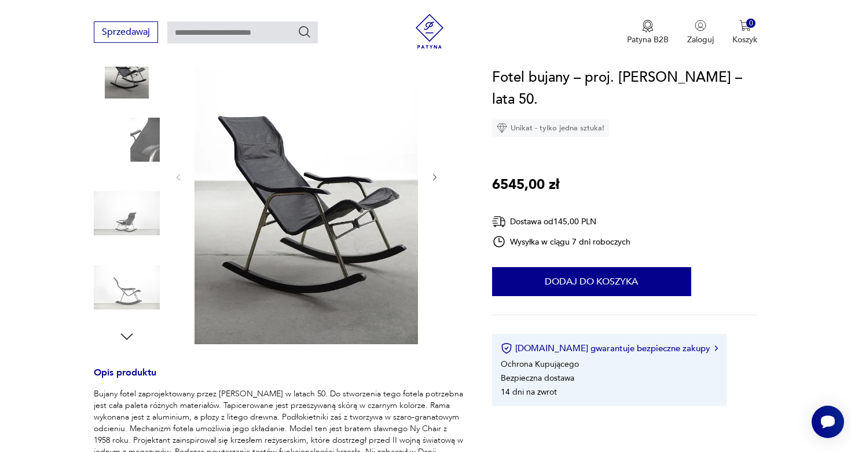
scroll to position [162, 0]
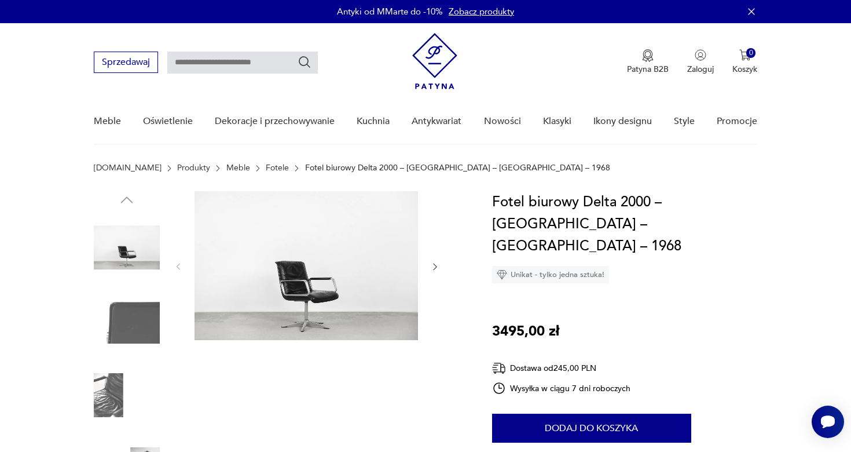
click at [438, 265] on icon "button" at bounding box center [435, 267] width 10 height 10
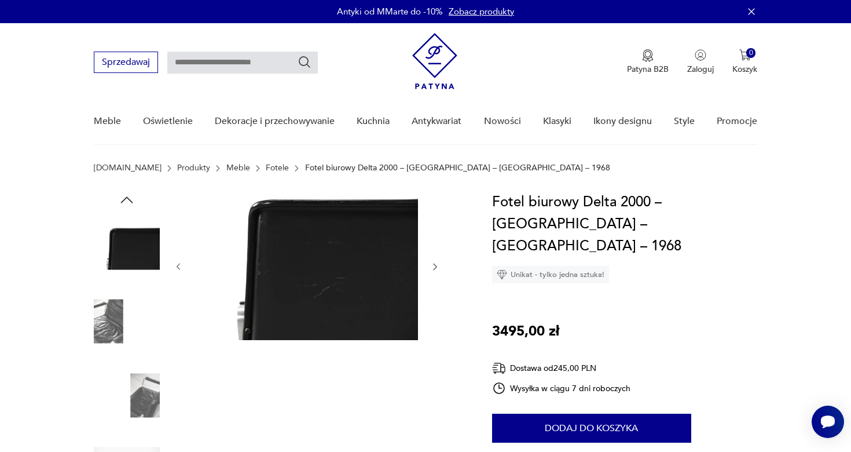
click at [438, 265] on icon "button" at bounding box center [435, 267] width 10 height 10
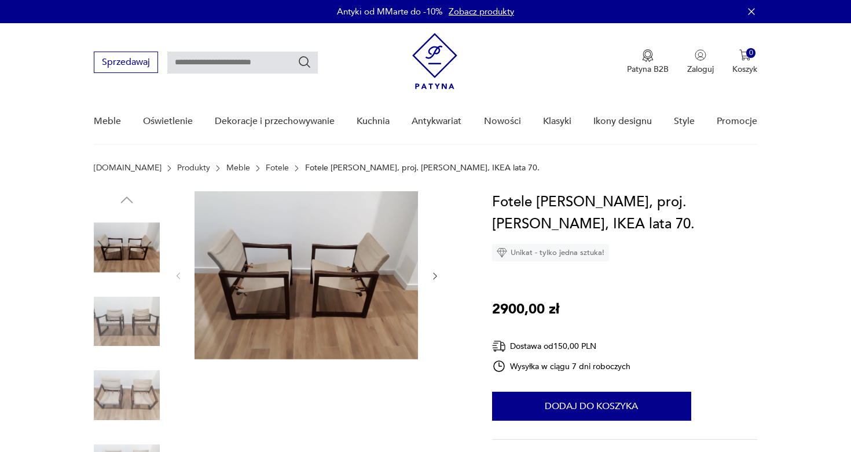
click at [429, 281] on div at bounding box center [307, 276] width 266 height 170
click at [433, 279] on icon "button" at bounding box center [435, 276] width 10 height 10
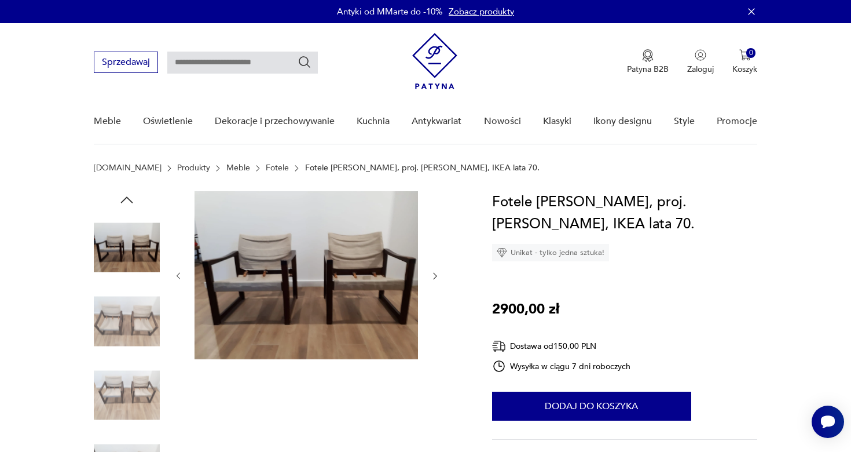
click at [433, 279] on icon "button" at bounding box center [435, 276] width 10 height 10
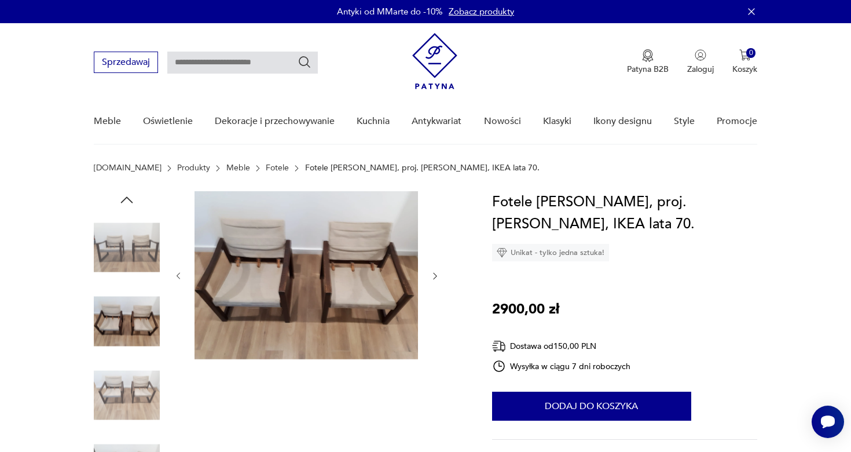
click at [433, 279] on icon "button" at bounding box center [435, 276] width 10 height 10
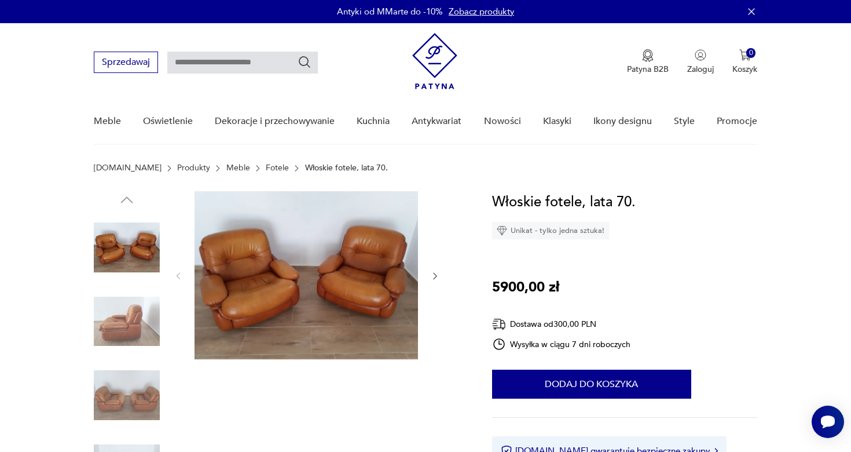
click at [124, 386] on img at bounding box center [127, 395] width 66 height 66
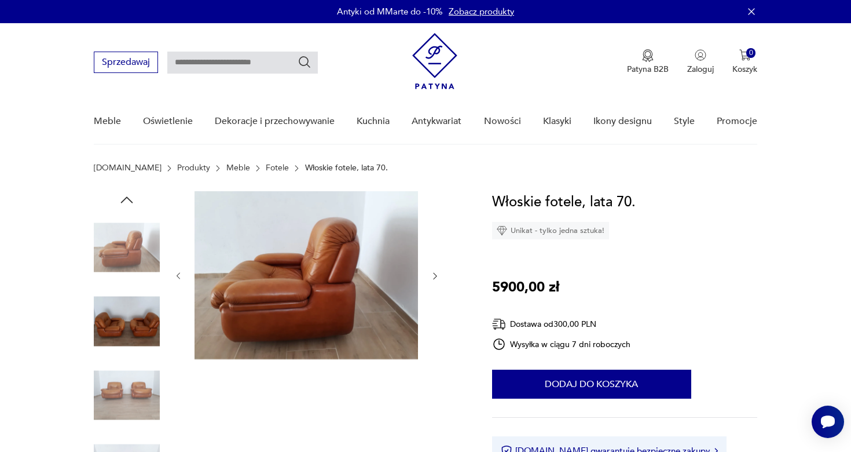
click at [153, 314] on img at bounding box center [127, 321] width 66 height 66
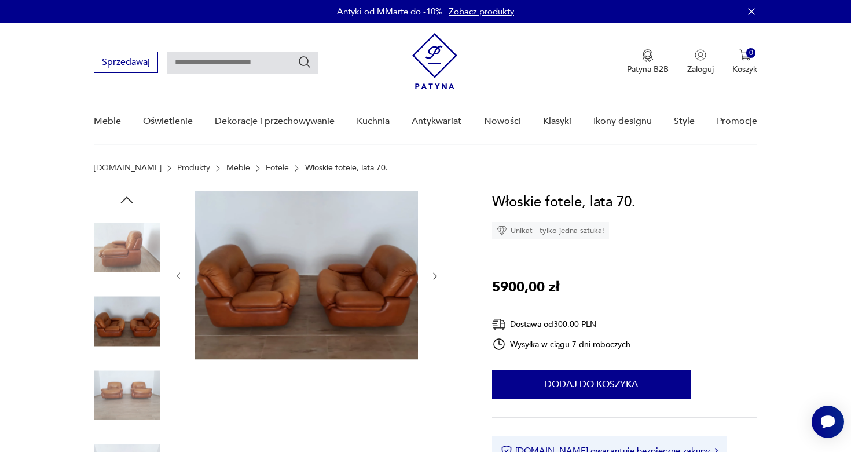
click at [151, 250] on img at bounding box center [127, 247] width 66 height 66
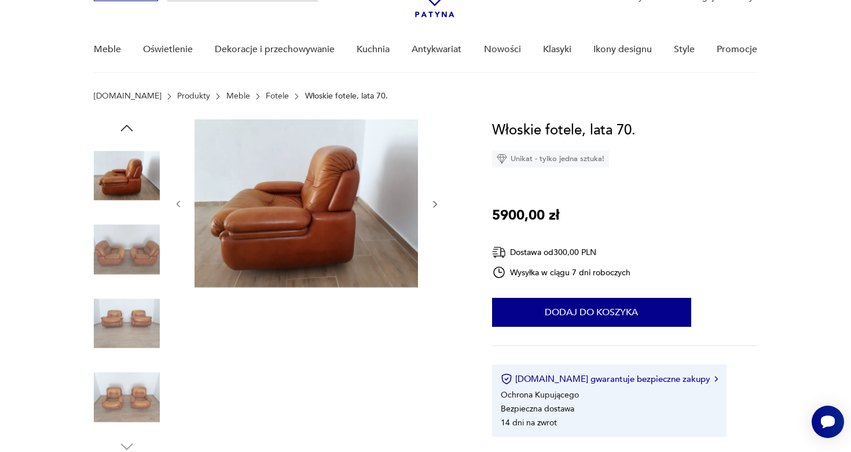
scroll to position [73, 0]
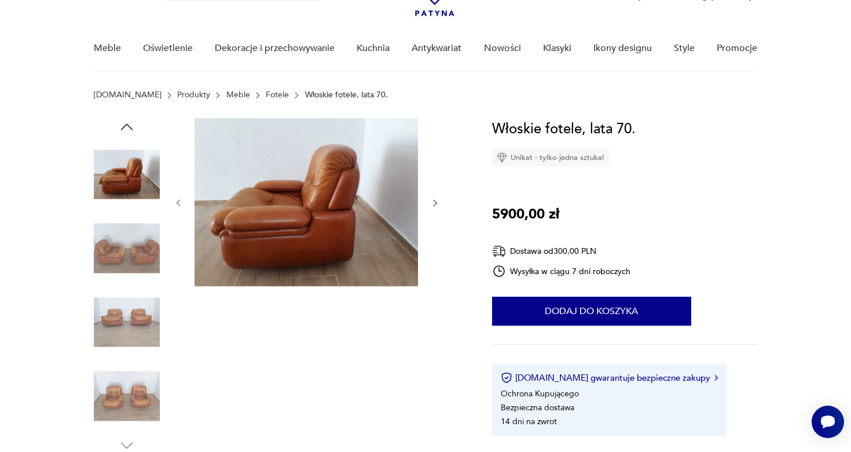
click at [138, 384] on img at bounding box center [127, 396] width 66 height 66
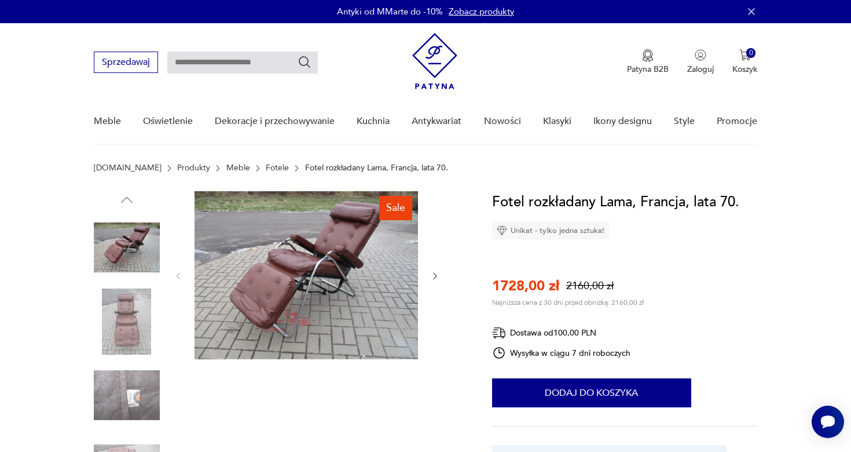
click at [333, 290] on img at bounding box center [307, 275] width 224 height 168
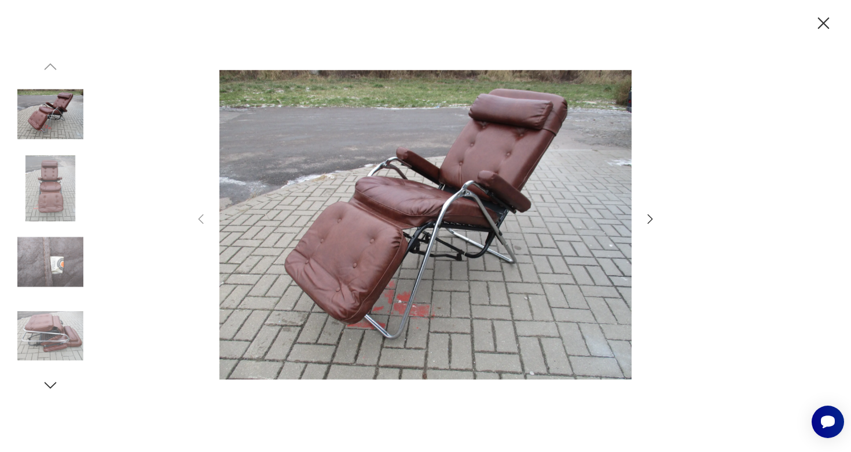
click at [822, 27] on icon "button" at bounding box center [824, 23] width 20 height 20
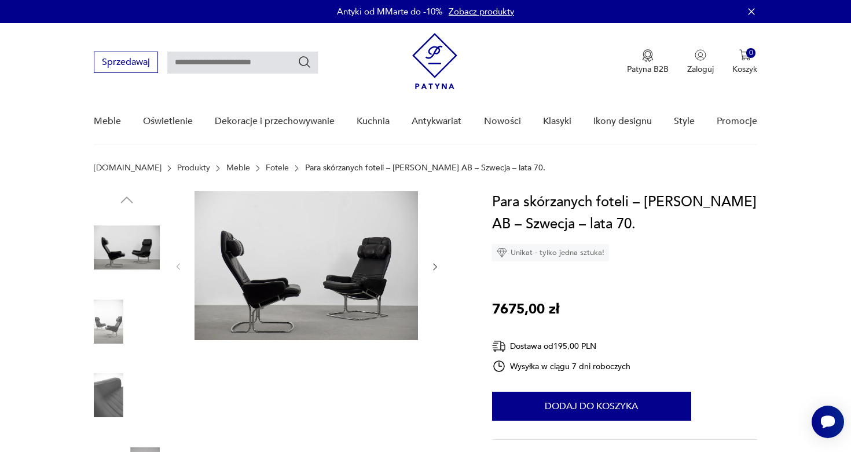
click at [329, 282] on img at bounding box center [307, 265] width 224 height 149
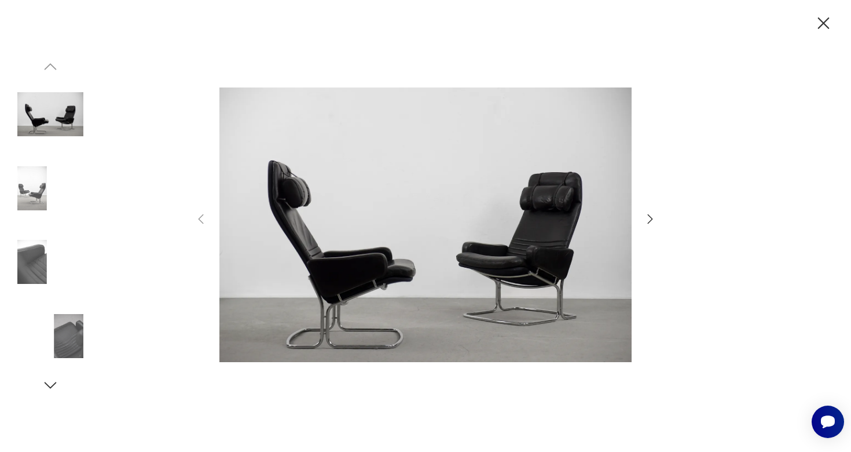
click at [828, 19] on icon "button" at bounding box center [824, 23] width 12 height 12
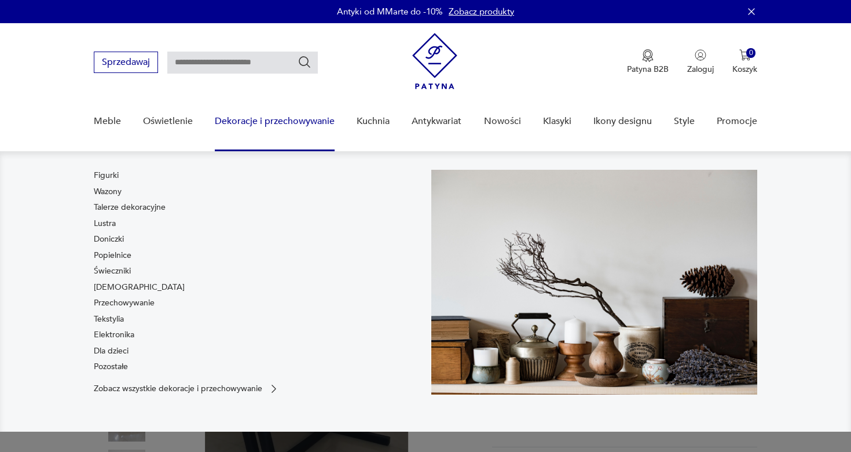
scroll to position [90, 0]
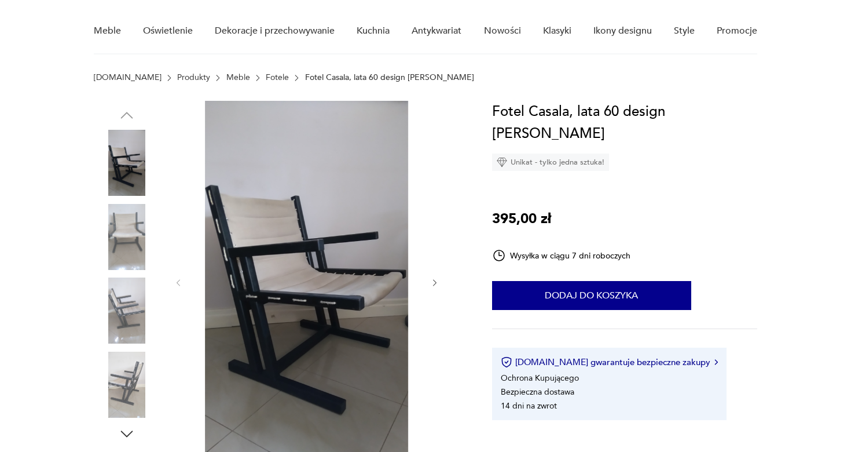
click at [427, 287] on div at bounding box center [307, 283] width 266 height 364
click at [433, 282] on icon "button" at bounding box center [435, 283] width 10 height 10
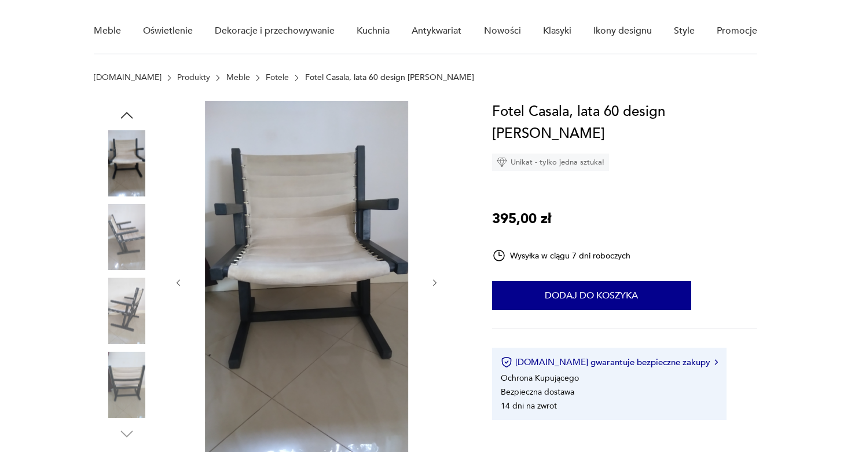
click at [433, 282] on icon "button" at bounding box center [435, 283] width 10 height 10
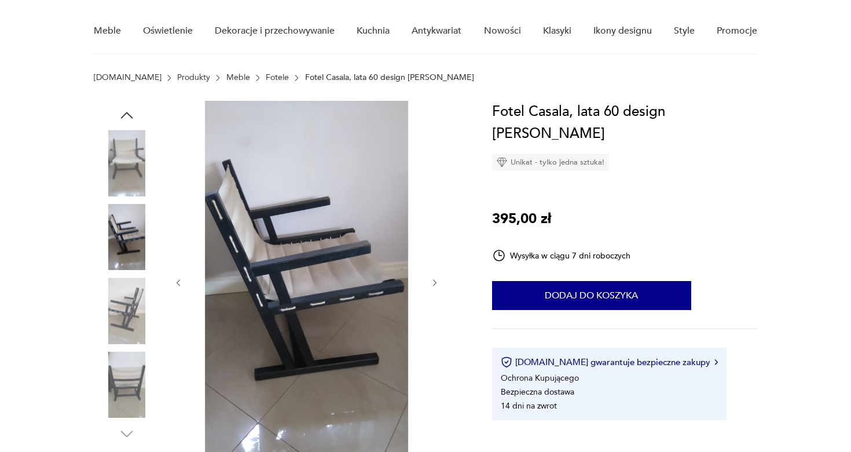
click at [432, 283] on icon "button" at bounding box center [435, 283] width 10 height 10
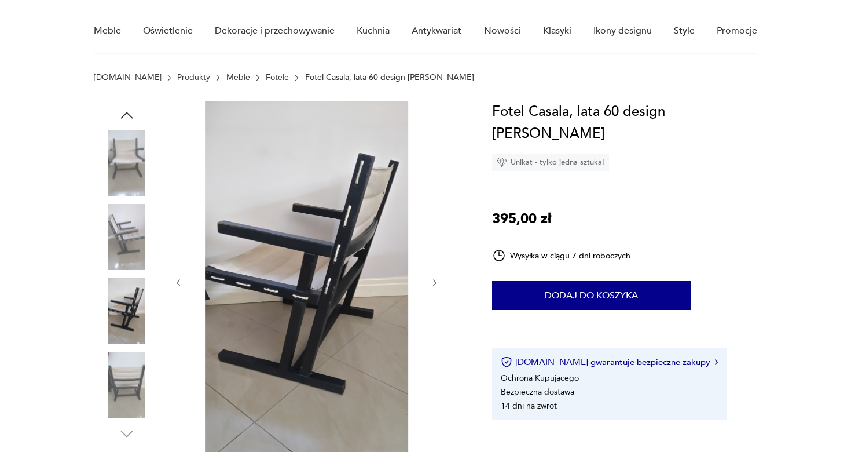
click at [433, 283] on icon "button" at bounding box center [435, 283] width 10 height 10
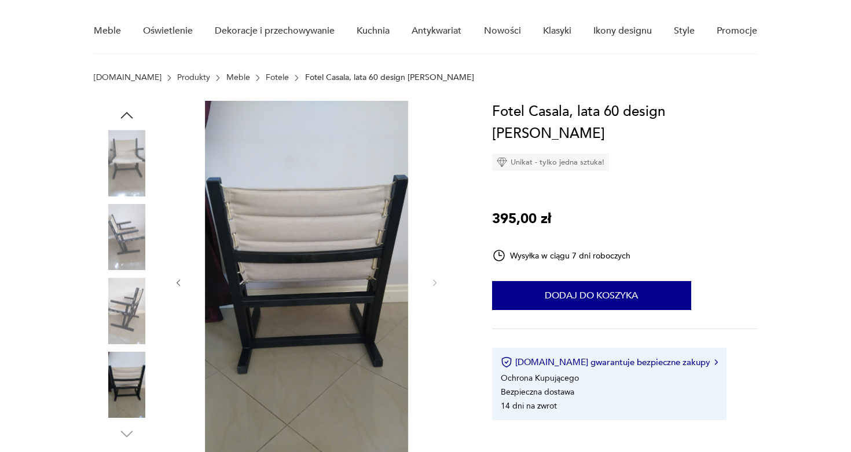
click at [123, 226] on img at bounding box center [127, 237] width 66 height 66
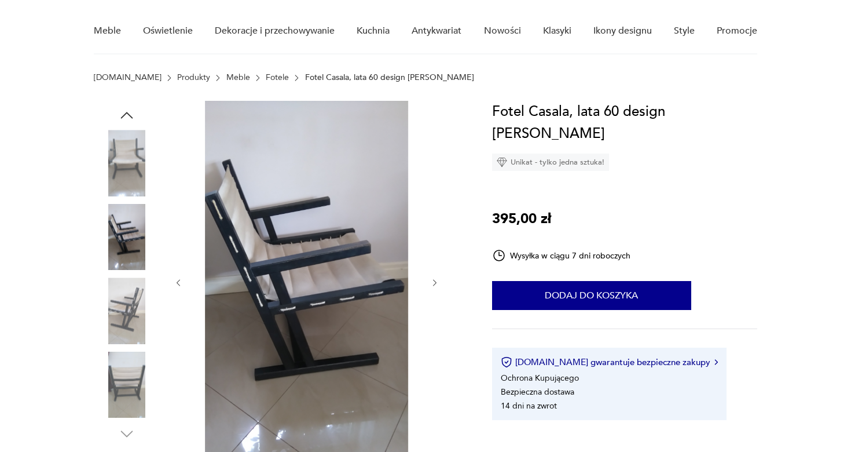
click at [131, 149] on img at bounding box center [127, 163] width 66 height 66
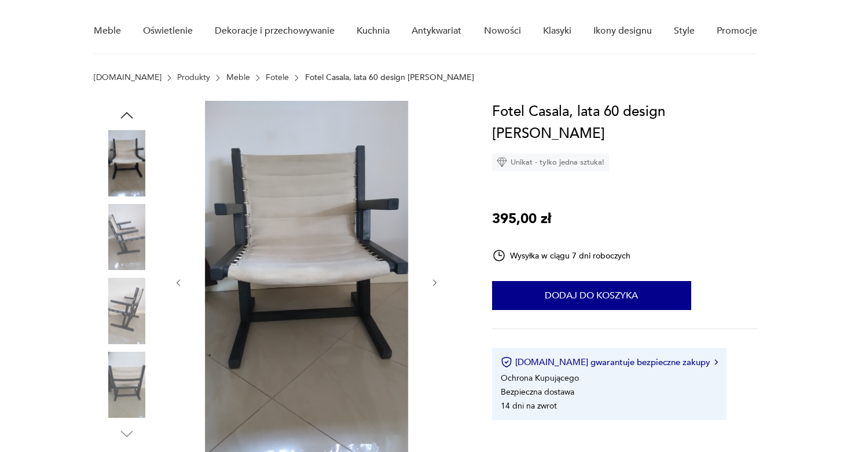
scroll to position [84, 0]
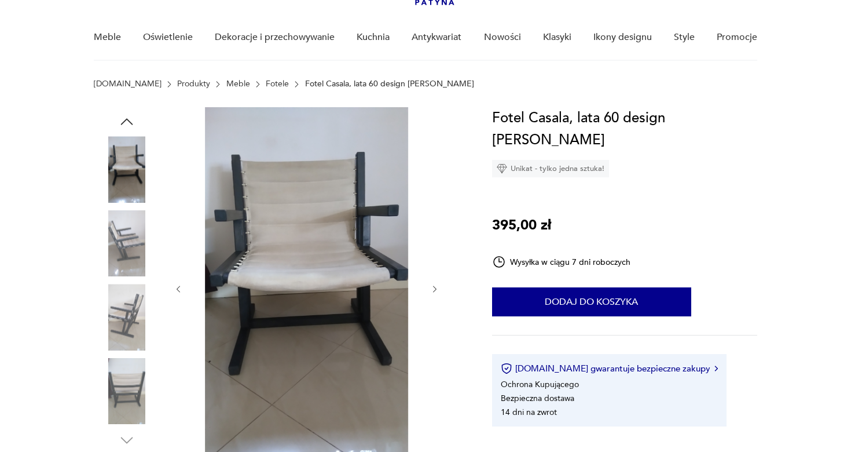
click at [139, 310] on img at bounding box center [127, 317] width 66 height 66
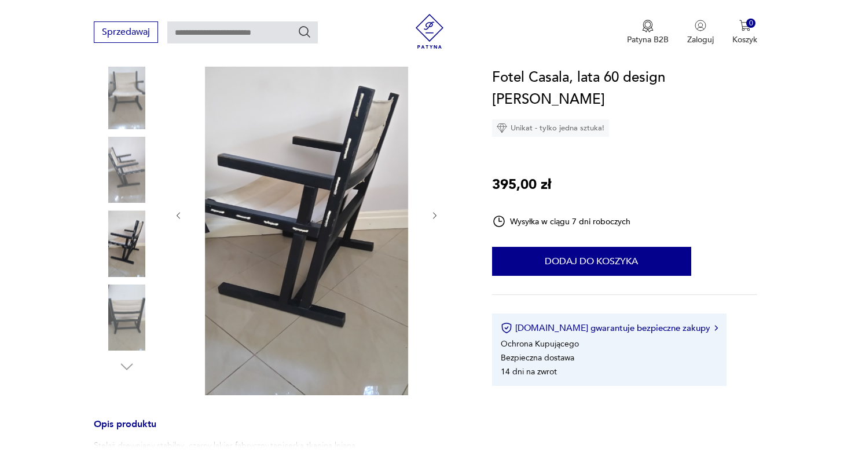
scroll to position [161, 0]
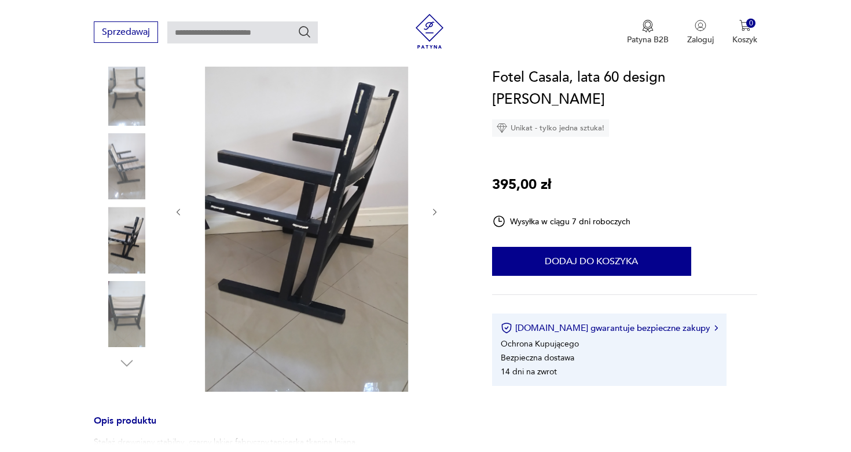
click at [139, 310] on img at bounding box center [127, 314] width 66 height 66
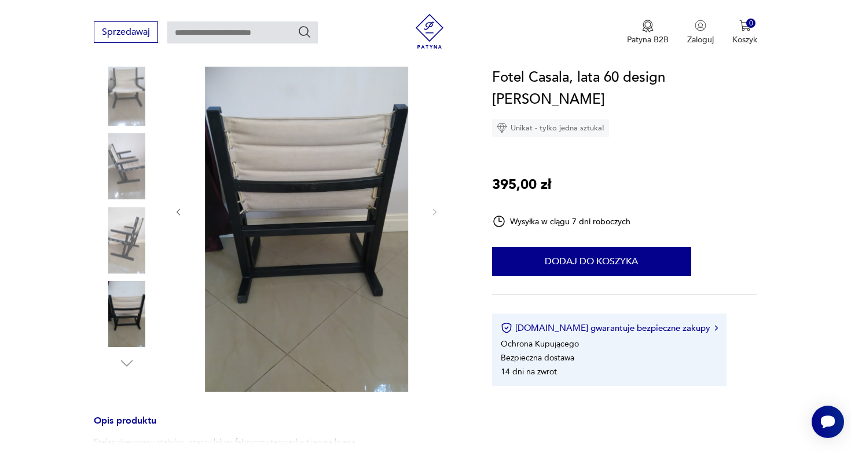
scroll to position [0, 0]
click at [135, 314] on img at bounding box center [127, 314] width 66 height 66
click at [125, 182] on img at bounding box center [127, 166] width 66 height 66
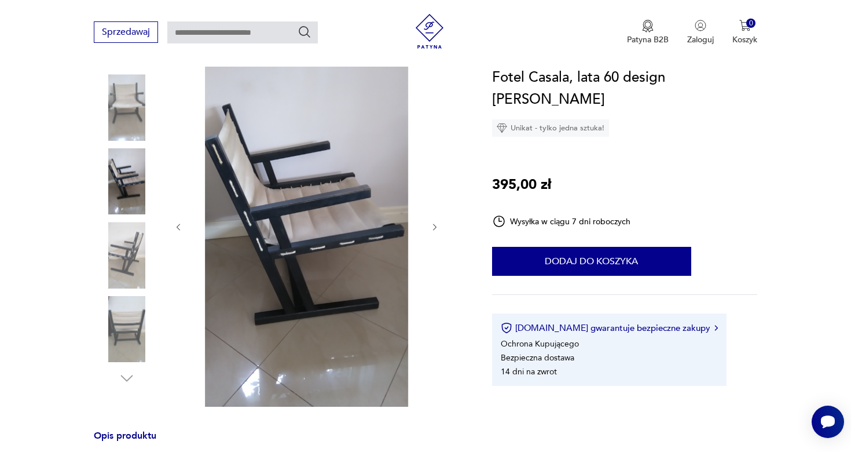
scroll to position [145, 0]
click at [136, 116] on img at bounding box center [127, 108] width 66 height 66
